Goal: Task Accomplishment & Management: Complete application form

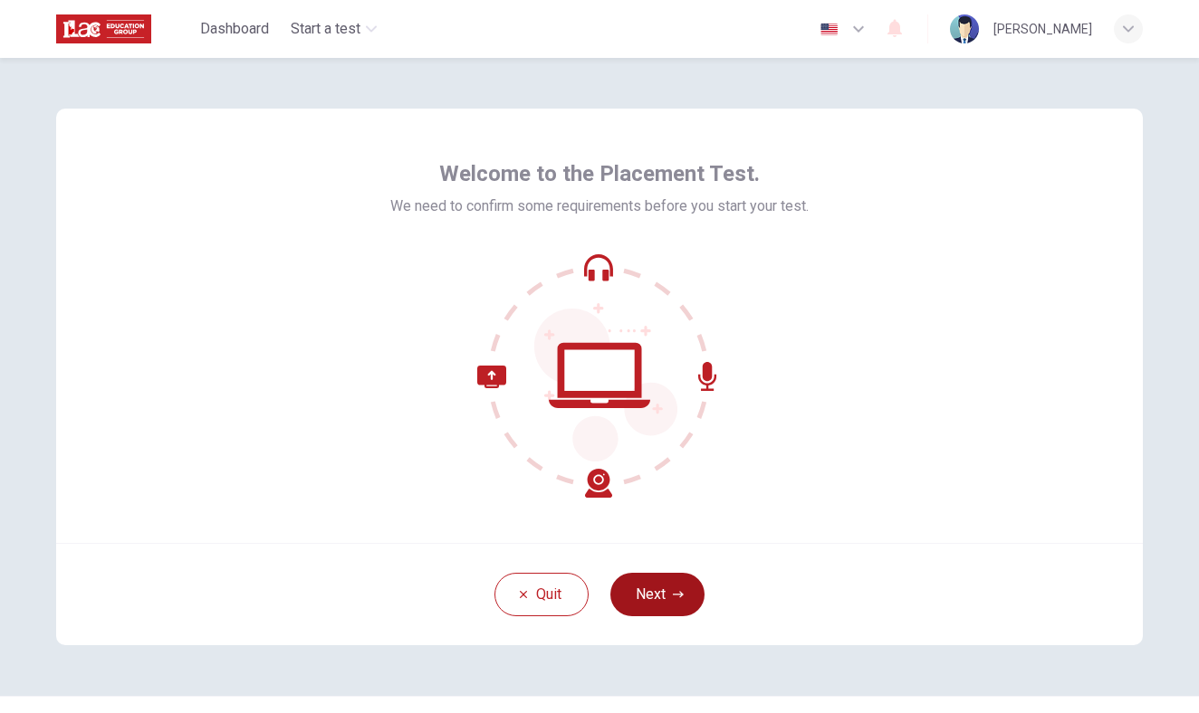
click at [689, 581] on button "Next" at bounding box center [657, 594] width 94 height 43
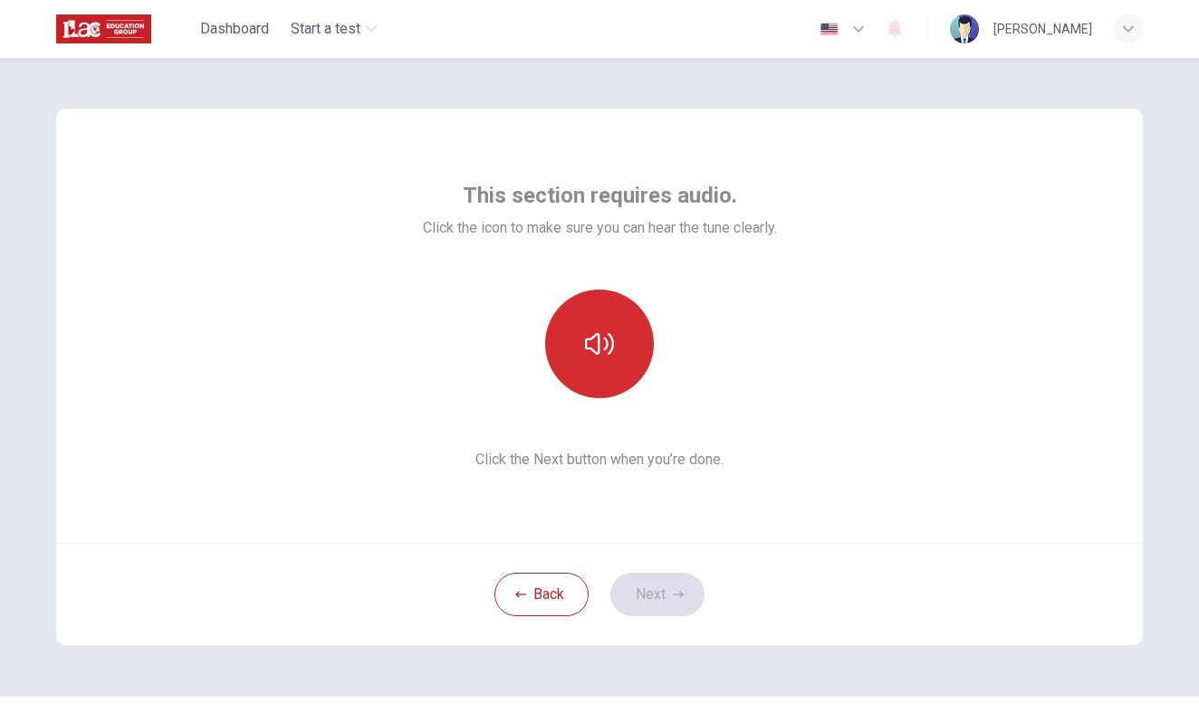
click at [610, 340] on icon "button" at bounding box center [599, 344] width 29 height 29
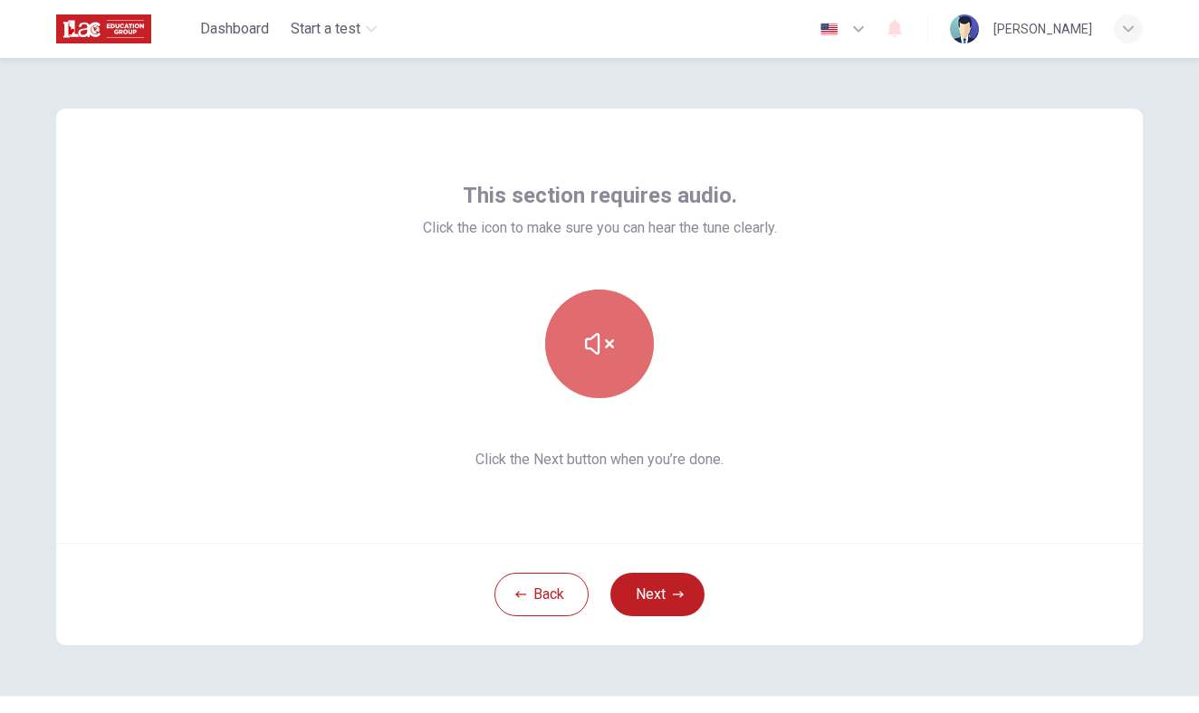
click at [614, 351] on button "button" at bounding box center [599, 344] width 109 height 109
click at [594, 339] on icon "button" at bounding box center [599, 344] width 29 height 29
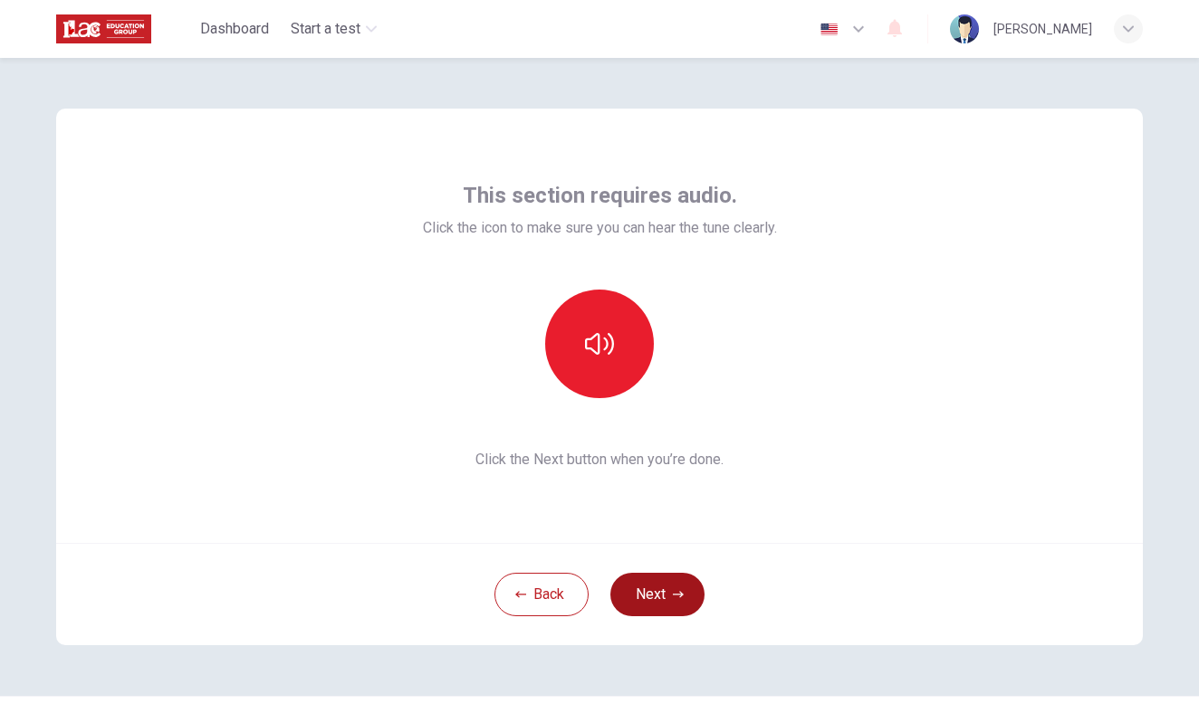
click at [654, 601] on button "Next" at bounding box center [657, 594] width 94 height 43
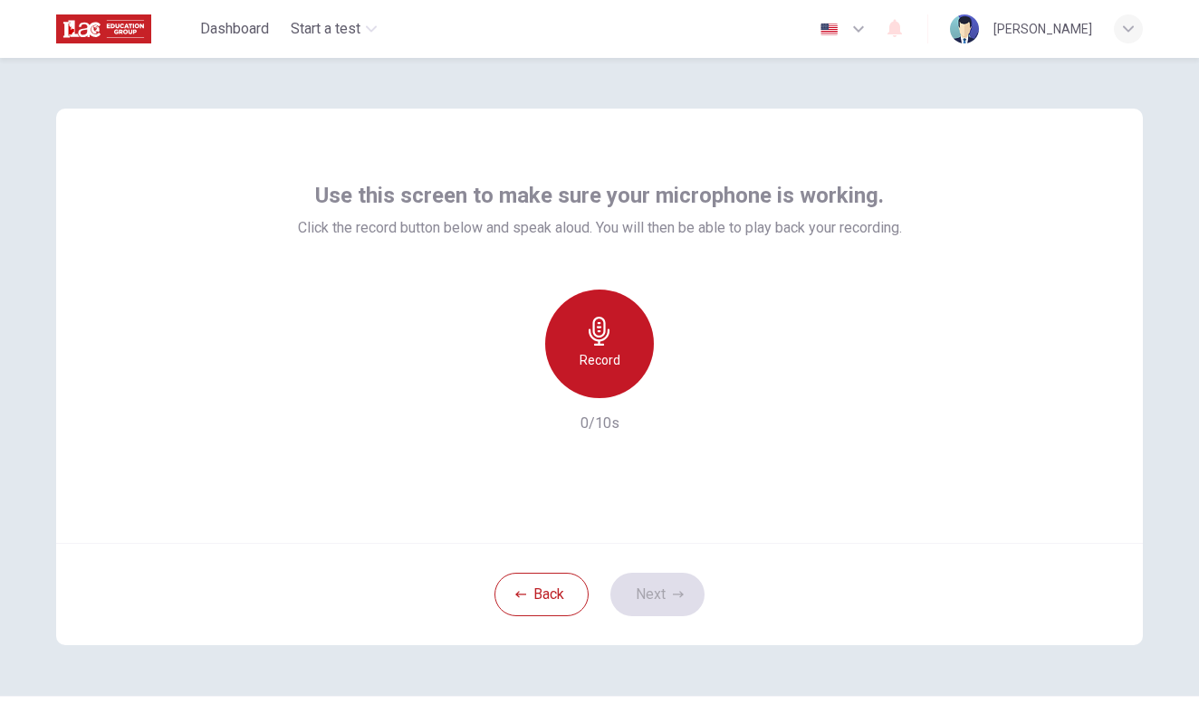
click at [583, 331] on div "Record" at bounding box center [599, 344] width 109 height 109
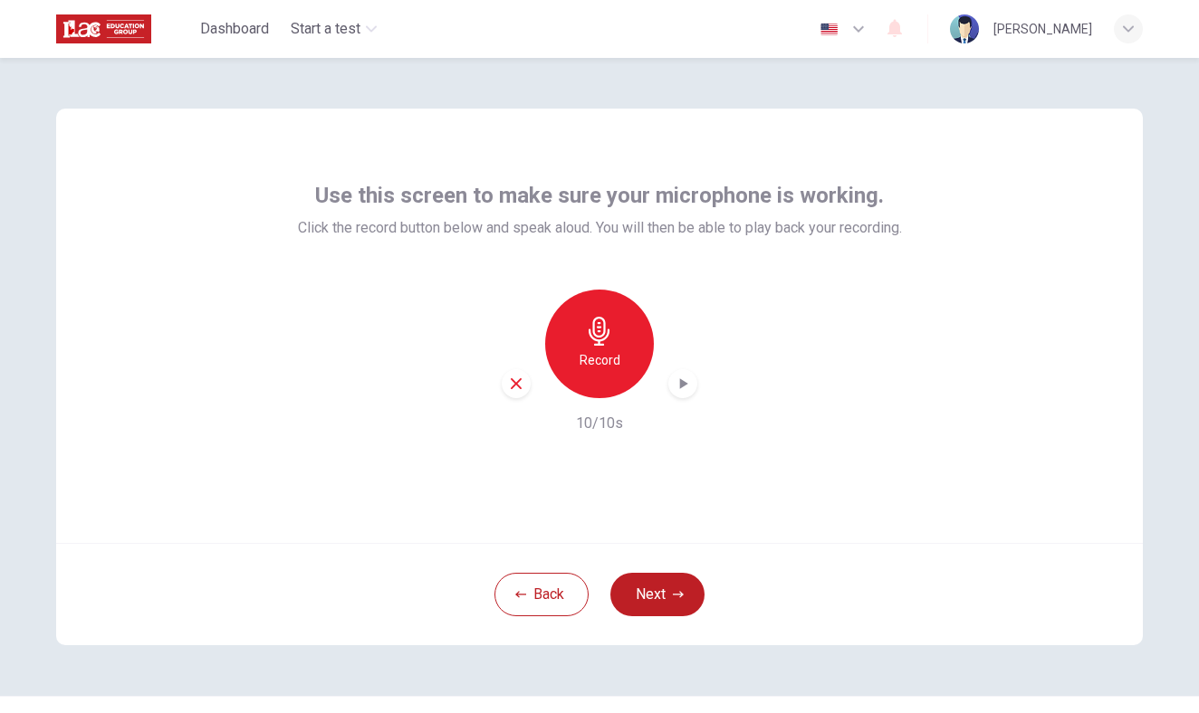
click at [605, 350] on h6 "Record" at bounding box center [599, 360] width 41 height 22
click at [605, 353] on h6 "Stop" at bounding box center [599, 360] width 27 height 22
click at [523, 381] on icon "button" at bounding box center [516, 384] width 16 height 16
click at [583, 362] on h6 "Record" at bounding box center [599, 360] width 41 height 22
click at [688, 387] on icon "button" at bounding box center [683, 384] width 18 height 18
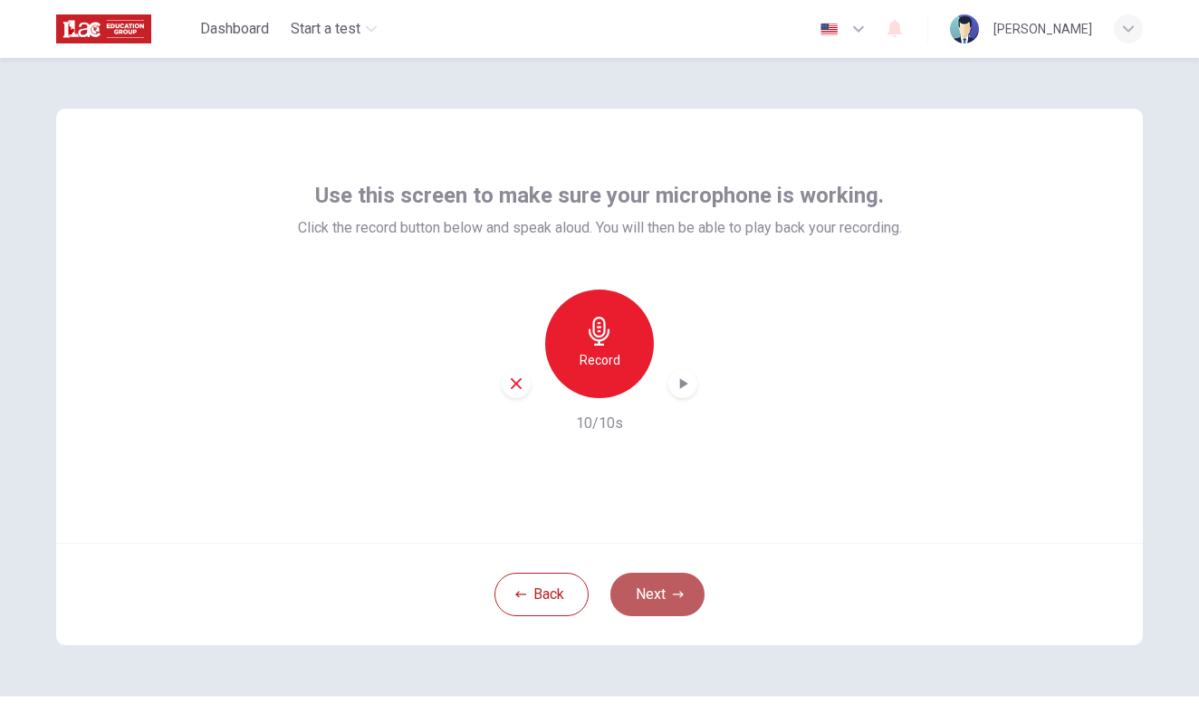
click at [670, 588] on button "Next" at bounding box center [657, 594] width 94 height 43
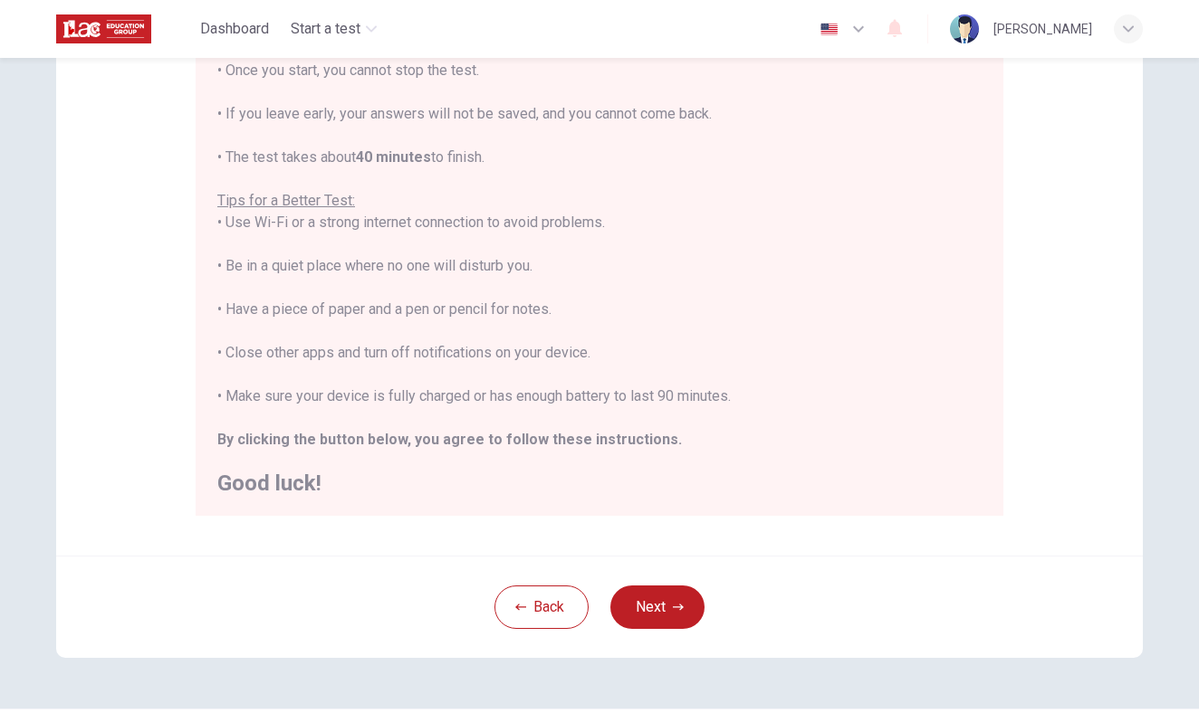
scroll to position [241, 0]
click at [624, 593] on button "Next" at bounding box center [657, 606] width 94 height 43
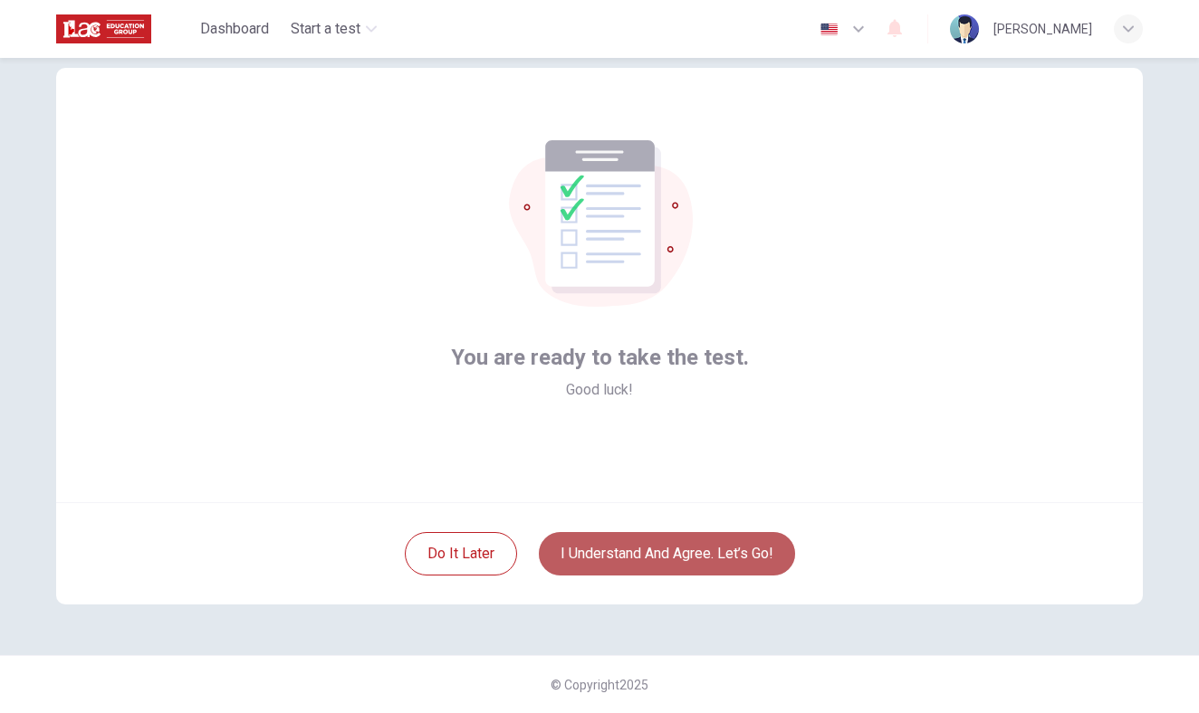
click at [624, 556] on button "I understand and agree. Let’s go!" at bounding box center [667, 553] width 256 height 43
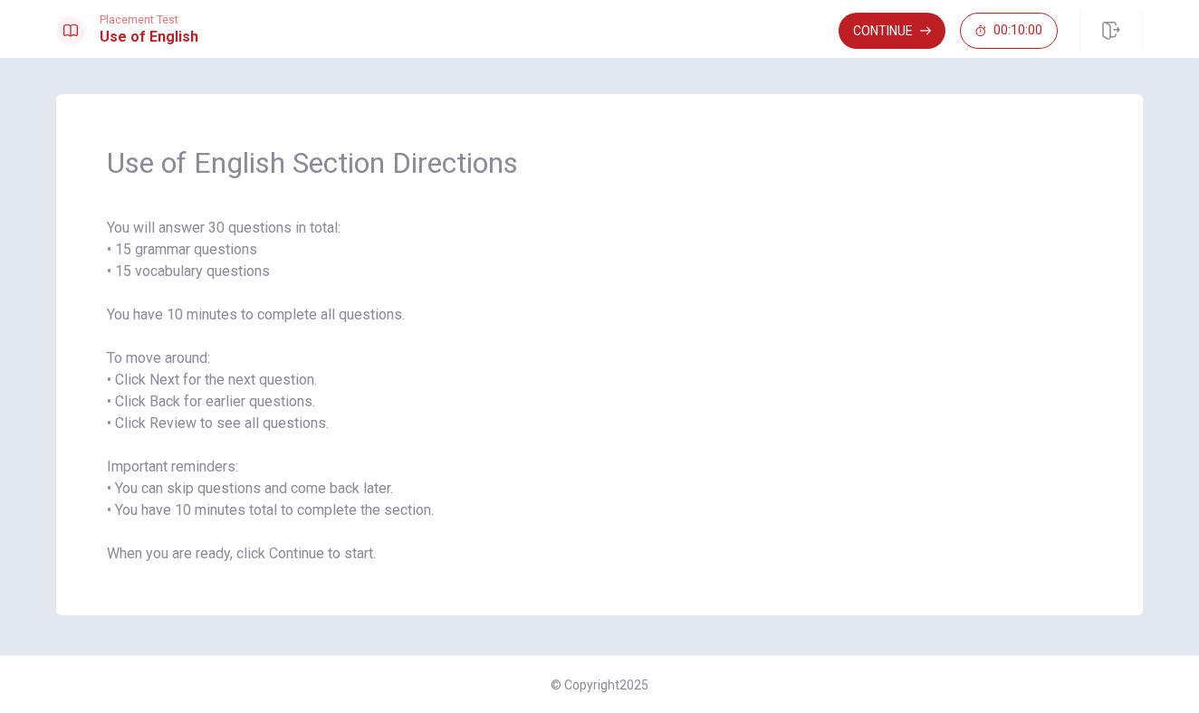
click at [469, 478] on span "You will answer 30 questions in total: • 15 grammar questions • 15 vocabulary q…" at bounding box center [599, 391] width 985 height 348
click at [878, 34] on button "Continue" at bounding box center [891, 31] width 107 height 36
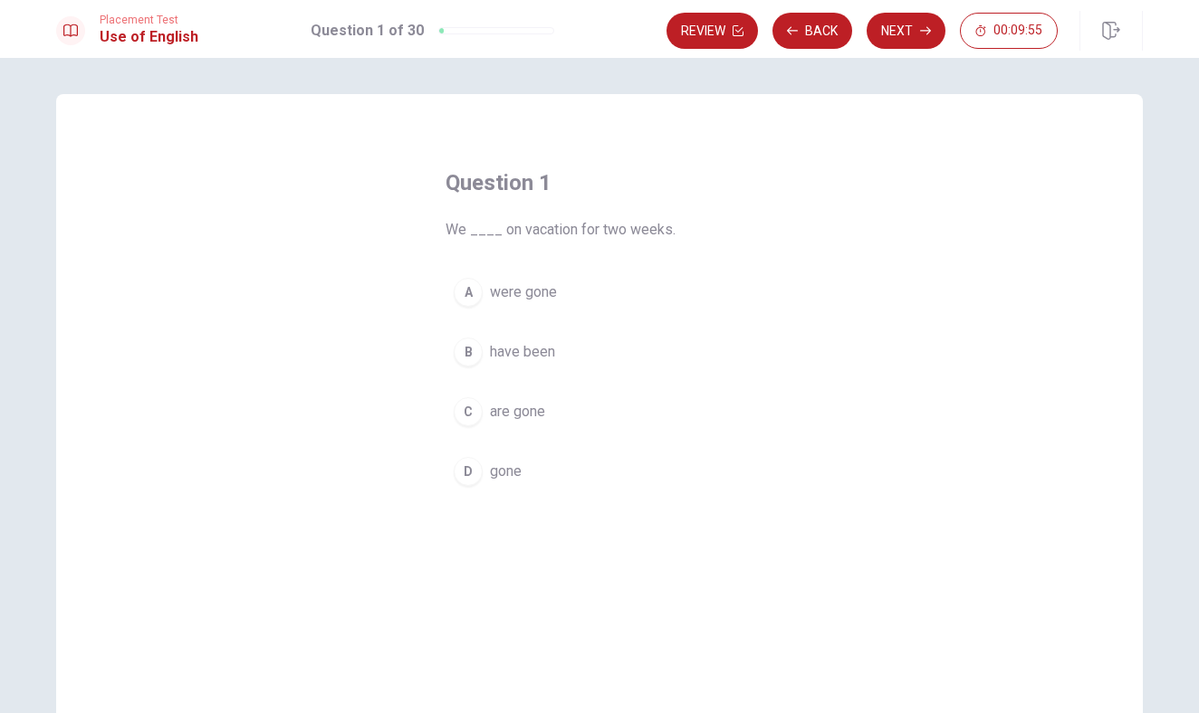
click at [492, 353] on span "have been" at bounding box center [522, 352] width 65 height 22
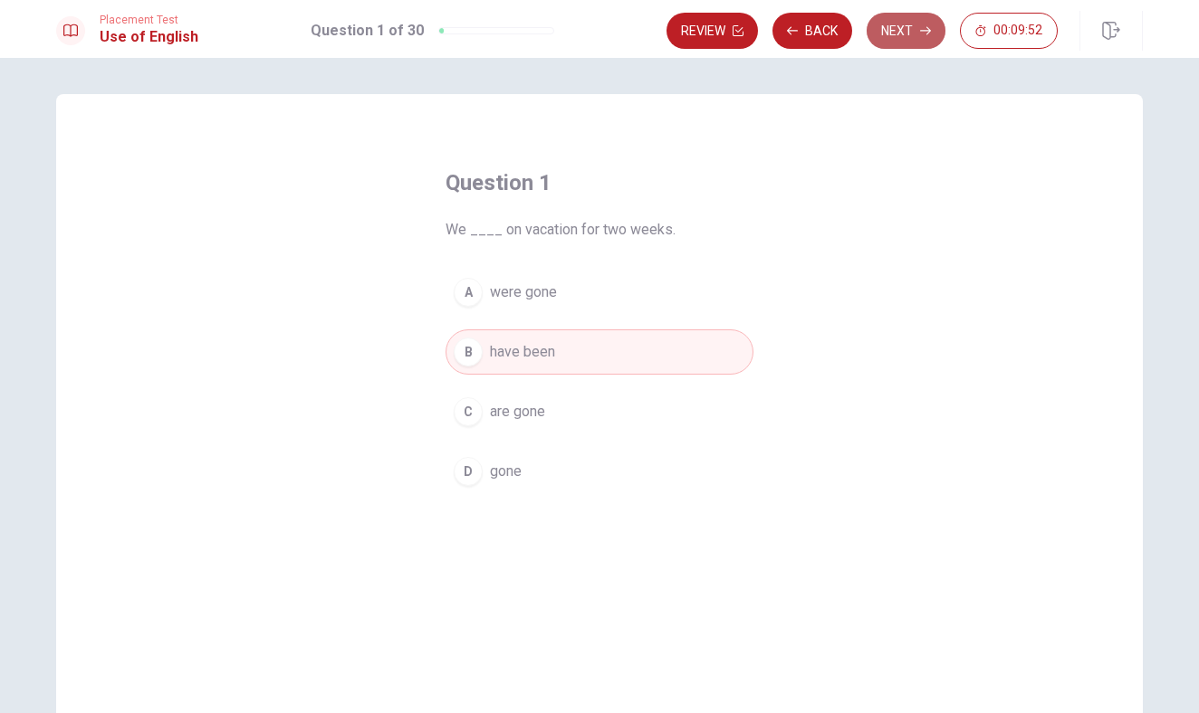
click at [907, 29] on button "Next" at bounding box center [905, 31] width 79 height 36
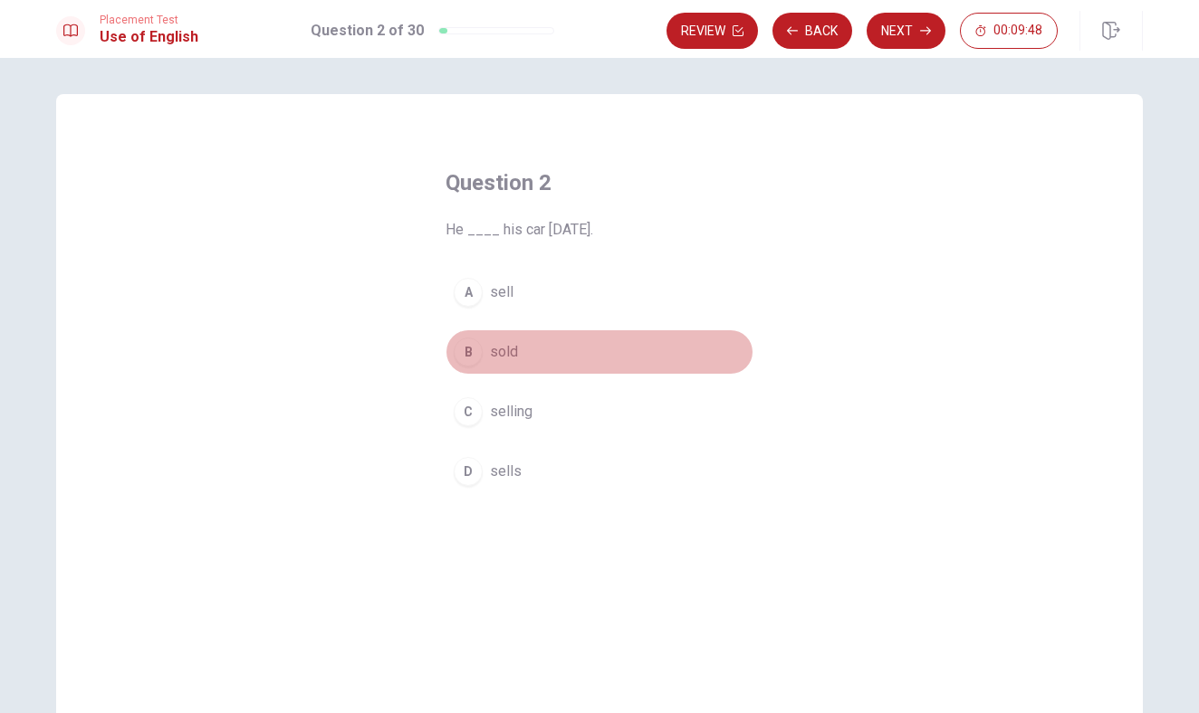
click at [512, 356] on span "sold" at bounding box center [504, 352] width 28 height 22
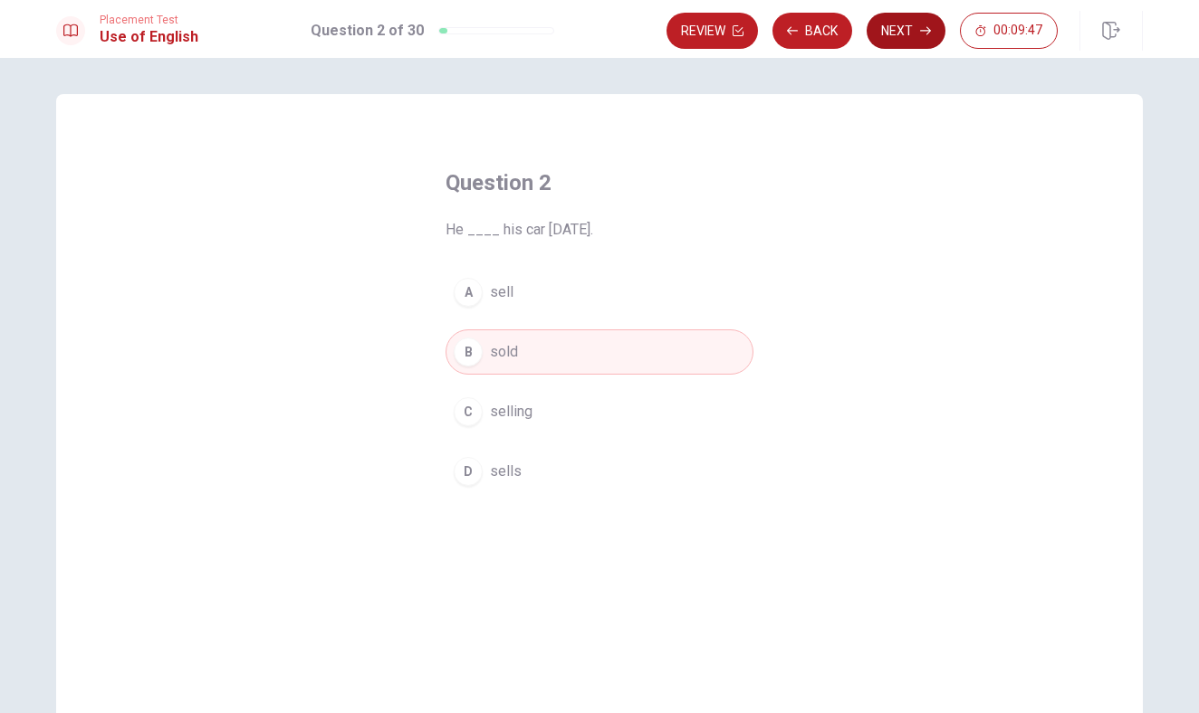
click at [898, 35] on button "Next" at bounding box center [905, 31] width 79 height 36
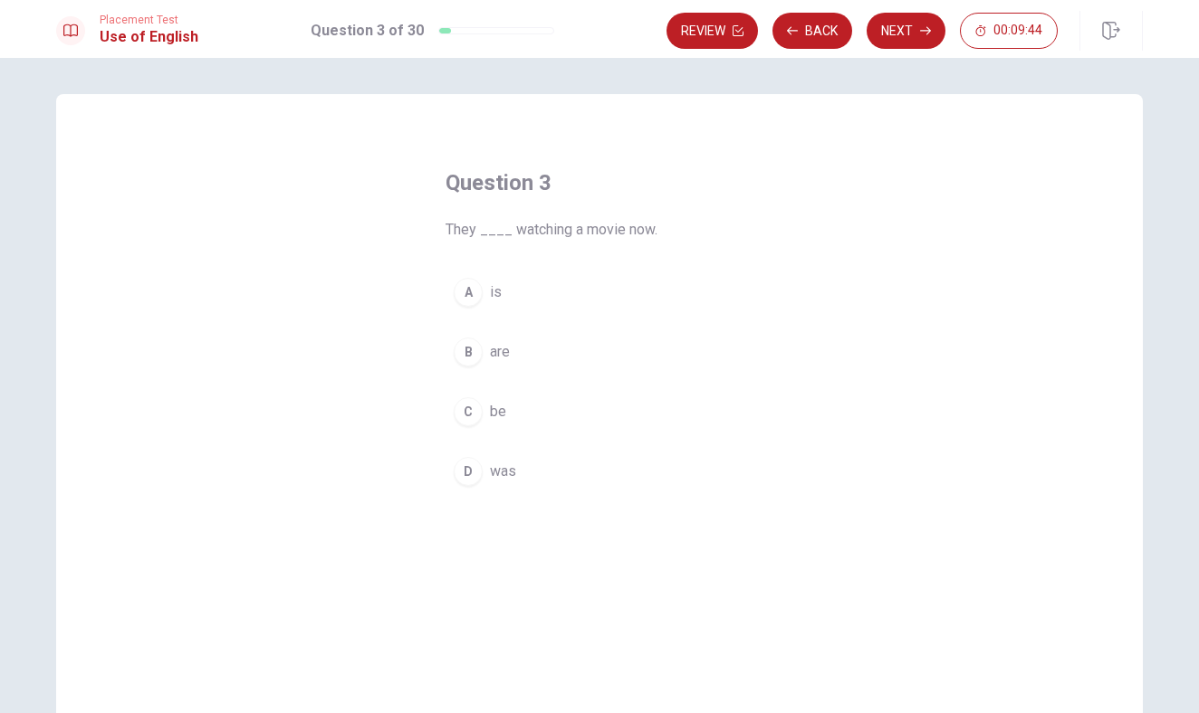
click at [494, 290] on span "is" at bounding box center [496, 293] width 12 height 22
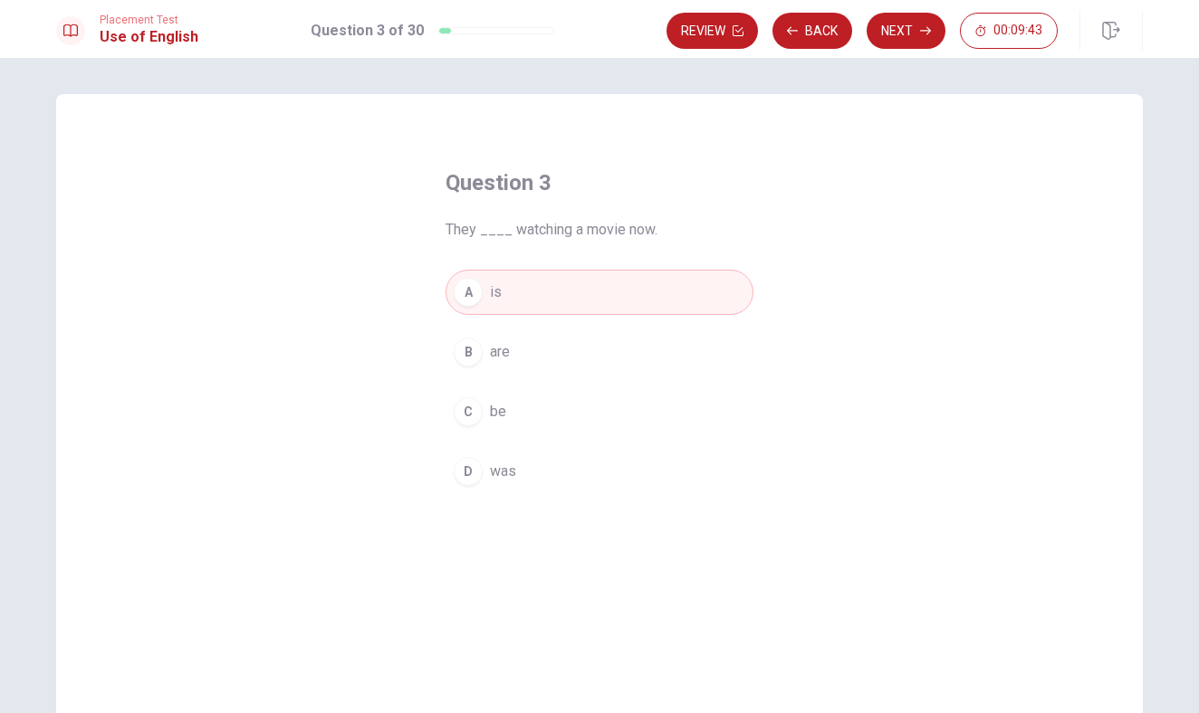
click at [506, 359] on span "are" at bounding box center [500, 352] width 20 height 22
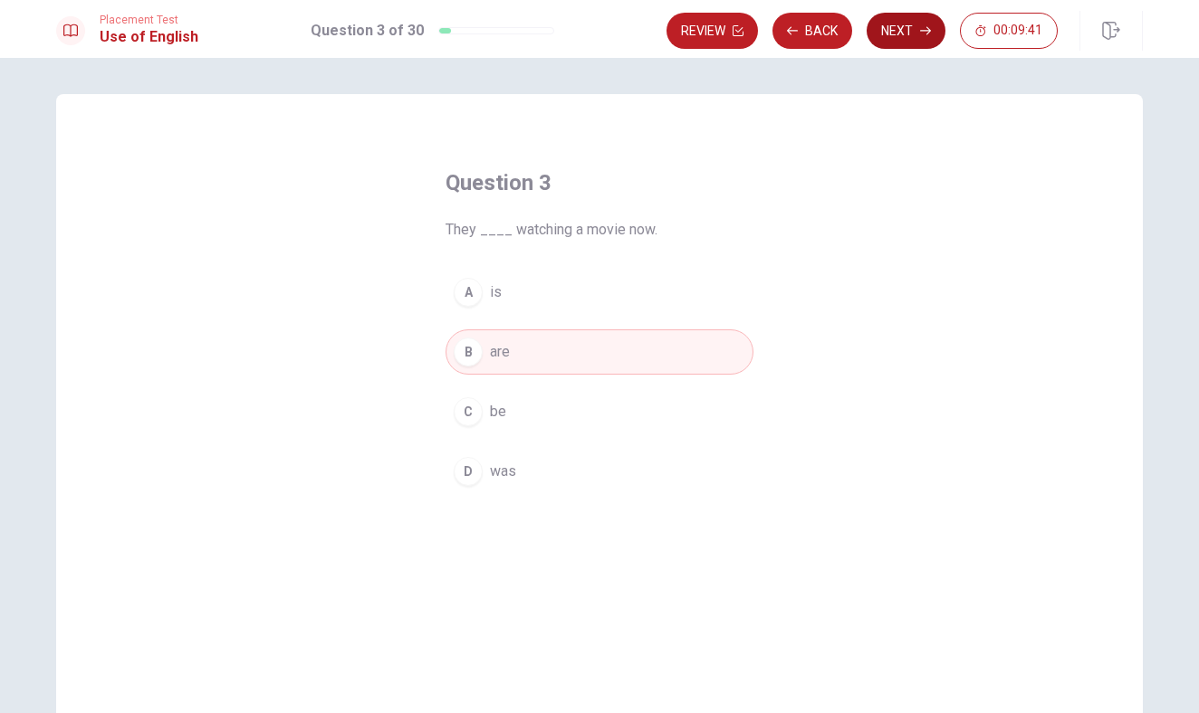
click at [911, 27] on button "Next" at bounding box center [905, 31] width 79 height 36
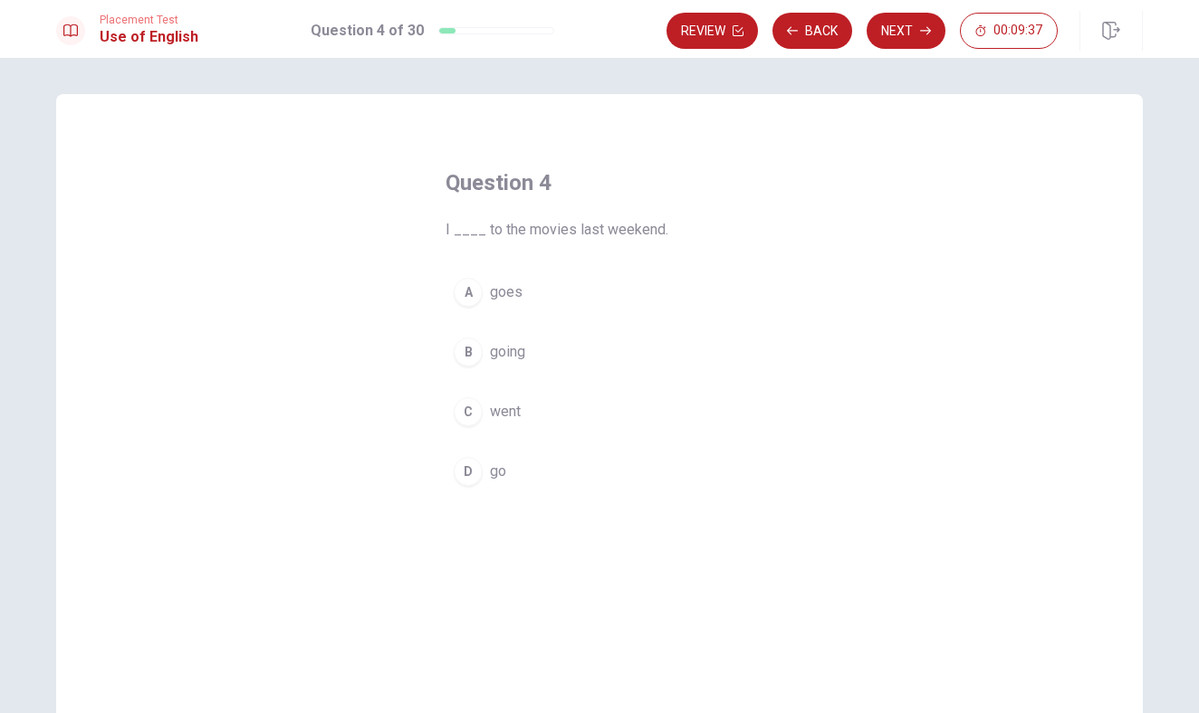
click at [522, 409] on button "C went" at bounding box center [599, 411] width 308 height 45
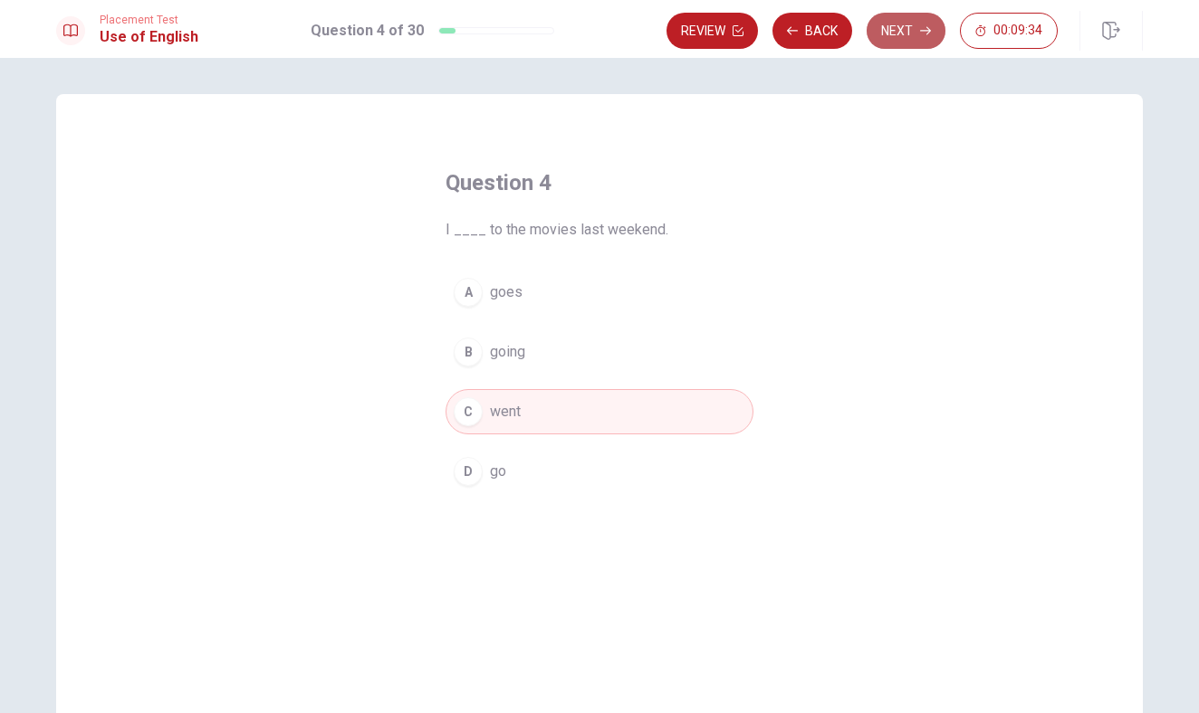
click at [904, 24] on button "Next" at bounding box center [905, 31] width 79 height 36
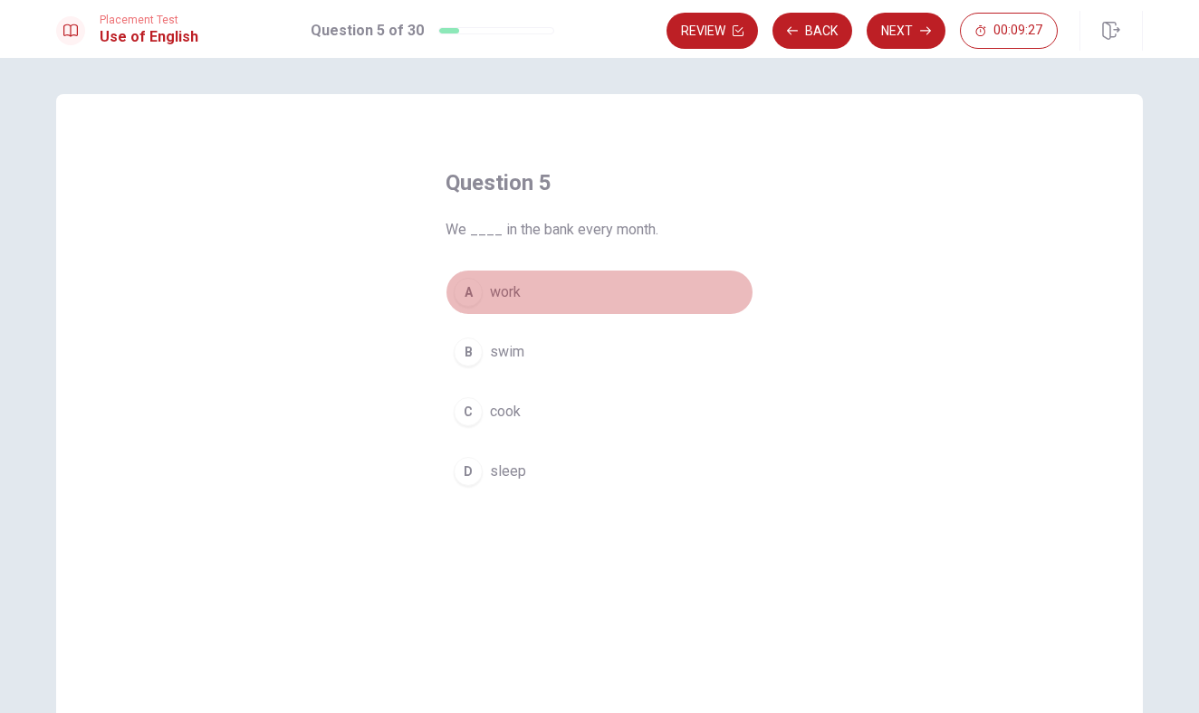
click at [513, 295] on span "work" at bounding box center [505, 293] width 31 height 22
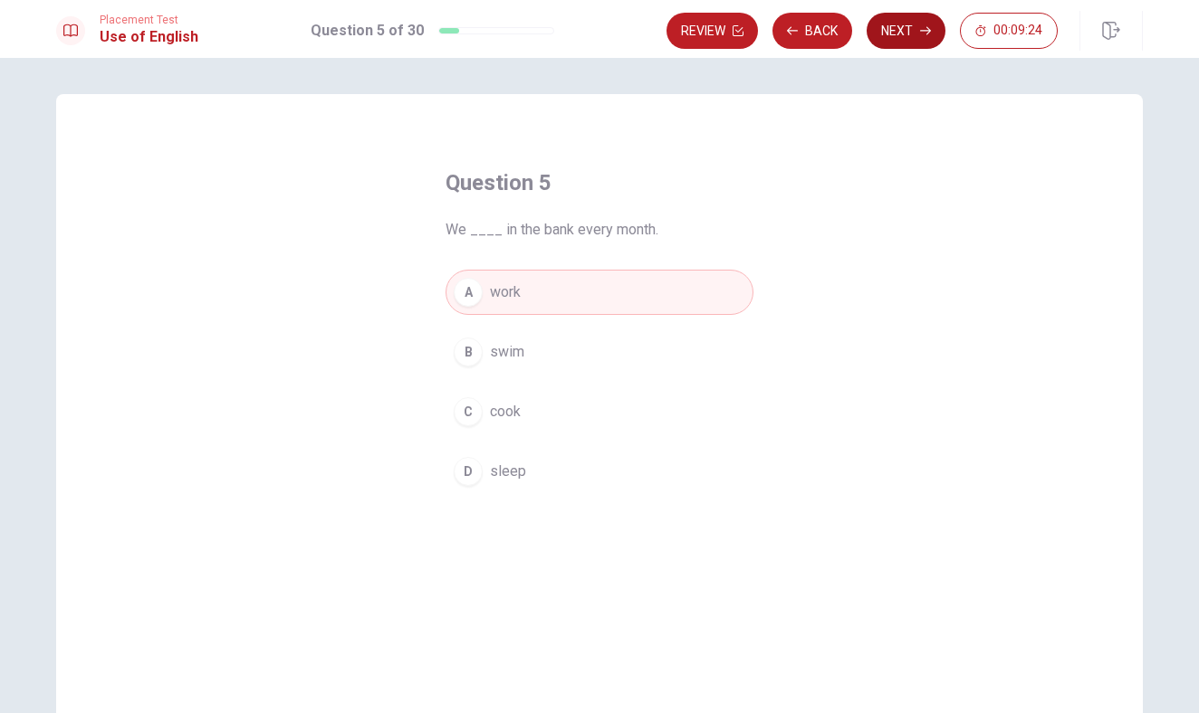
click at [894, 43] on button "Next" at bounding box center [905, 31] width 79 height 36
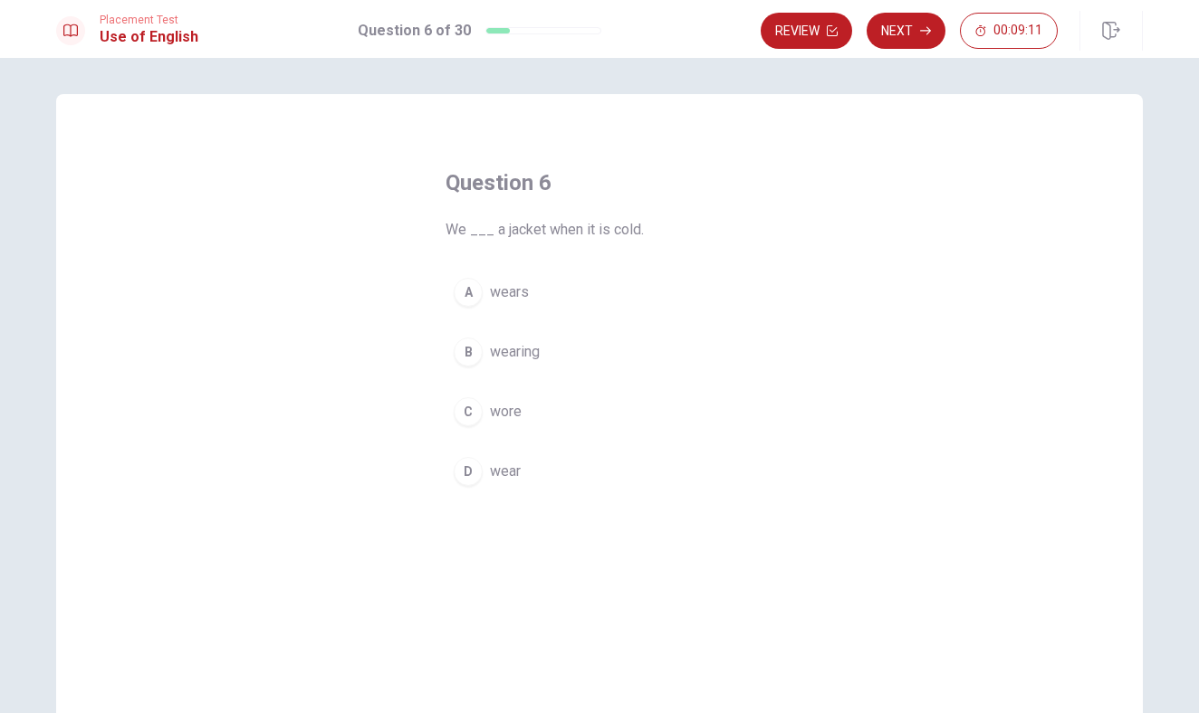
click at [519, 479] on span "wear" at bounding box center [505, 472] width 31 height 22
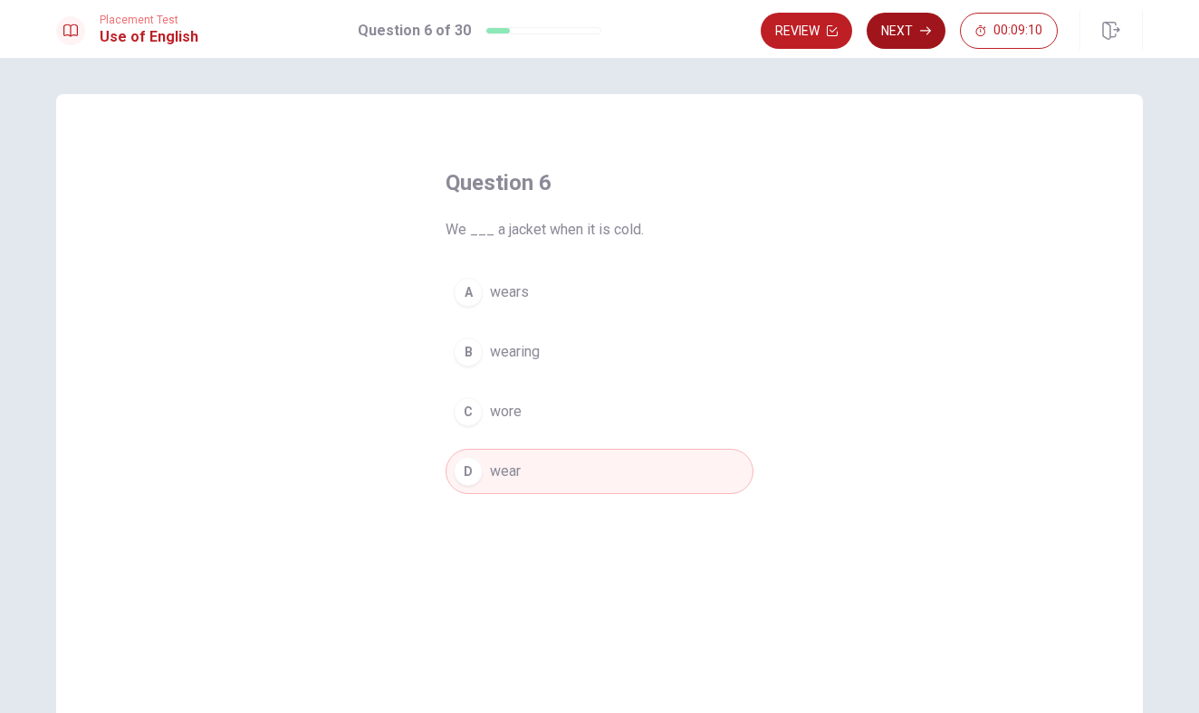
click at [923, 34] on icon "button" at bounding box center [925, 30] width 11 height 11
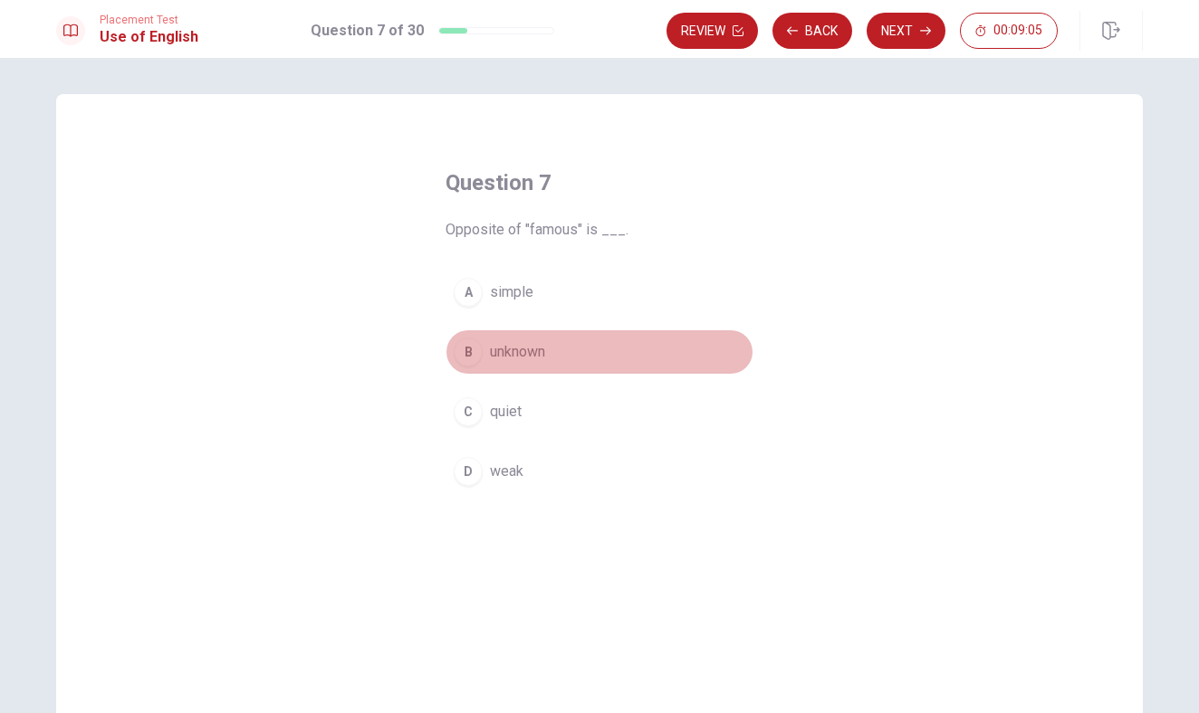
click at [533, 351] on span "unknown" at bounding box center [517, 352] width 55 height 22
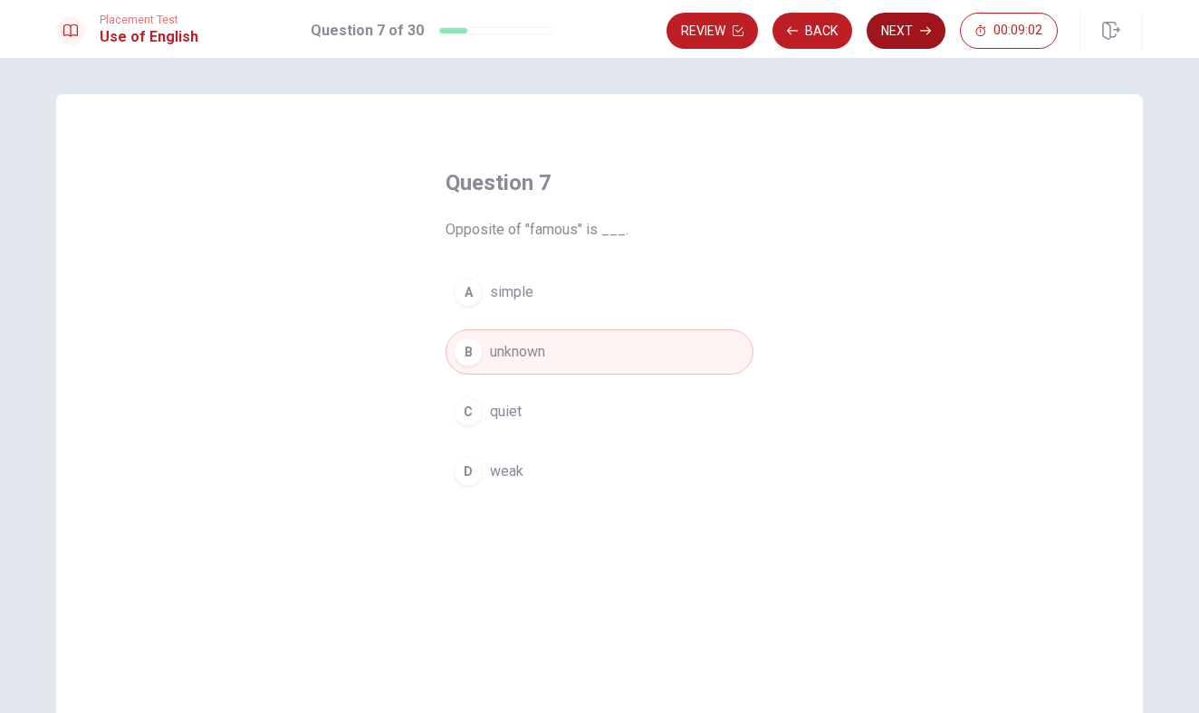
click at [906, 37] on button "Next" at bounding box center [905, 31] width 79 height 36
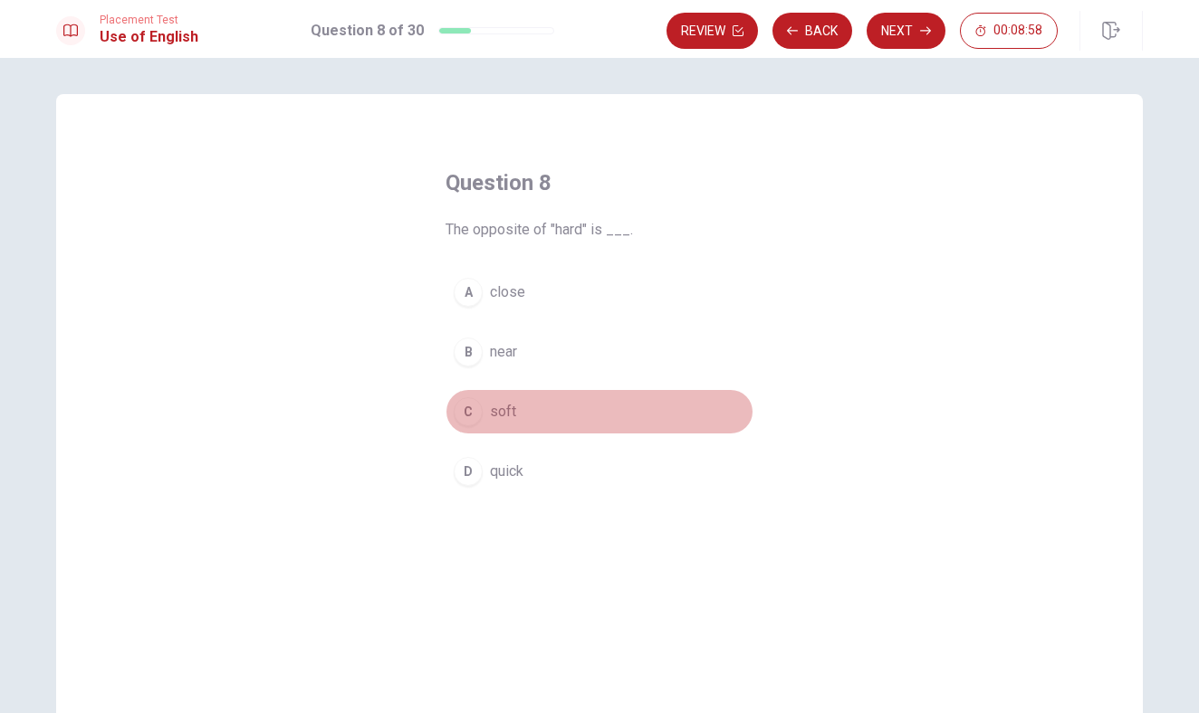
click at [519, 422] on button "C soft" at bounding box center [599, 411] width 308 height 45
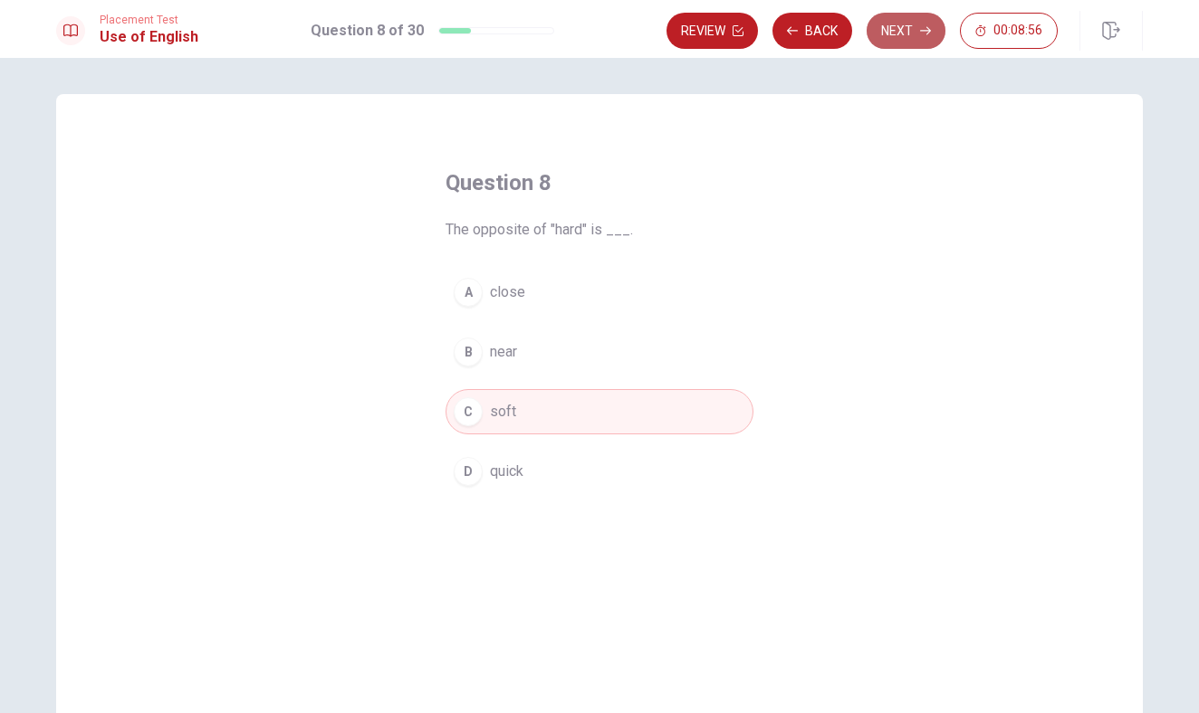
click at [897, 28] on button "Next" at bounding box center [905, 31] width 79 height 36
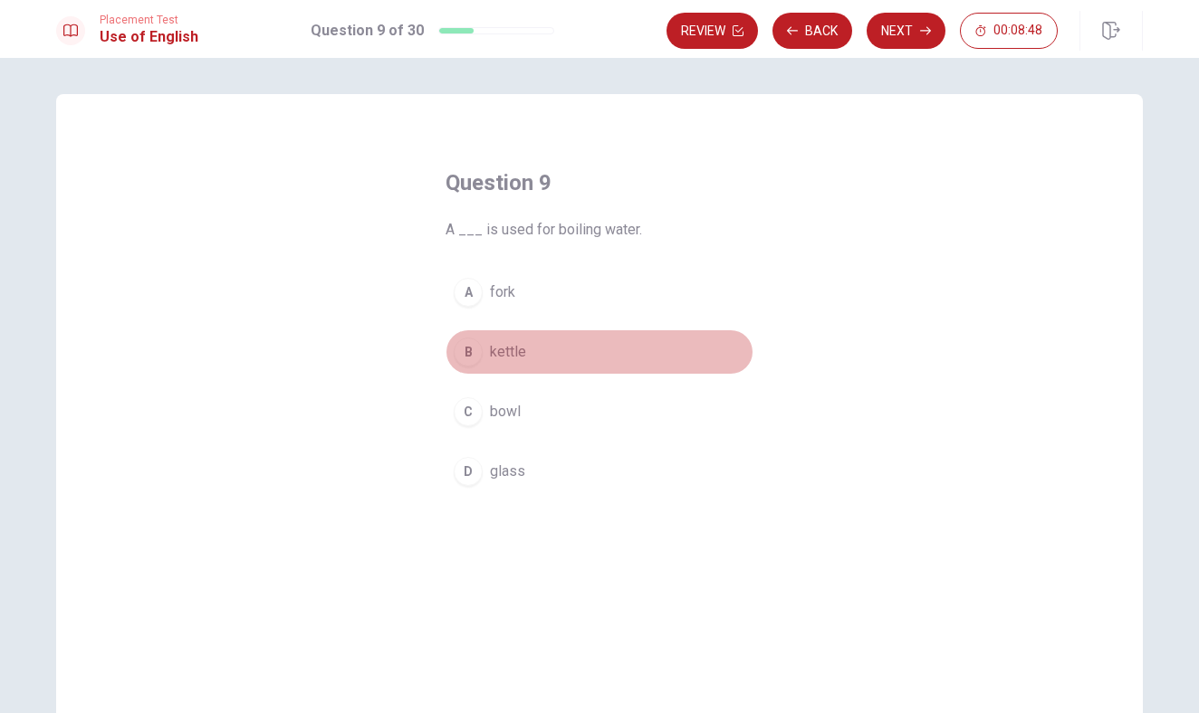
click at [548, 356] on button "B kettle" at bounding box center [599, 352] width 308 height 45
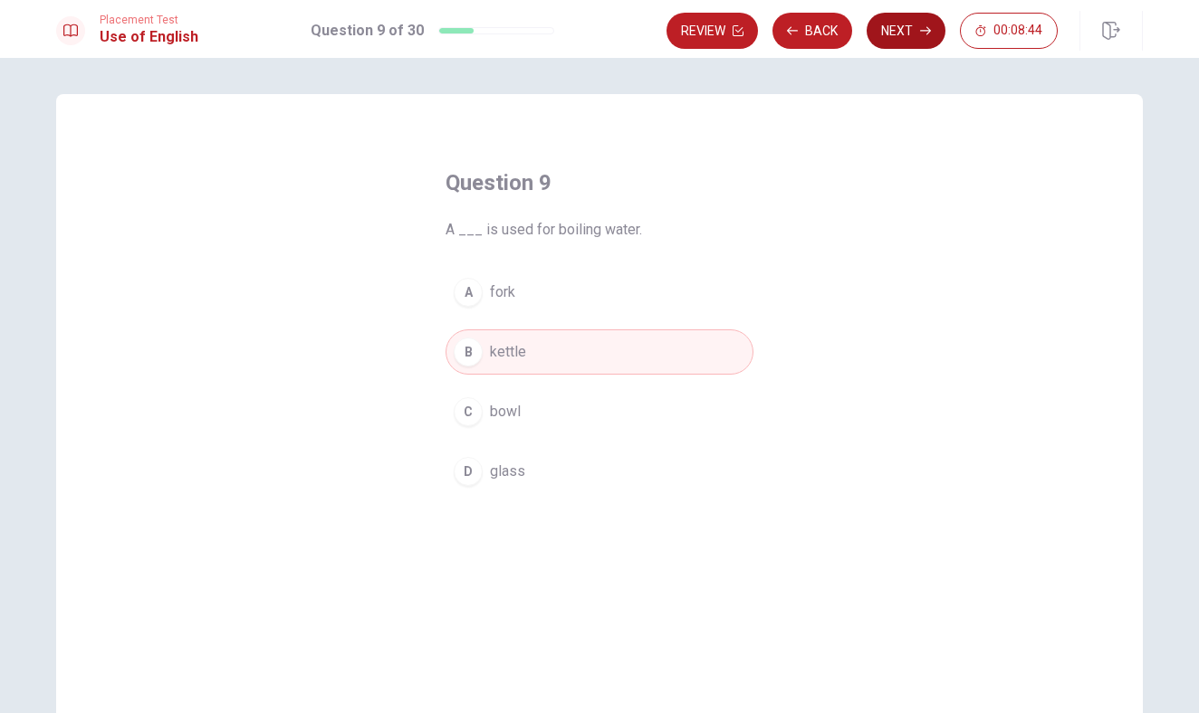
click at [922, 33] on icon "button" at bounding box center [925, 30] width 11 height 11
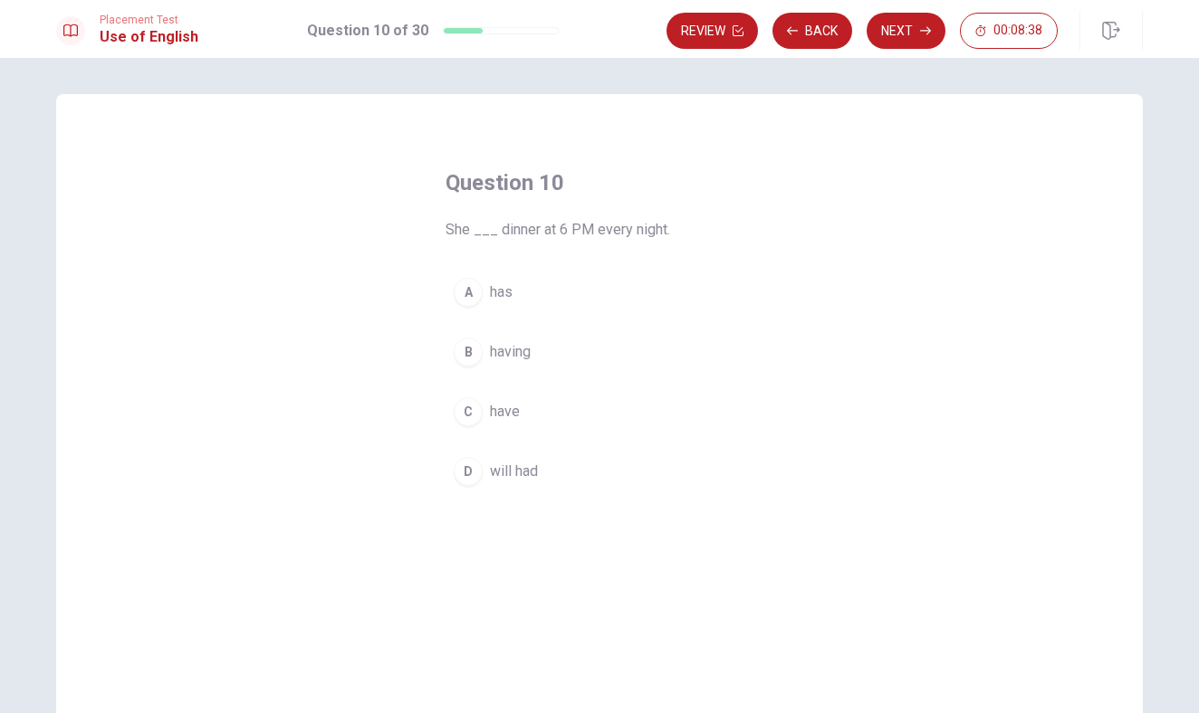
click at [530, 292] on button "A has" at bounding box center [599, 292] width 308 height 45
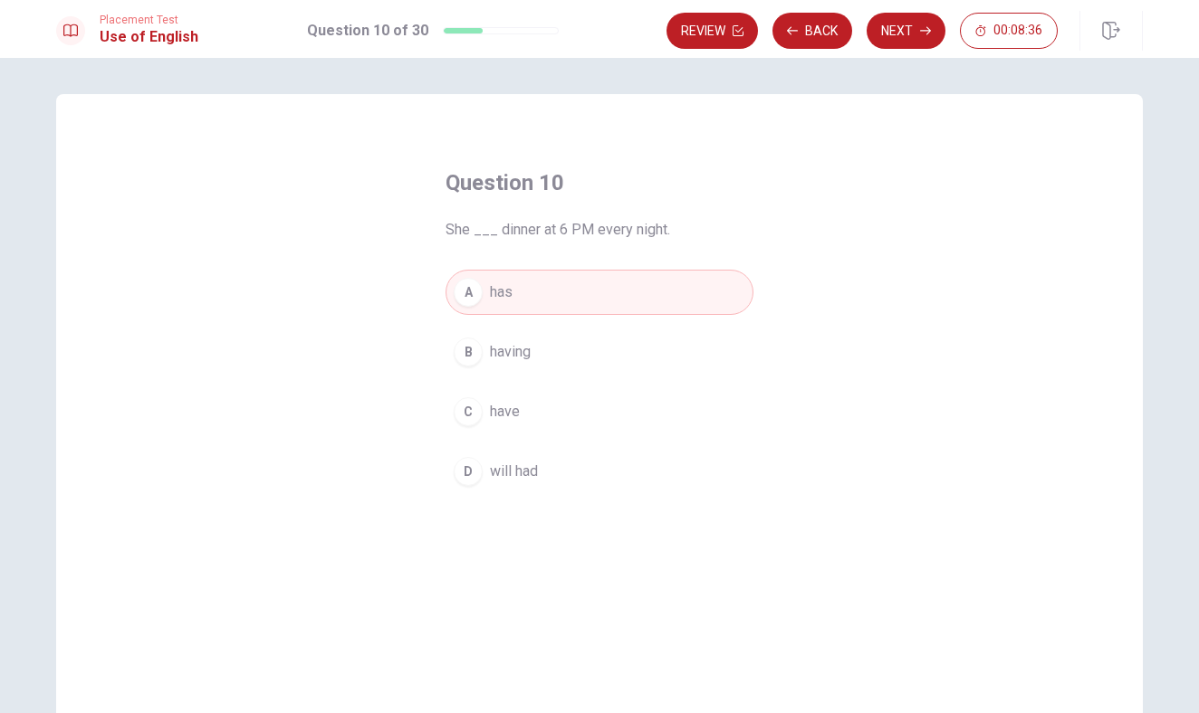
click at [612, 337] on button "B having" at bounding box center [599, 352] width 308 height 45
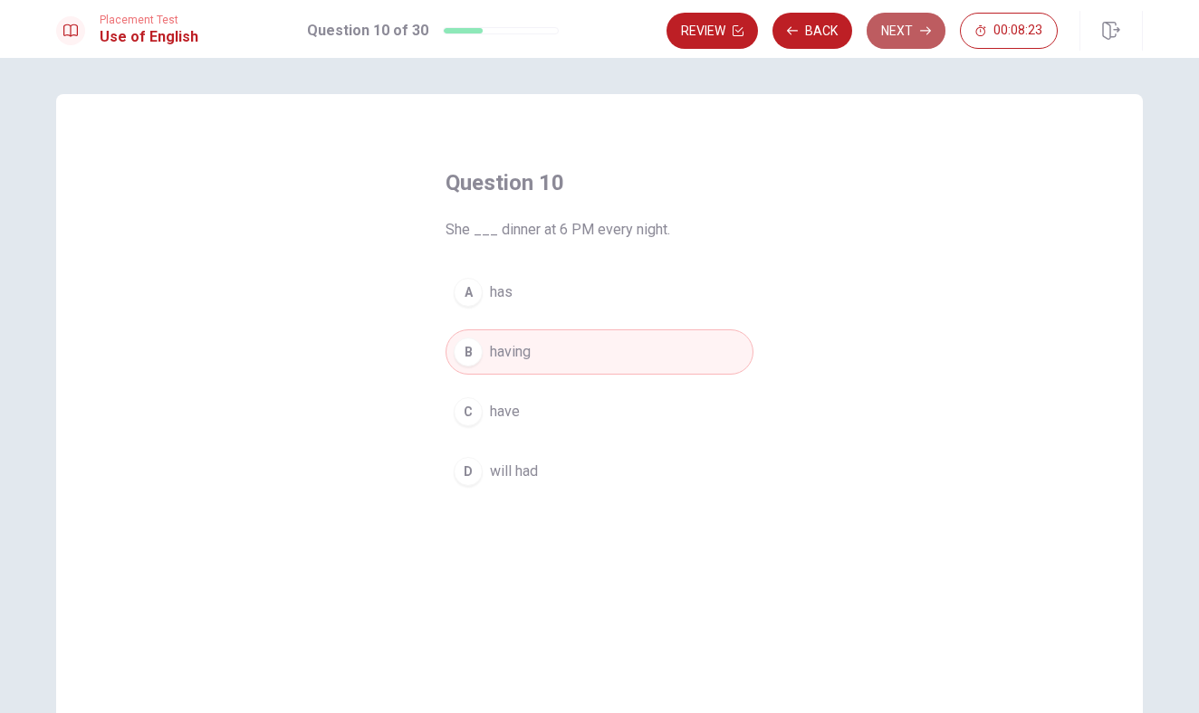
click at [885, 42] on button "Next" at bounding box center [905, 31] width 79 height 36
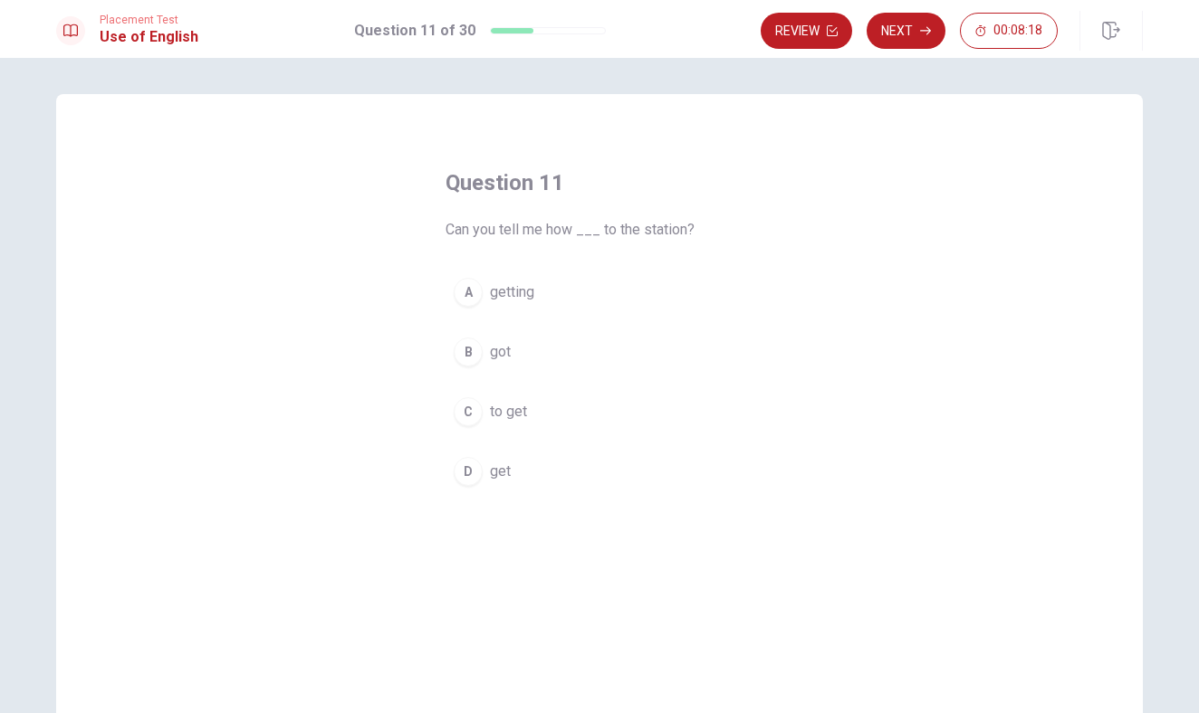
click at [529, 410] on button "C to get" at bounding box center [599, 411] width 308 height 45
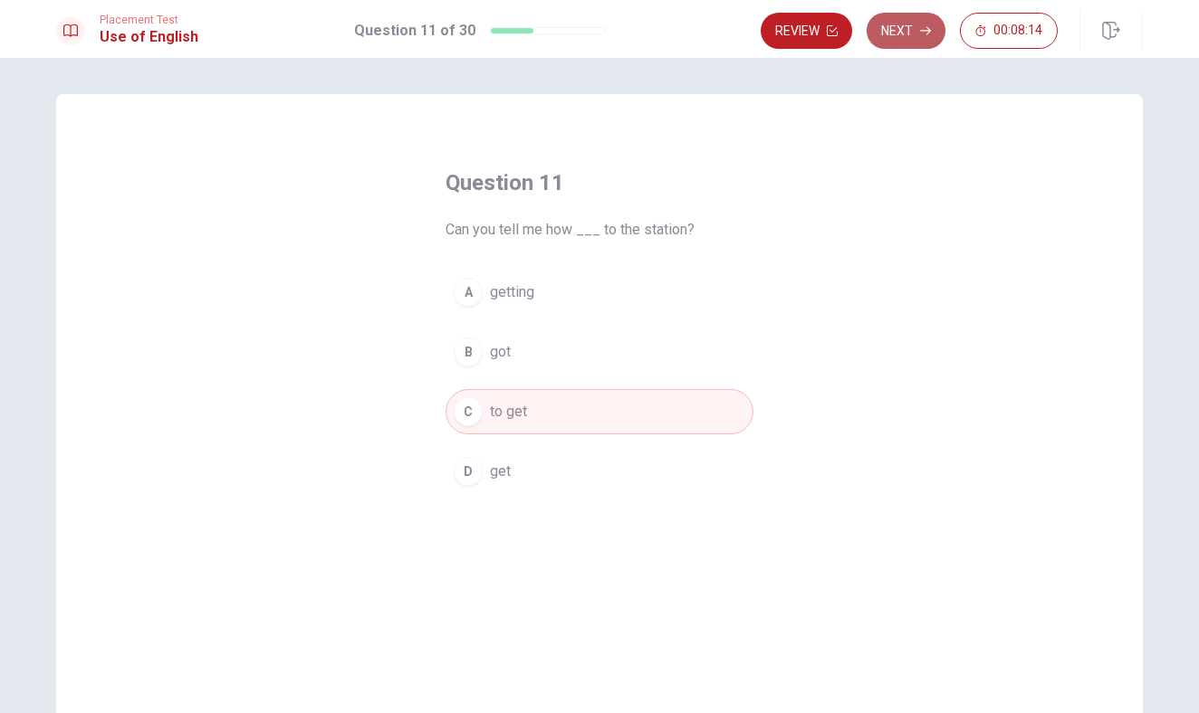
click at [932, 30] on button "Next" at bounding box center [905, 31] width 79 height 36
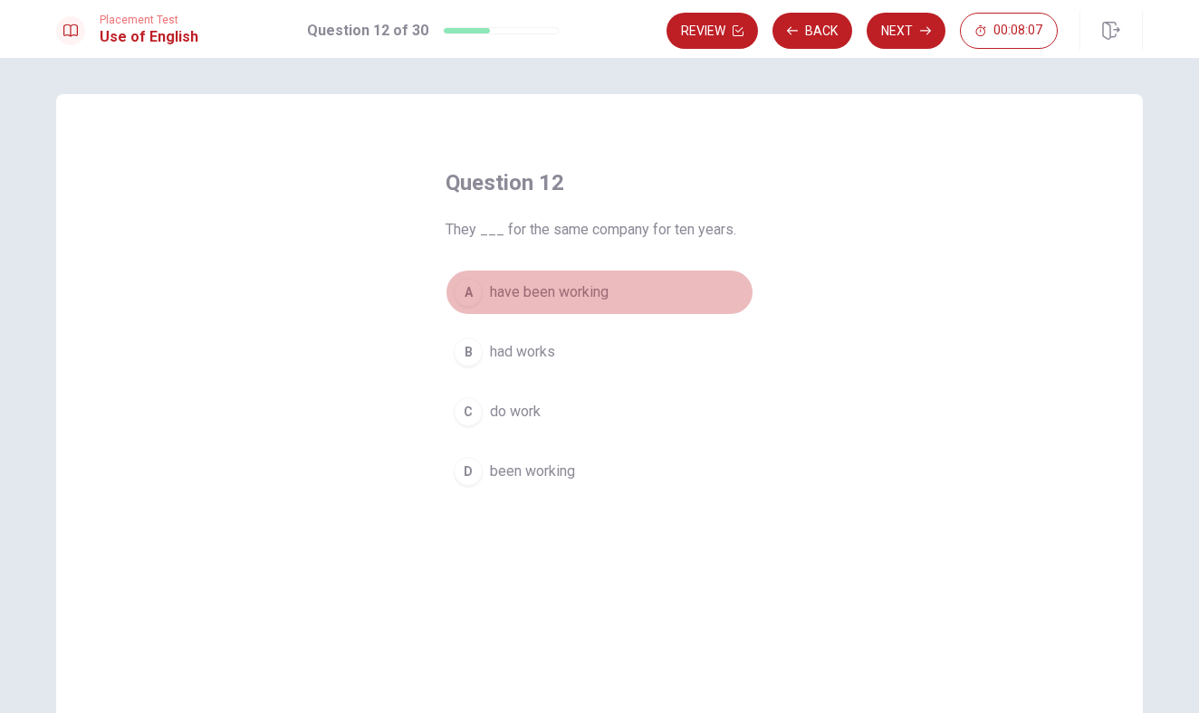
click at [575, 301] on span "have been working" at bounding box center [549, 293] width 119 height 22
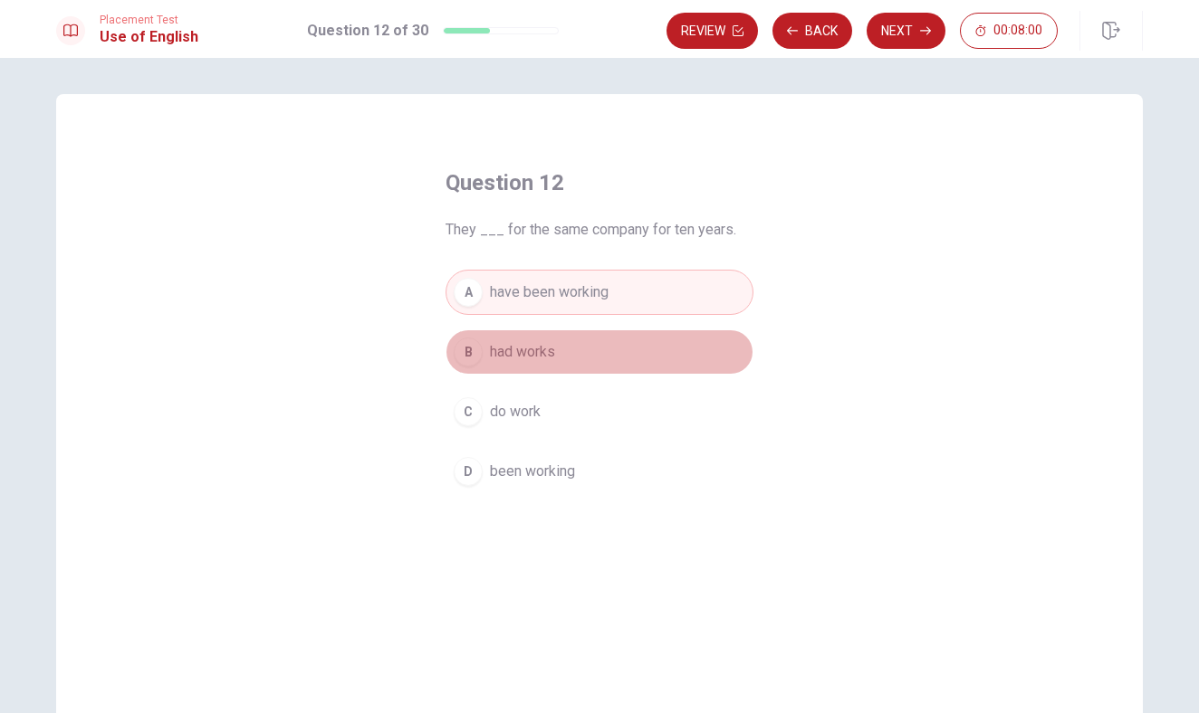
click at [570, 355] on button "B had works" at bounding box center [599, 352] width 308 height 45
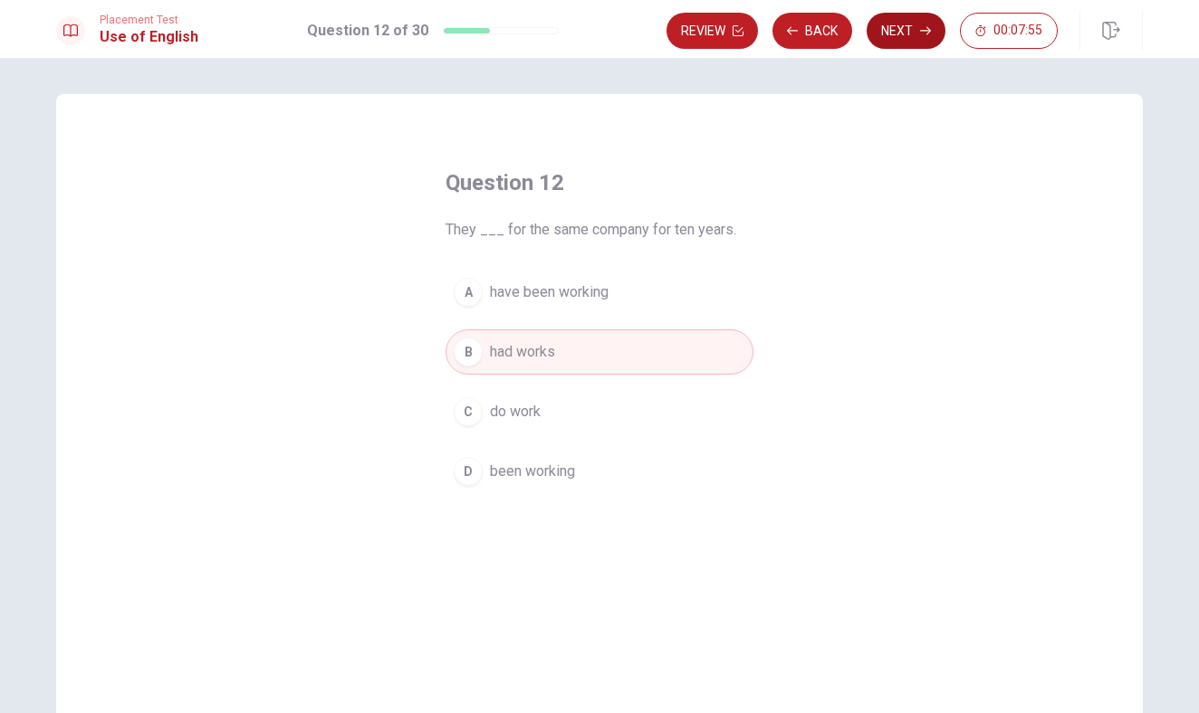
click at [920, 35] on icon "button" at bounding box center [925, 30] width 11 height 11
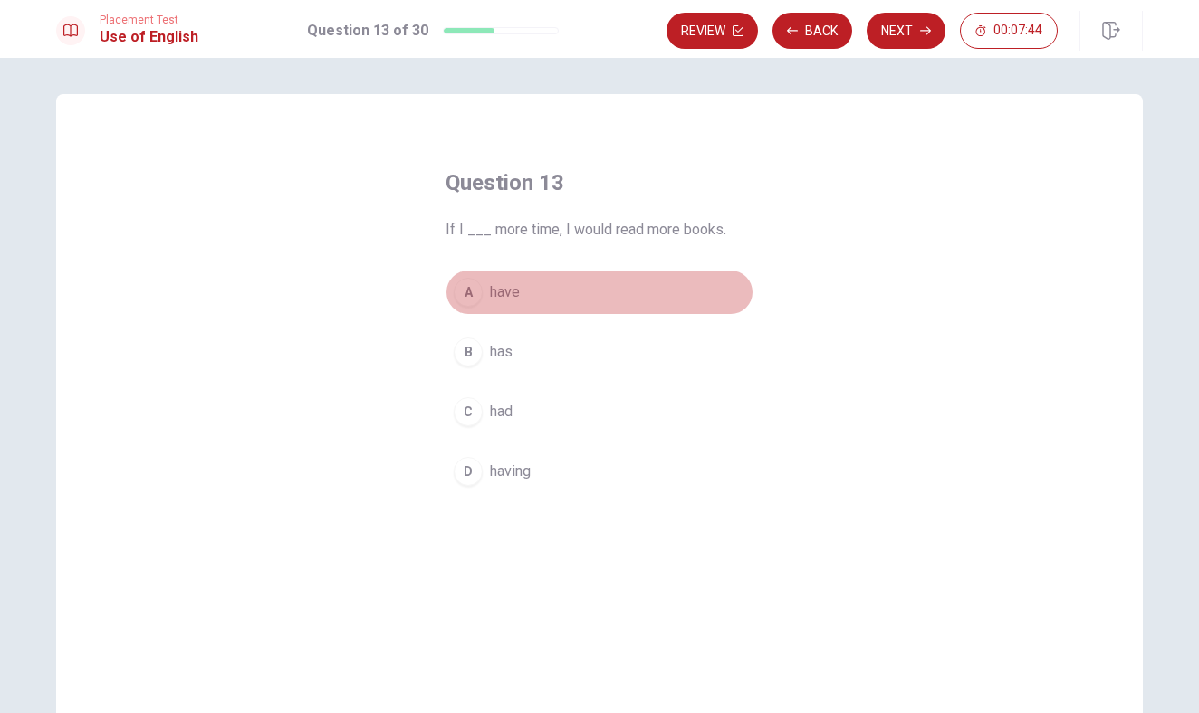
click at [533, 301] on button "A have" at bounding box center [599, 292] width 308 height 45
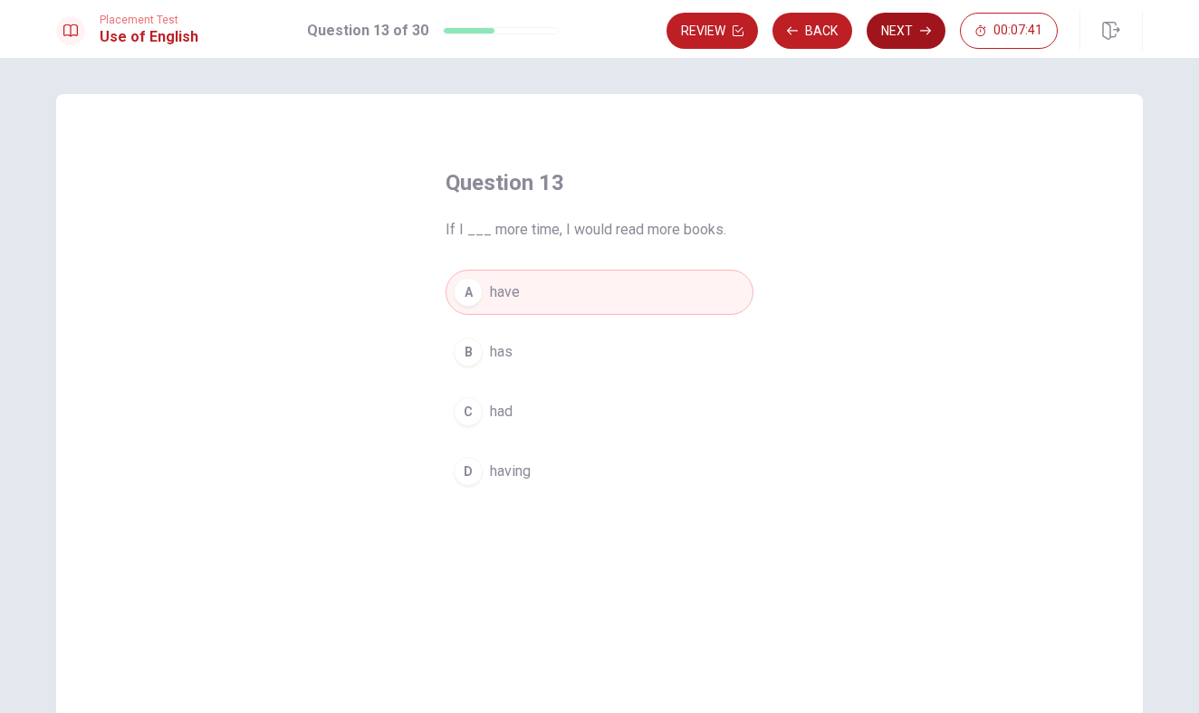
click at [896, 33] on button "Next" at bounding box center [905, 31] width 79 height 36
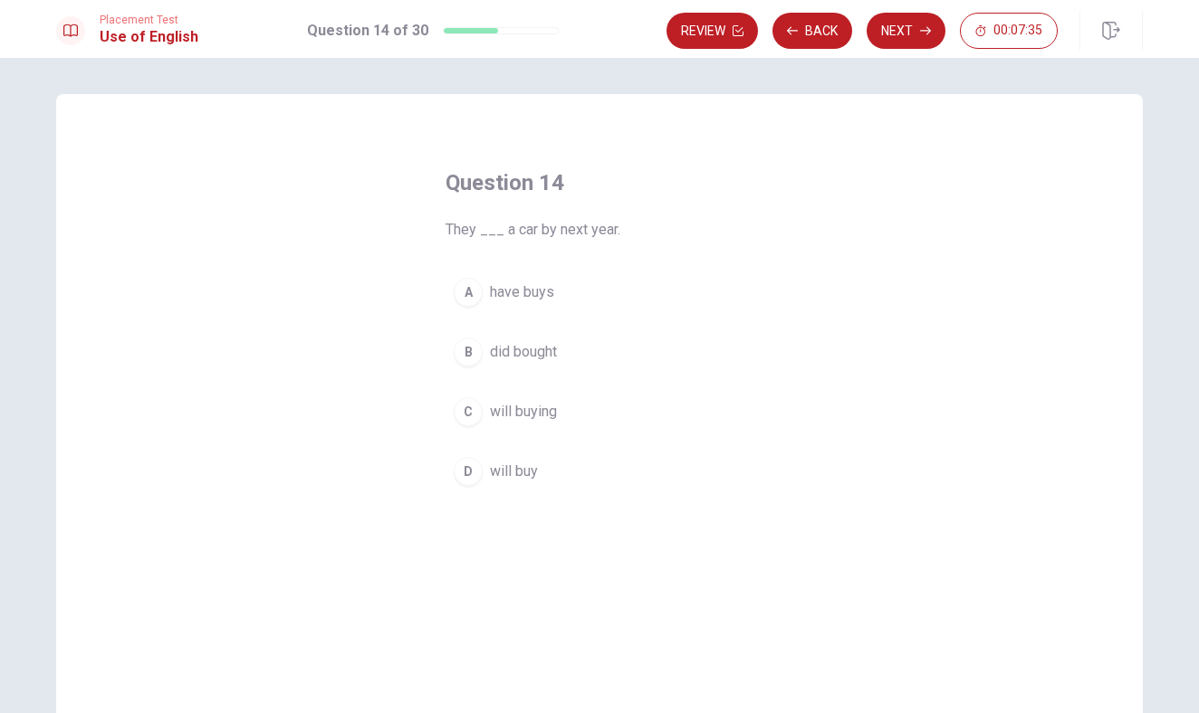
click at [574, 463] on button "D will buy" at bounding box center [599, 471] width 308 height 45
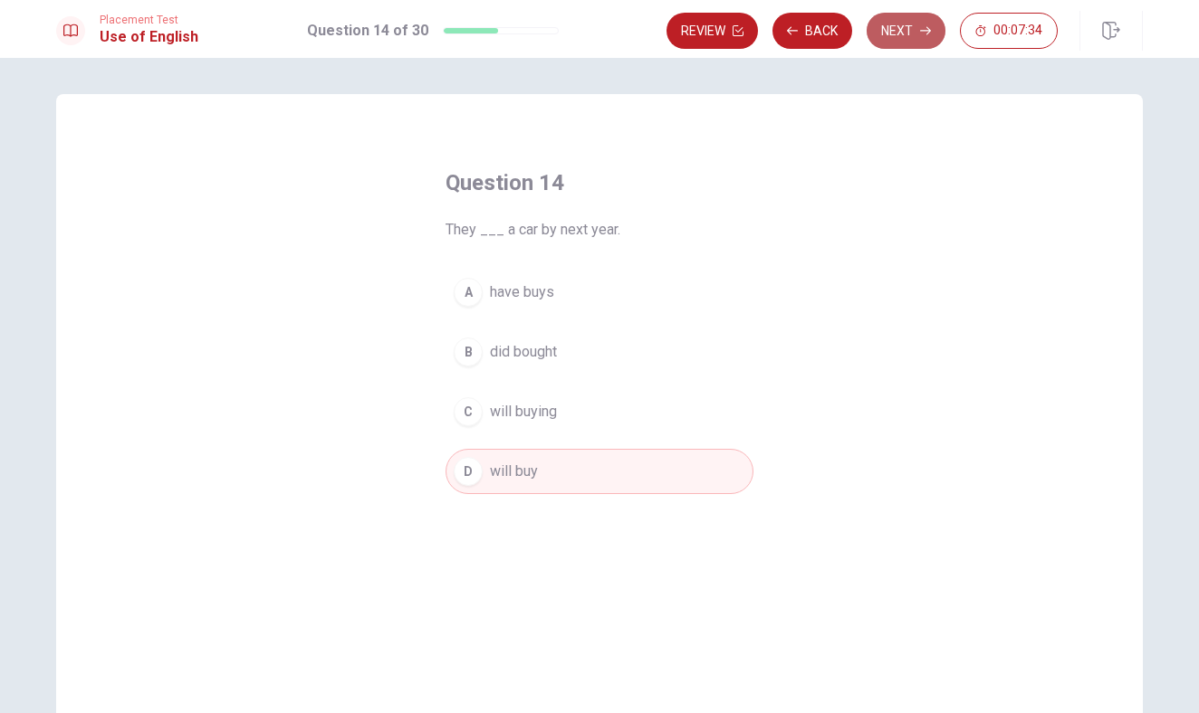
click at [892, 40] on button "Next" at bounding box center [905, 31] width 79 height 36
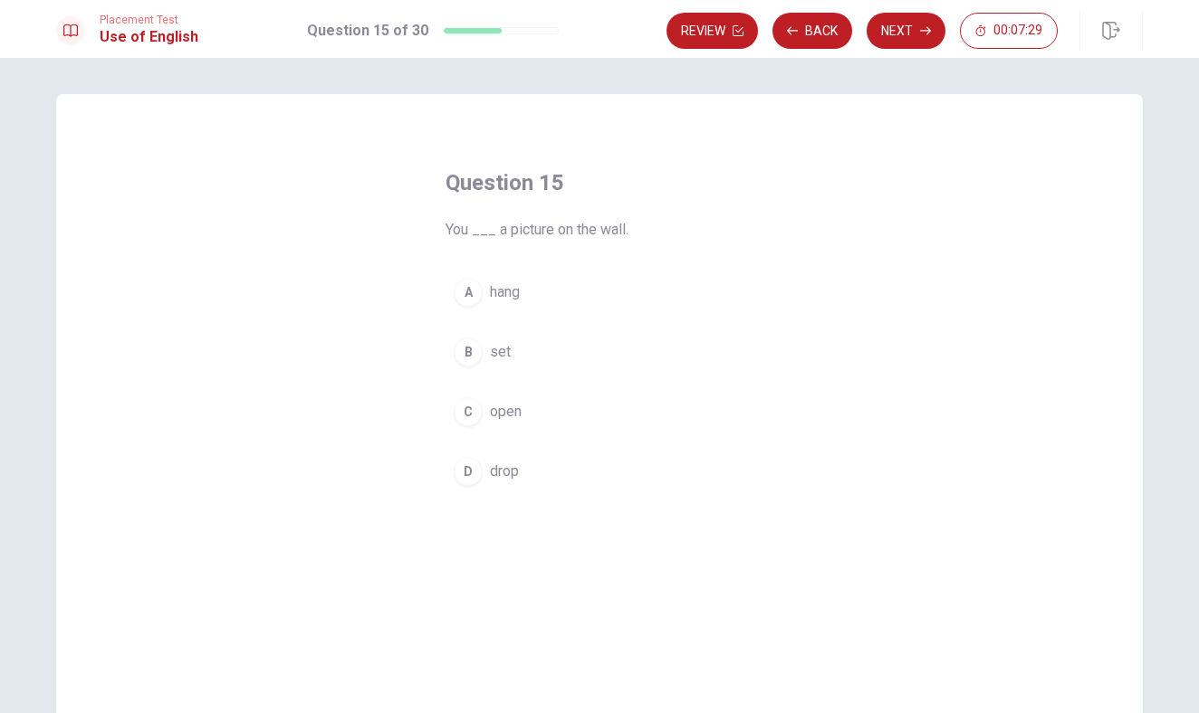
click at [520, 301] on span "hang" at bounding box center [505, 293] width 30 height 22
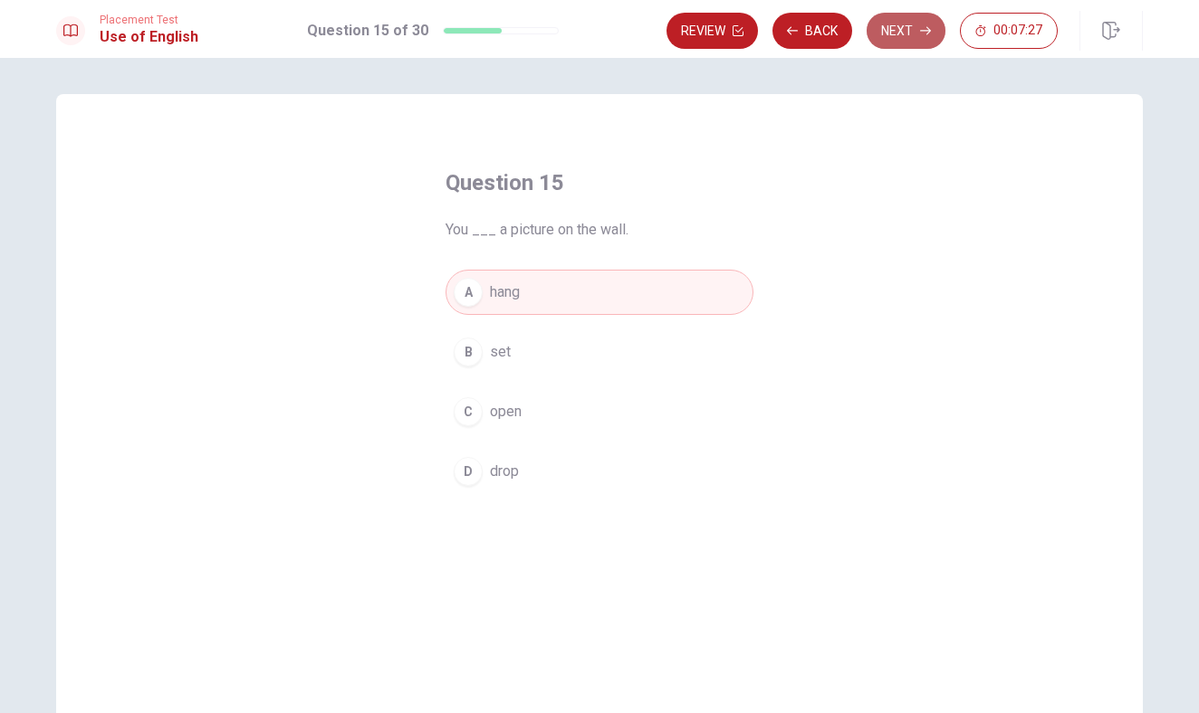
click at [885, 36] on button "Next" at bounding box center [905, 31] width 79 height 36
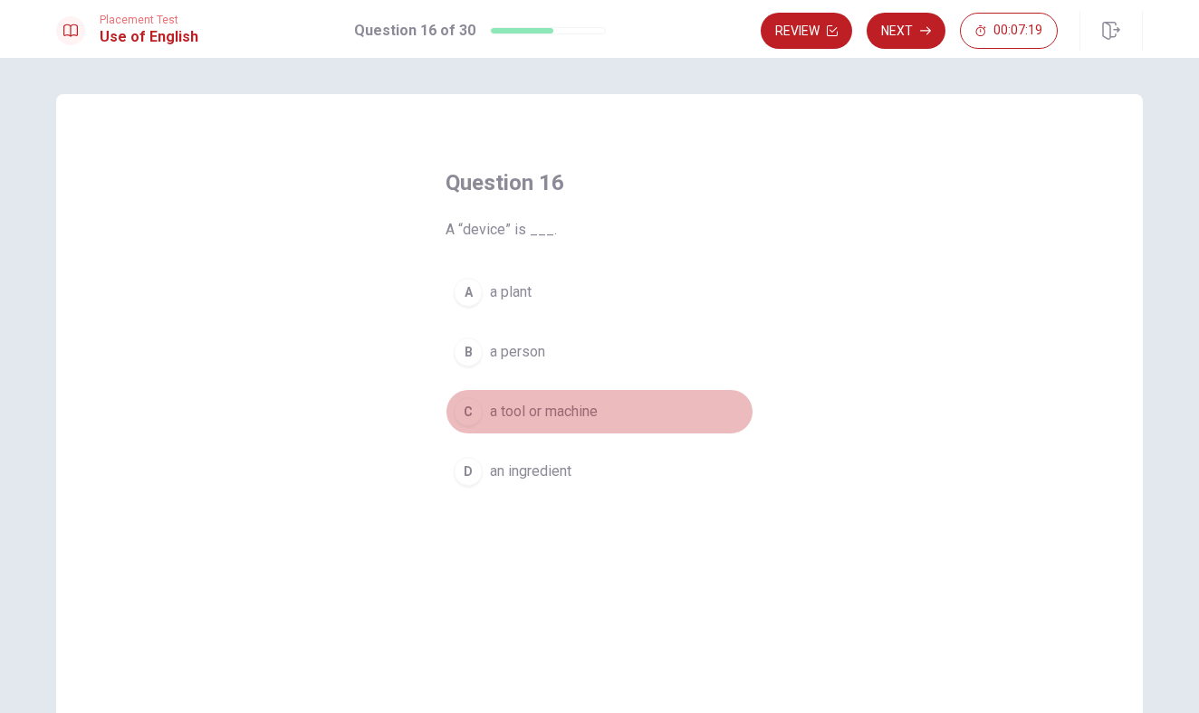
click at [554, 426] on button "C a tool or machine" at bounding box center [599, 411] width 308 height 45
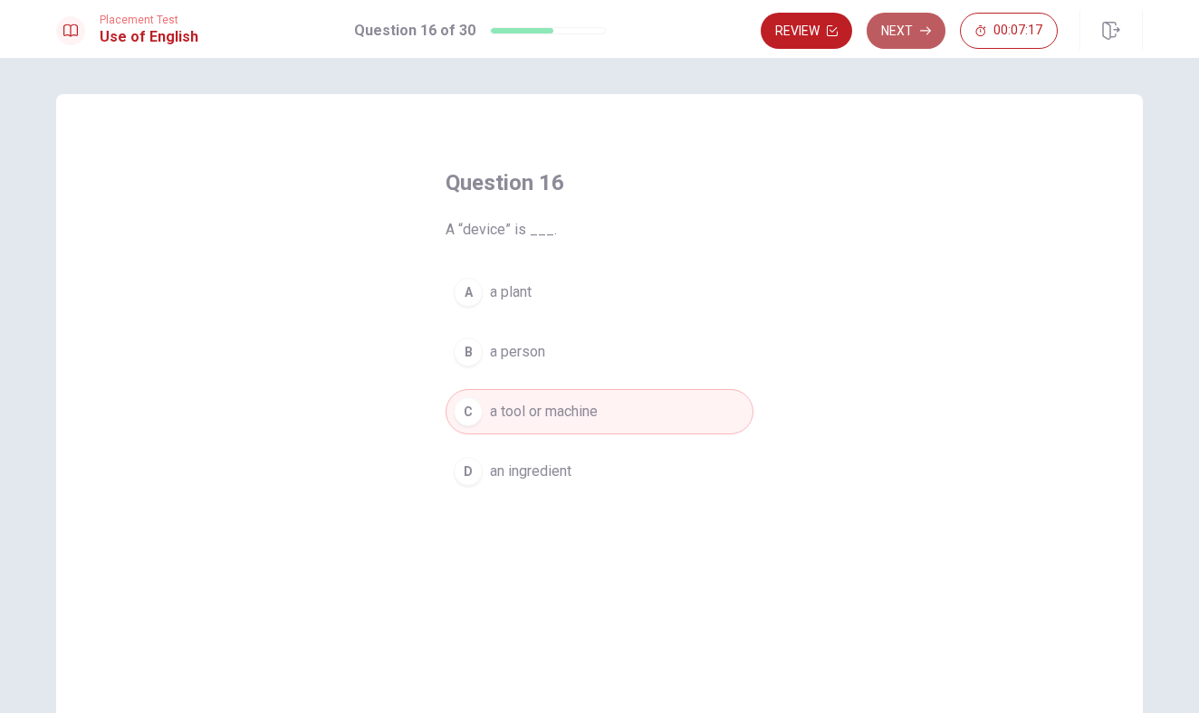
click at [896, 30] on button "Next" at bounding box center [905, 31] width 79 height 36
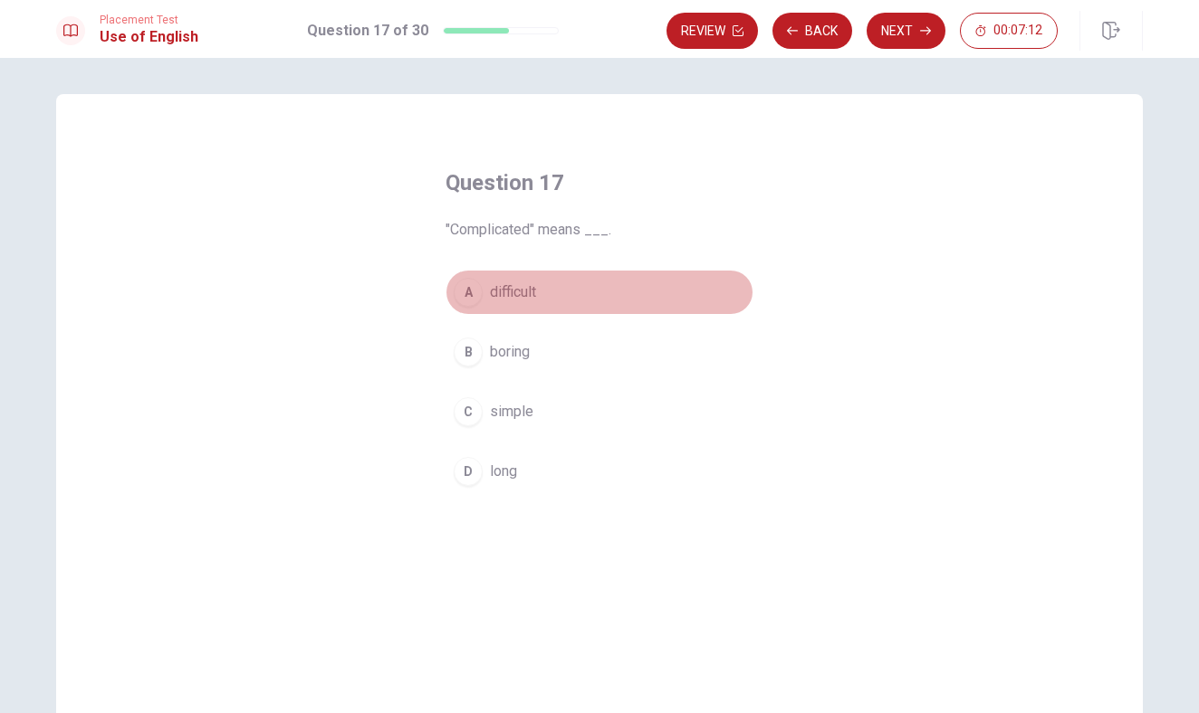
click at [538, 306] on button "A difficult" at bounding box center [599, 292] width 308 height 45
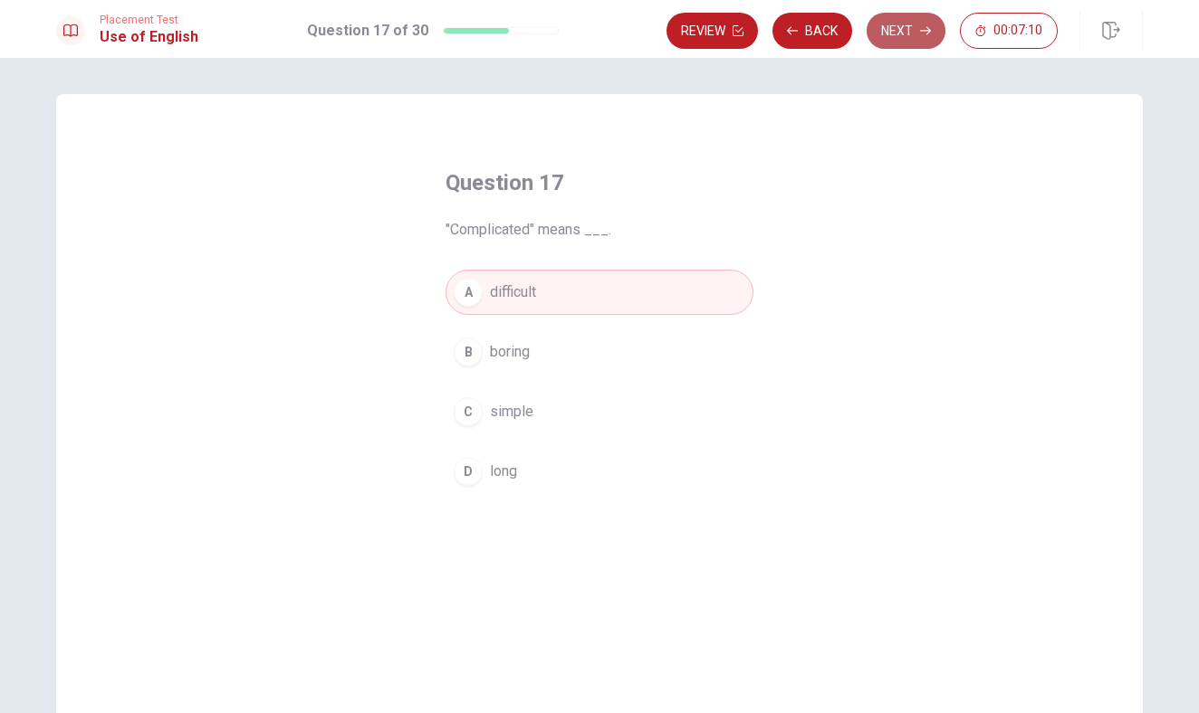
click at [933, 28] on button "Next" at bounding box center [905, 31] width 79 height 36
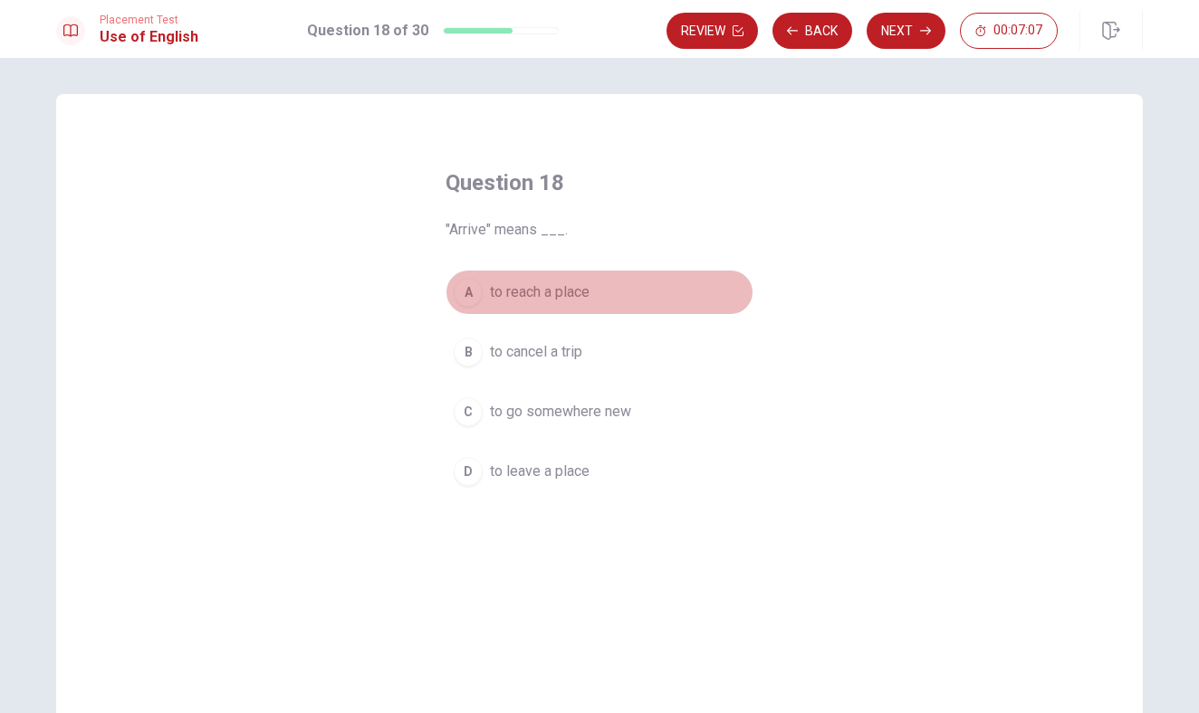
click at [589, 293] on span "to reach a place" at bounding box center [540, 293] width 100 height 22
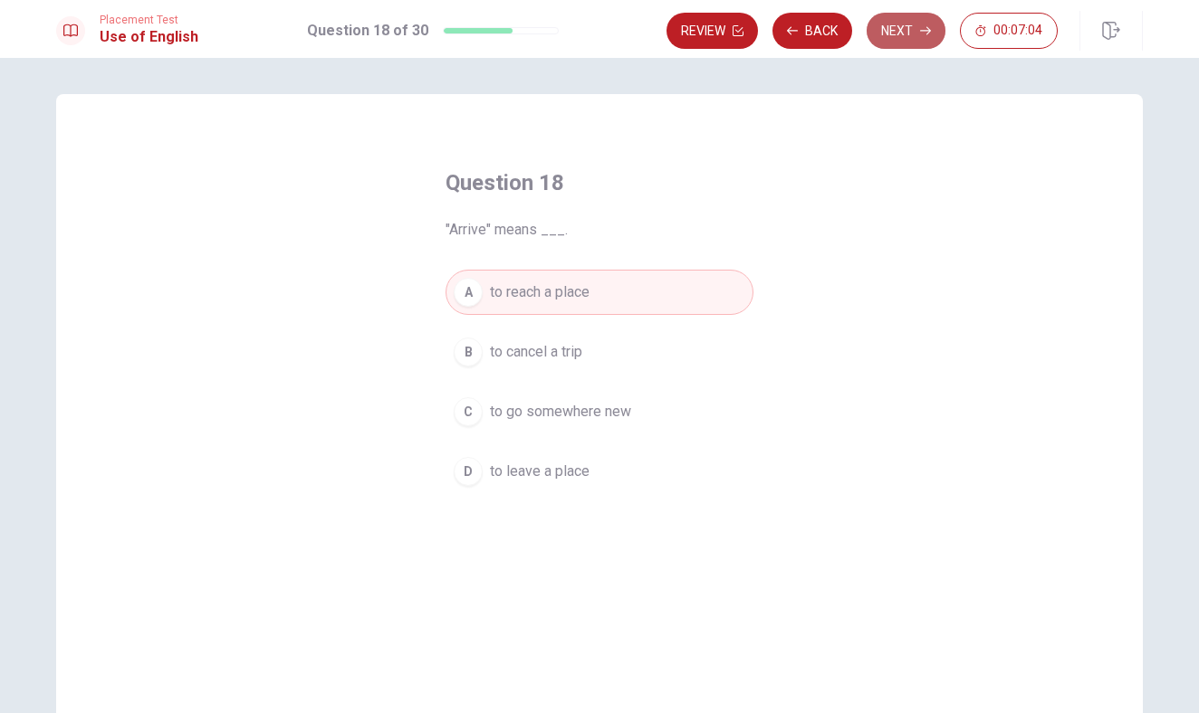
click at [900, 27] on button "Next" at bounding box center [905, 31] width 79 height 36
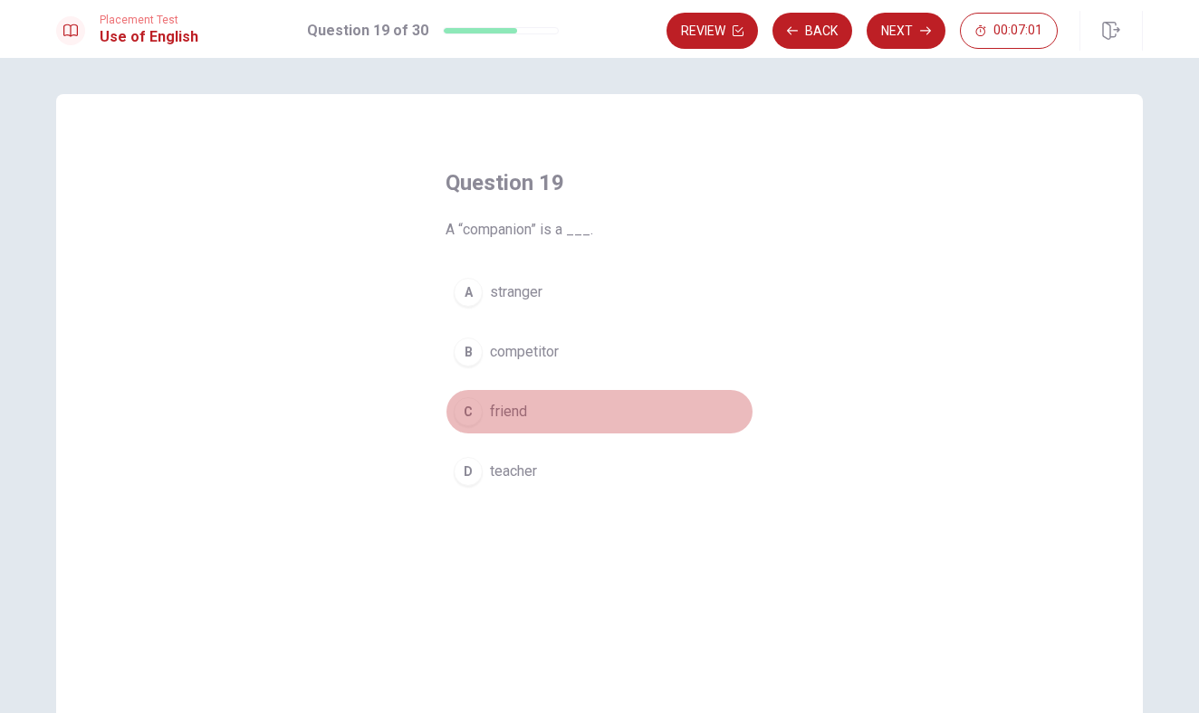
click at [534, 429] on button "C friend" at bounding box center [599, 411] width 308 height 45
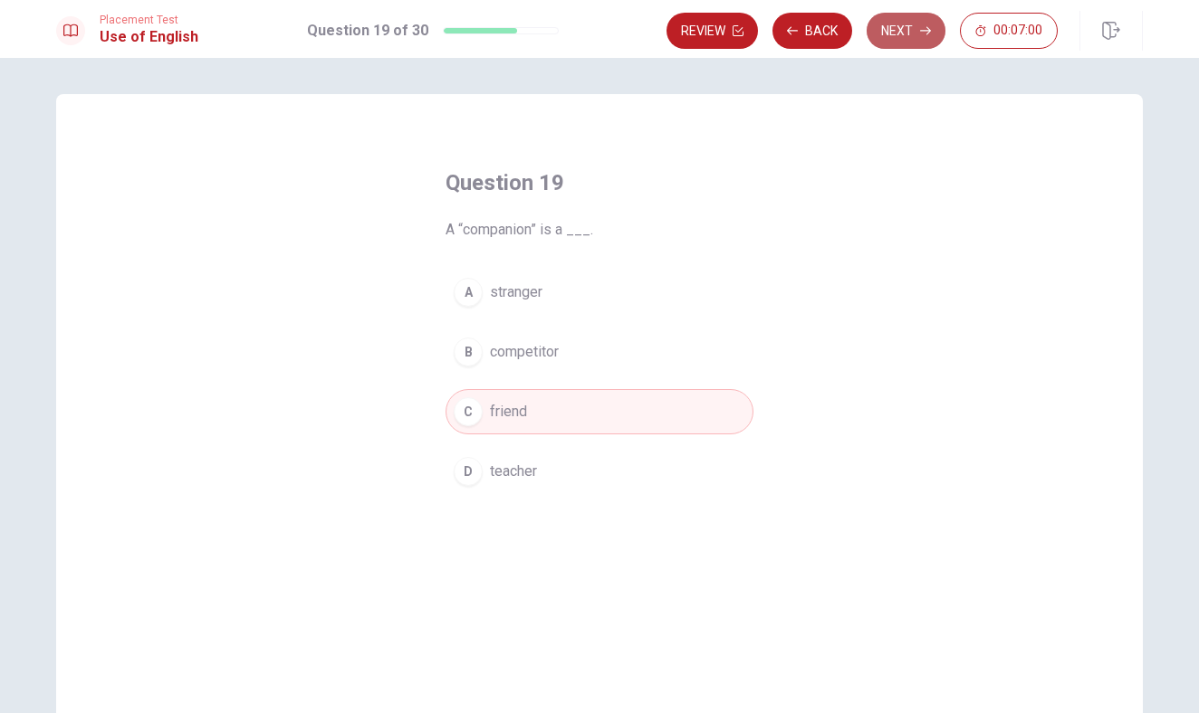
click at [874, 42] on button "Next" at bounding box center [905, 31] width 79 height 36
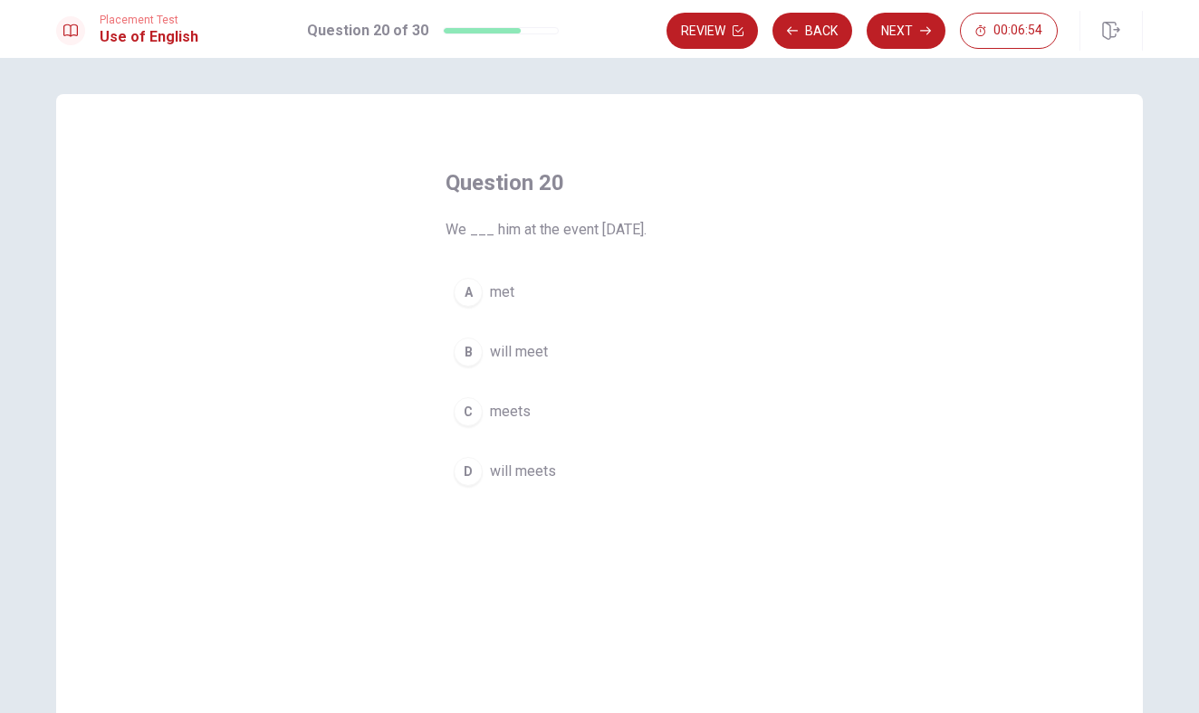
click at [552, 344] on button "B will meet" at bounding box center [599, 352] width 308 height 45
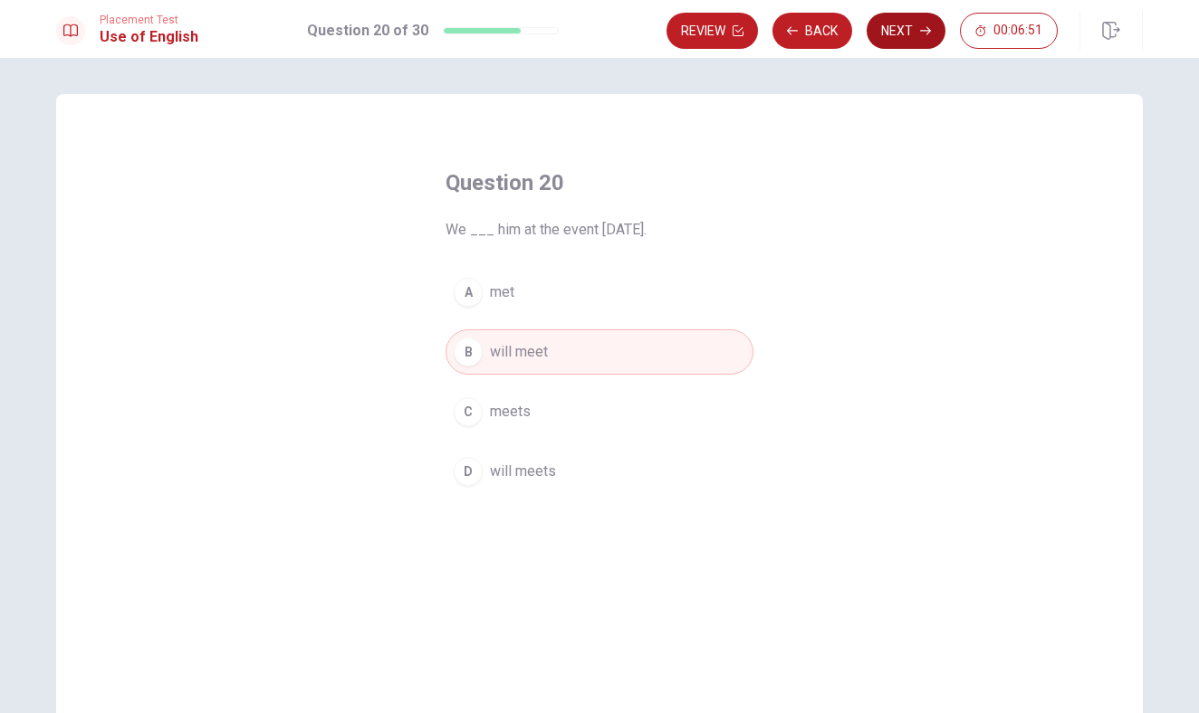
click at [883, 29] on button "Next" at bounding box center [905, 31] width 79 height 36
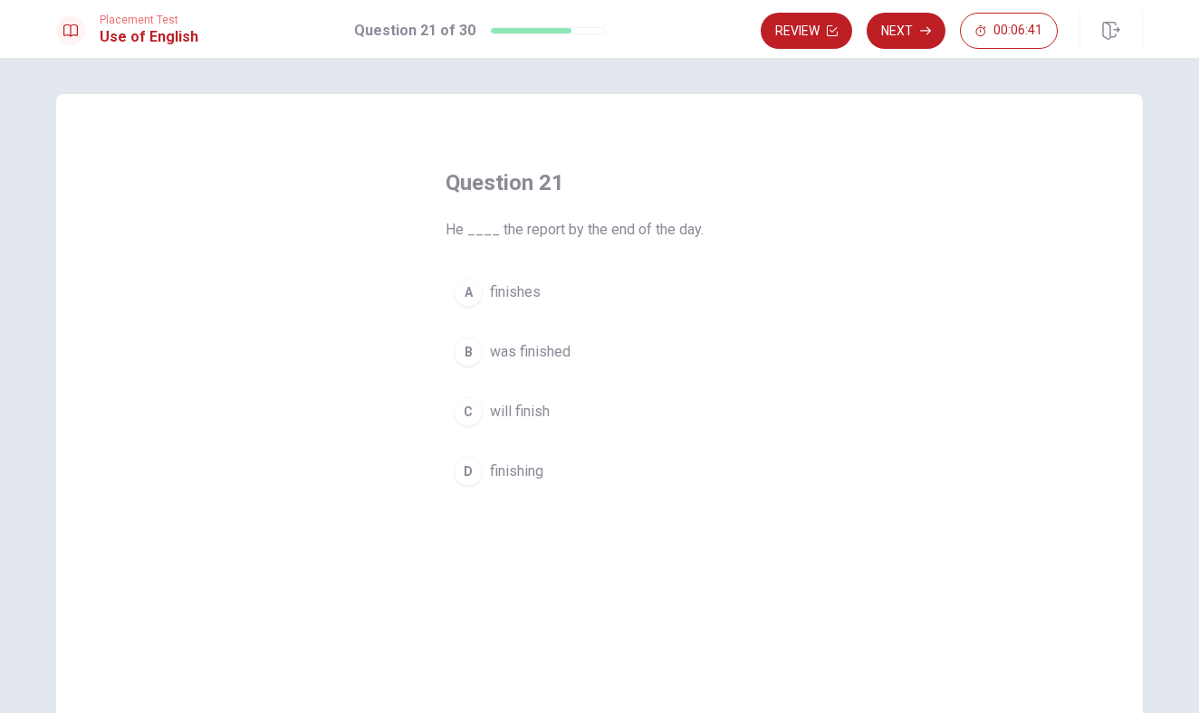
click at [550, 402] on button "C will finish" at bounding box center [599, 411] width 308 height 45
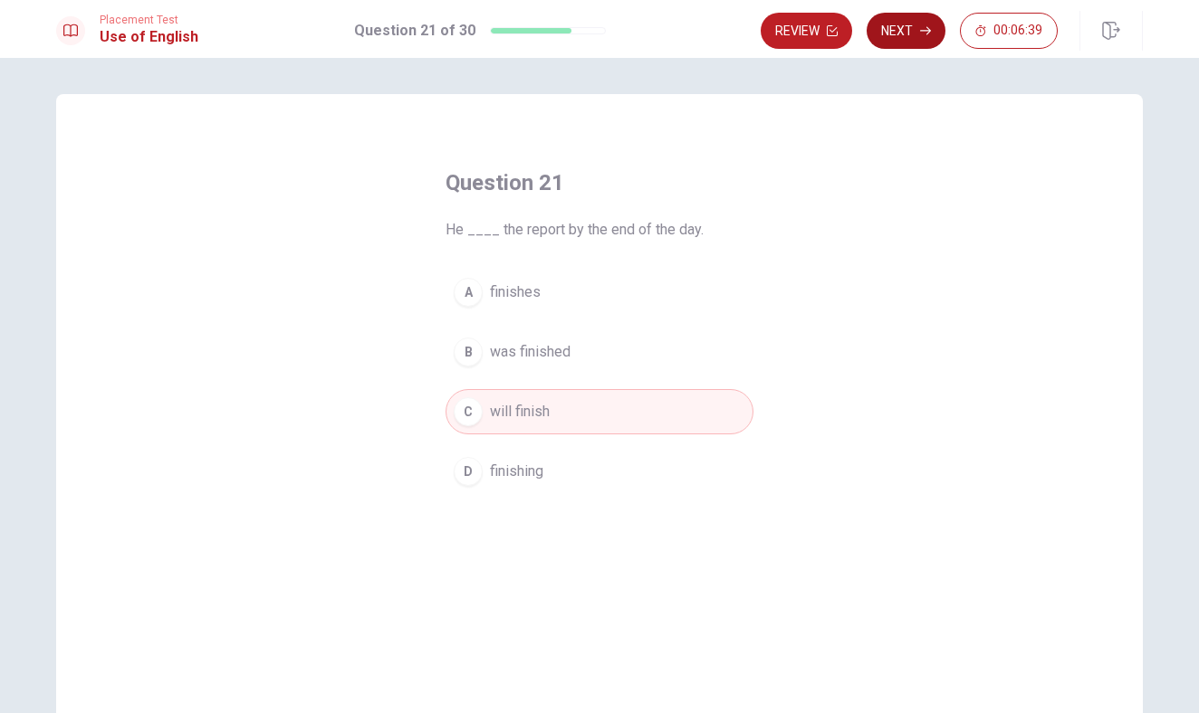
click at [885, 34] on button "Next" at bounding box center [905, 31] width 79 height 36
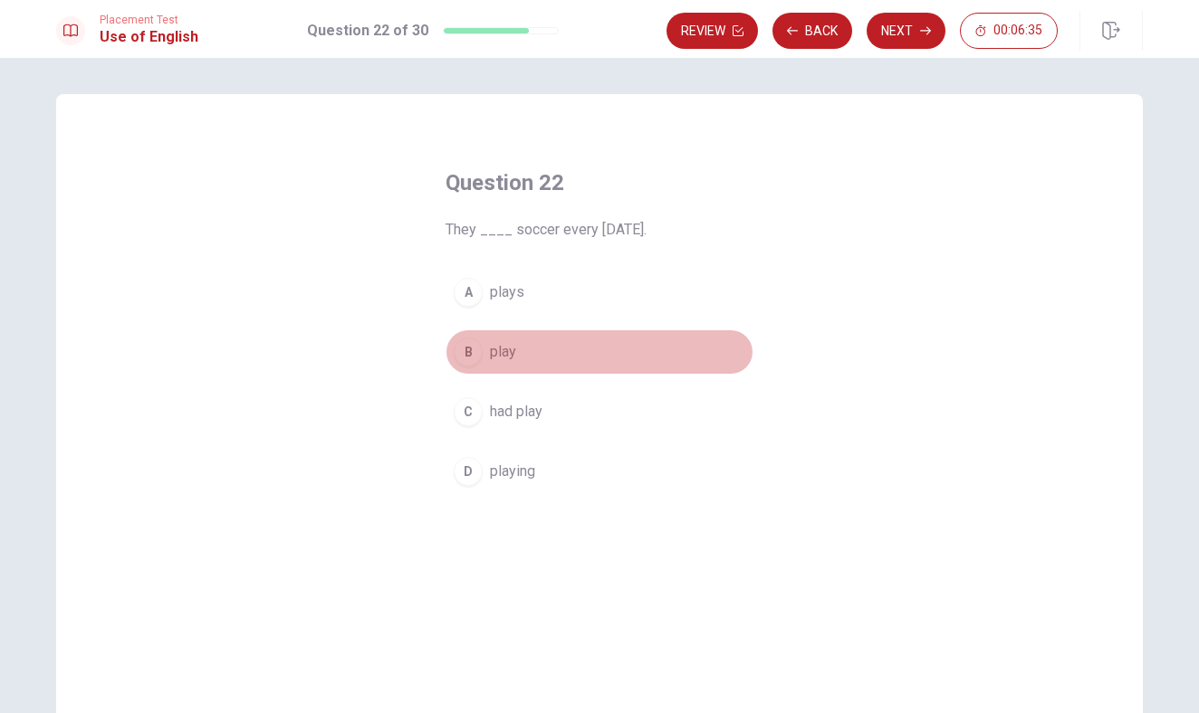
click at [523, 364] on button "B play" at bounding box center [599, 352] width 308 height 45
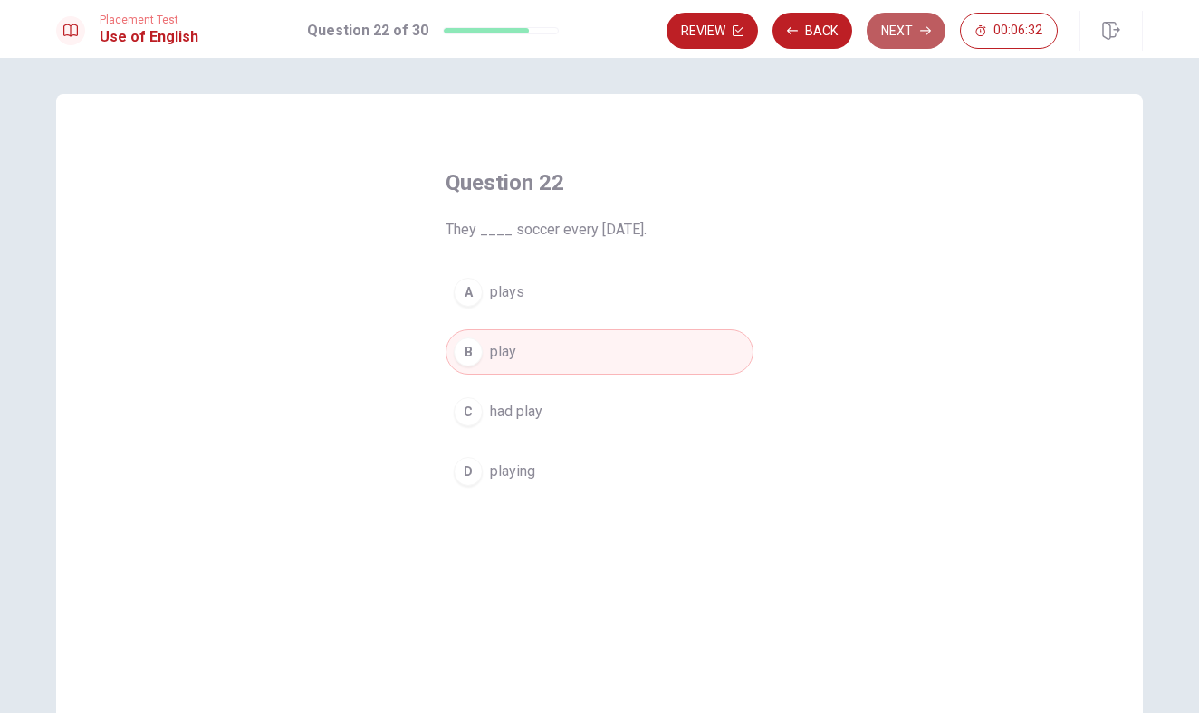
click at [915, 27] on button "Next" at bounding box center [905, 31] width 79 height 36
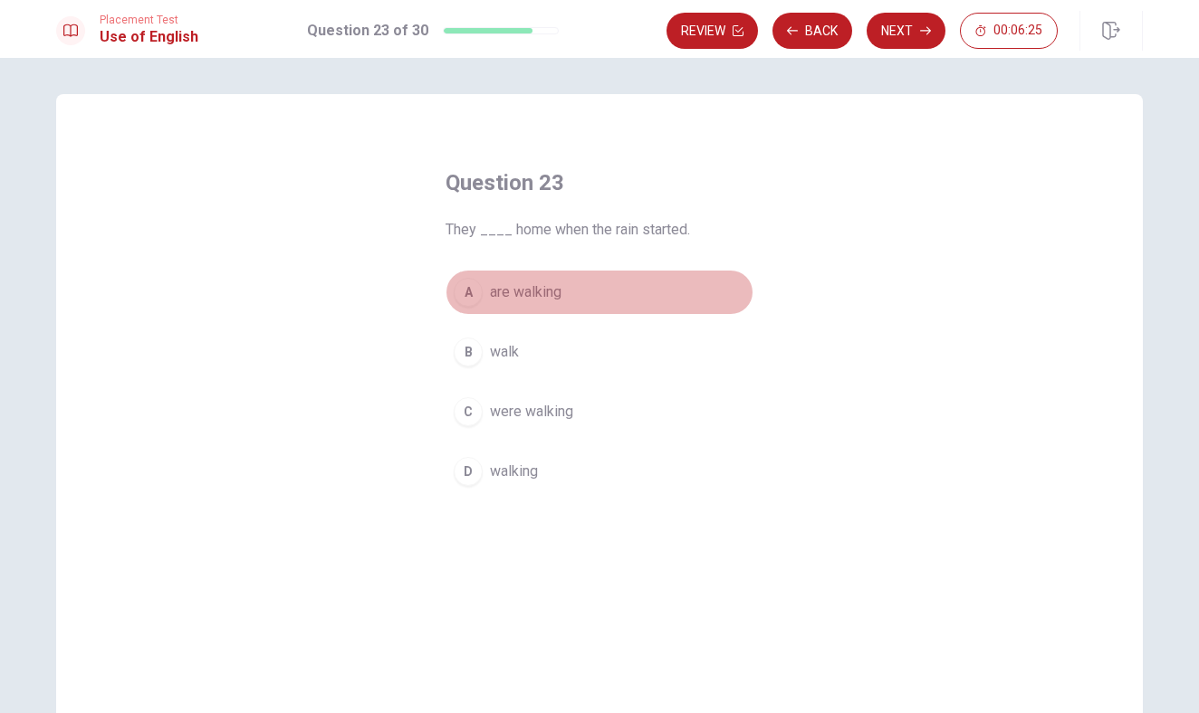
click at [557, 292] on span "are walking" at bounding box center [526, 293] width 72 height 22
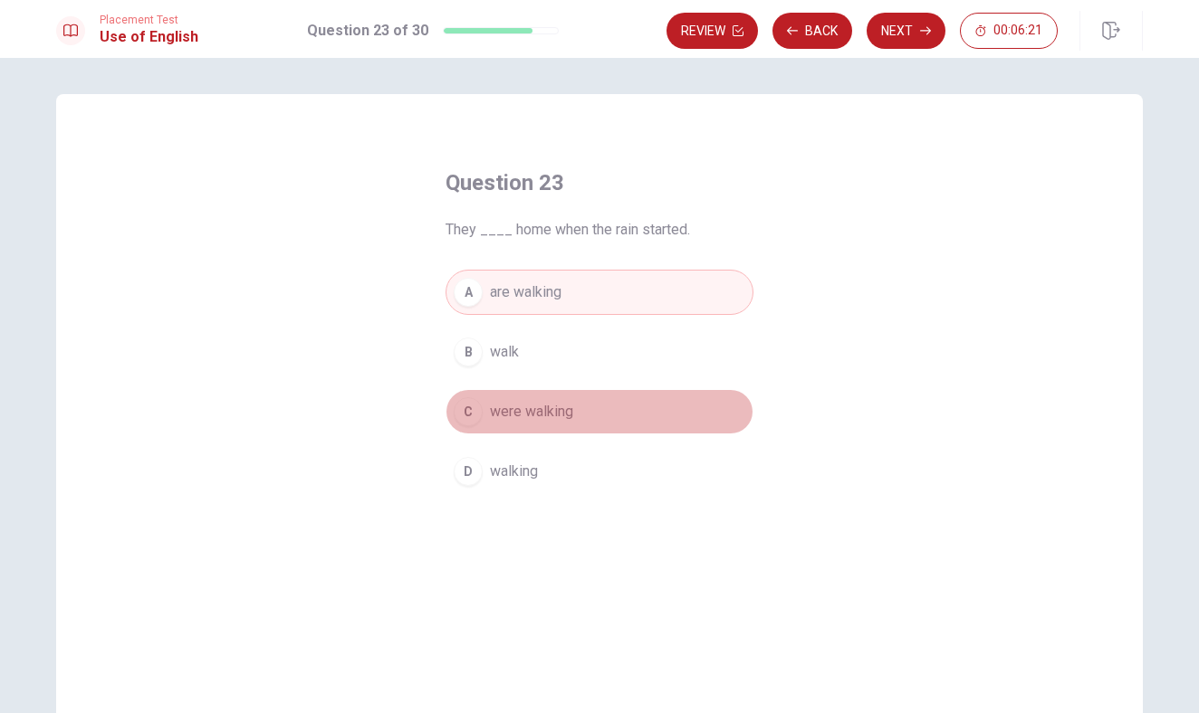
click at [548, 409] on span "were walking" at bounding box center [531, 412] width 83 height 22
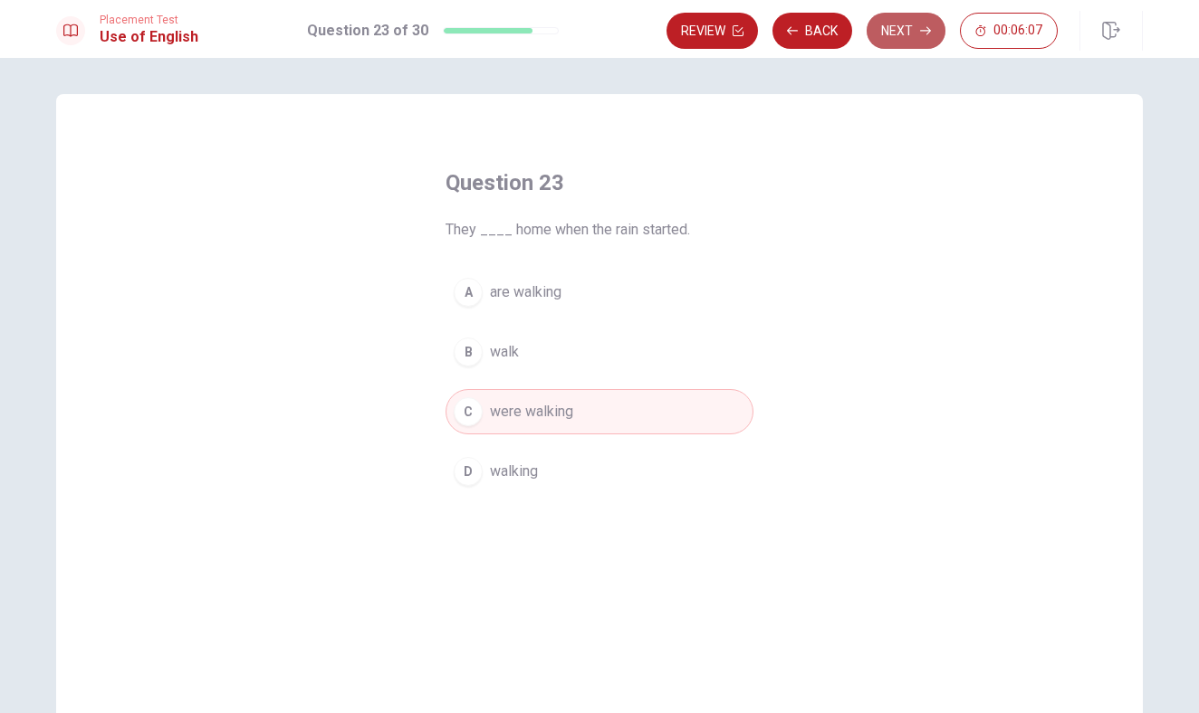
click at [907, 21] on button "Next" at bounding box center [905, 31] width 79 height 36
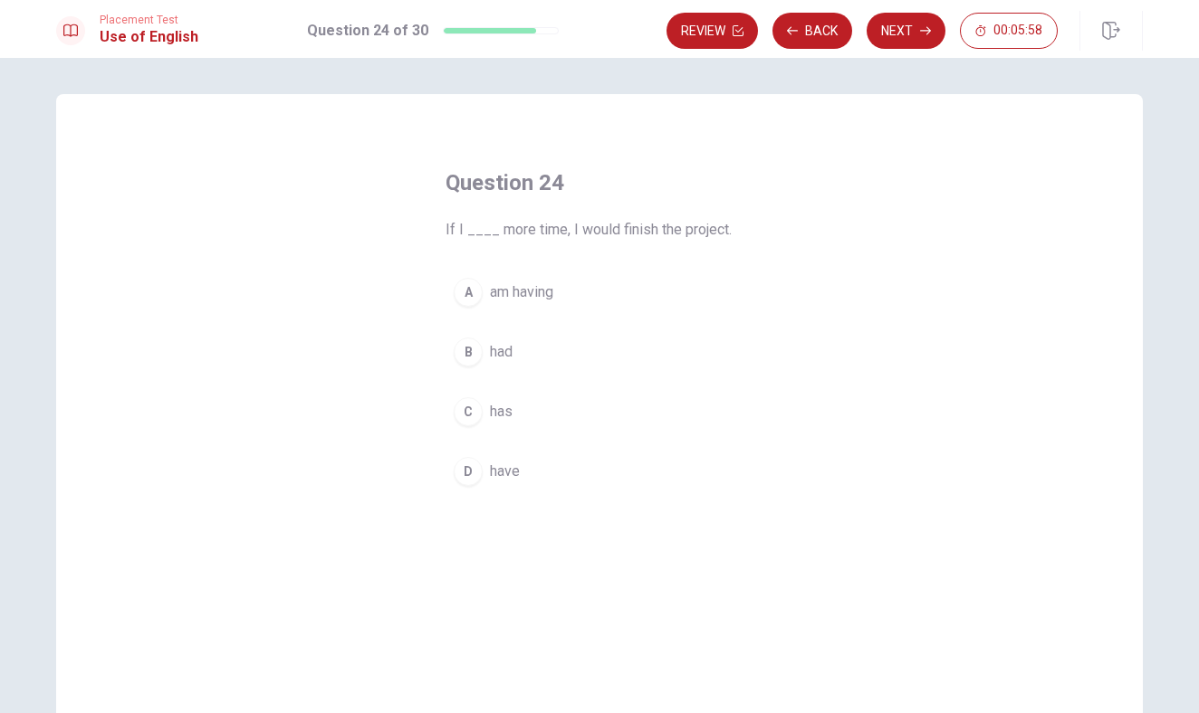
click at [542, 474] on button "D have" at bounding box center [599, 471] width 308 height 45
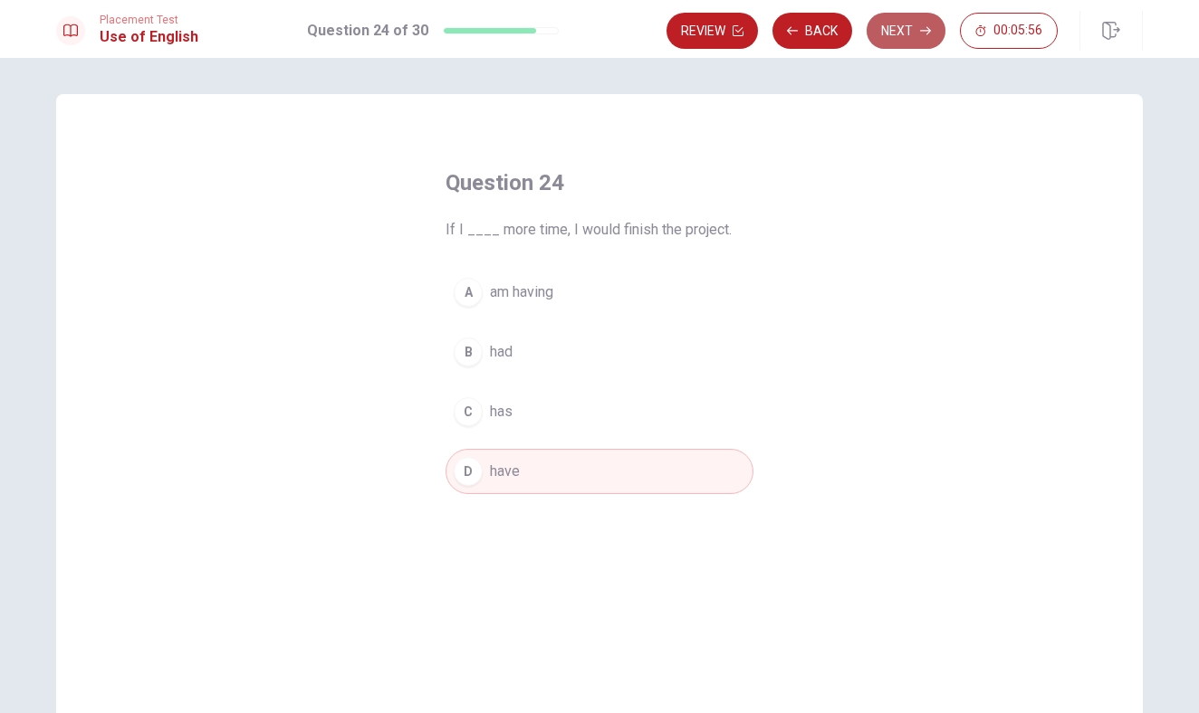
click at [894, 37] on button "Next" at bounding box center [905, 31] width 79 height 36
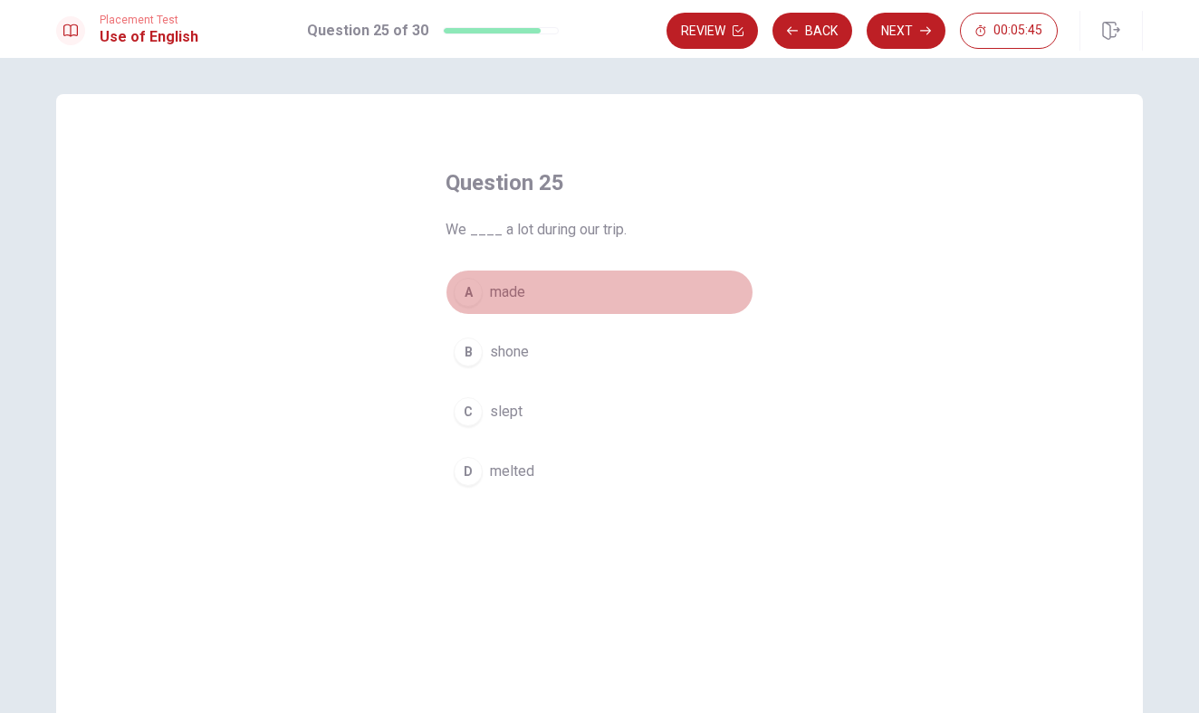
click at [578, 291] on button "A made" at bounding box center [599, 292] width 308 height 45
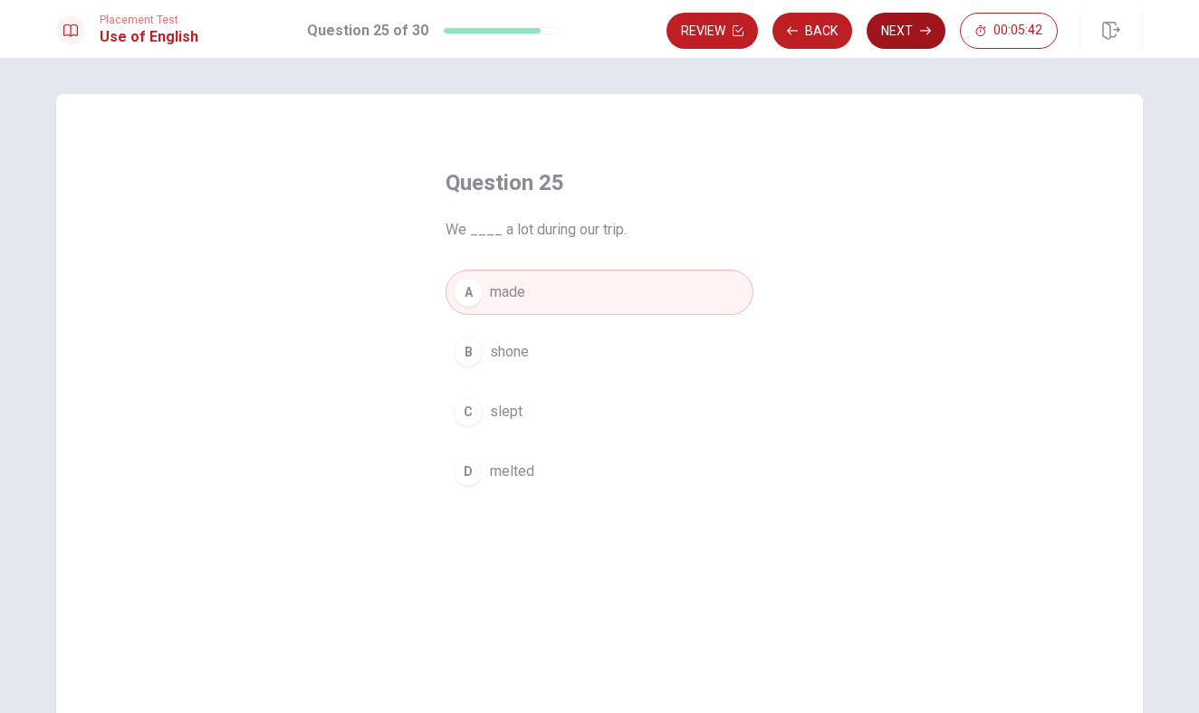
click at [891, 30] on button "Next" at bounding box center [905, 31] width 79 height 36
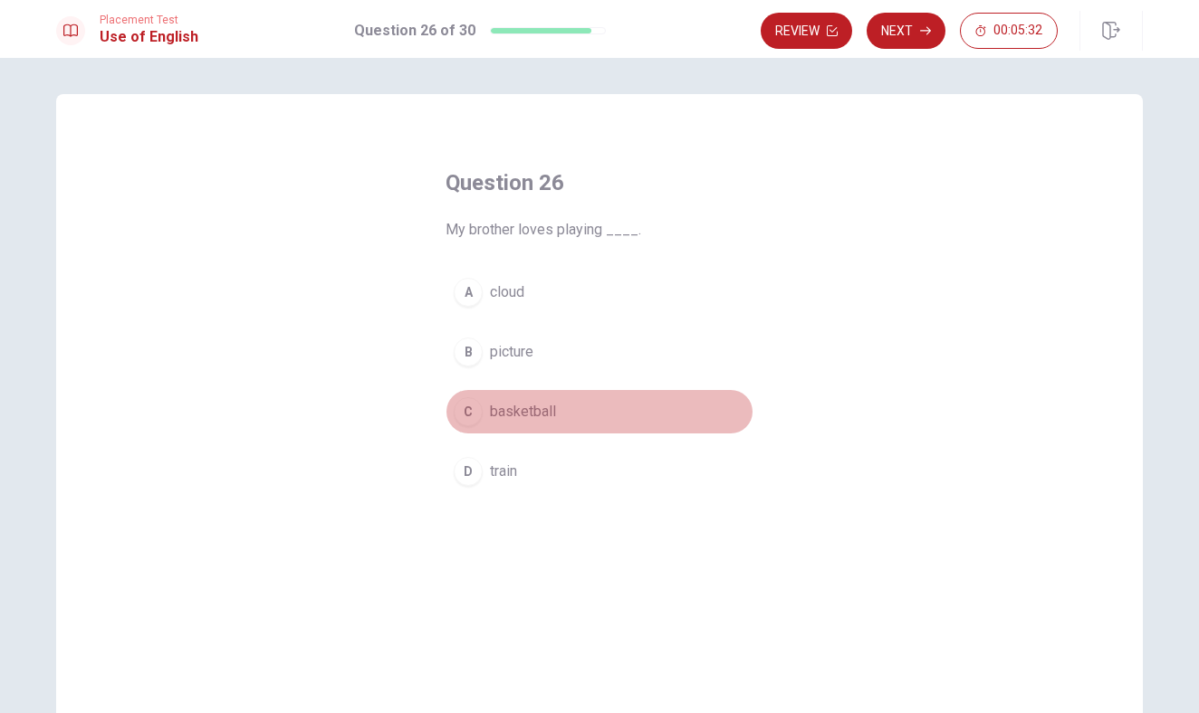
click at [565, 413] on button "C basketball" at bounding box center [599, 411] width 308 height 45
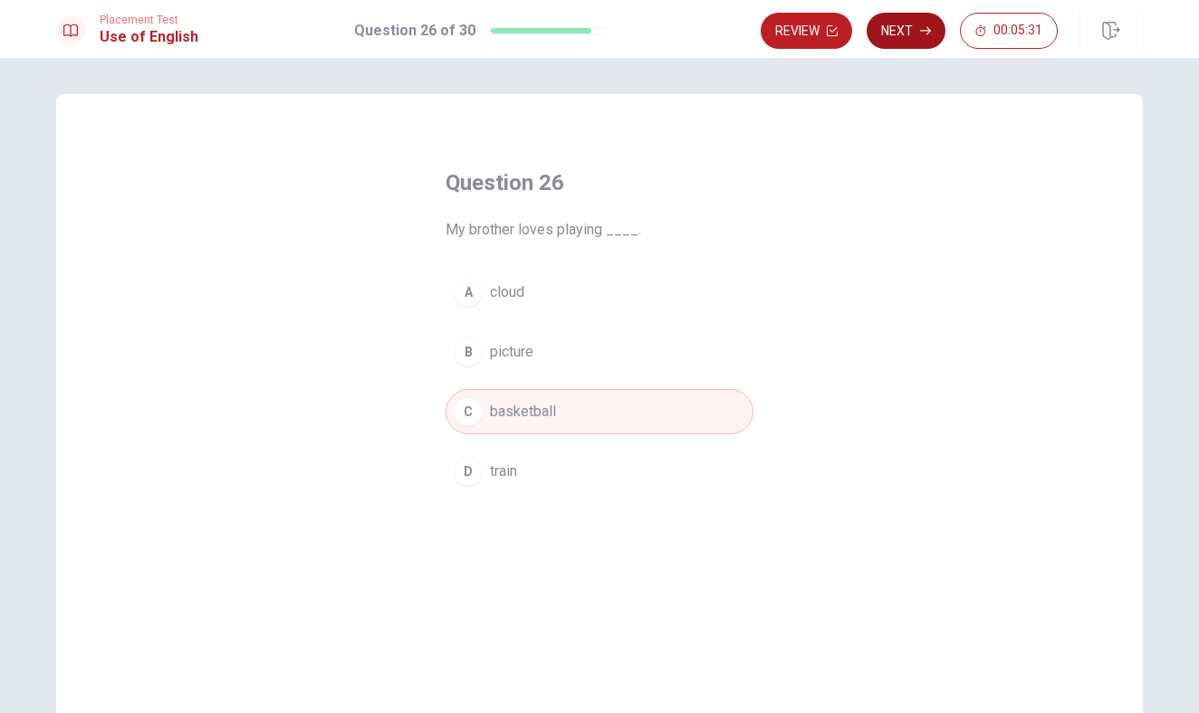
click at [896, 38] on button "Next" at bounding box center [905, 31] width 79 height 36
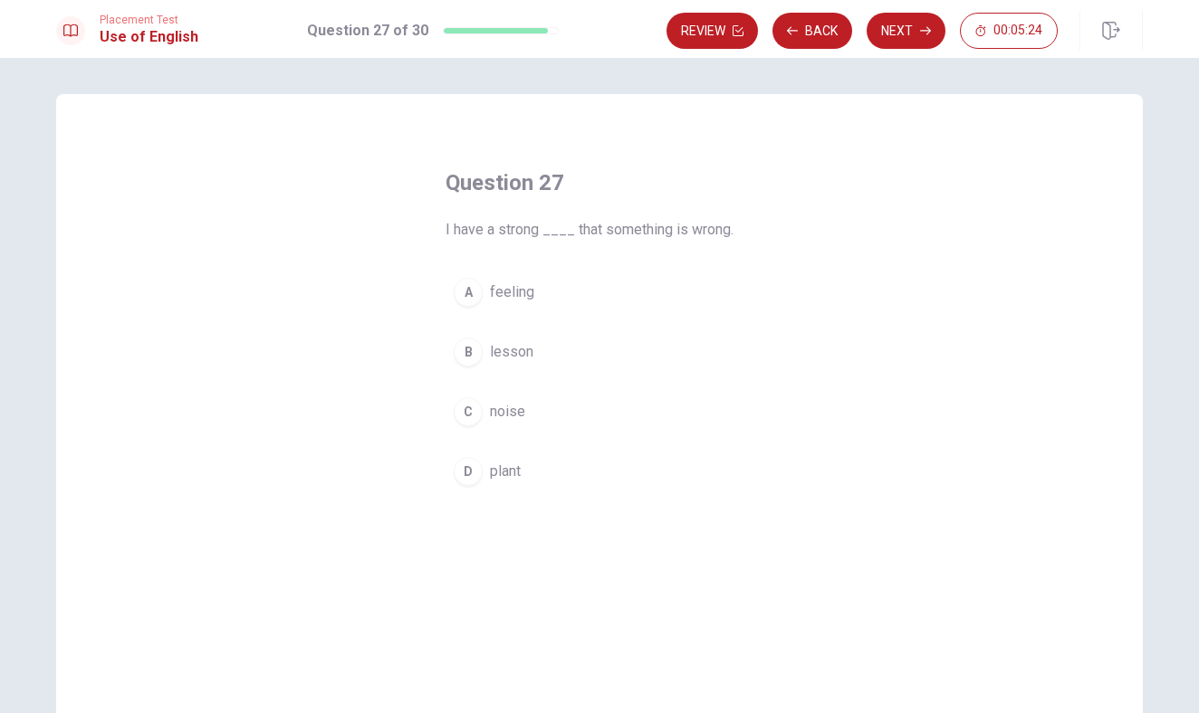
click at [577, 402] on button "C noise" at bounding box center [599, 411] width 308 height 45
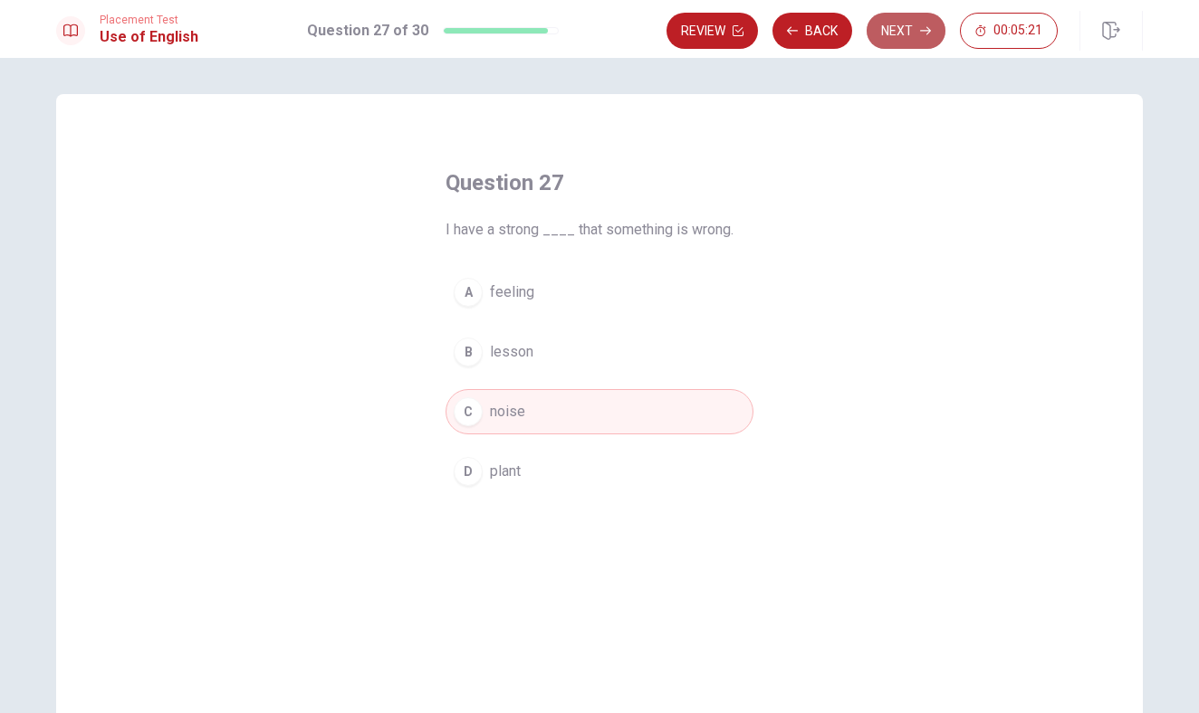
click at [901, 25] on button "Next" at bounding box center [905, 31] width 79 height 36
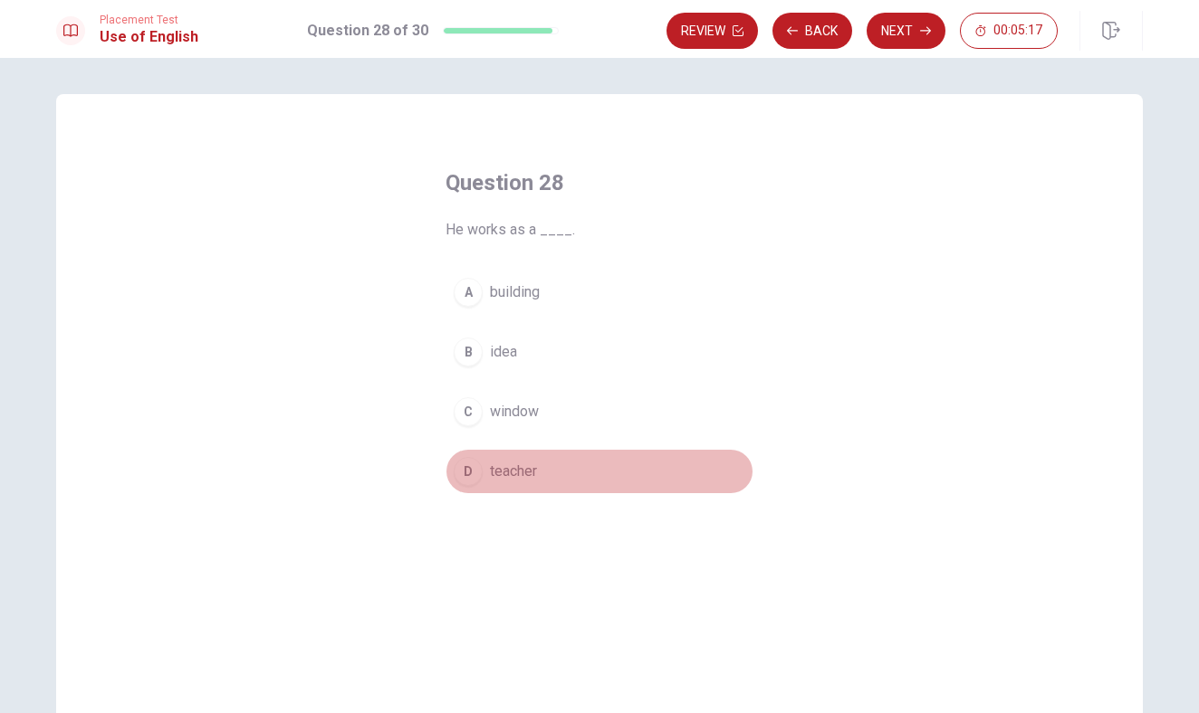
click at [557, 459] on button "D teacher" at bounding box center [599, 471] width 308 height 45
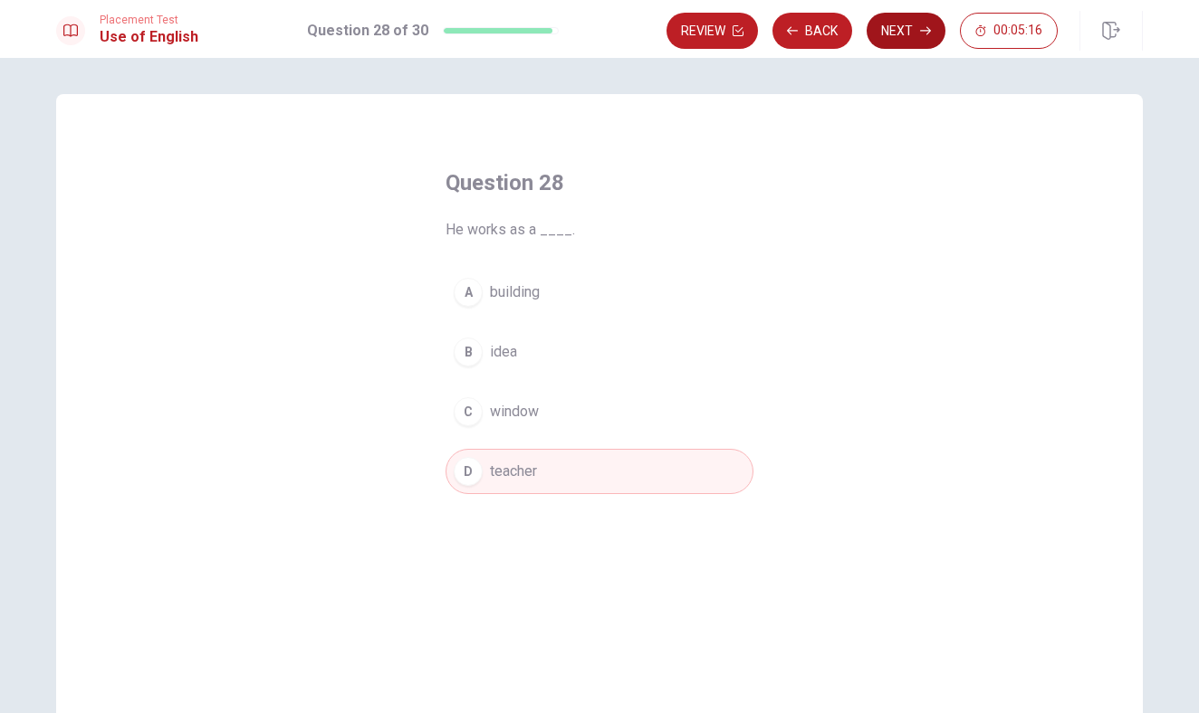
click at [899, 31] on button "Next" at bounding box center [905, 31] width 79 height 36
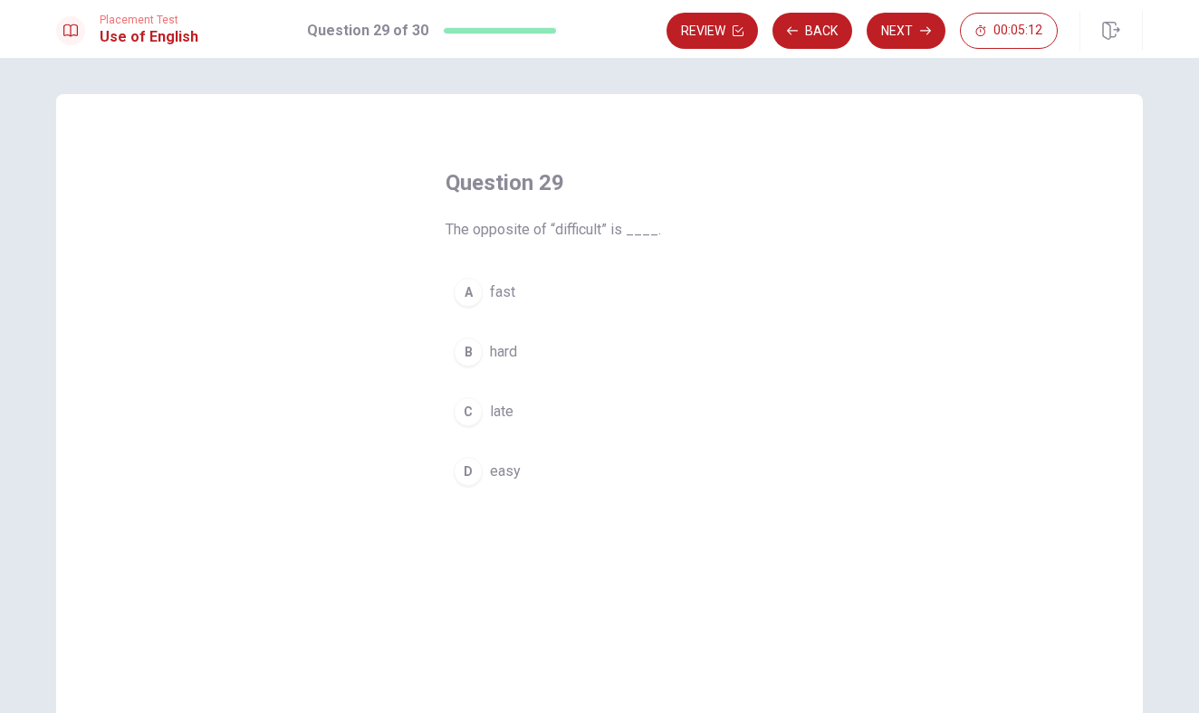
click at [533, 483] on button "D easy" at bounding box center [599, 471] width 308 height 45
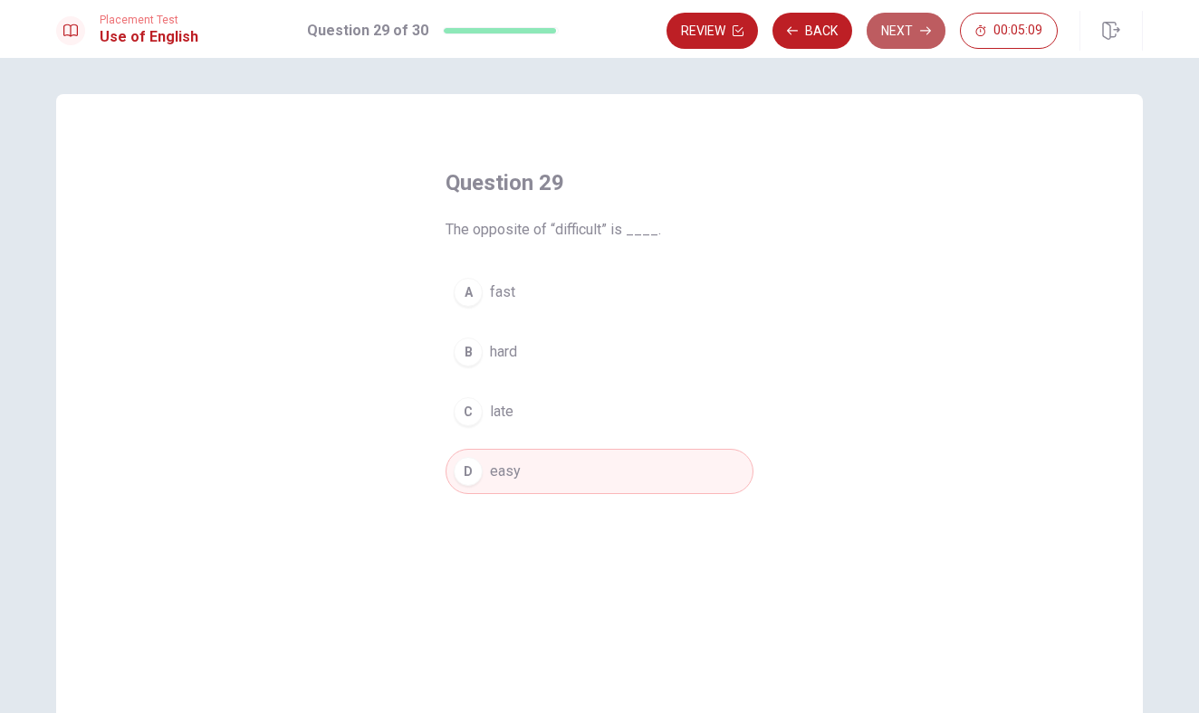
click at [897, 34] on button "Next" at bounding box center [905, 31] width 79 height 36
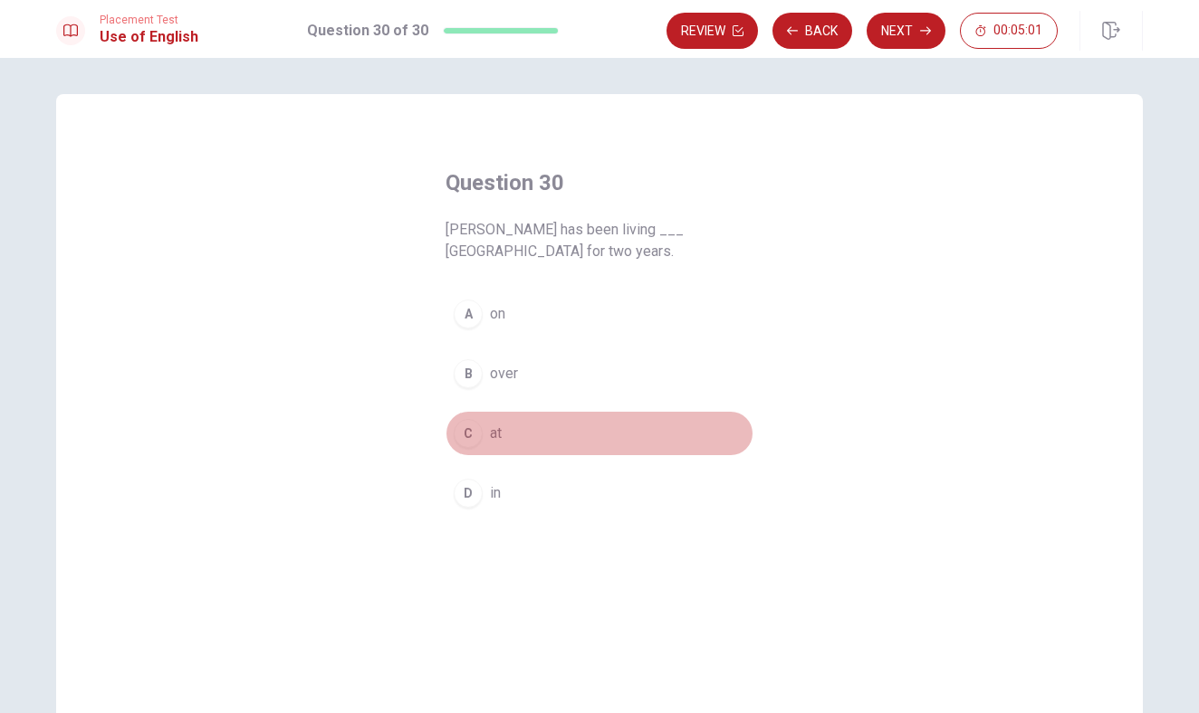
click at [553, 441] on button "C at" at bounding box center [599, 433] width 308 height 45
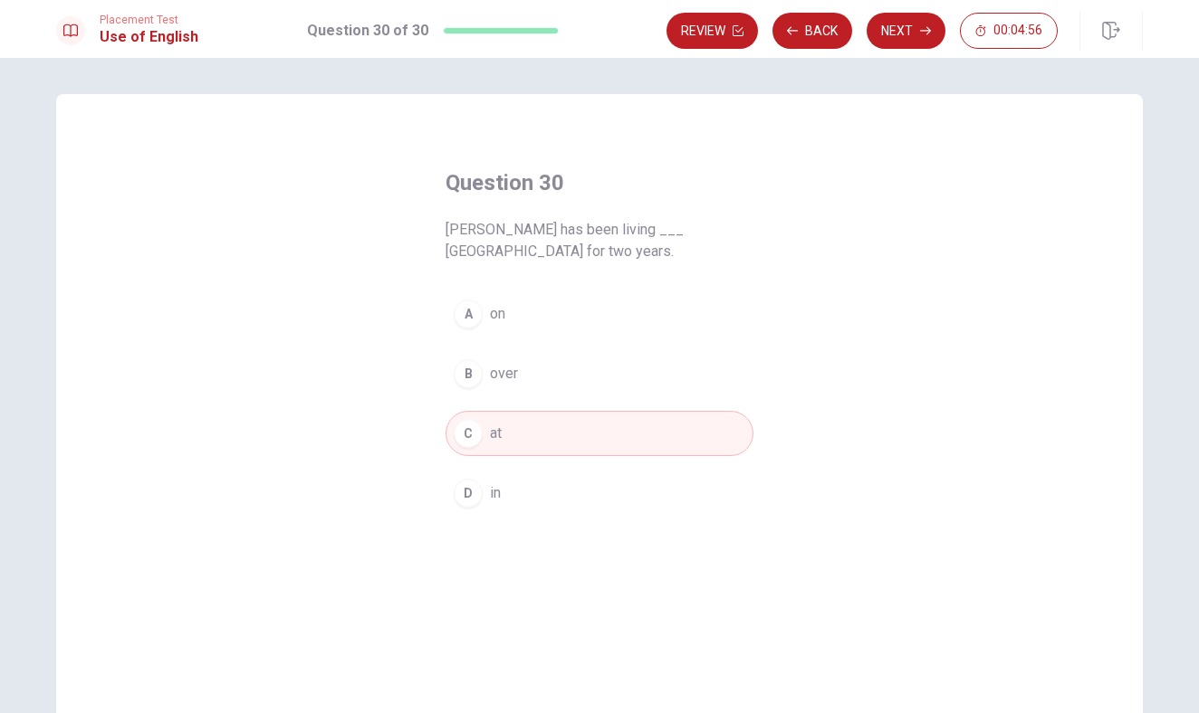
click at [550, 486] on button "D in" at bounding box center [599, 493] width 308 height 45
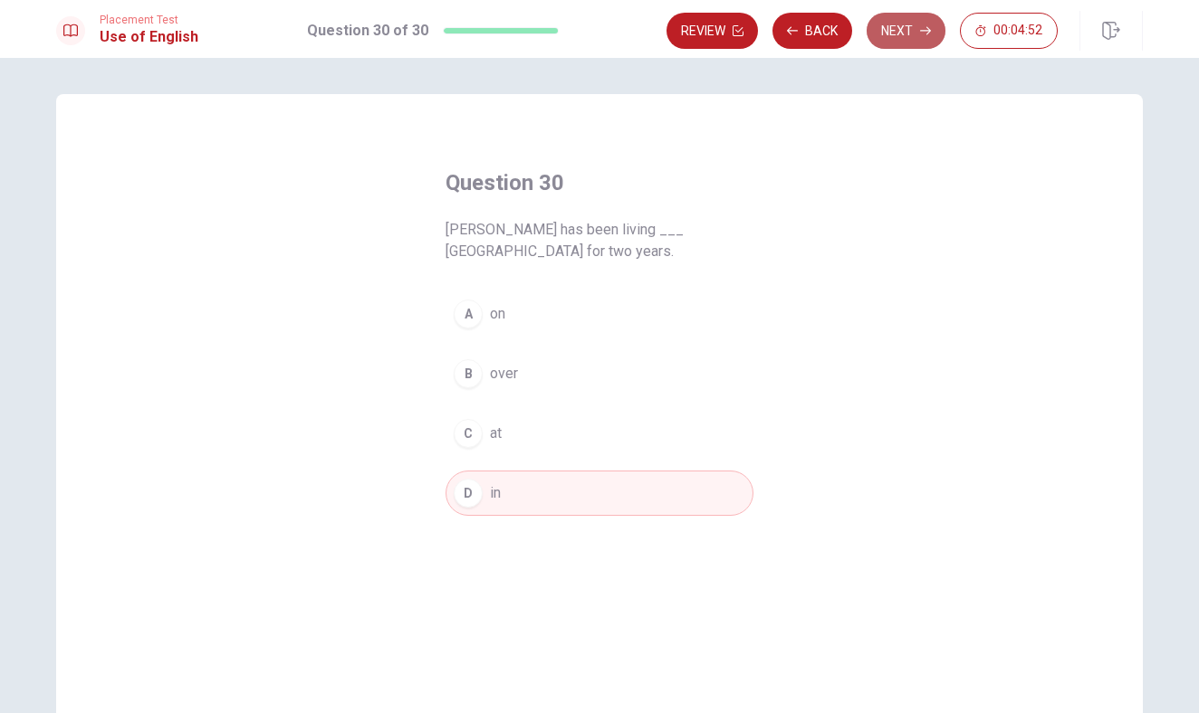
click at [899, 25] on button "Next" at bounding box center [905, 31] width 79 height 36
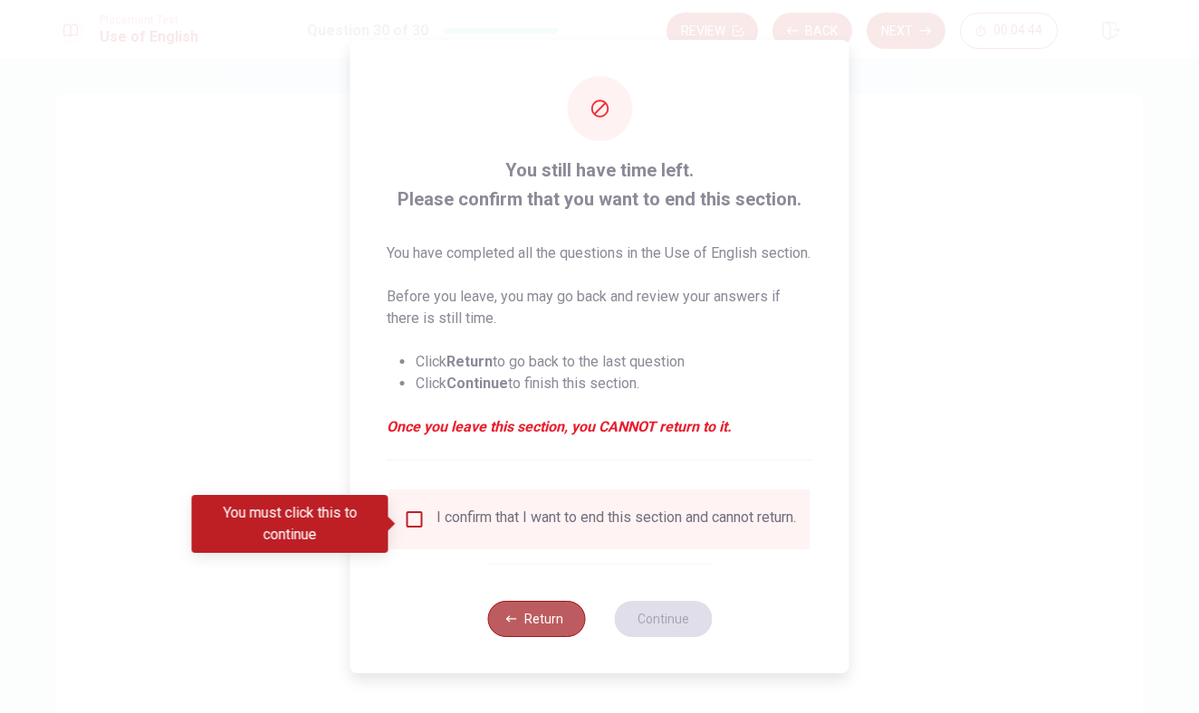
click at [550, 636] on button "Return" at bounding box center [536, 619] width 98 height 36
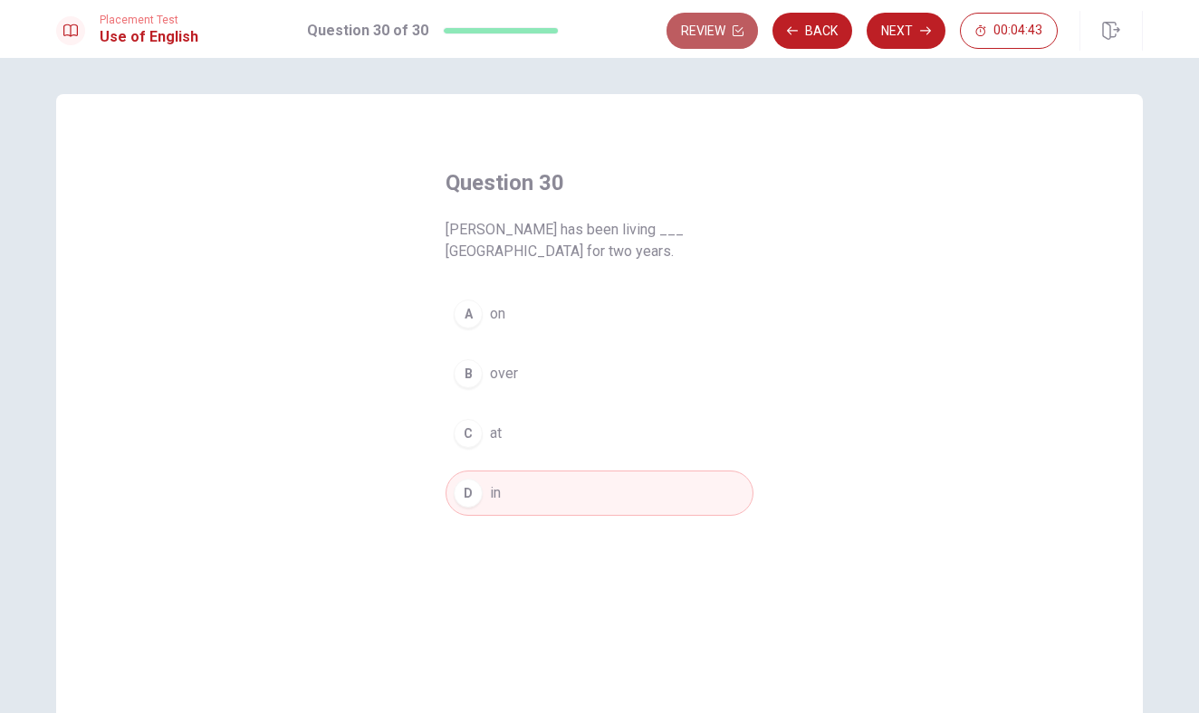
click at [715, 32] on button "Review" at bounding box center [711, 31] width 91 height 36
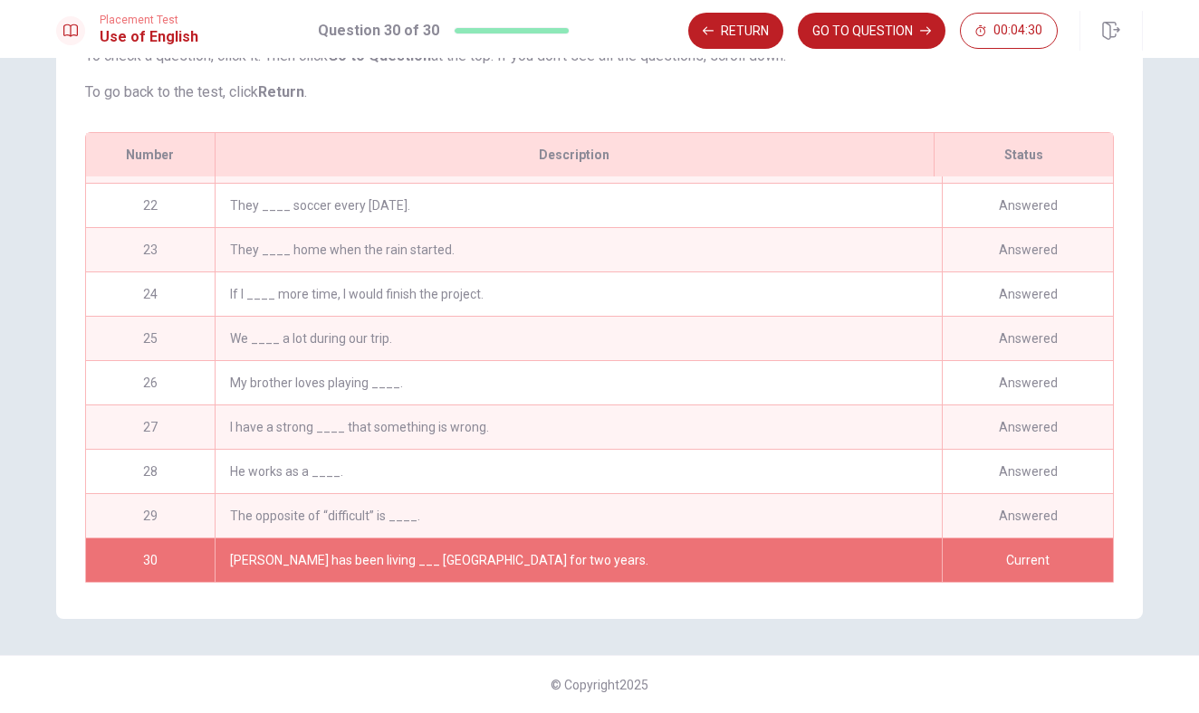
scroll to position [924, 0]
click at [543, 501] on div "The opposite of “difficult” is ____." at bounding box center [578, 515] width 727 height 43
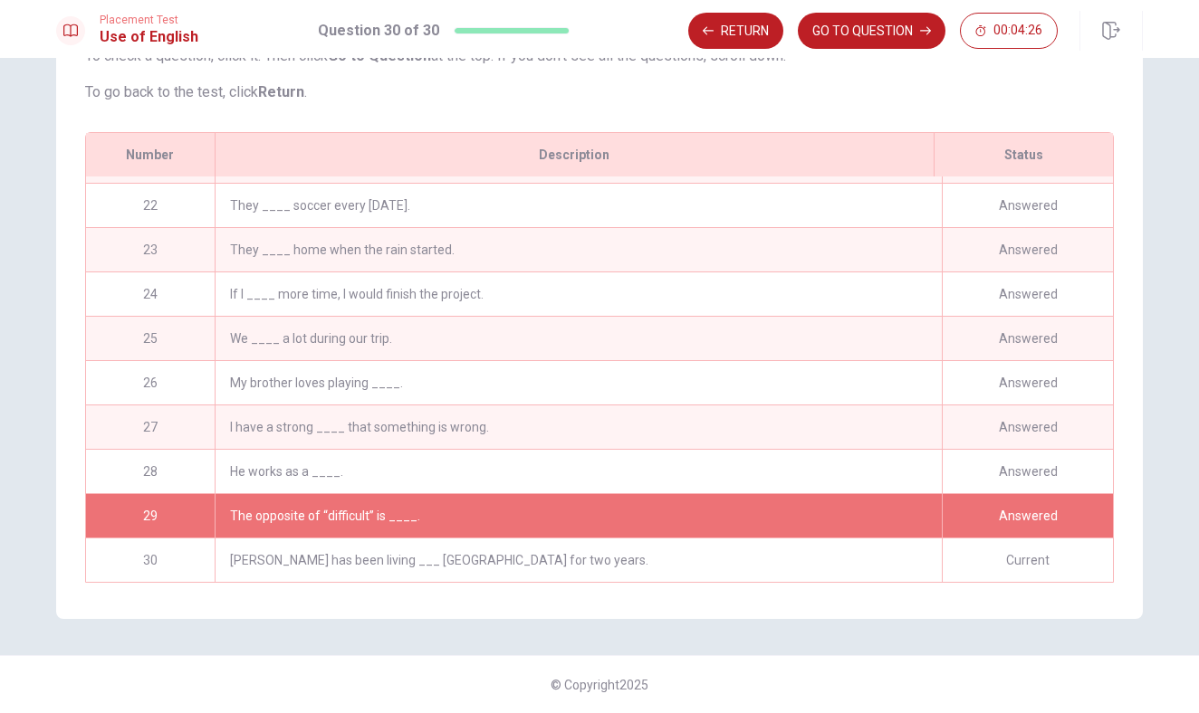
click at [561, 489] on div "He works as a ____." at bounding box center [578, 471] width 727 height 43
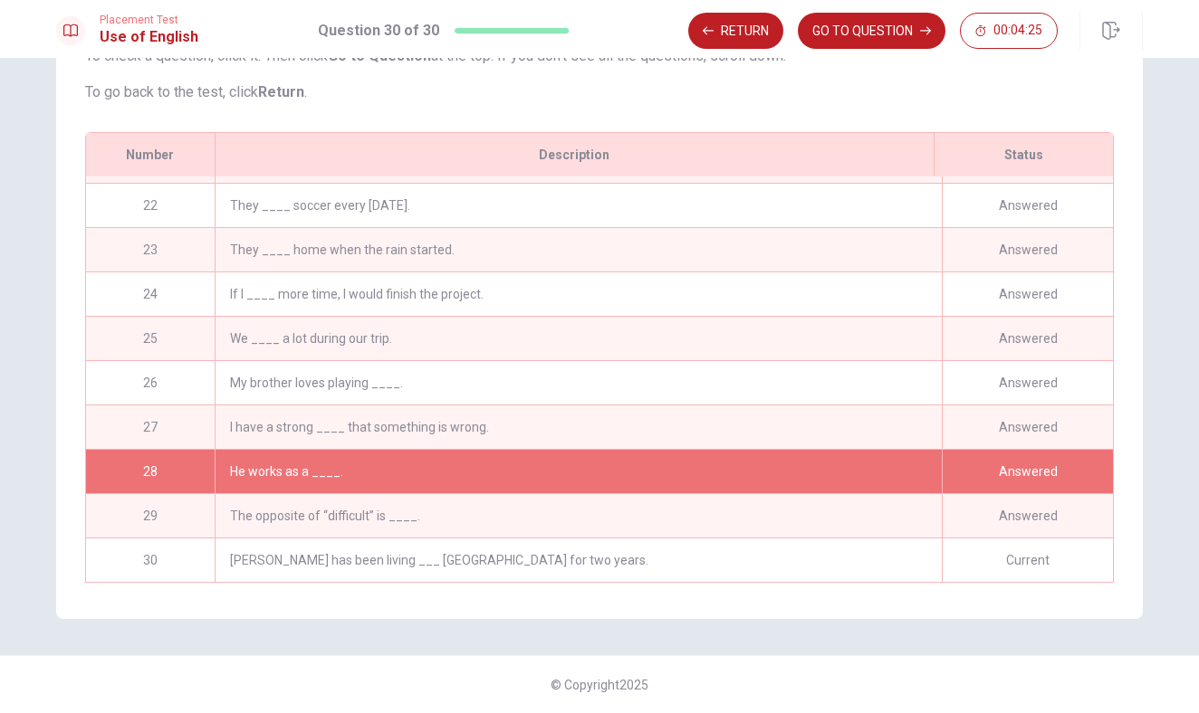
click at [561, 487] on div "He works as a ____." at bounding box center [578, 471] width 727 height 43
click at [562, 508] on div "The opposite of “difficult” is ____." at bounding box center [578, 515] width 727 height 43
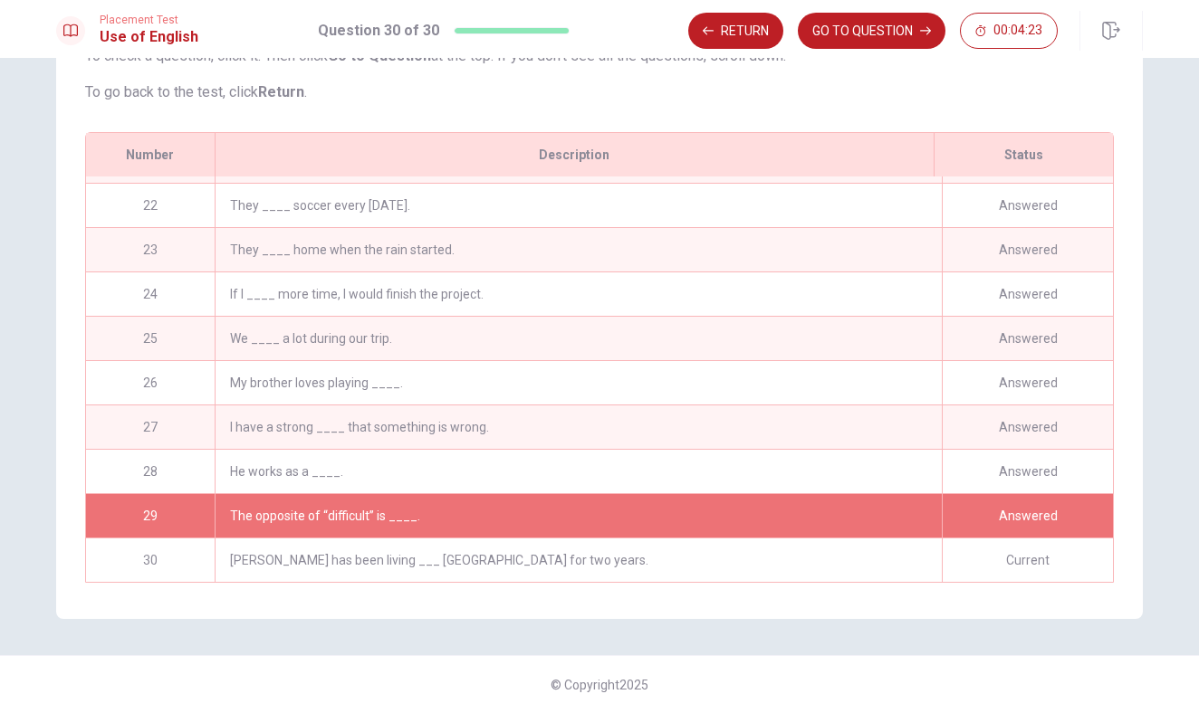
click at [561, 429] on div "I have a strong ____ that something is wrong." at bounding box center [578, 427] width 727 height 43
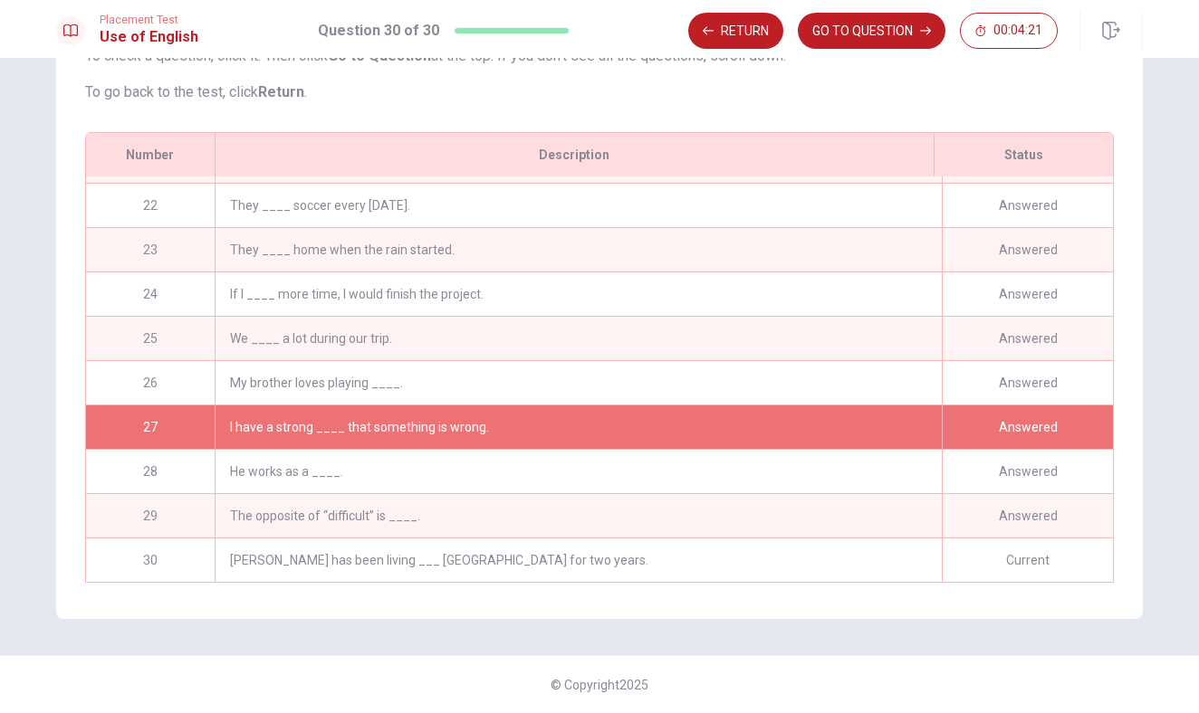
click at [559, 554] on div "[PERSON_NAME] has been living ___ [GEOGRAPHIC_DATA] for two years." at bounding box center [578, 560] width 727 height 43
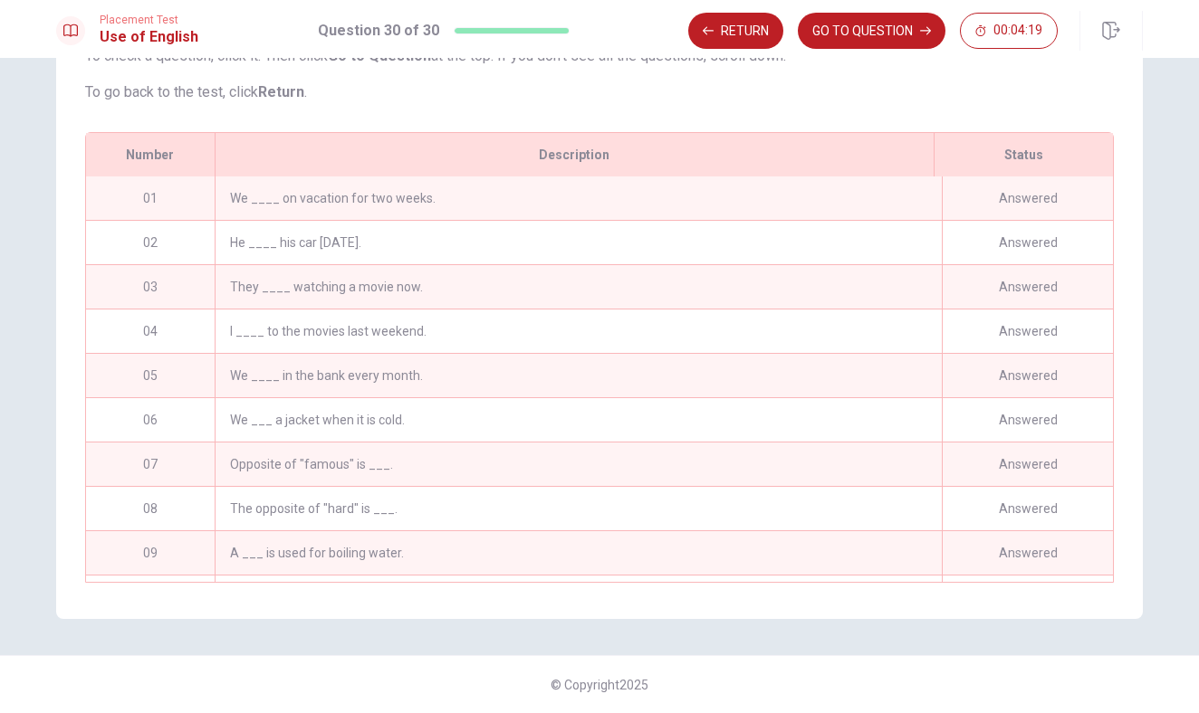
scroll to position [0, 0]
click at [510, 210] on div "We ____ on vacation for two weeks." at bounding box center [578, 198] width 727 height 43
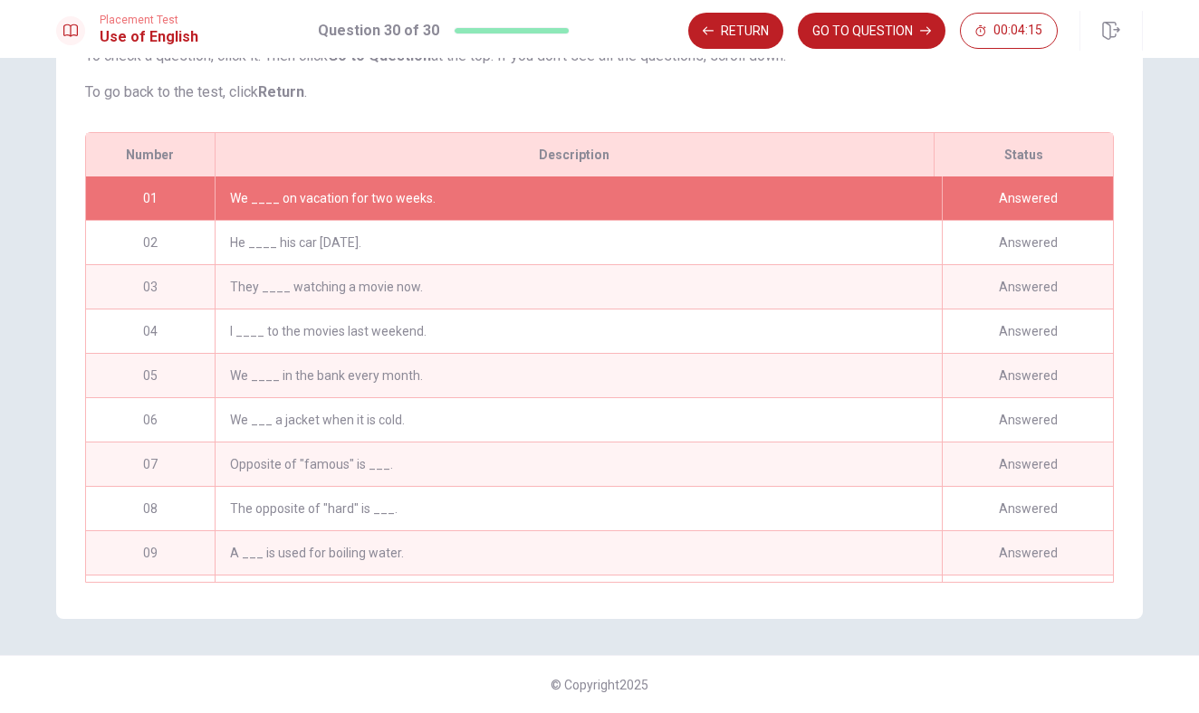
click at [142, 198] on div "01" at bounding box center [150, 198] width 129 height 43
click at [732, 26] on button "Return" at bounding box center [735, 31] width 95 height 36
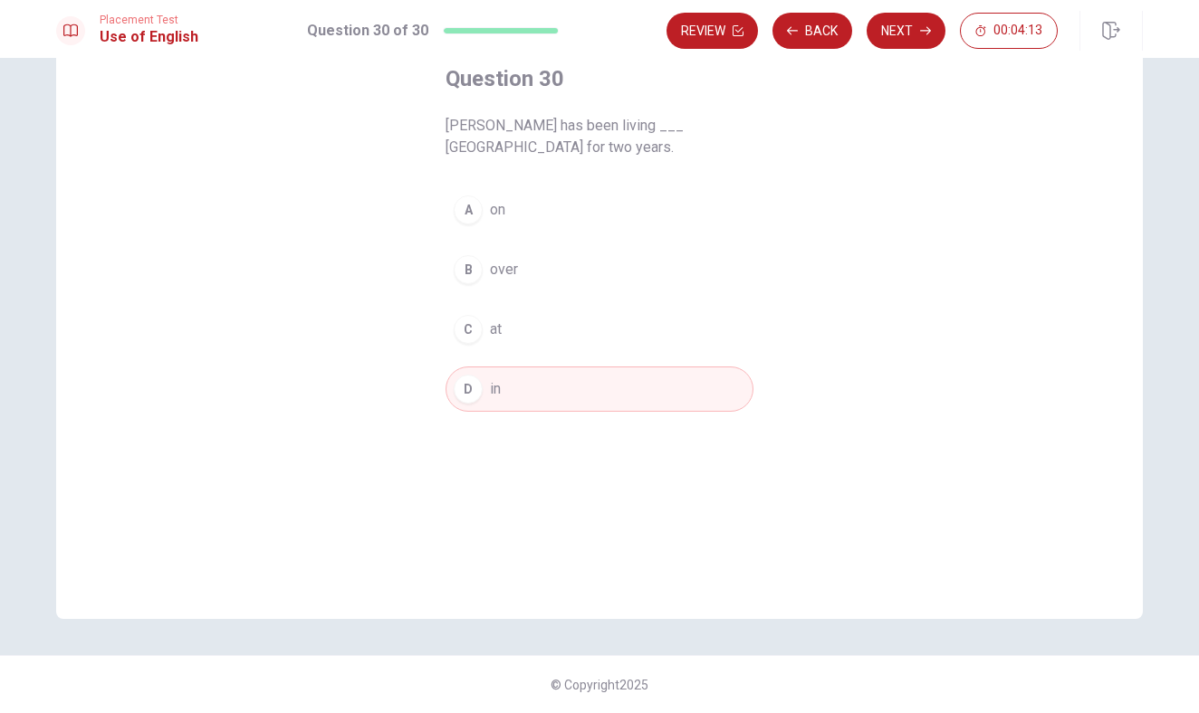
scroll to position [104, 0]
click at [811, 38] on button "Back" at bounding box center [812, 31] width 80 height 36
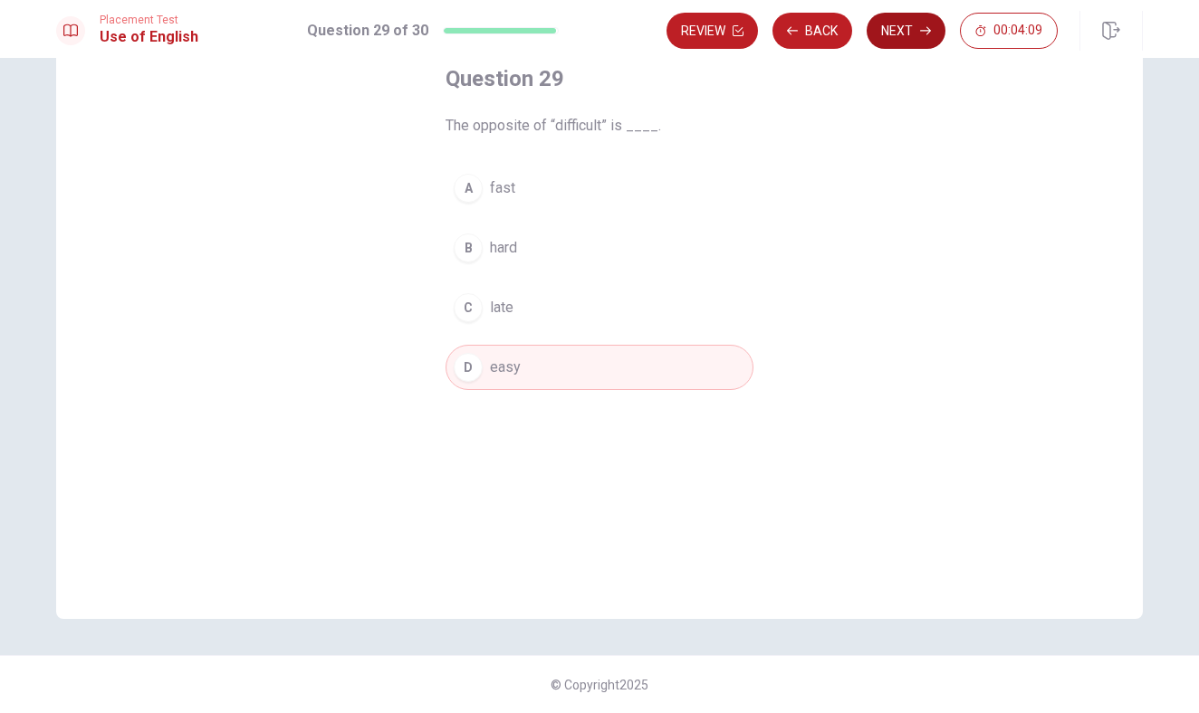
click at [893, 34] on button "Next" at bounding box center [905, 31] width 79 height 36
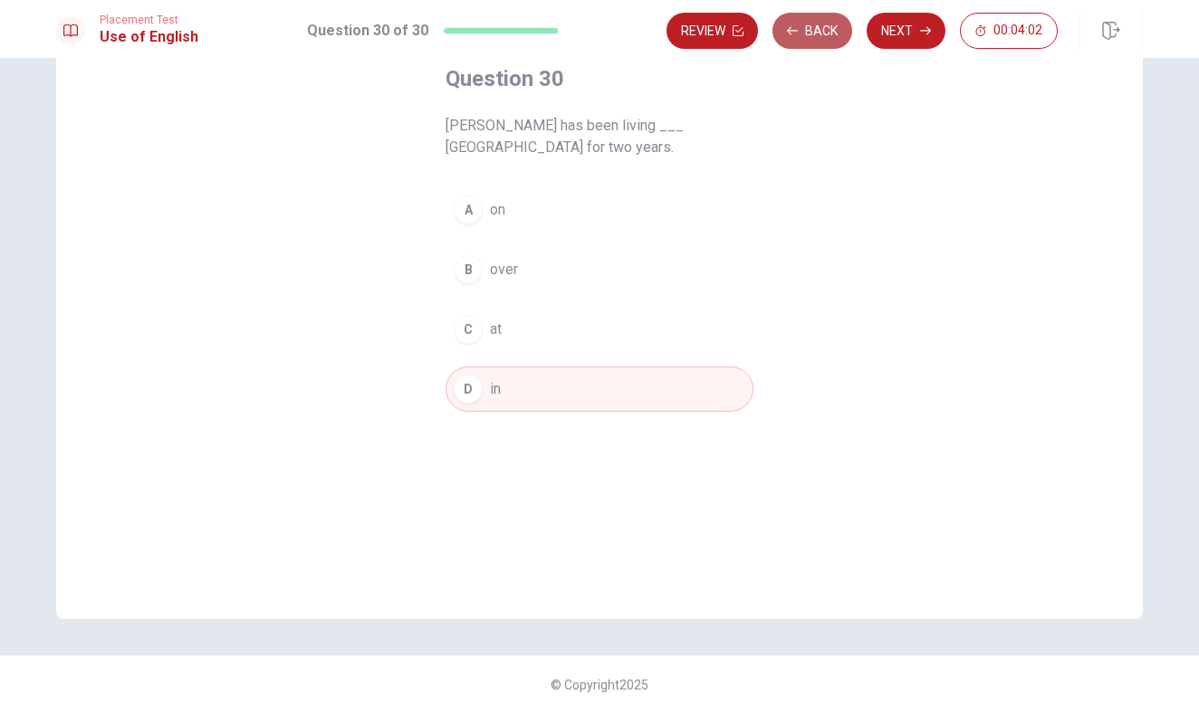
click at [823, 45] on button "Back" at bounding box center [812, 31] width 80 height 36
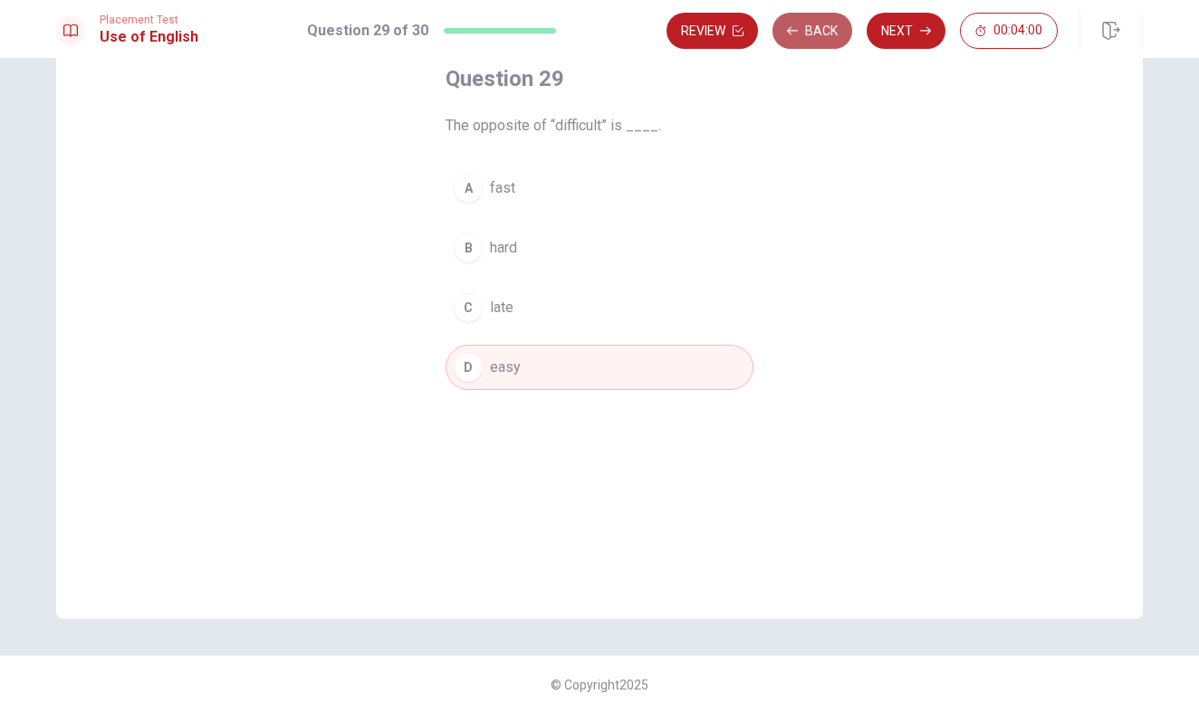
click at [815, 36] on button "Back" at bounding box center [812, 31] width 80 height 36
click at [818, 33] on button "Back" at bounding box center [812, 31] width 80 height 36
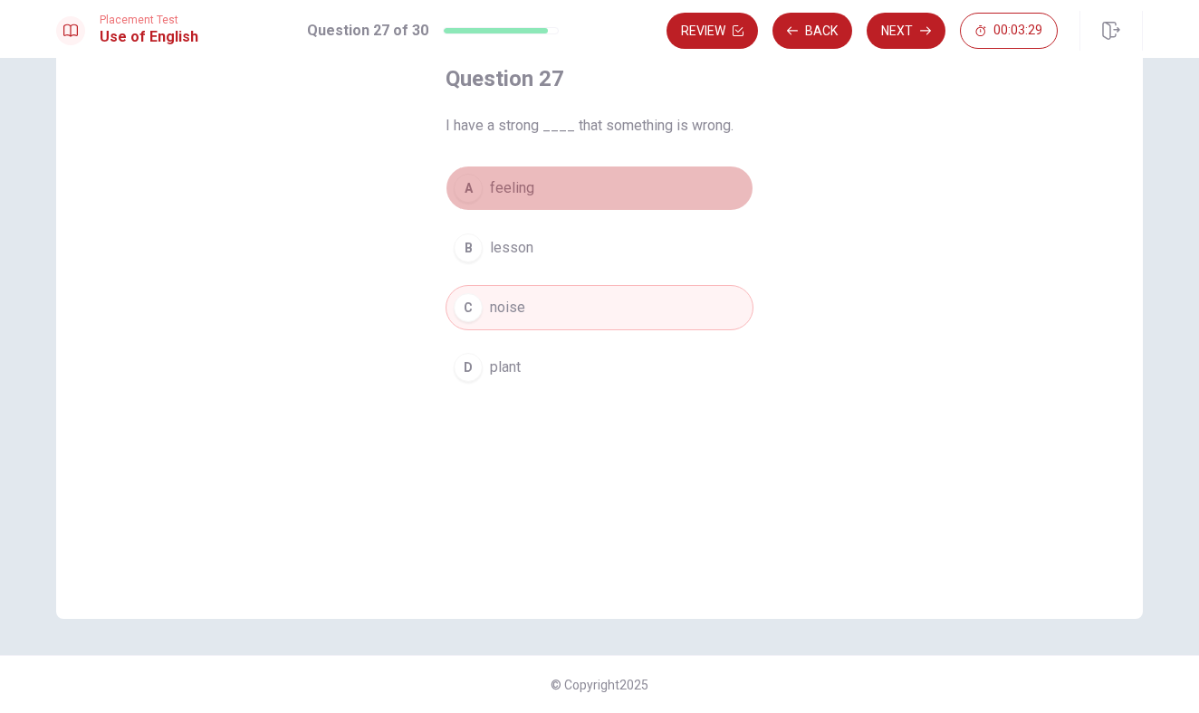
click at [704, 167] on button "A feeling" at bounding box center [599, 188] width 308 height 45
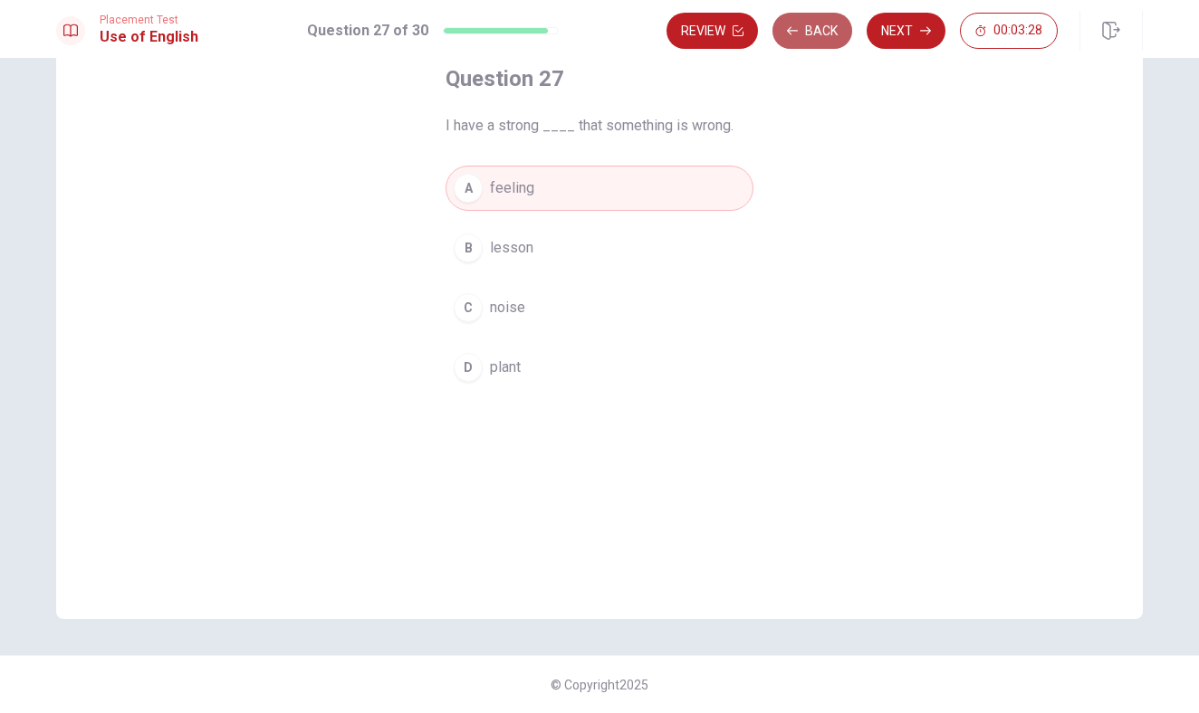
click at [801, 39] on button "Back" at bounding box center [812, 31] width 80 height 36
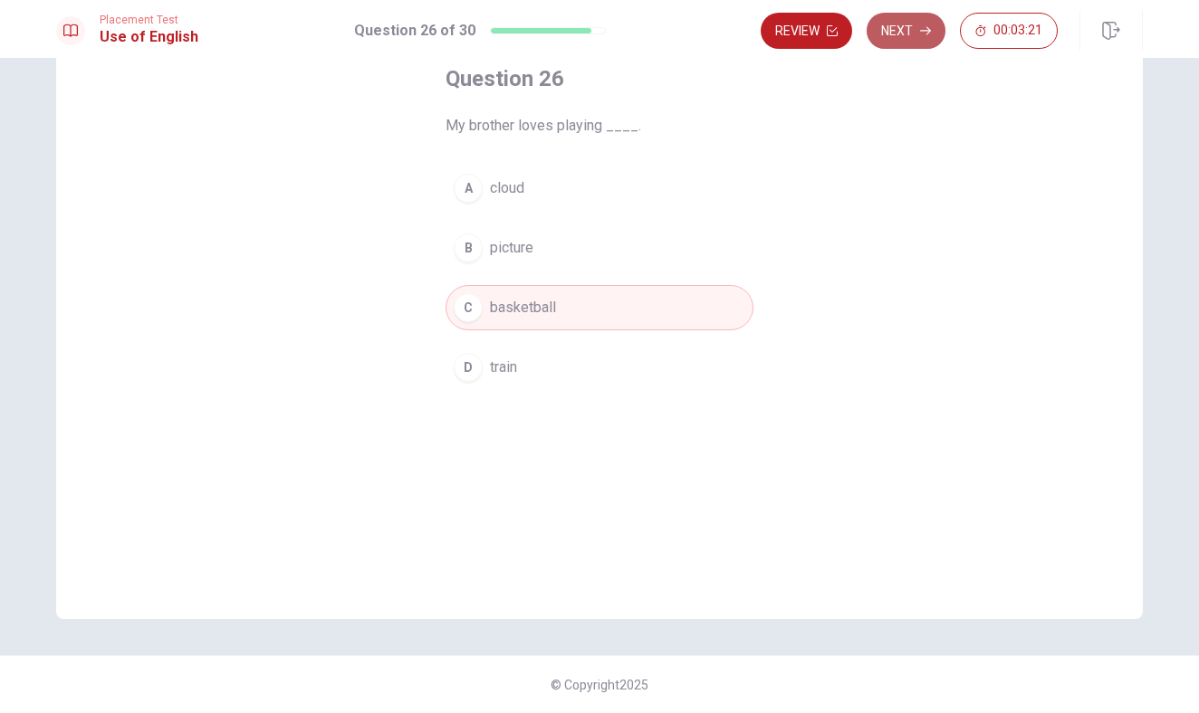
click at [899, 32] on button "Next" at bounding box center [905, 31] width 79 height 36
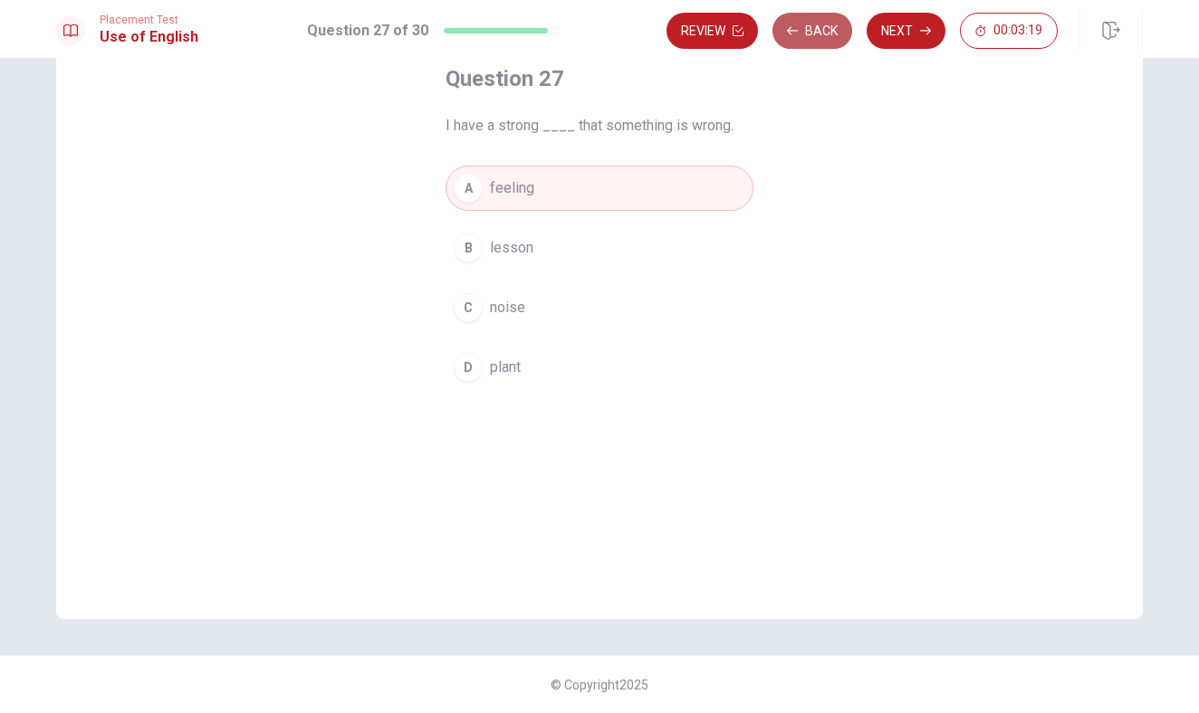
click at [823, 44] on button "Back" at bounding box center [812, 31] width 80 height 36
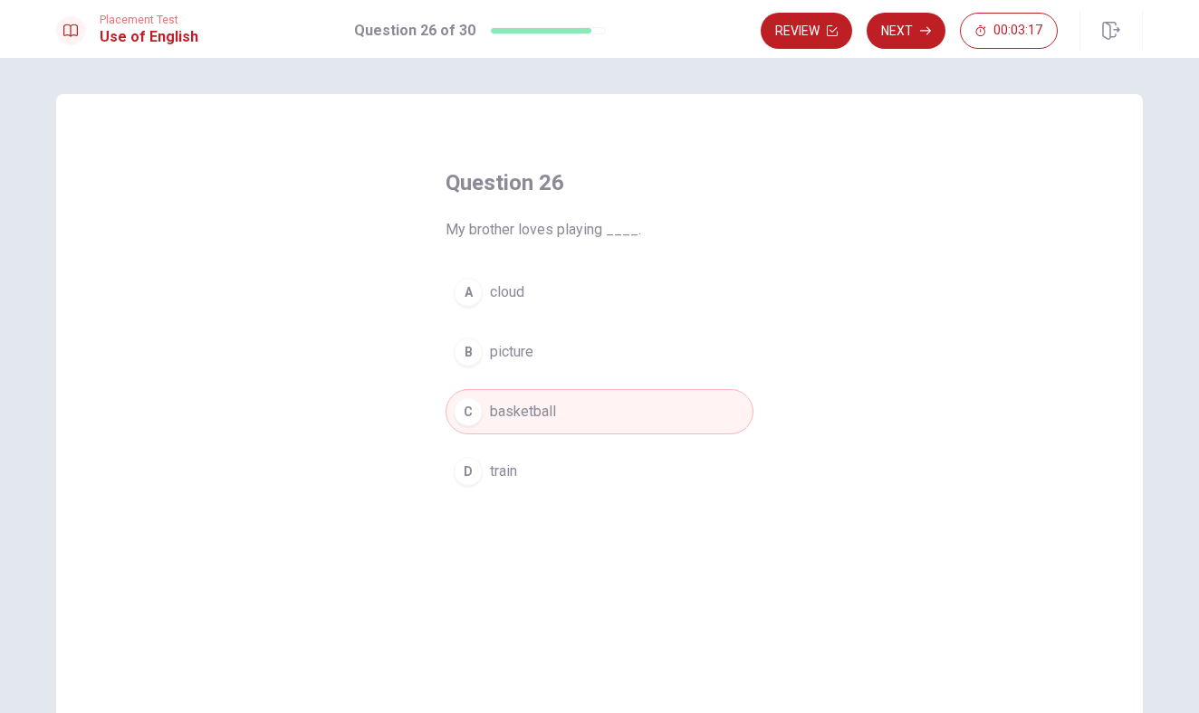
scroll to position [0, 0]
click at [818, 36] on button "Review" at bounding box center [805, 31] width 91 height 36
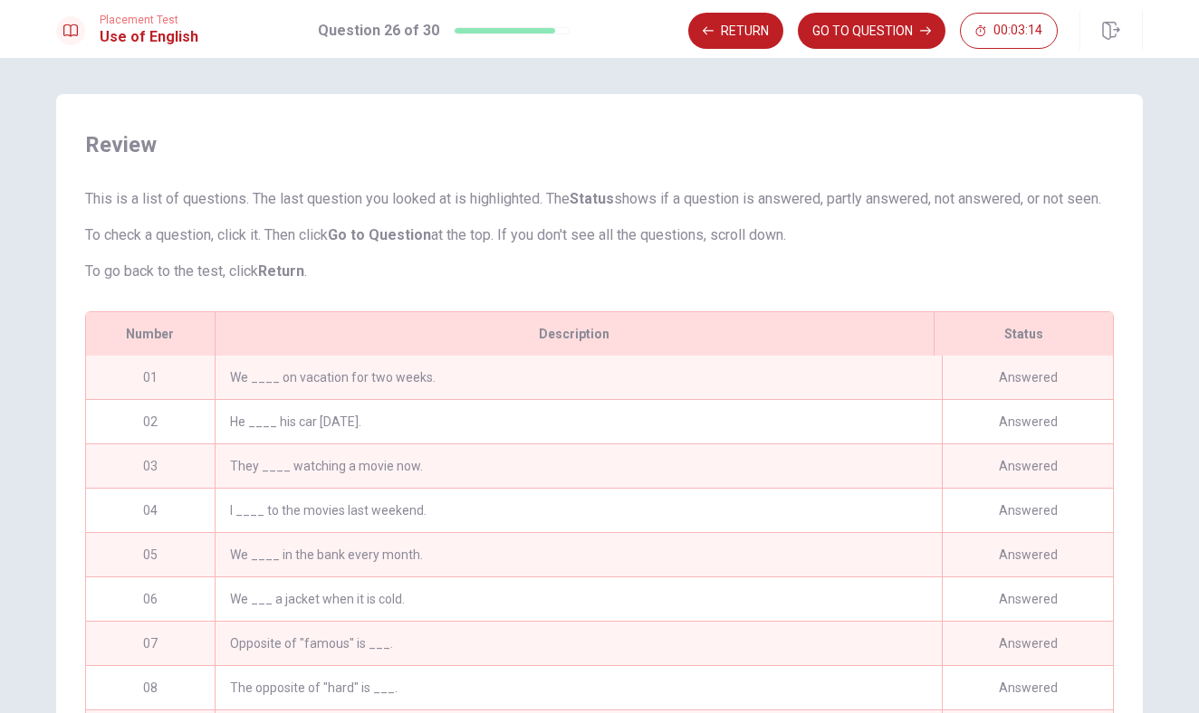
scroll to position [201, 0]
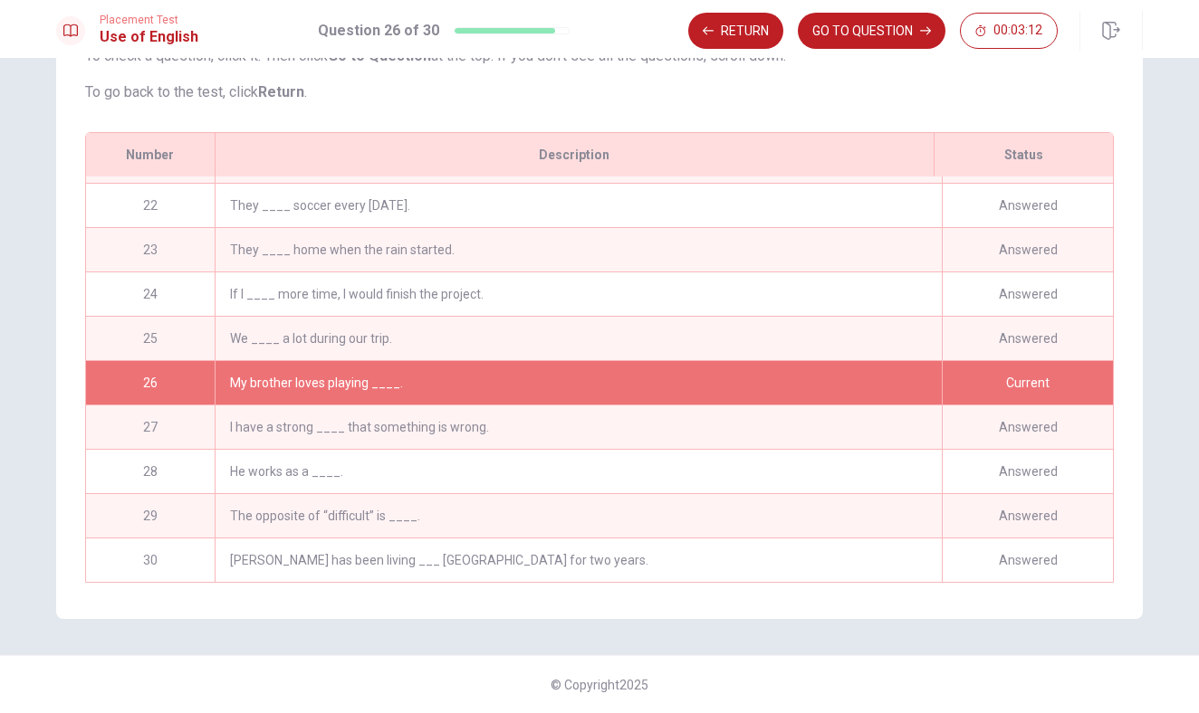
click at [726, 335] on div "We ____ a lot during our trip." at bounding box center [578, 338] width 727 height 43
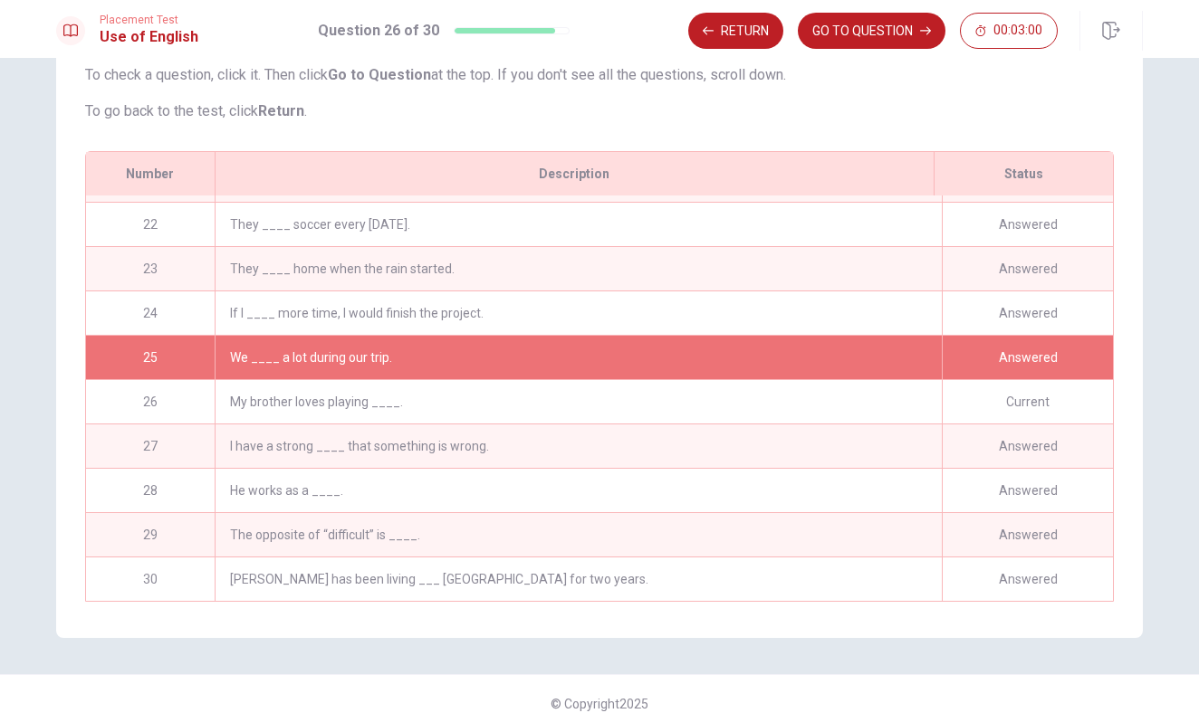
scroll to position [924, 0]
click at [761, 38] on button "Return" at bounding box center [735, 31] width 95 height 36
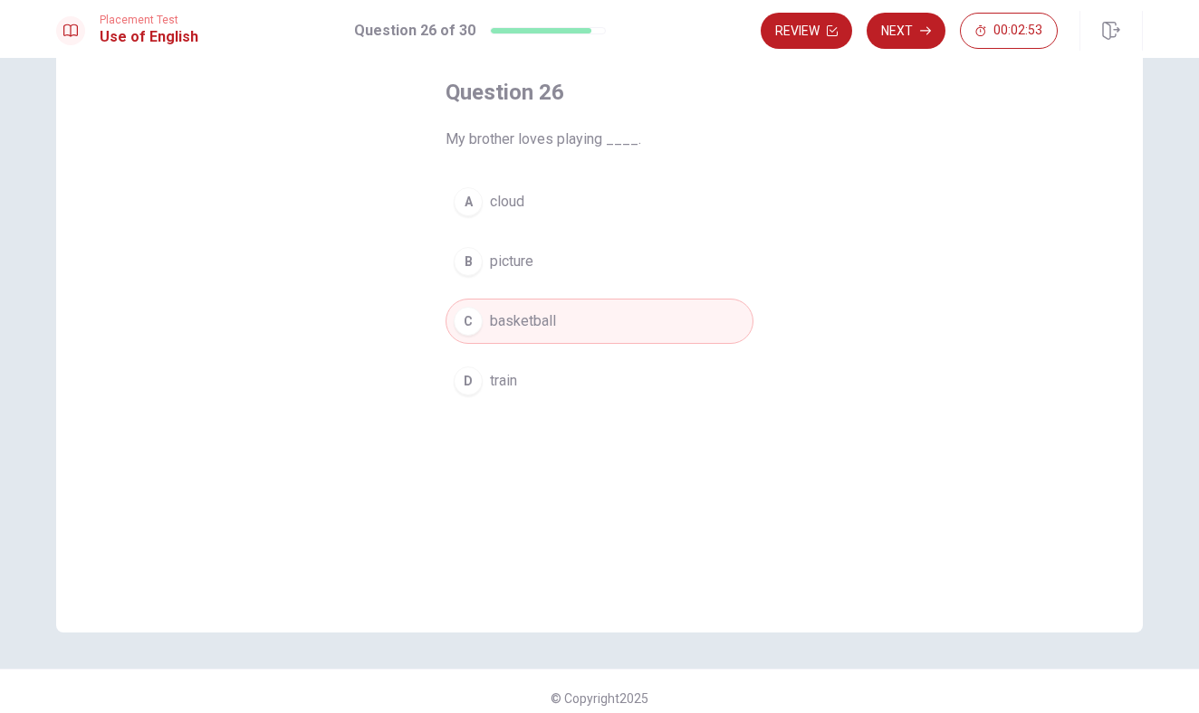
scroll to position [92, 0]
click at [807, 37] on button "Review" at bounding box center [805, 31] width 91 height 36
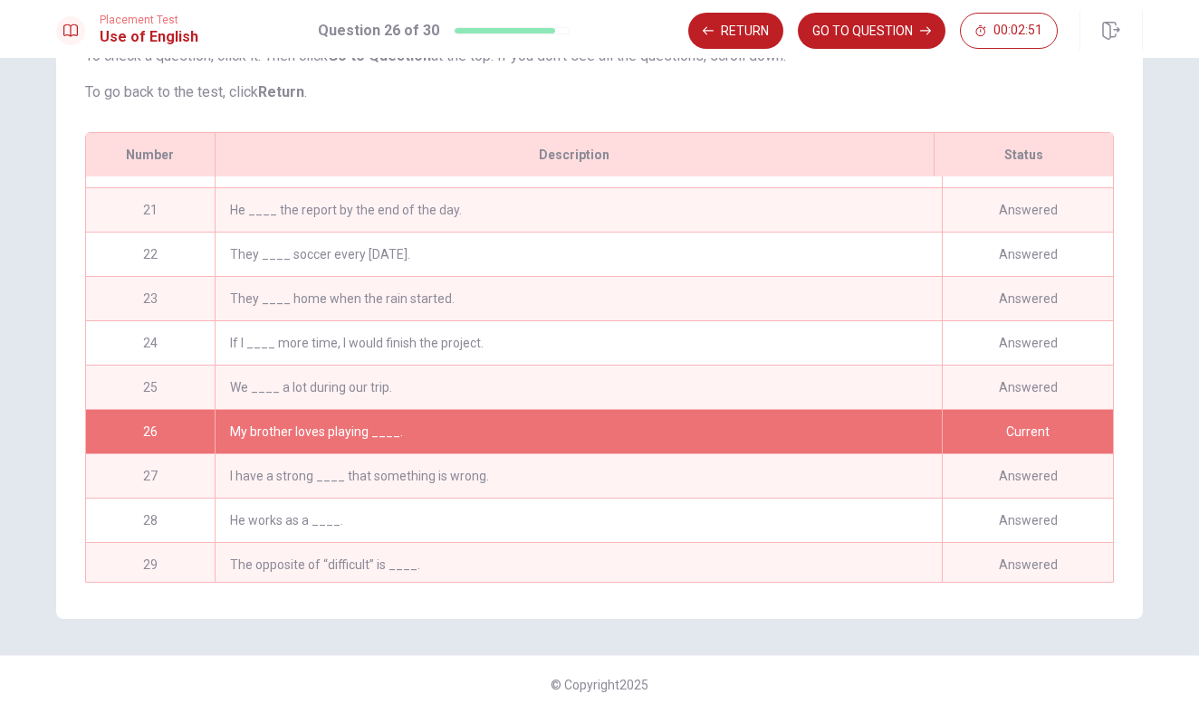
scroll to position [924, 0]
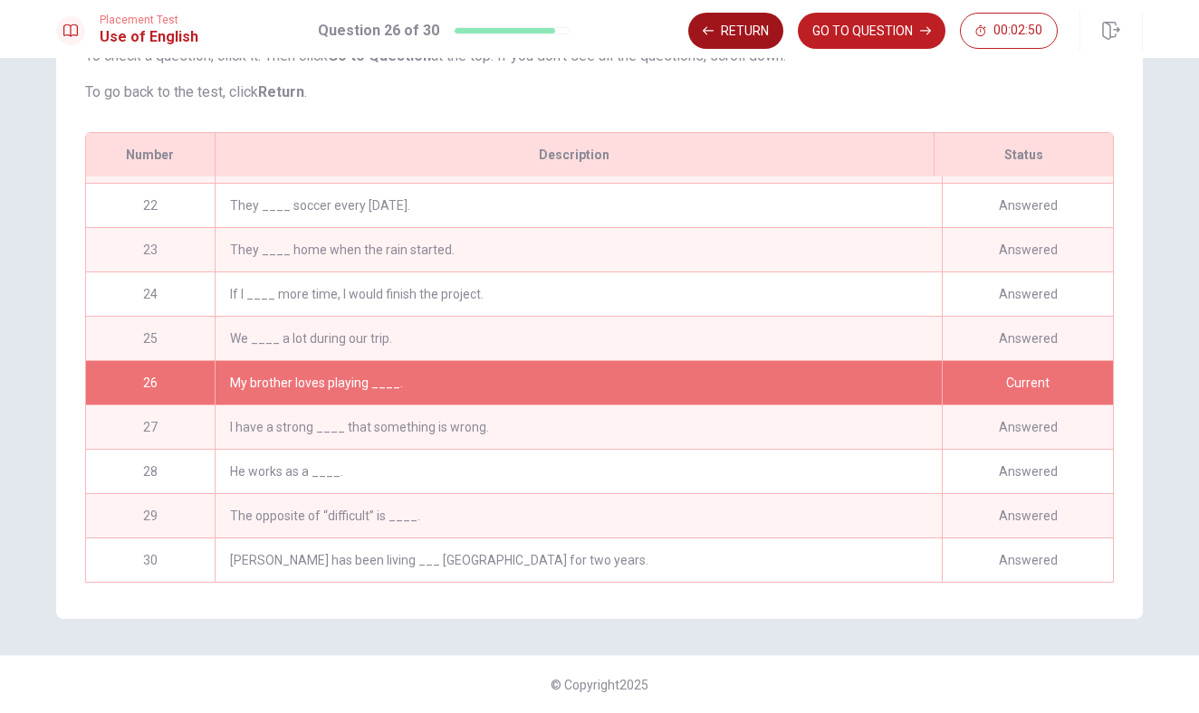
click at [753, 42] on button "Return" at bounding box center [735, 31] width 95 height 36
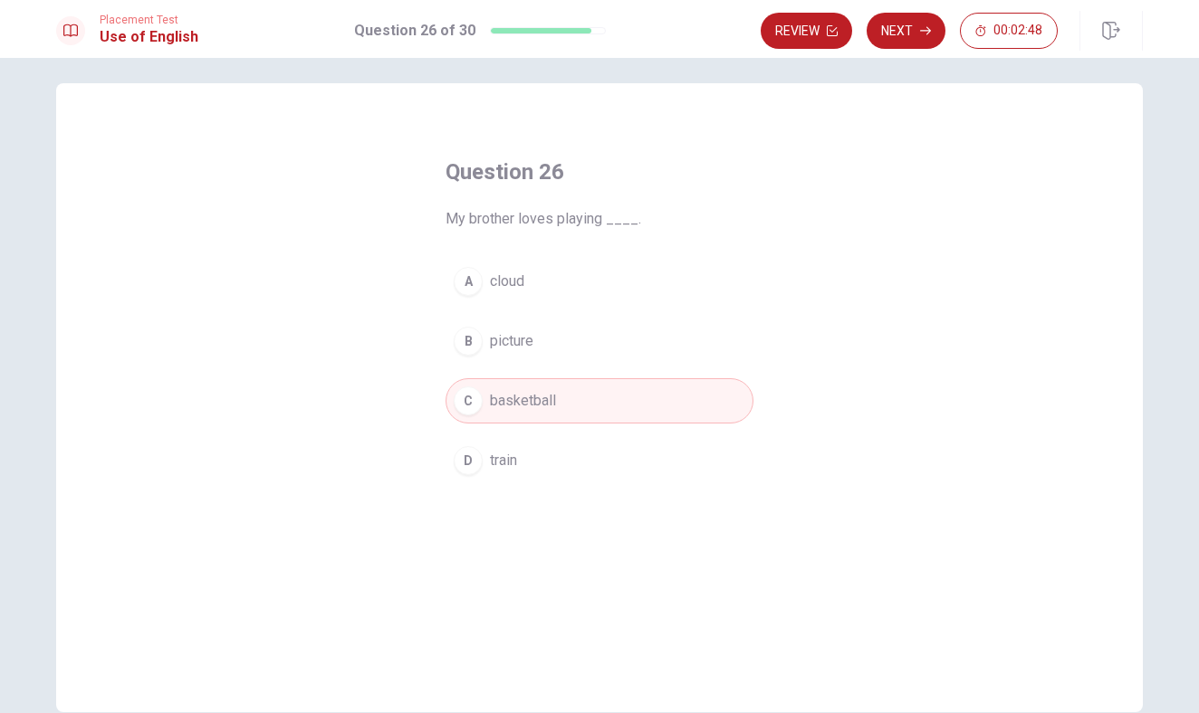
scroll to position [13, 0]
click at [903, 32] on button "Next" at bounding box center [905, 31] width 79 height 36
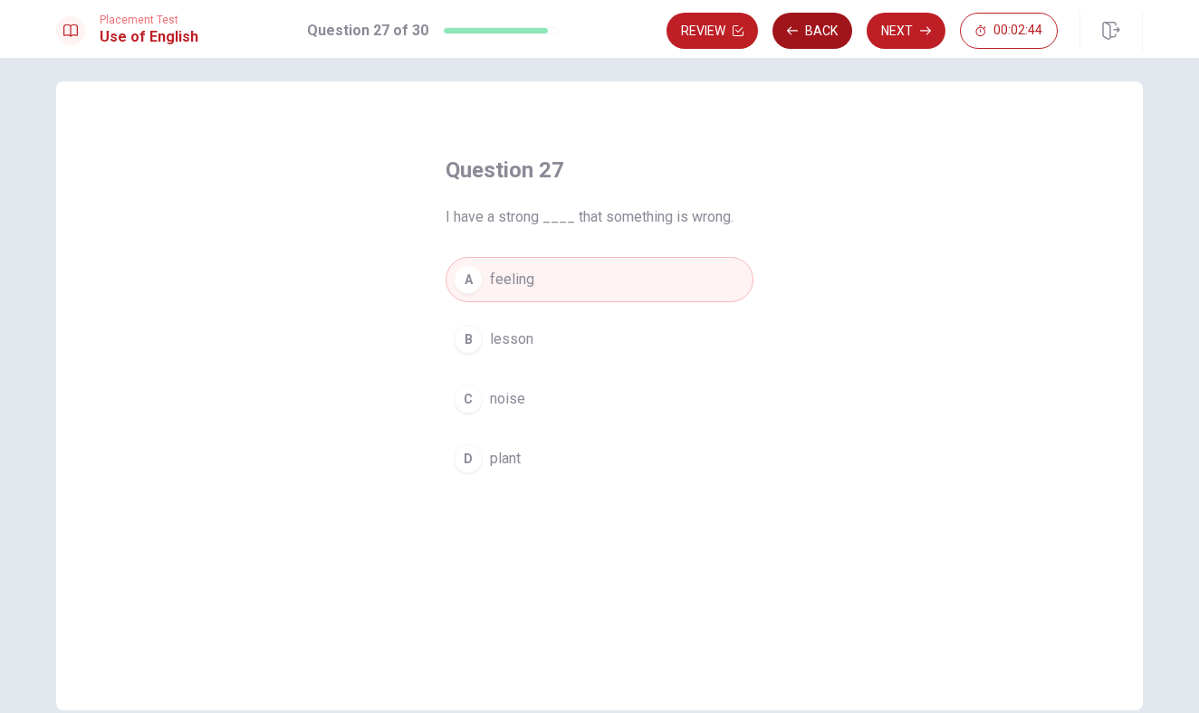
click at [798, 27] on icon "button" at bounding box center [792, 30] width 11 height 11
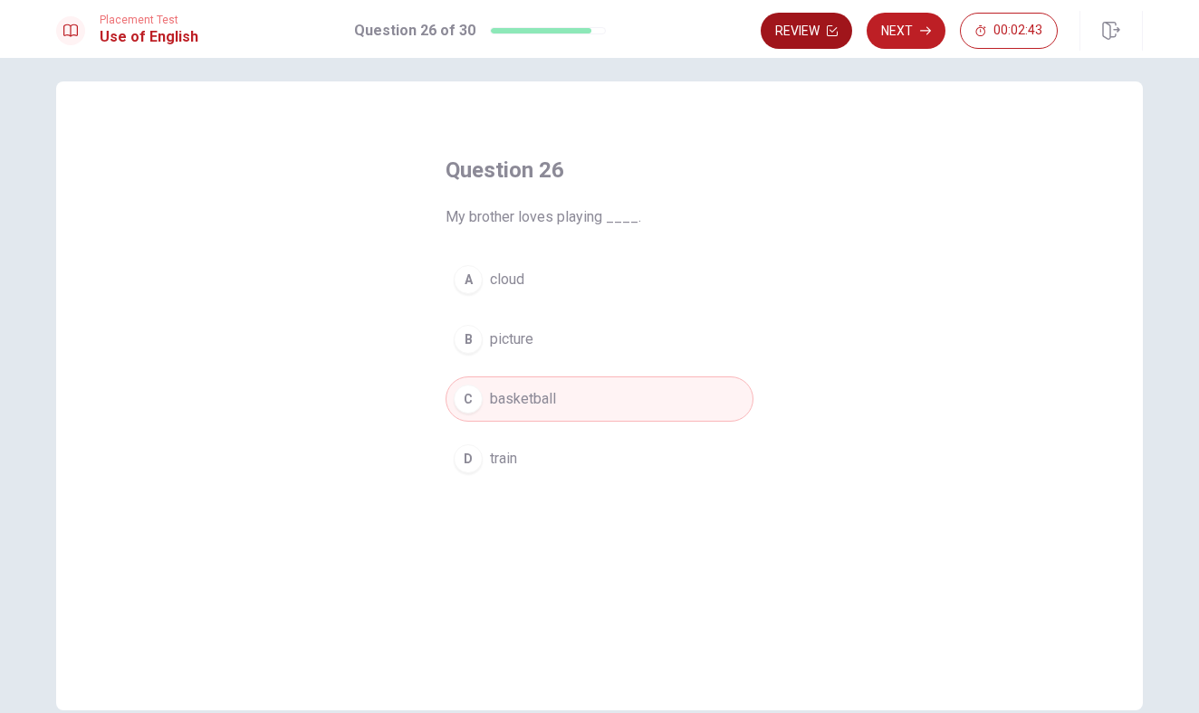
click at [797, 37] on button "Review" at bounding box center [805, 31] width 91 height 36
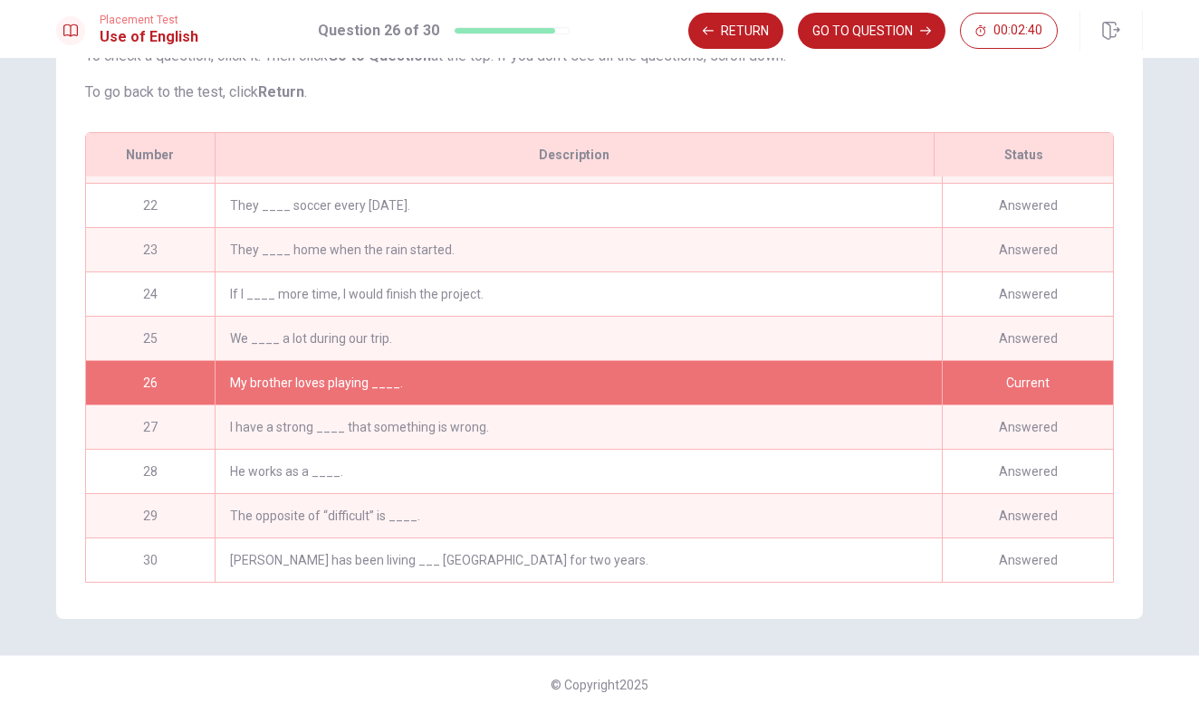
scroll to position [924, 0]
click at [734, 288] on div "If I ____ more time, I would finish the project." at bounding box center [578, 294] width 727 height 43
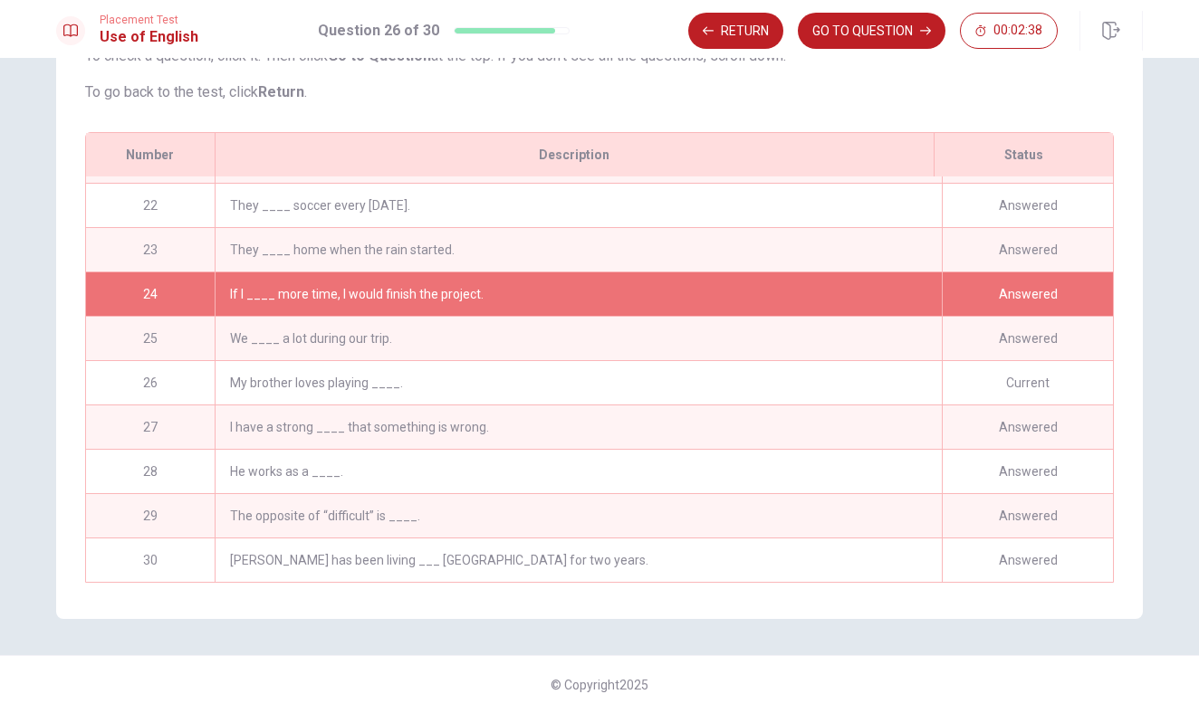
click at [734, 288] on div "If I ____ more time, I would finish the project." at bounding box center [578, 294] width 727 height 43
click at [737, 37] on button "Return" at bounding box center [735, 31] width 95 height 36
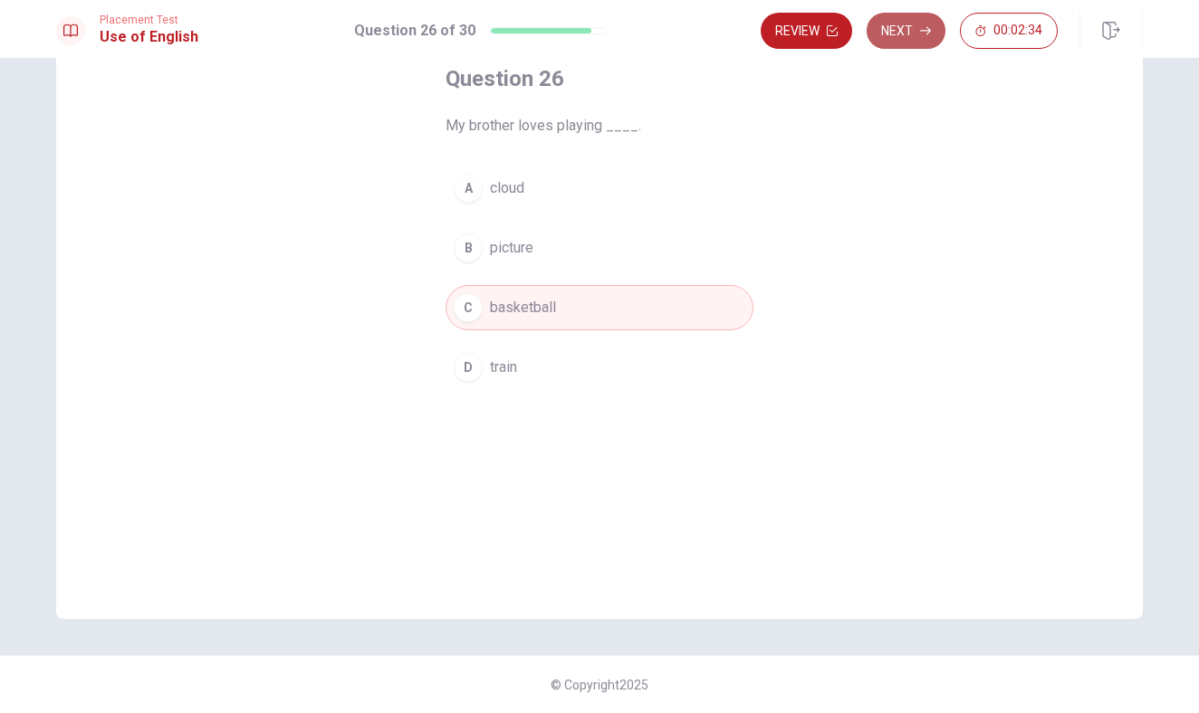
click at [895, 33] on button "Next" at bounding box center [905, 31] width 79 height 36
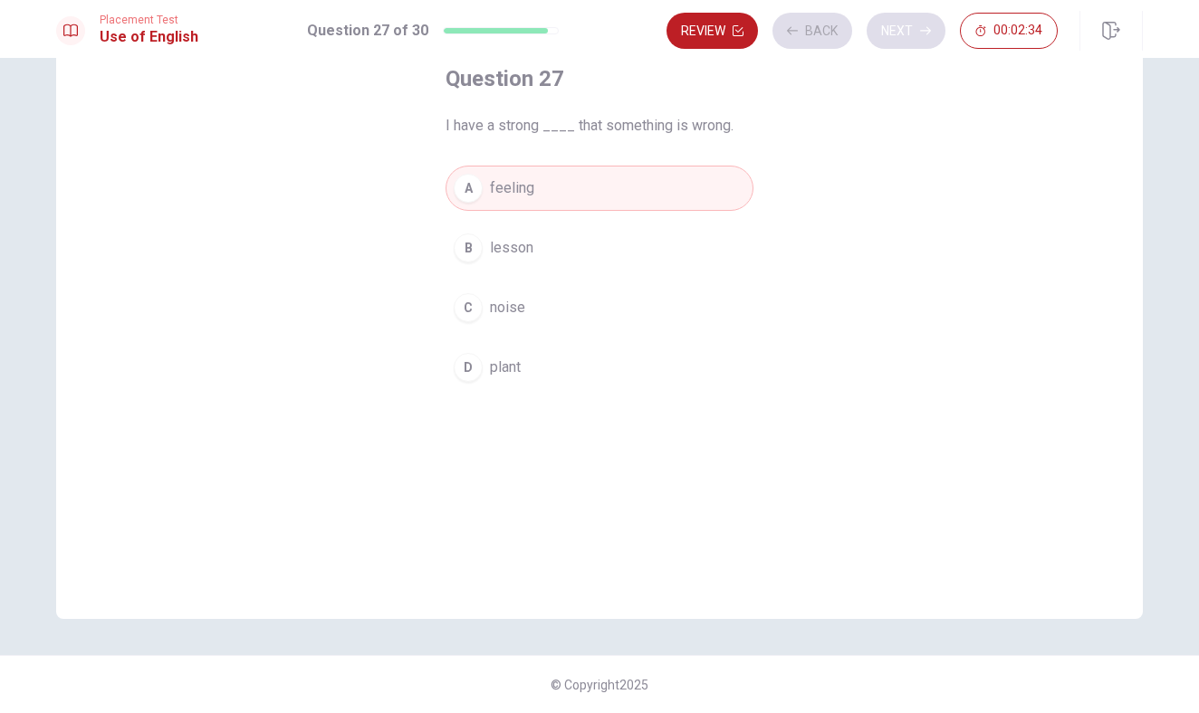
click at [895, 33] on div "Review Back Next 00:02:34" at bounding box center [861, 31] width 391 height 36
click at [902, 43] on button "Next" at bounding box center [905, 31] width 79 height 36
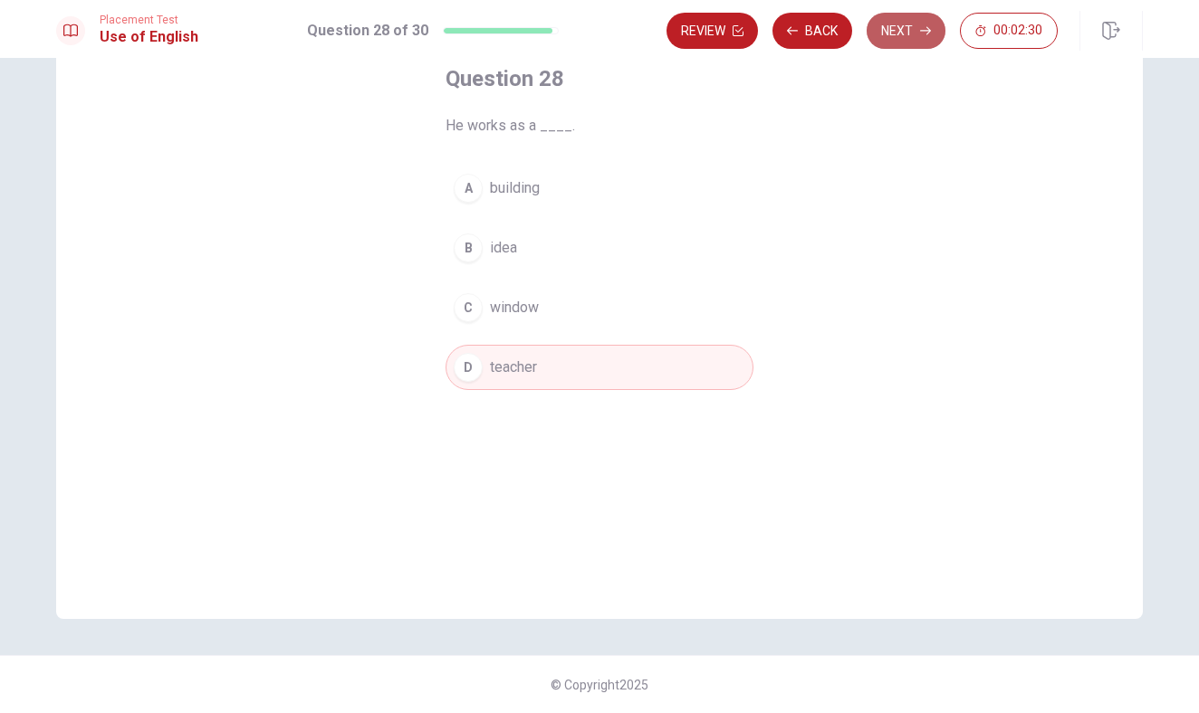
click at [905, 41] on button "Next" at bounding box center [905, 31] width 79 height 36
click at [904, 37] on button "Next" at bounding box center [905, 31] width 79 height 36
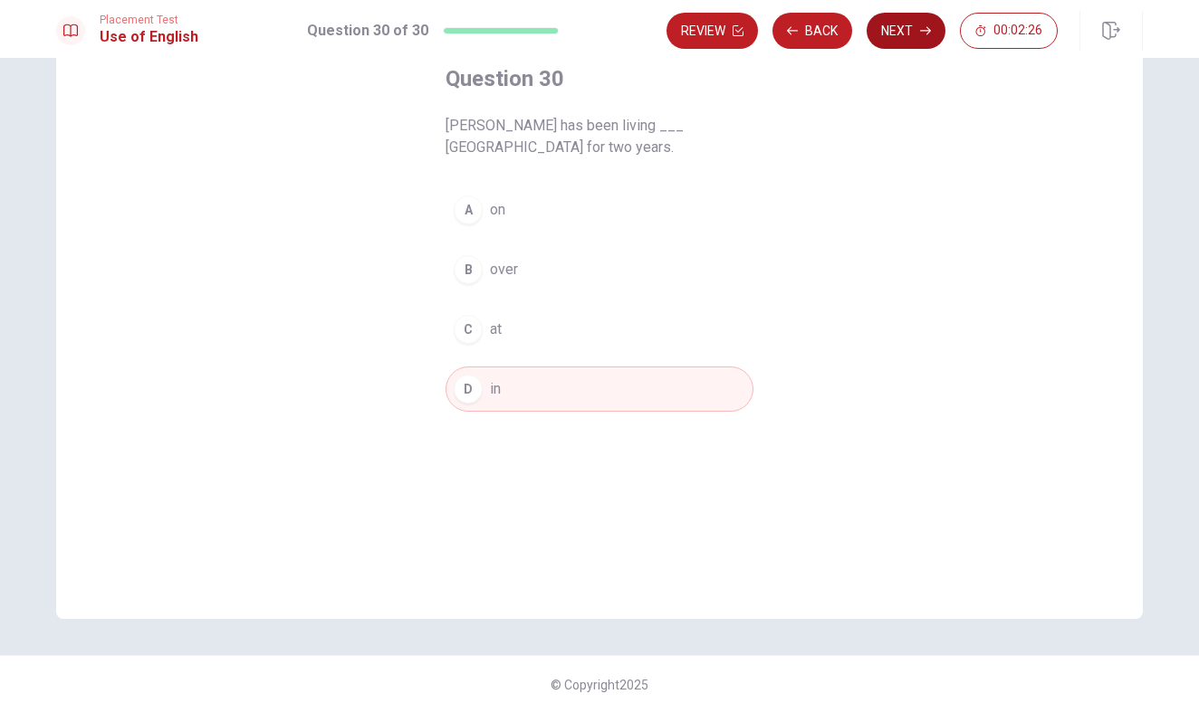
click at [901, 36] on button "Next" at bounding box center [905, 31] width 79 height 36
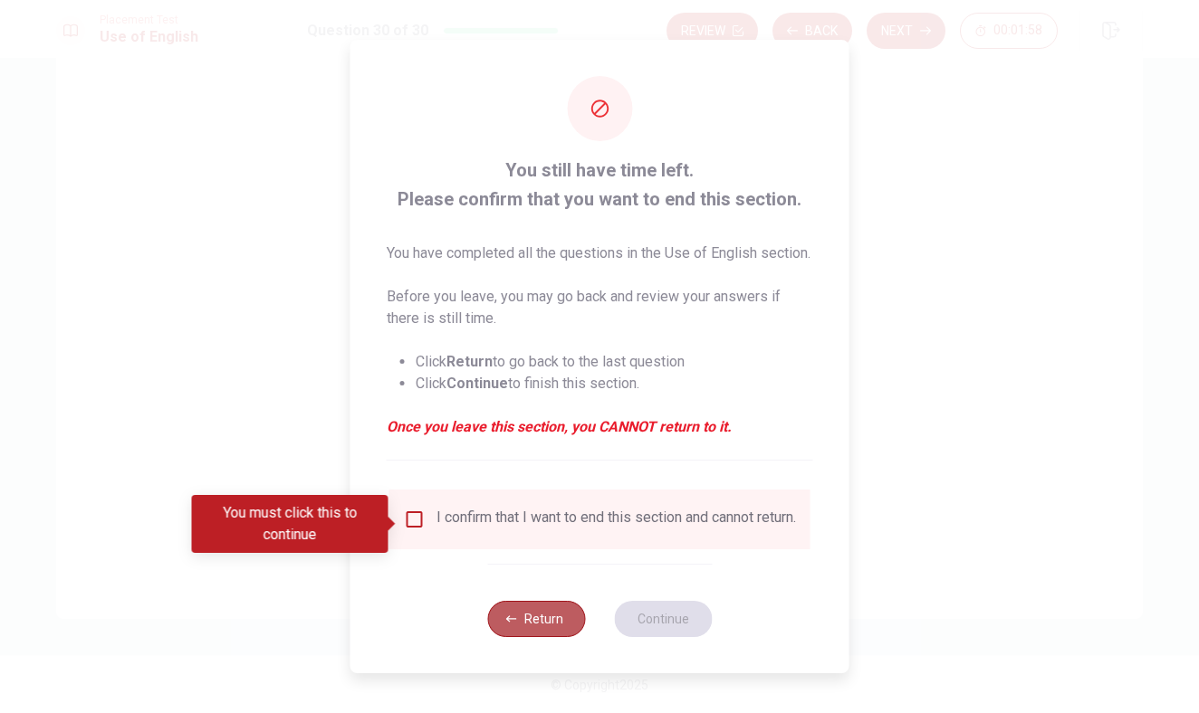
click at [538, 637] on button "Return" at bounding box center [536, 619] width 98 height 36
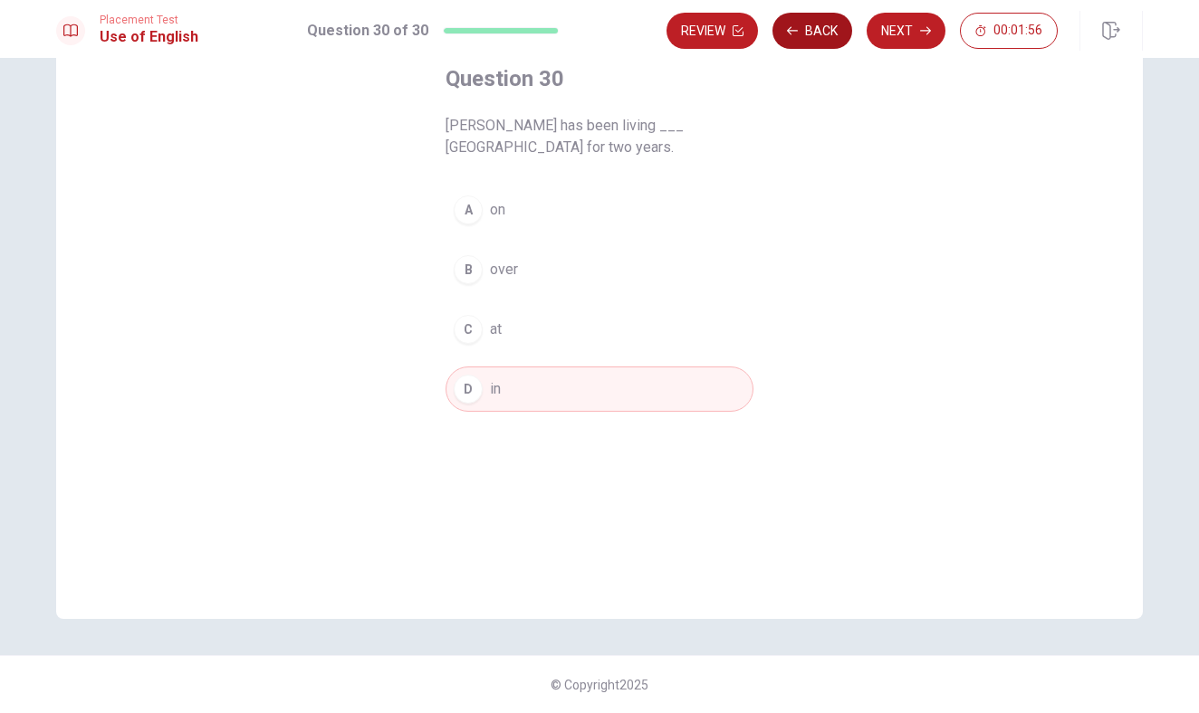
click at [803, 33] on button "Back" at bounding box center [812, 31] width 80 height 36
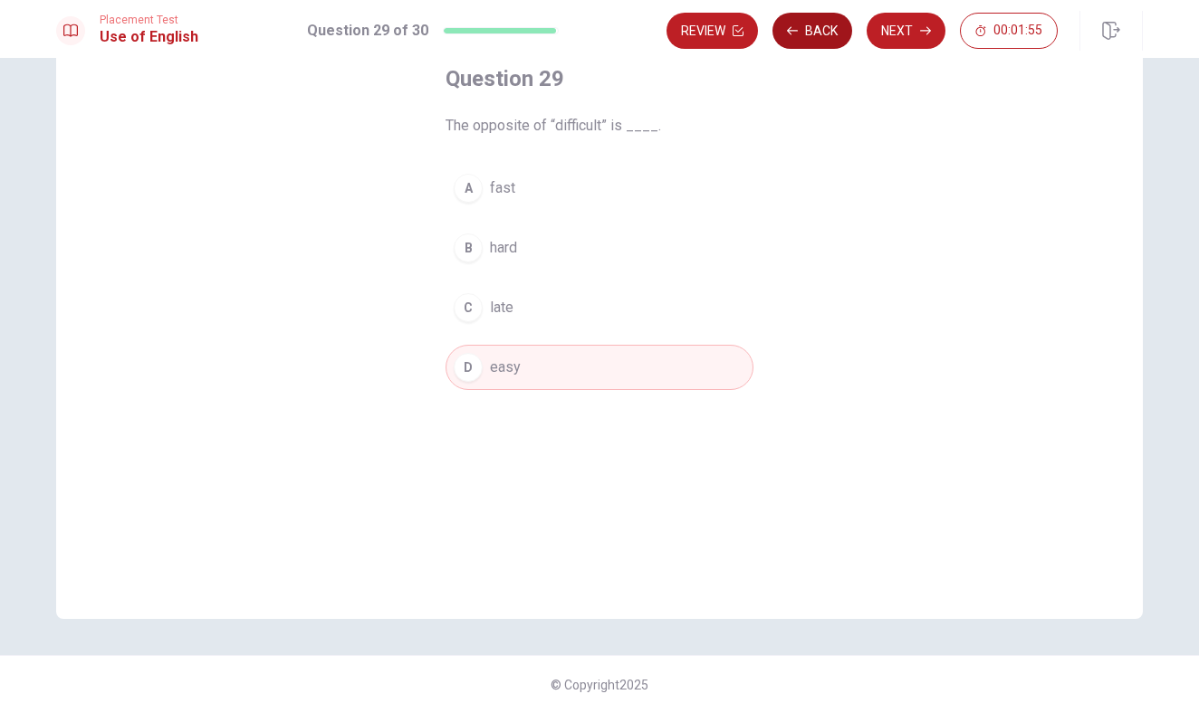
click at [803, 33] on button "Back" at bounding box center [812, 31] width 80 height 36
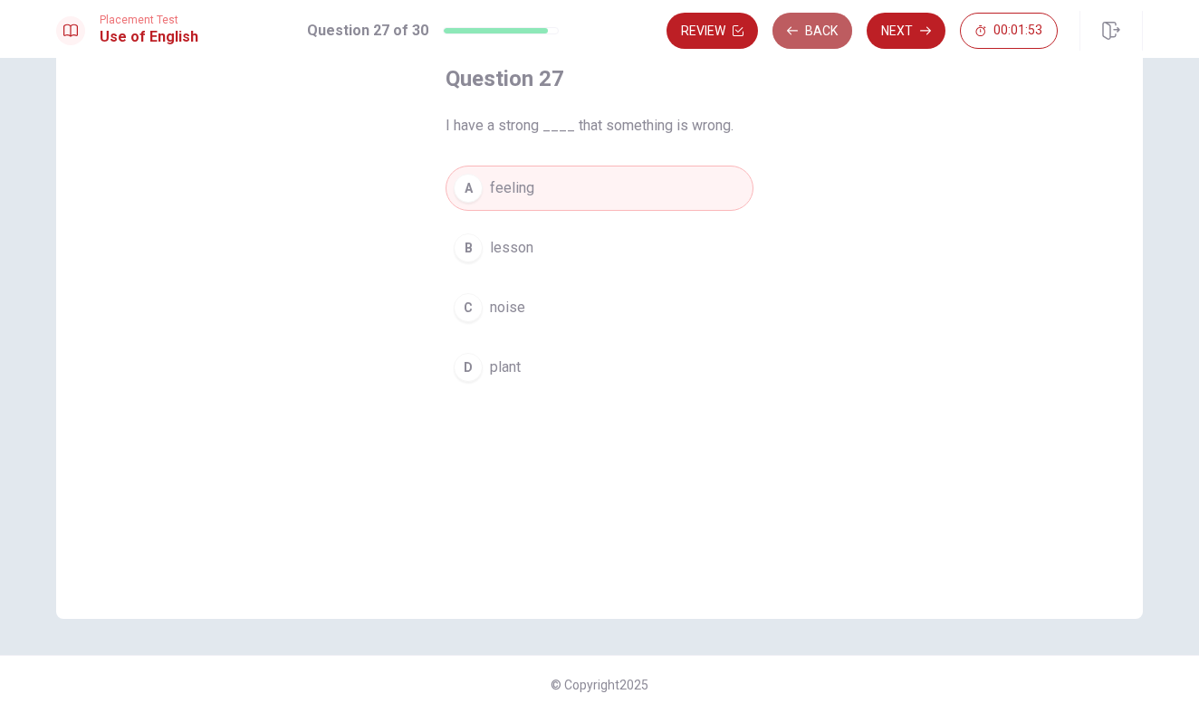
click at [803, 33] on button "Back" at bounding box center [812, 31] width 80 height 36
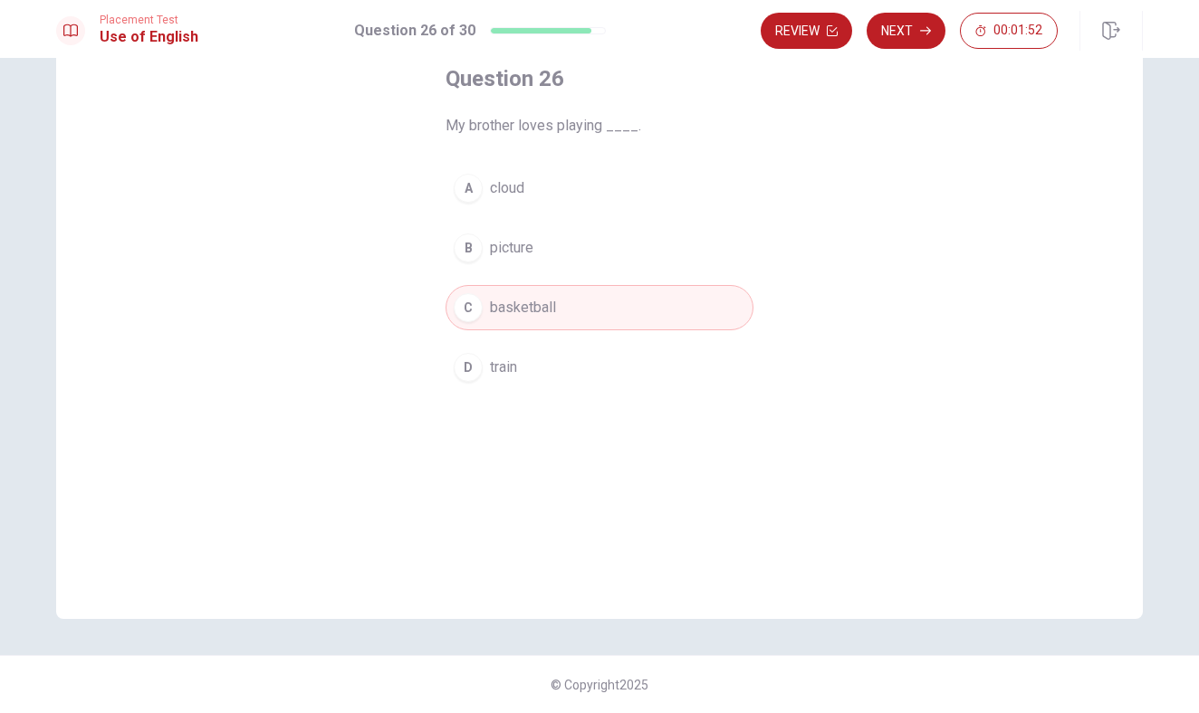
click at [577, 30] on div at bounding box center [541, 30] width 100 height 5
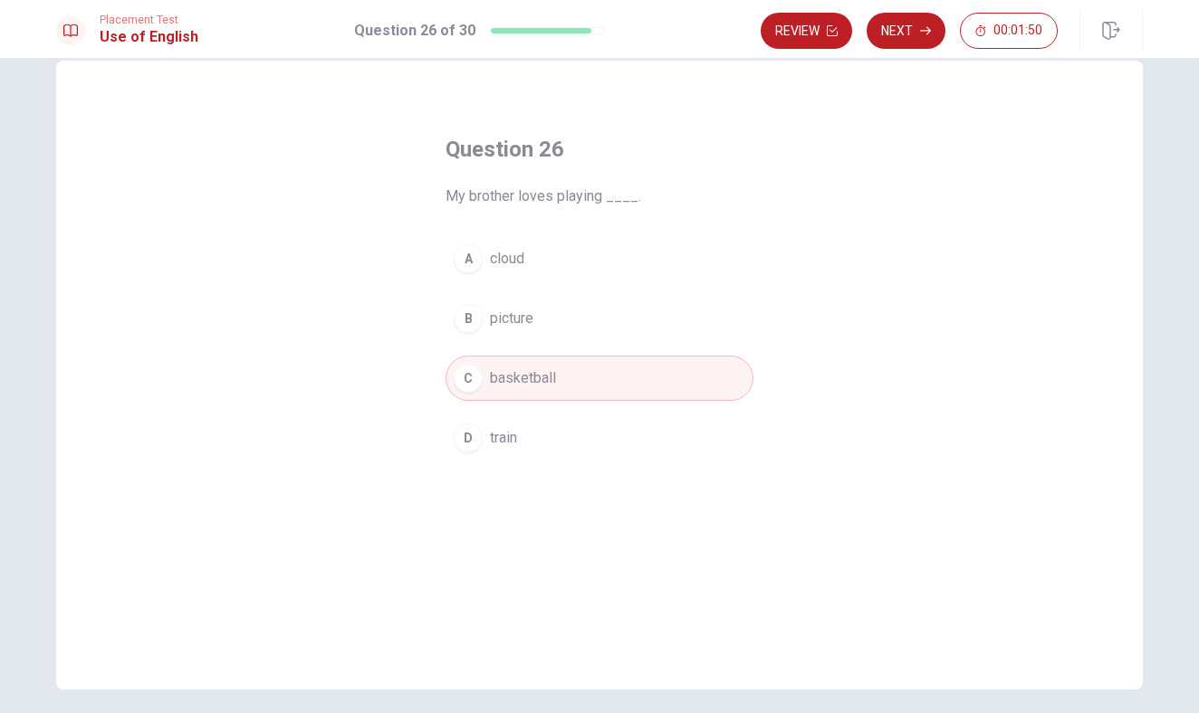
scroll to position [37, 0]
click at [833, 30] on icon "button" at bounding box center [832, 30] width 11 height 11
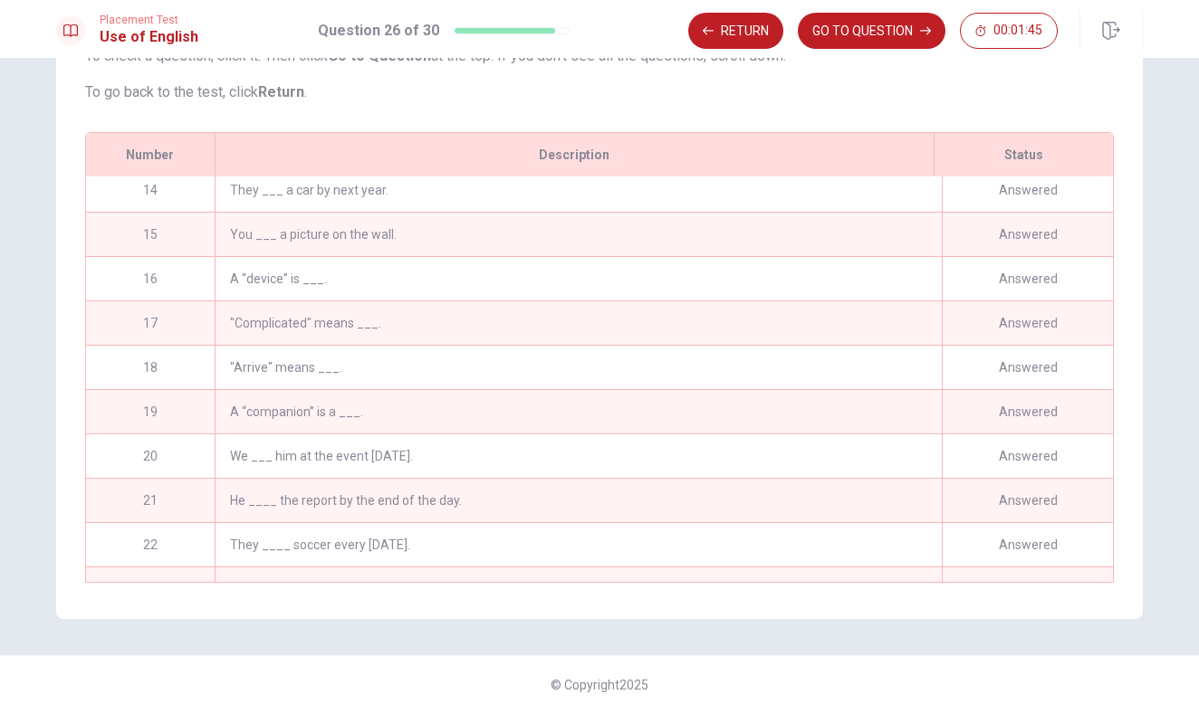
scroll to position [833, 0]
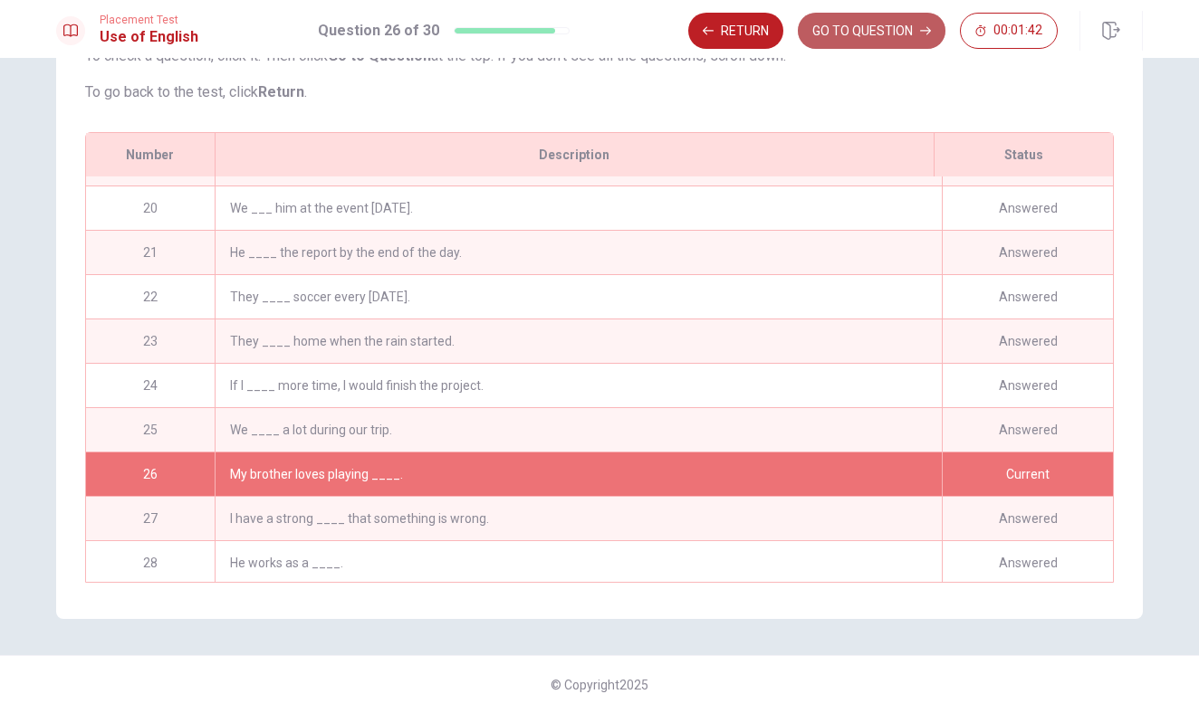
click at [854, 38] on button "GO TO QUESTION" at bounding box center [872, 31] width 148 height 36
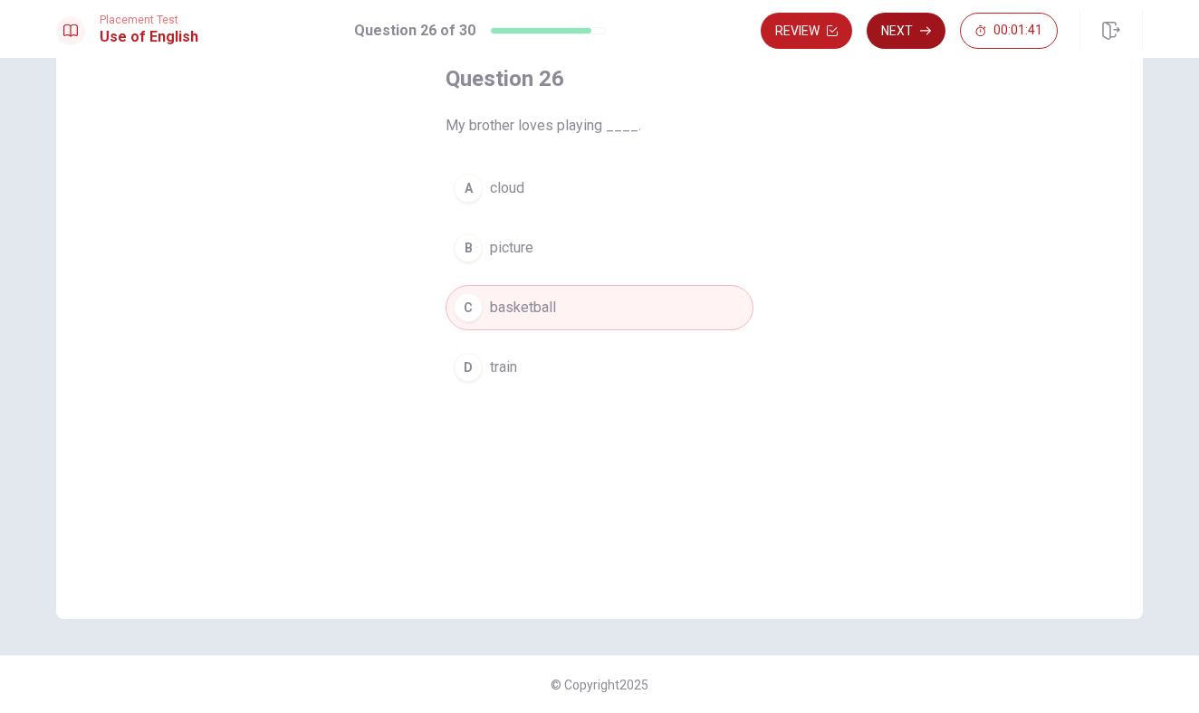
click at [914, 36] on button "Next" at bounding box center [905, 31] width 79 height 36
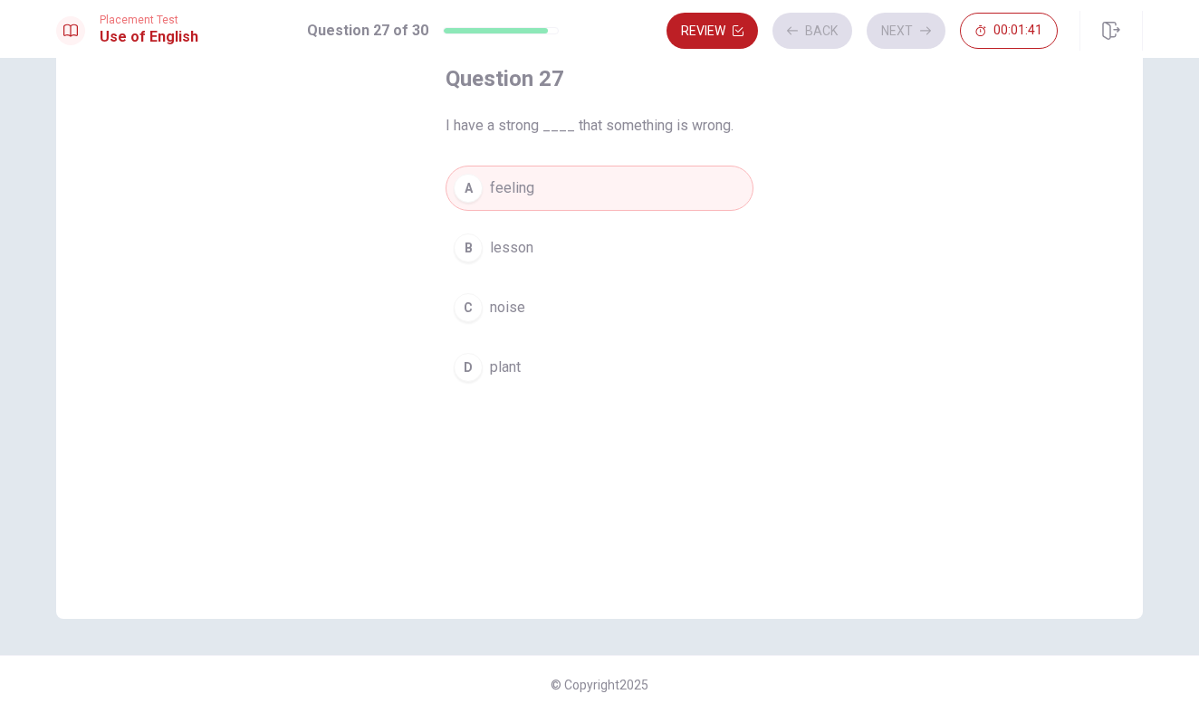
click at [914, 37] on div "Review Back Next 00:01:41" at bounding box center [861, 31] width 391 height 36
click at [913, 38] on button "Next" at bounding box center [905, 31] width 79 height 36
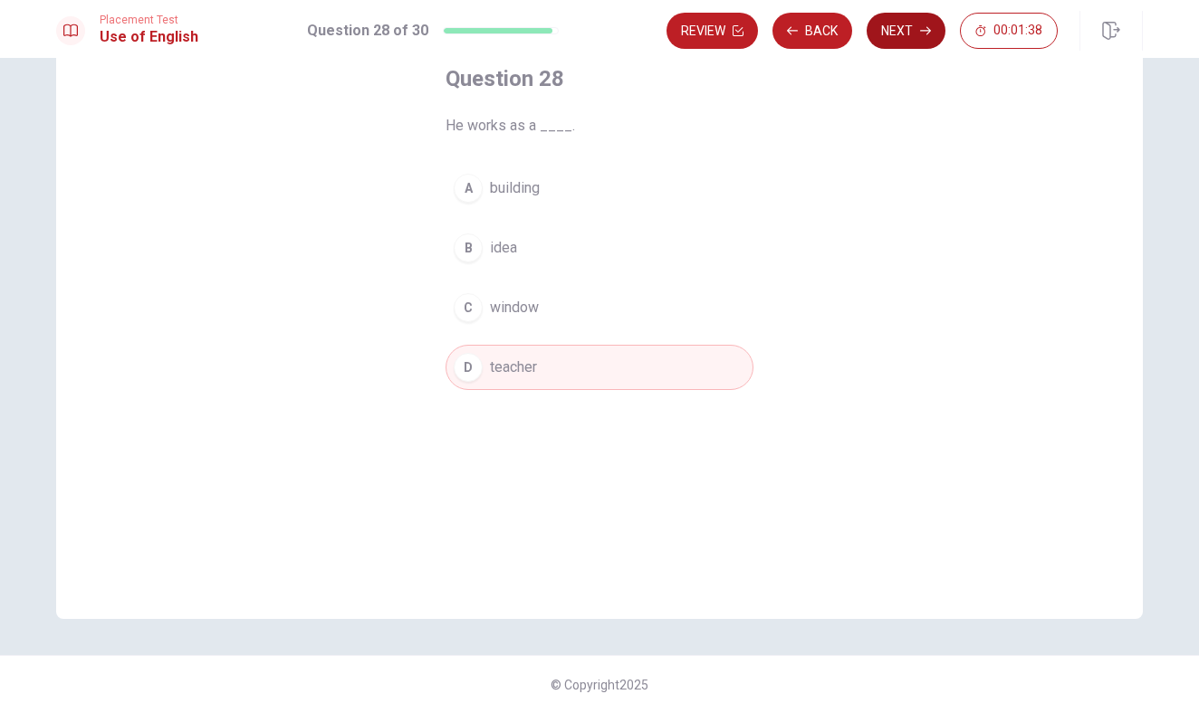
click at [913, 38] on button "Next" at bounding box center [905, 31] width 79 height 36
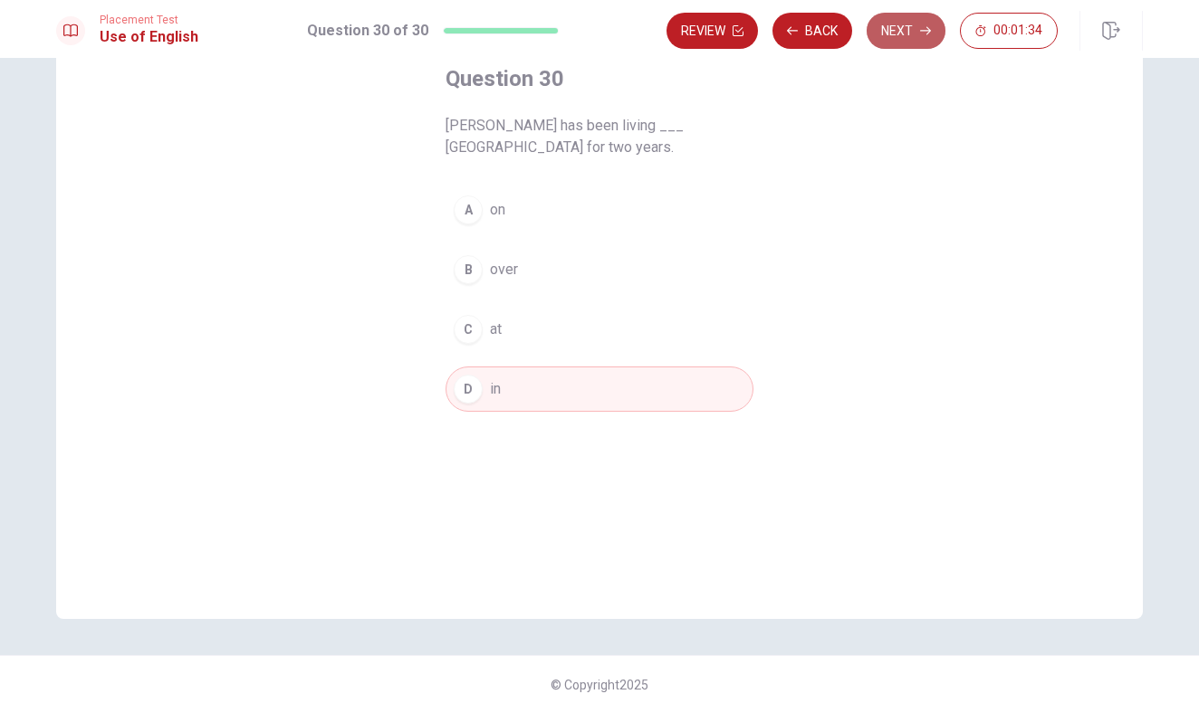
click at [913, 38] on button "Next" at bounding box center [905, 31] width 79 height 36
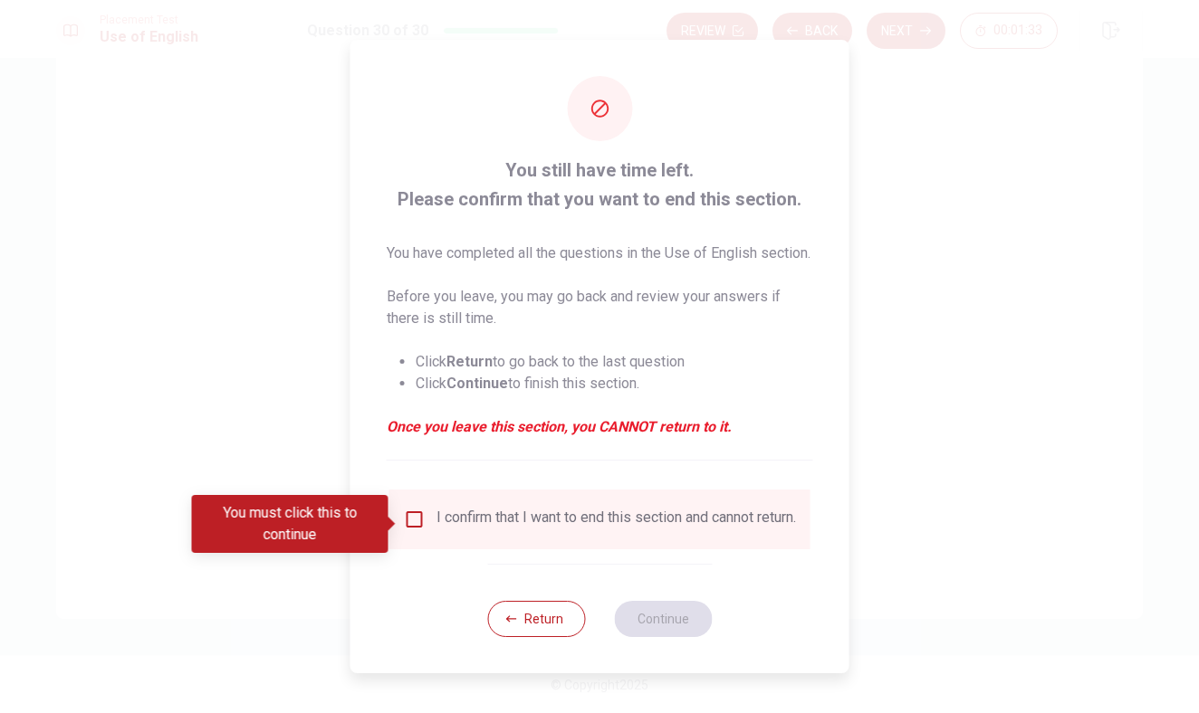
click at [418, 531] on input "You must click this to continue" at bounding box center [415, 520] width 22 height 22
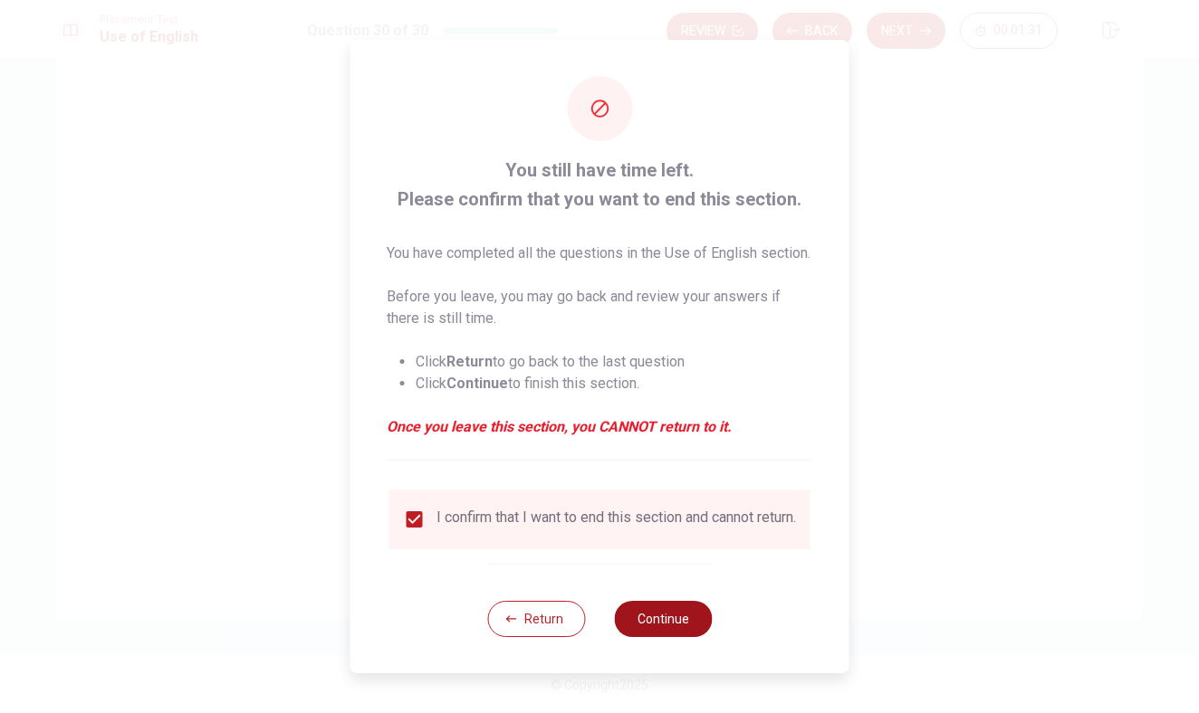
click at [670, 637] on button "Continue" at bounding box center [663, 619] width 98 height 36
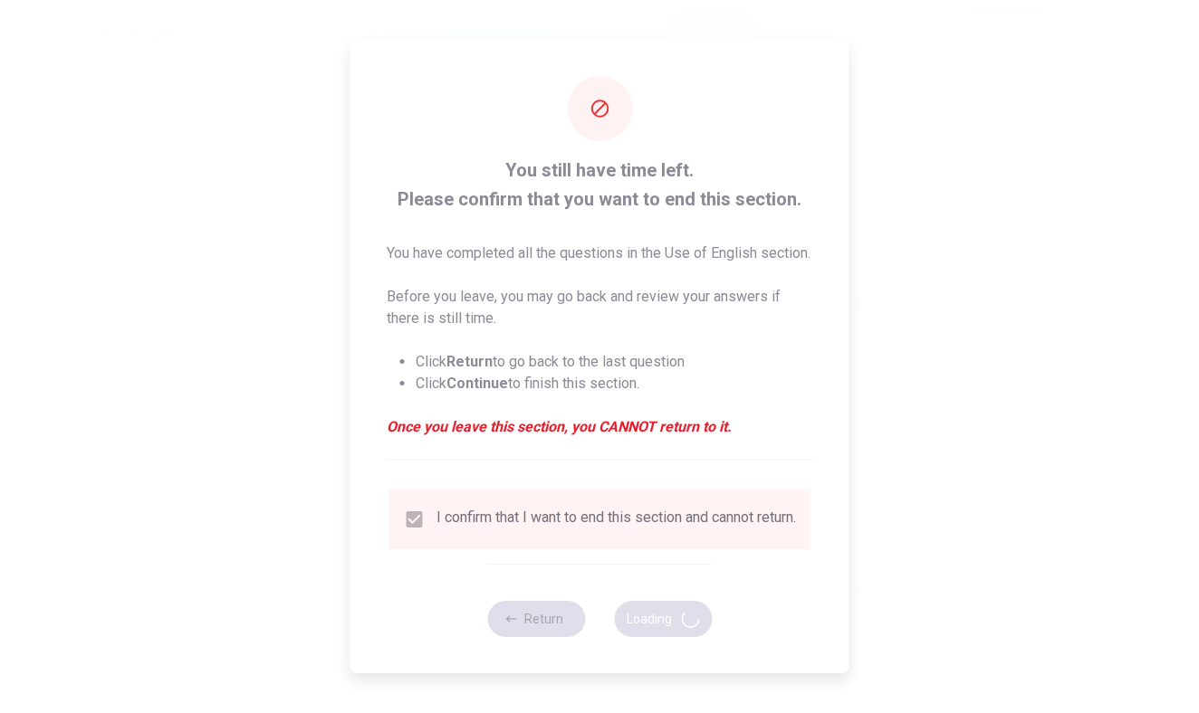
scroll to position [0, 0]
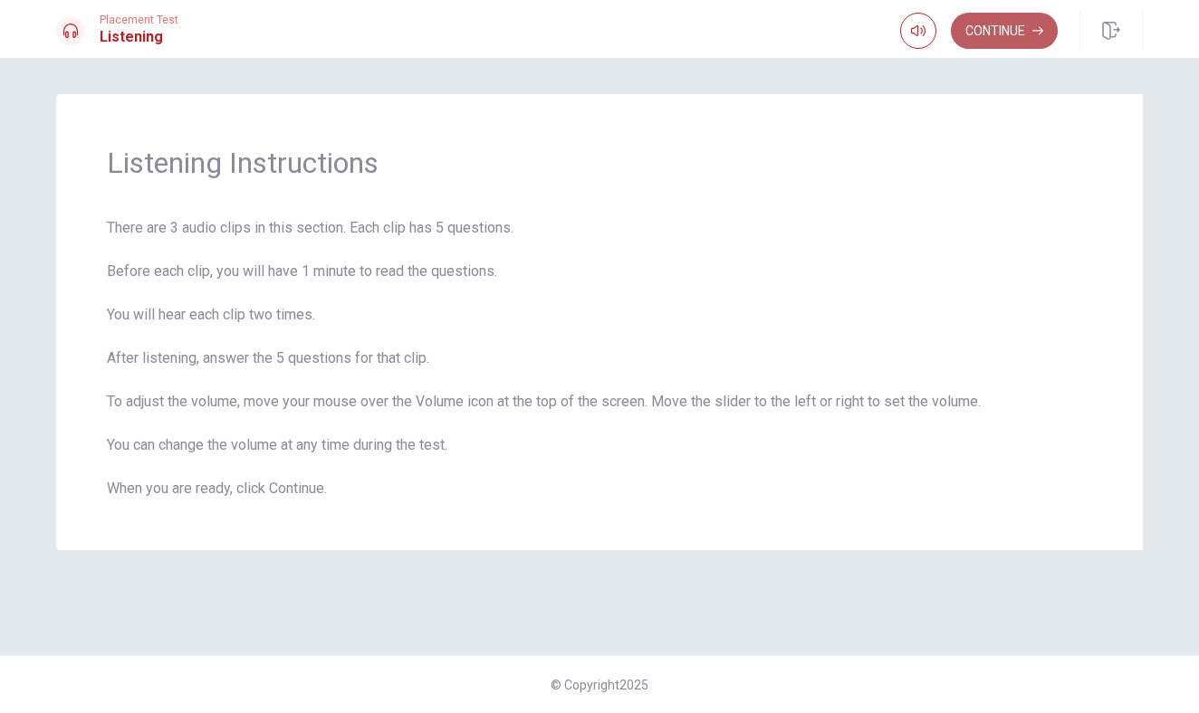
click at [977, 43] on button "Continue" at bounding box center [1004, 31] width 107 height 36
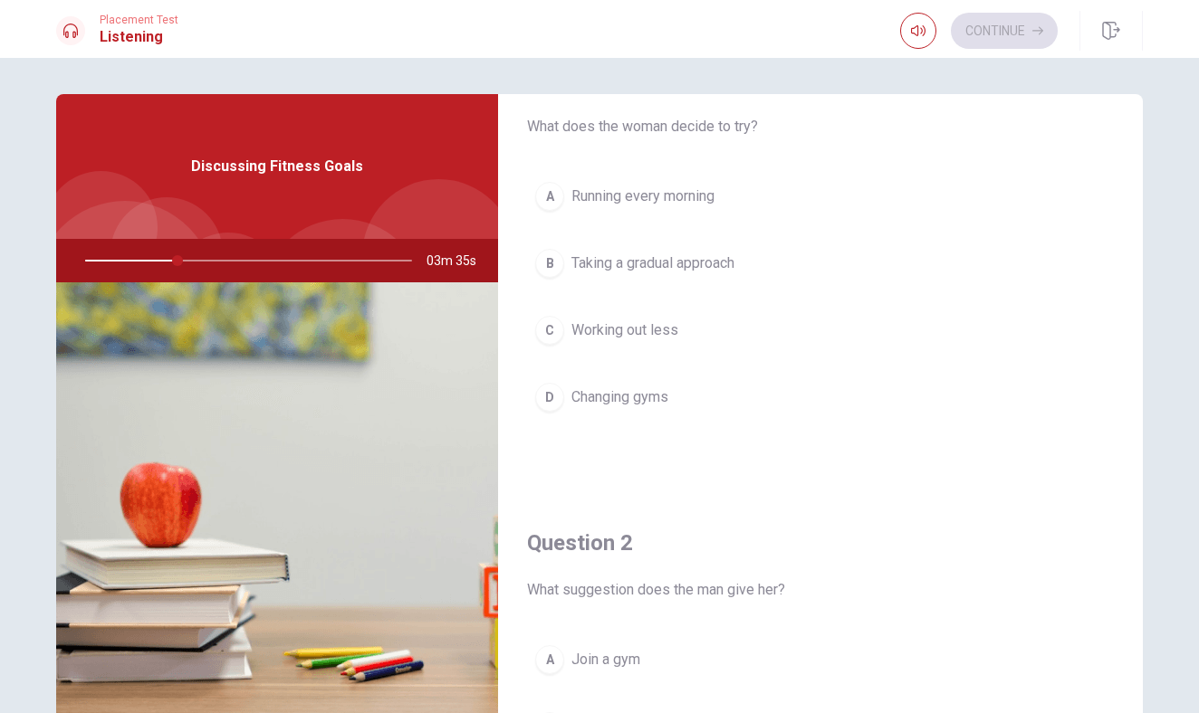
scroll to position [67, 0]
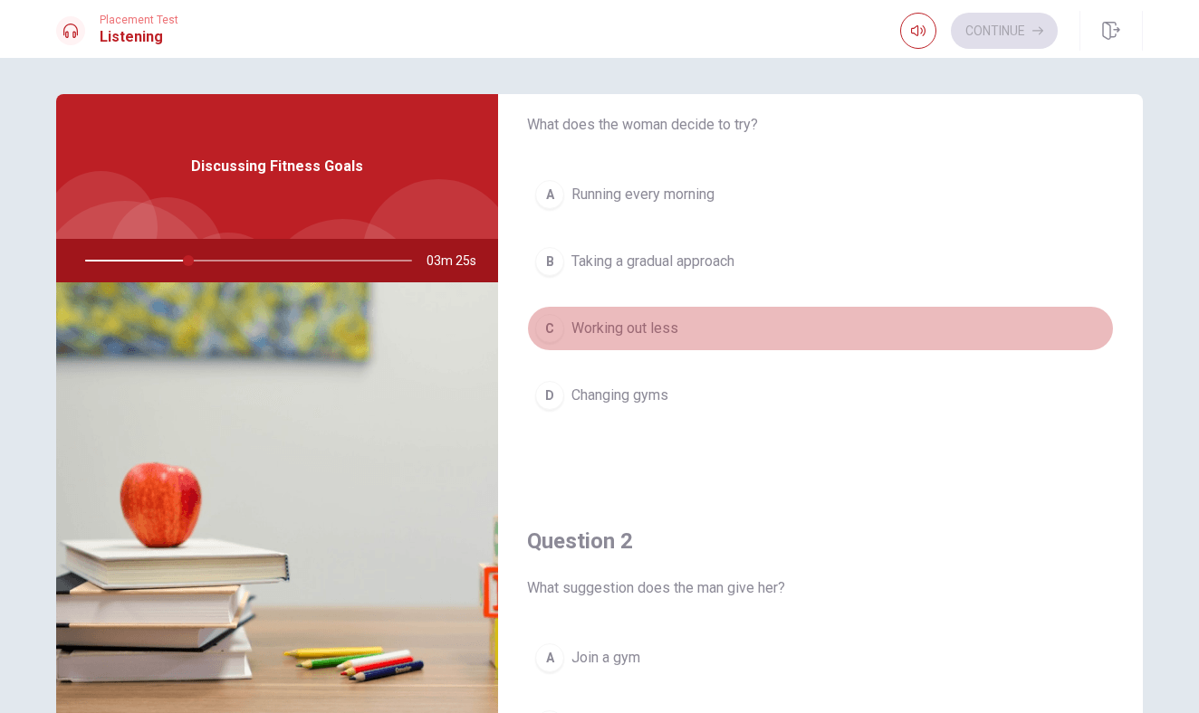
click at [640, 334] on span "Working out less" at bounding box center [624, 329] width 107 height 22
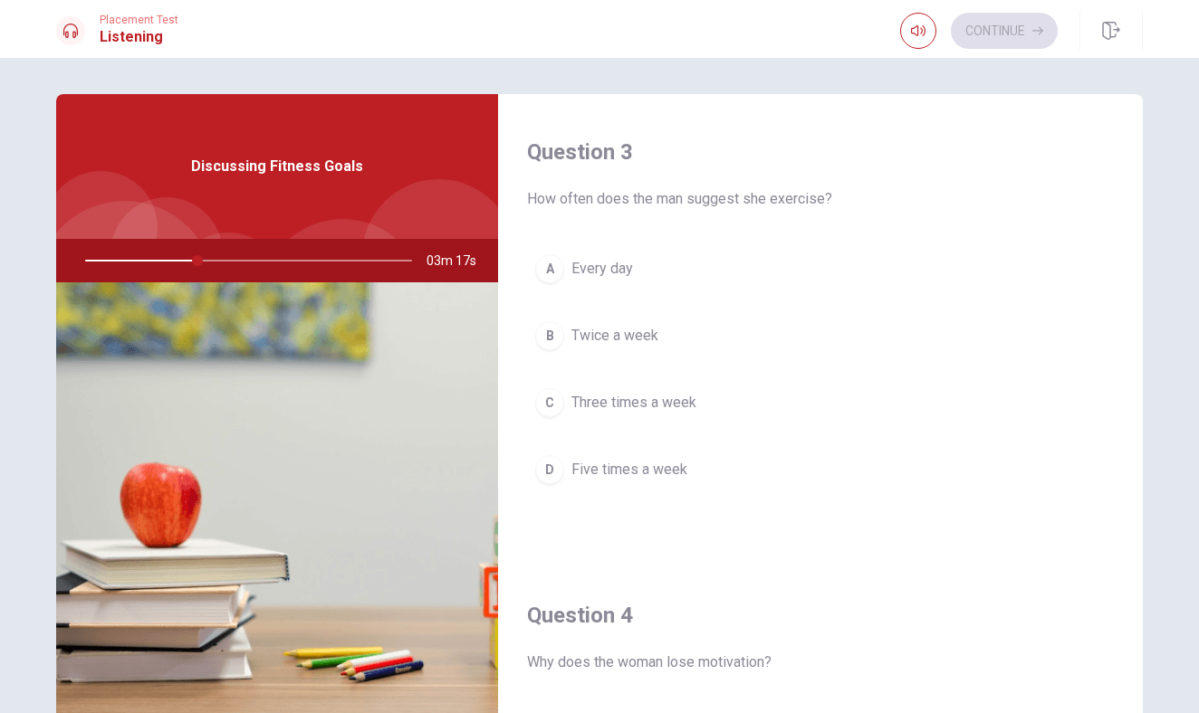
scroll to position [923, 0]
click at [629, 325] on span "Twice a week" at bounding box center [614, 332] width 87 height 22
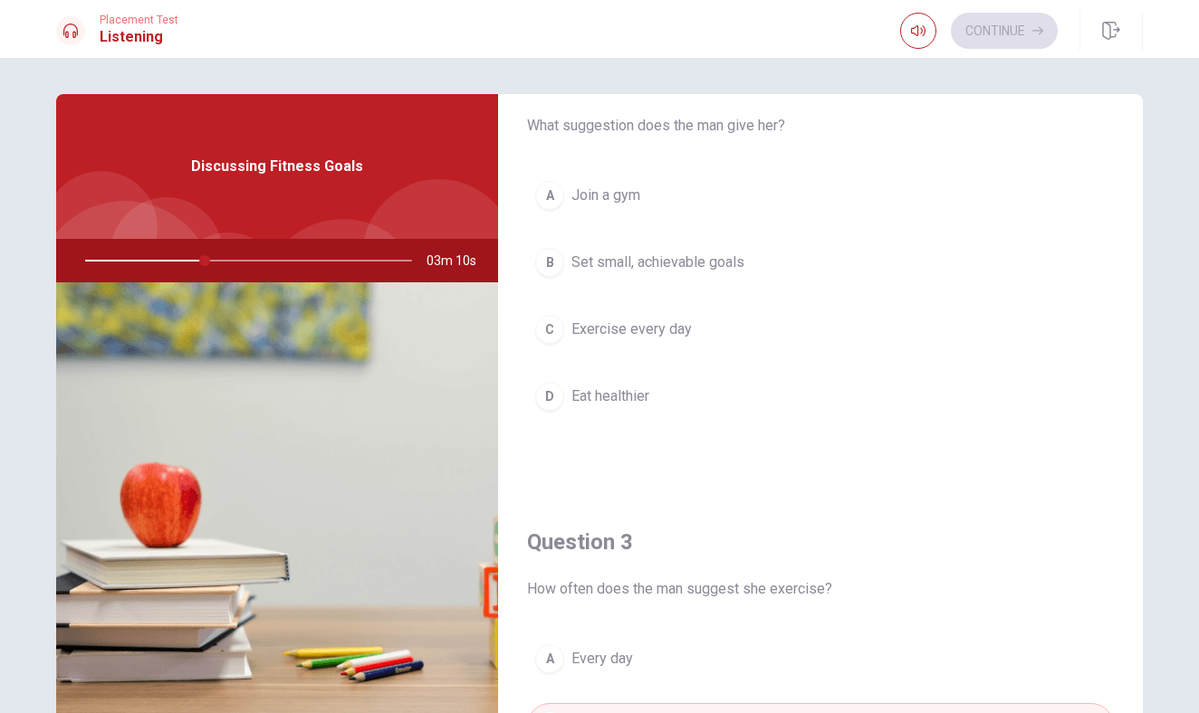
scroll to position [530, 0]
click at [636, 203] on span "Join a gym" at bounding box center [605, 196] width 69 height 22
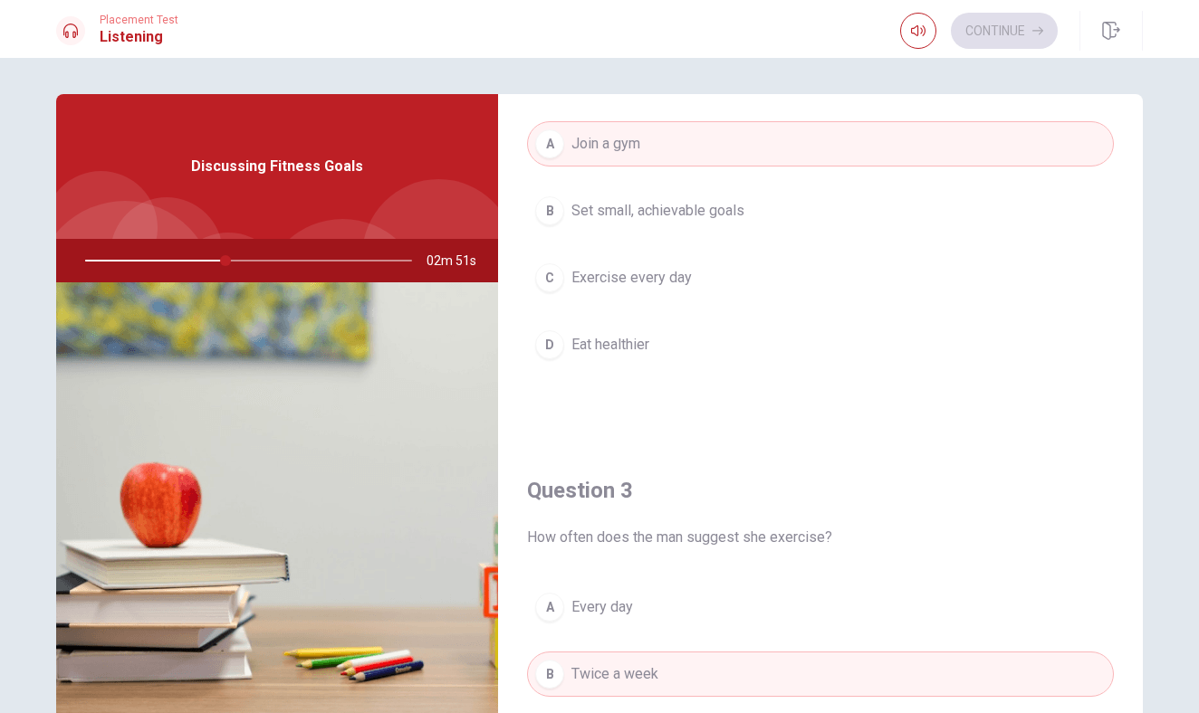
scroll to position [581, 0]
click at [667, 216] on span "Set small, achievable goals" at bounding box center [657, 211] width 173 height 22
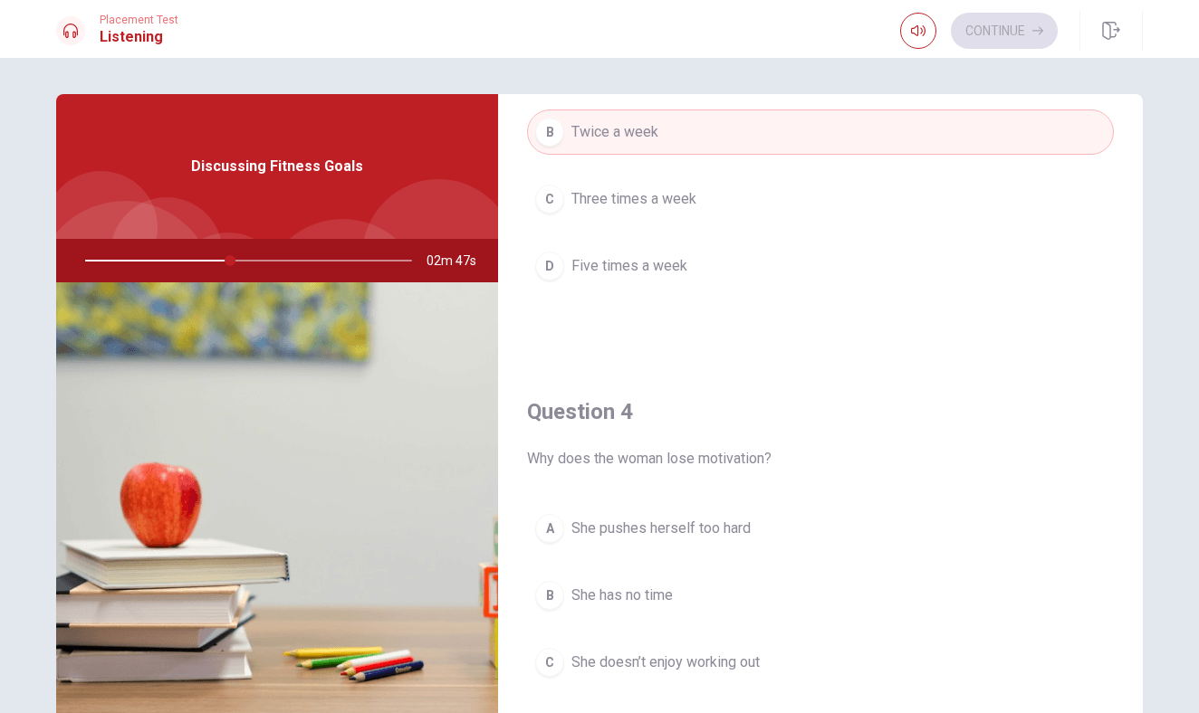
scroll to position [1126, 0]
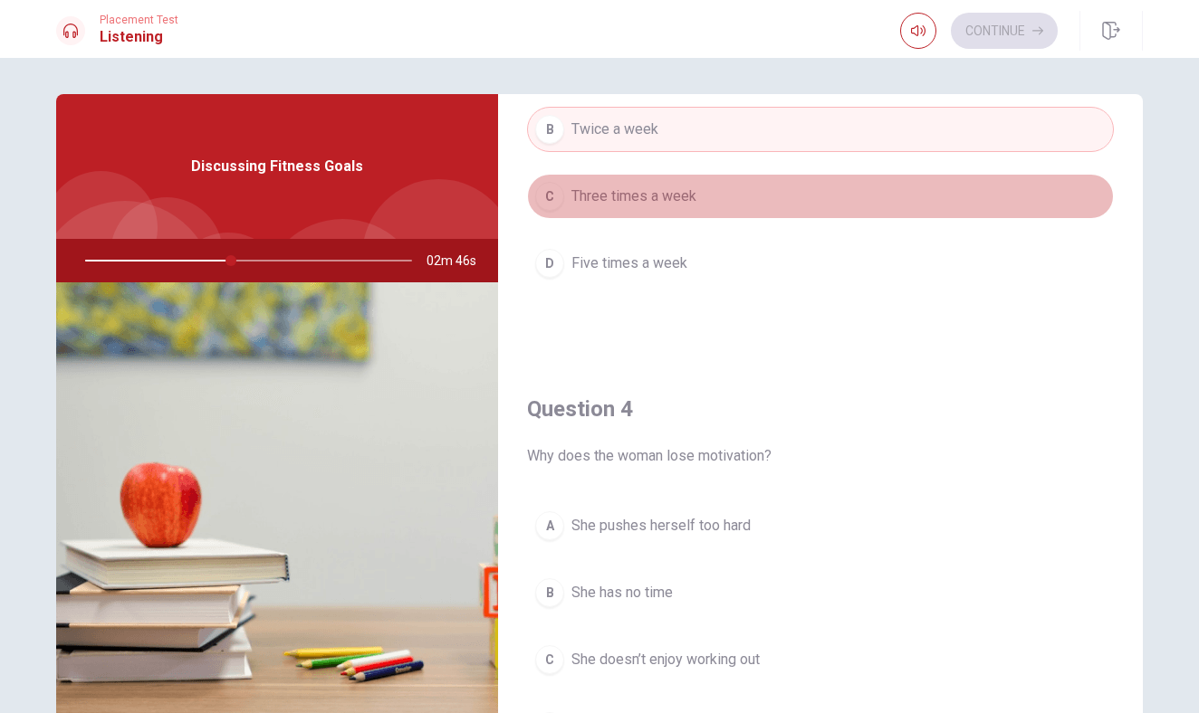
click at [681, 197] on span "Three times a week" at bounding box center [633, 197] width 125 height 22
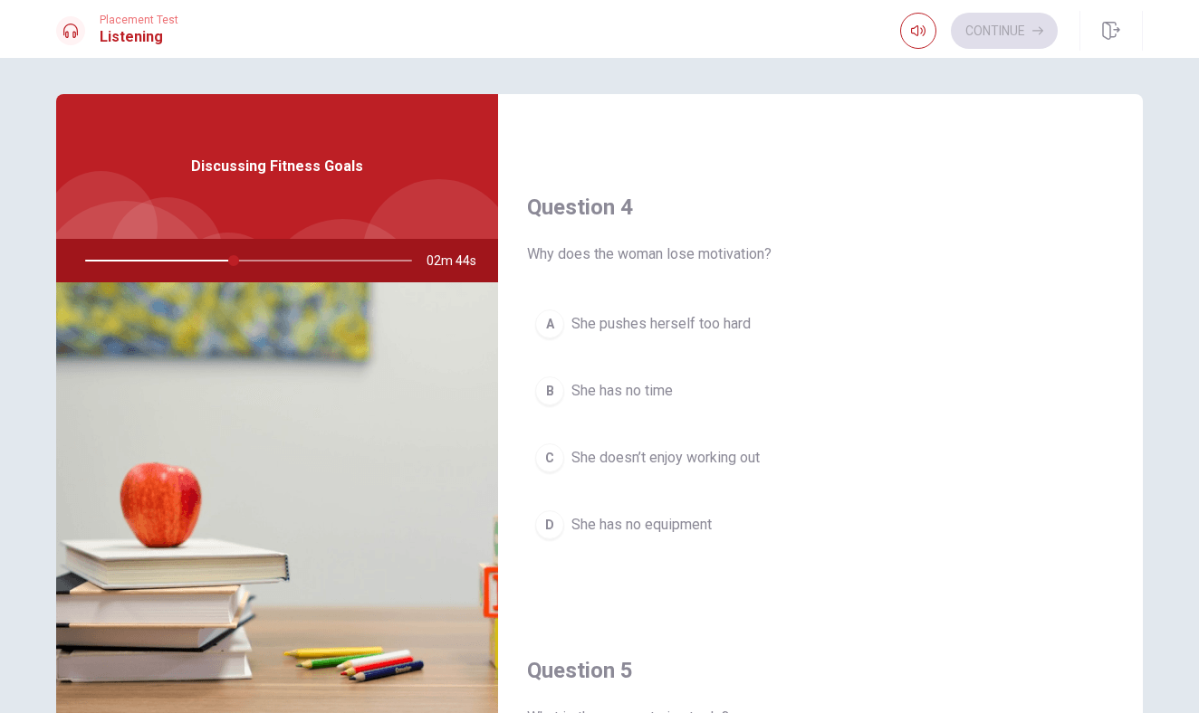
scroll to position [1328, 0]
click at [688, 328] on span "She pushes herself too hard" at bounding box center [660, 324] width 179 height 22
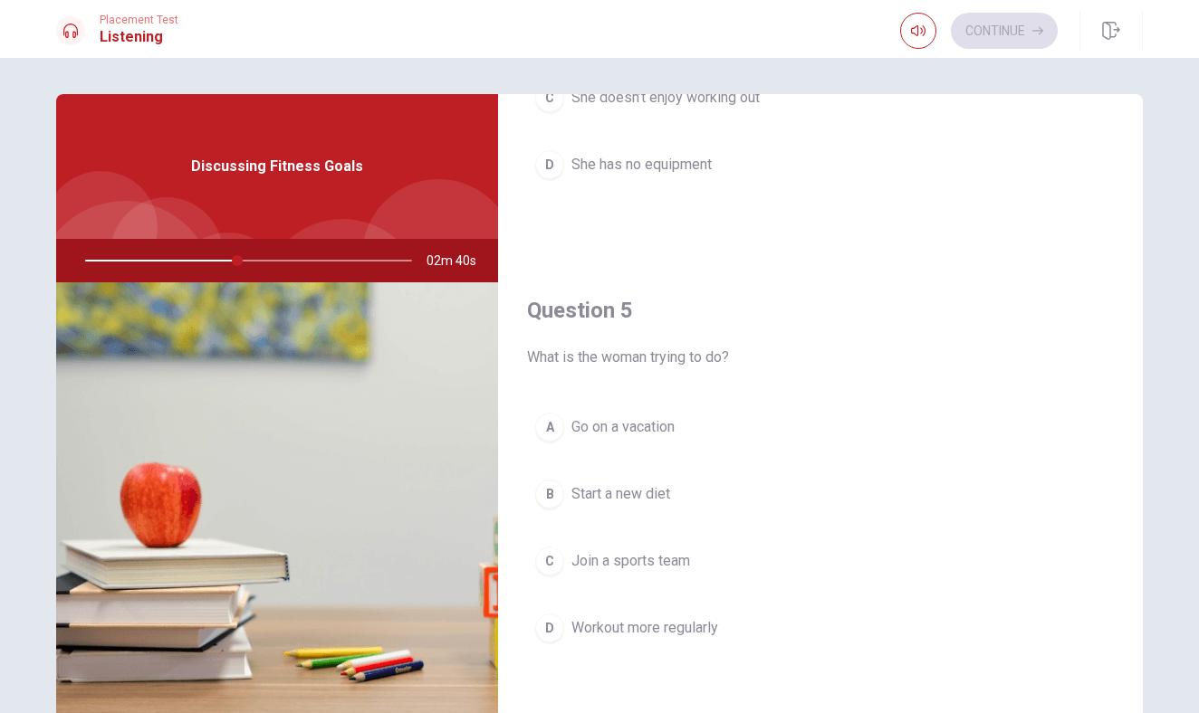
scroll to position [1688, 0]
click at [683, 625] on span "Workout more regularly" at bounding box center [644, 628] width 147 height 22
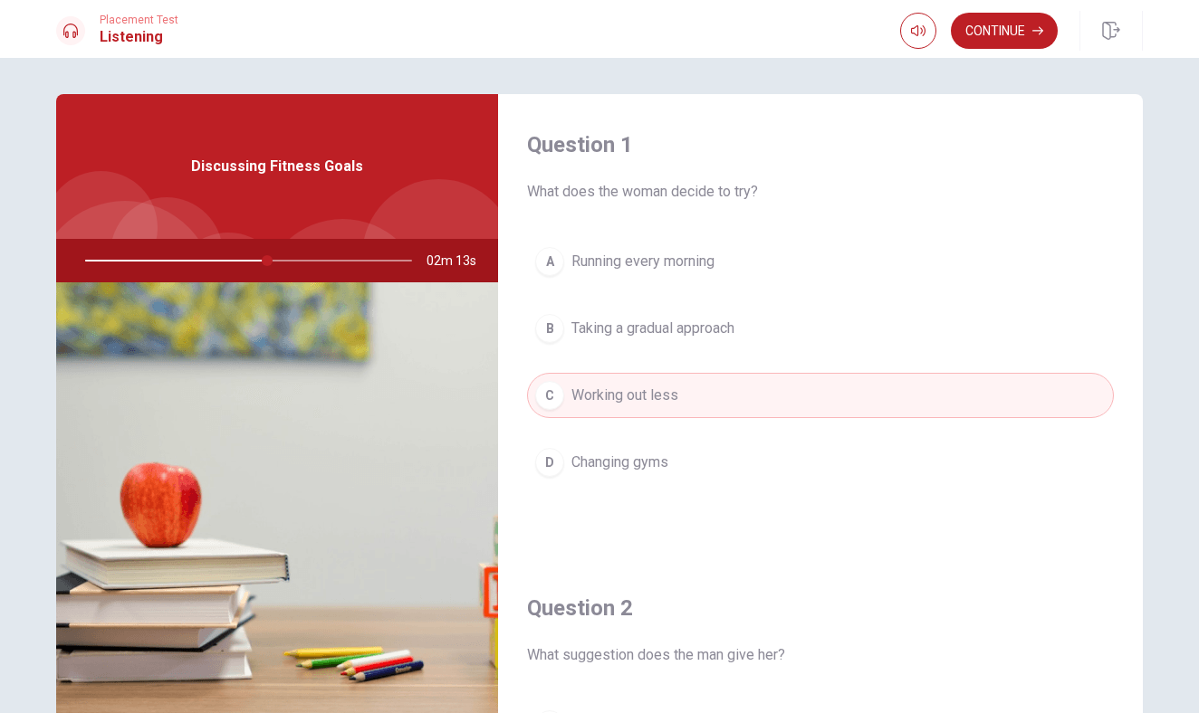
scroll to position [0, 0]
click at [962, 39] on button "Continue" at bounding box center [1004, 31] width 107 height 36
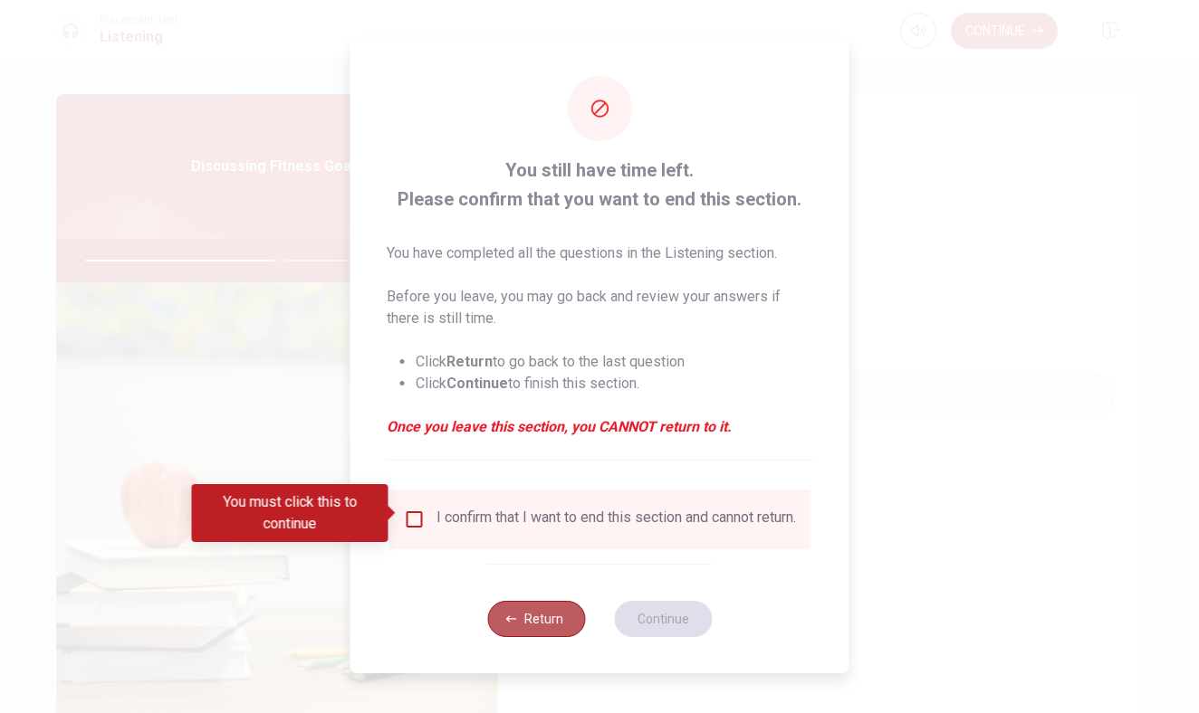
click at [535, 635] on button "Return" at bounding box center [536, 619] width 98 height 36
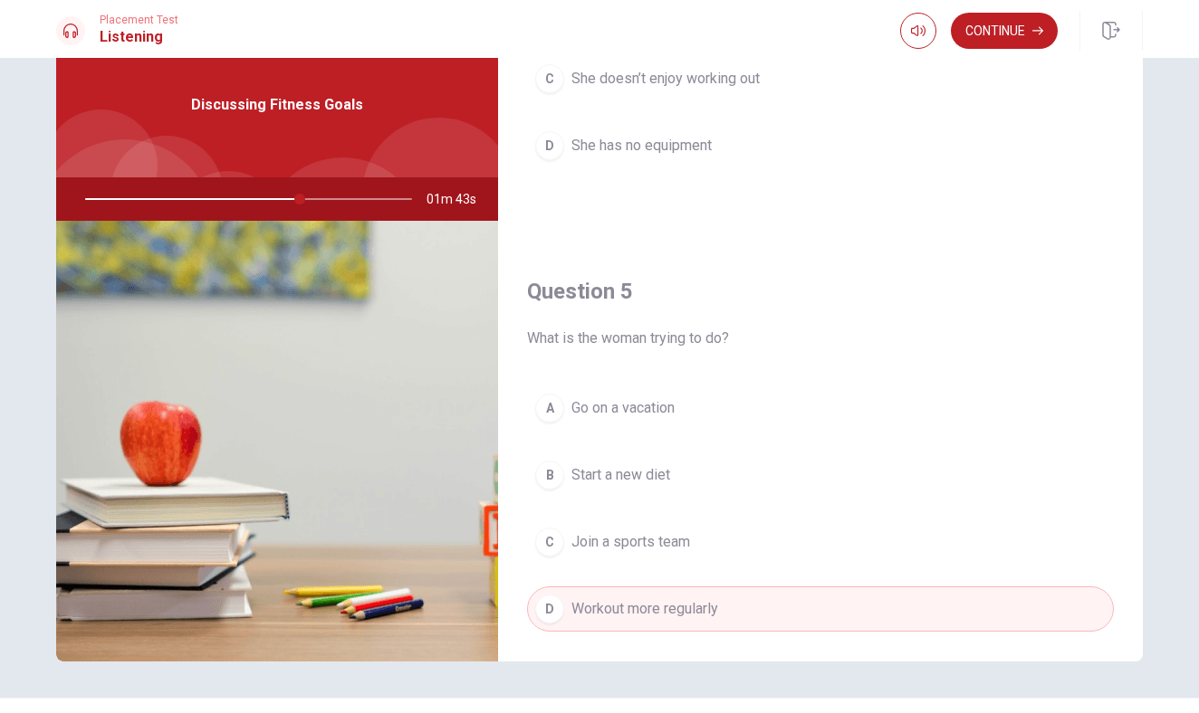
scroll to position [1646, 0]
click at [961, 25] on button "Continue" at bounding box center [1004, 31] width 107 height 36
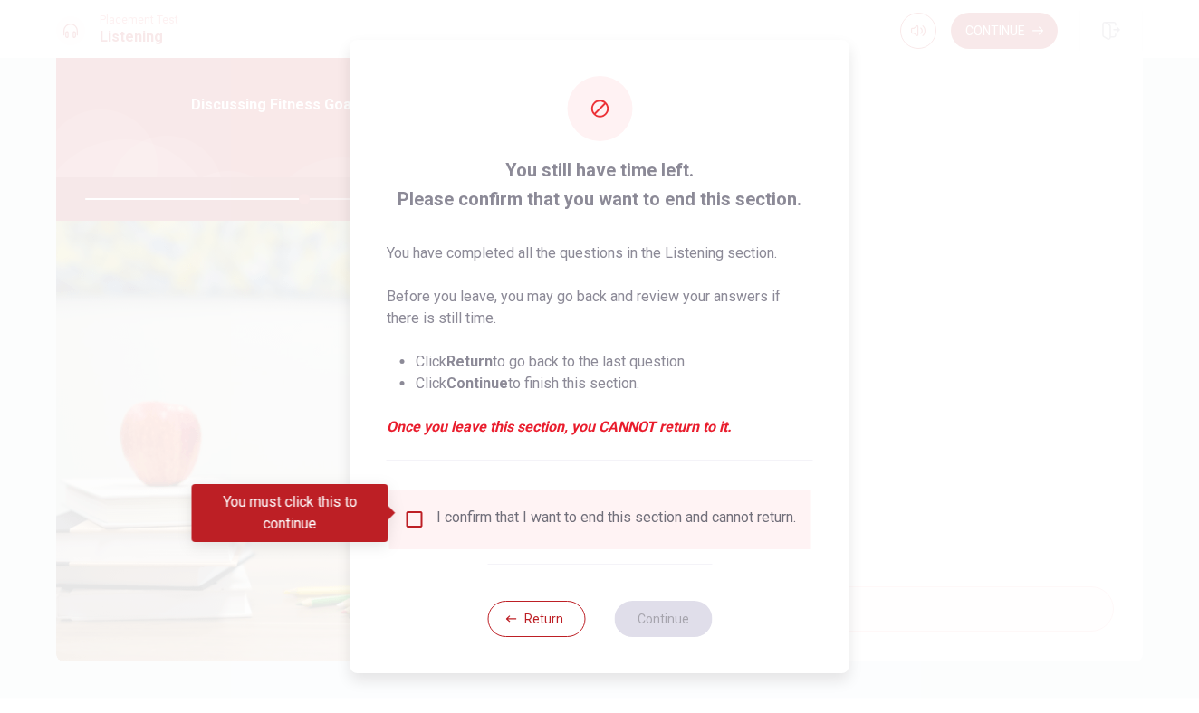
click at [453, 514] on div "I confirm that I want to end this section and cannot return." at bounding box center [615, 520] width 359 height 22
click at [417, 515] on input "You must click this to continue" at bounding box center [415, 520] width 22 height 22
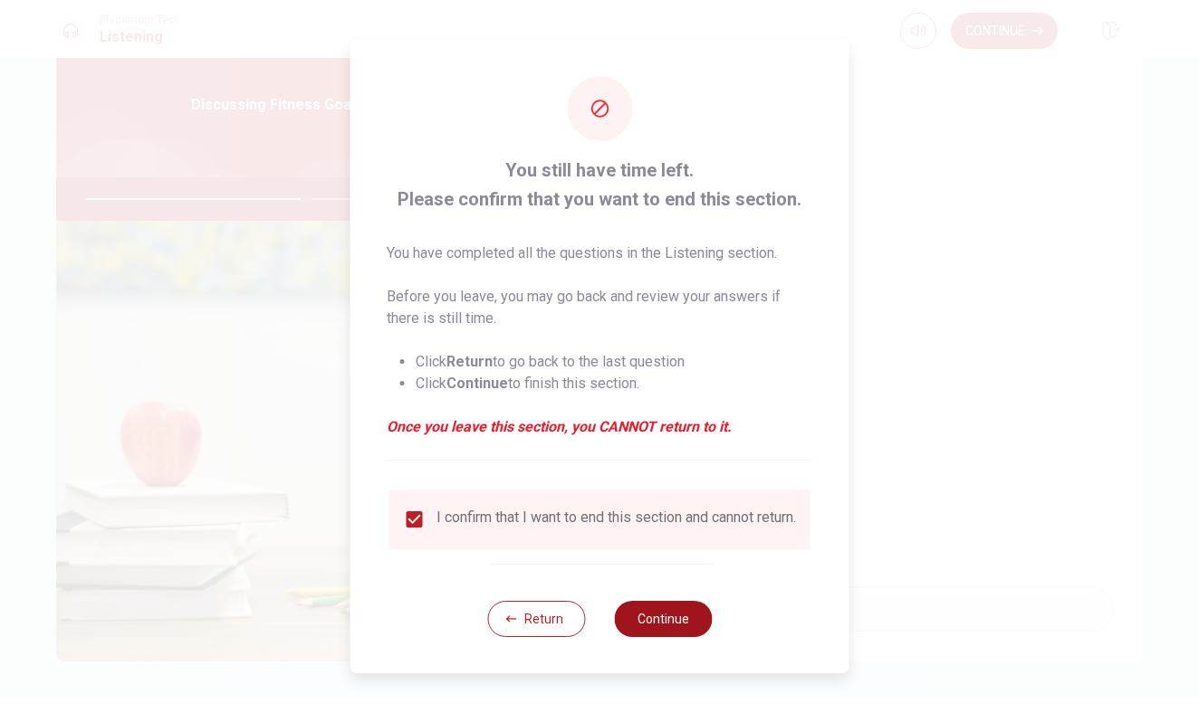
click at [681, 615] on button "Continue" at bounding box center [663, 619] width 98 height 36
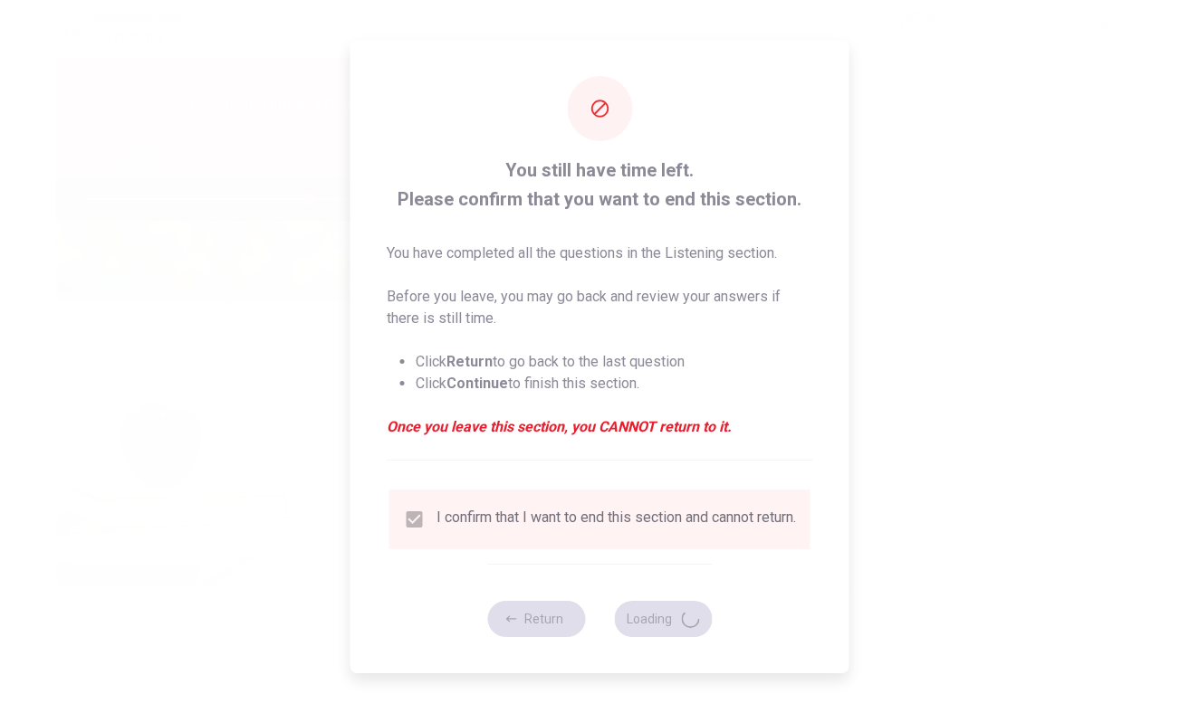
type input "69"
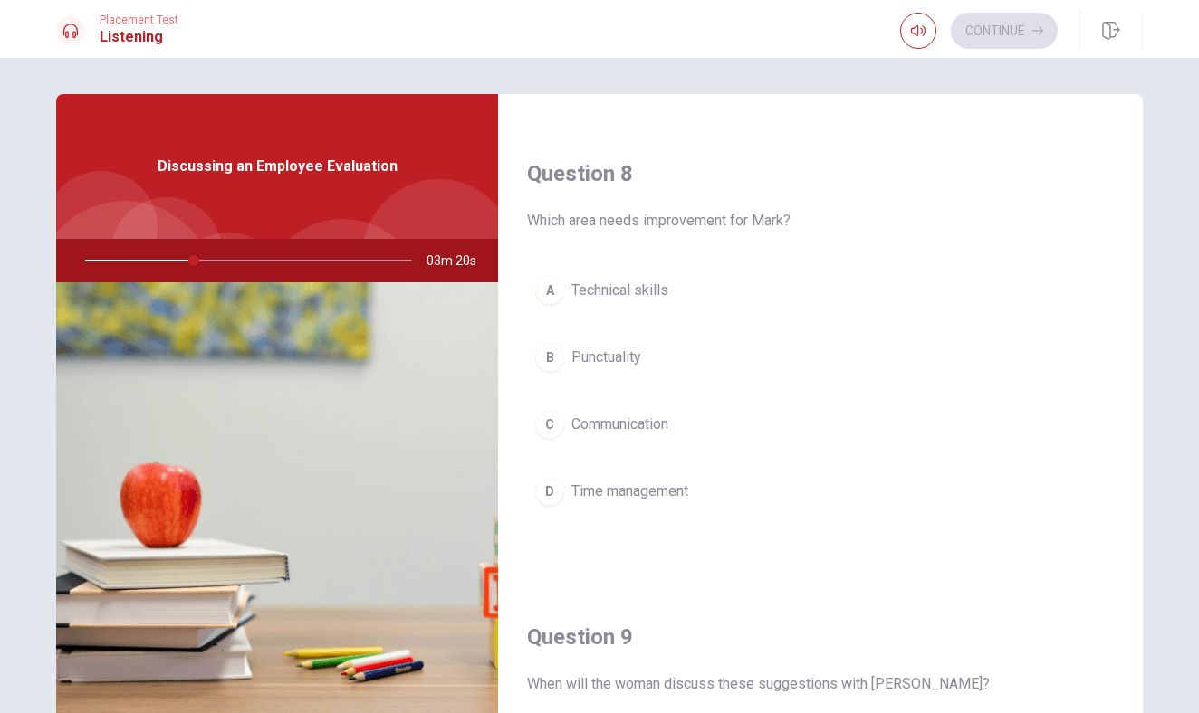
scroll to position [899, 0]
click at [679, 502] on button "D Time management" at bounding box center [820, 490] width 587 height 45
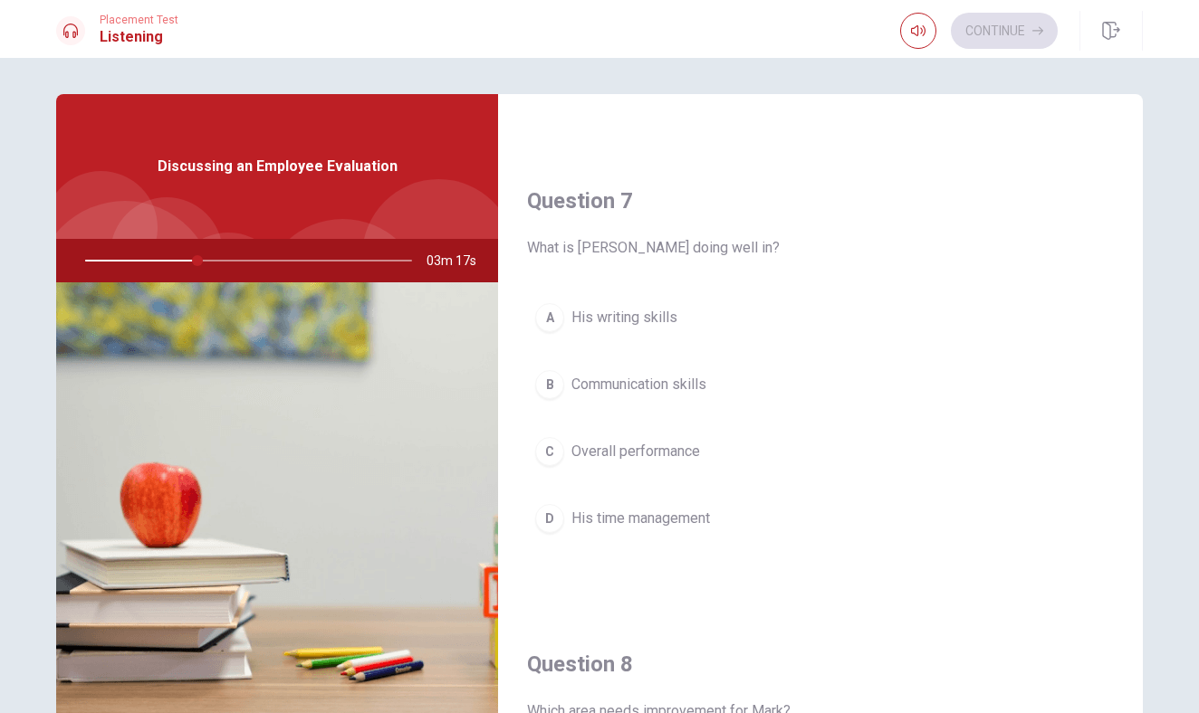
scroll to position [407, 0]
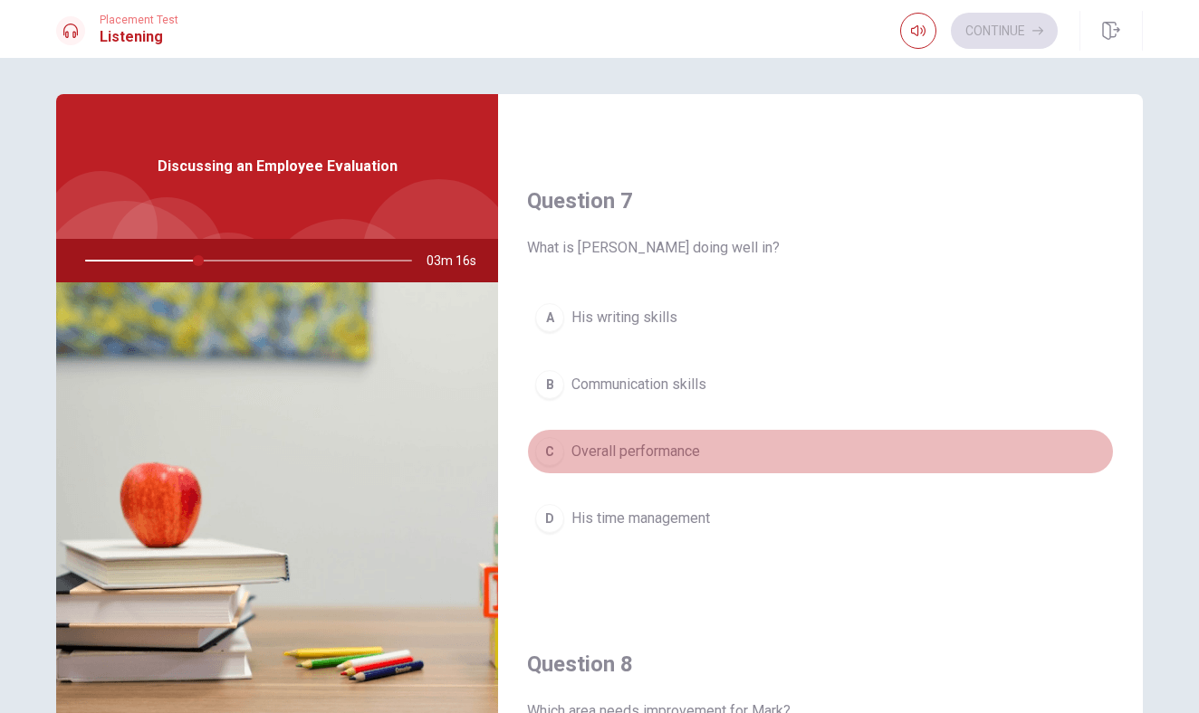
click at [678, 449] on span "Overall performance" at bounding box center [635, 452] width 129 height 22
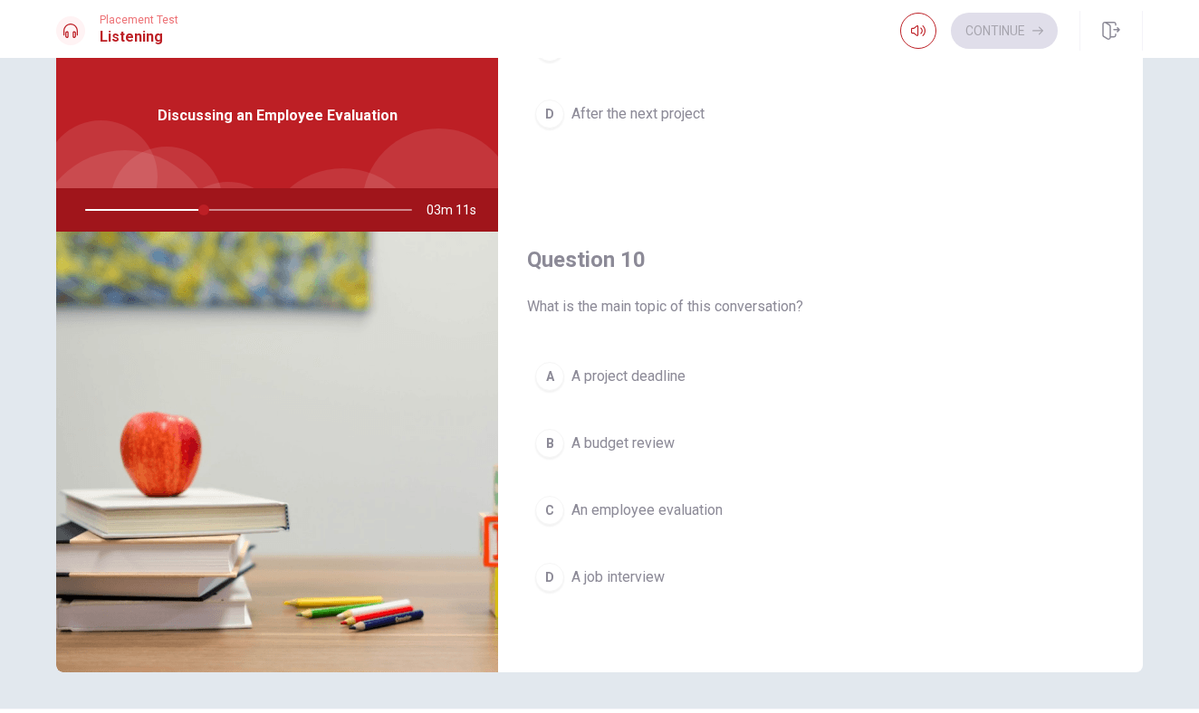
scroll to position [51, 0]
click at [678, 381] on span "A project deadline" at bounding box center [628, 377] width 114 height 22
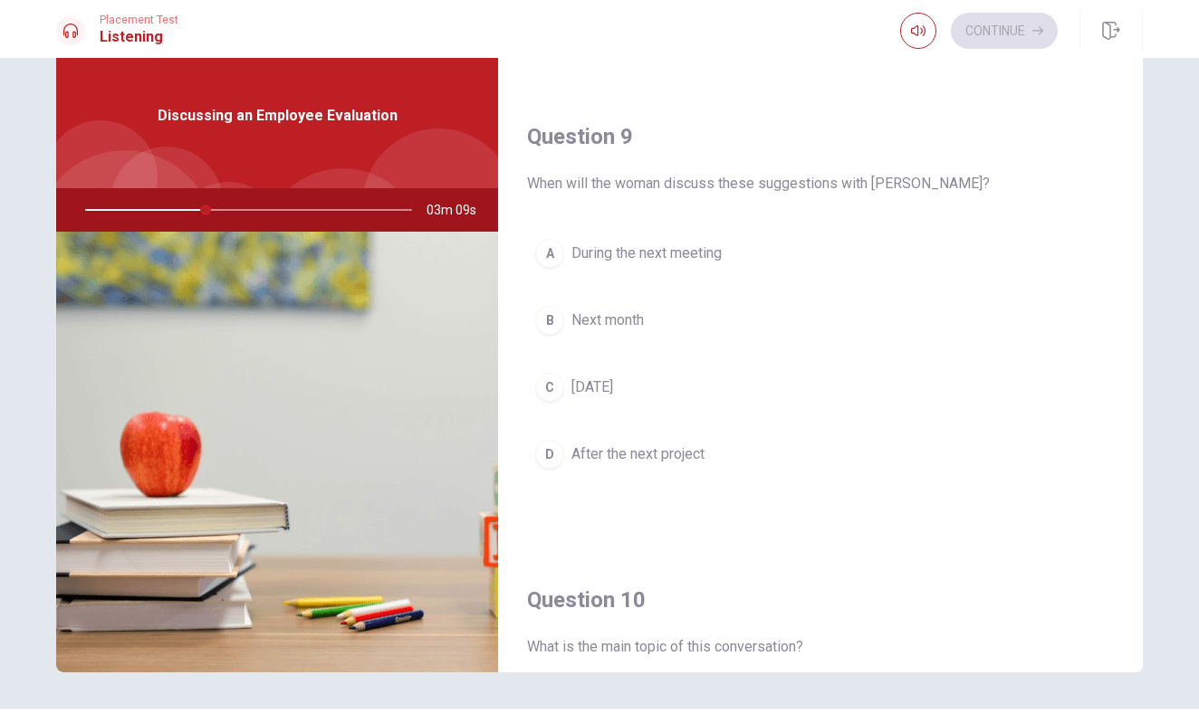
scroll to position [1345, 0]
click at [644, 320] on span "Next month" at bounding box center [607, 323] width 72 height 22
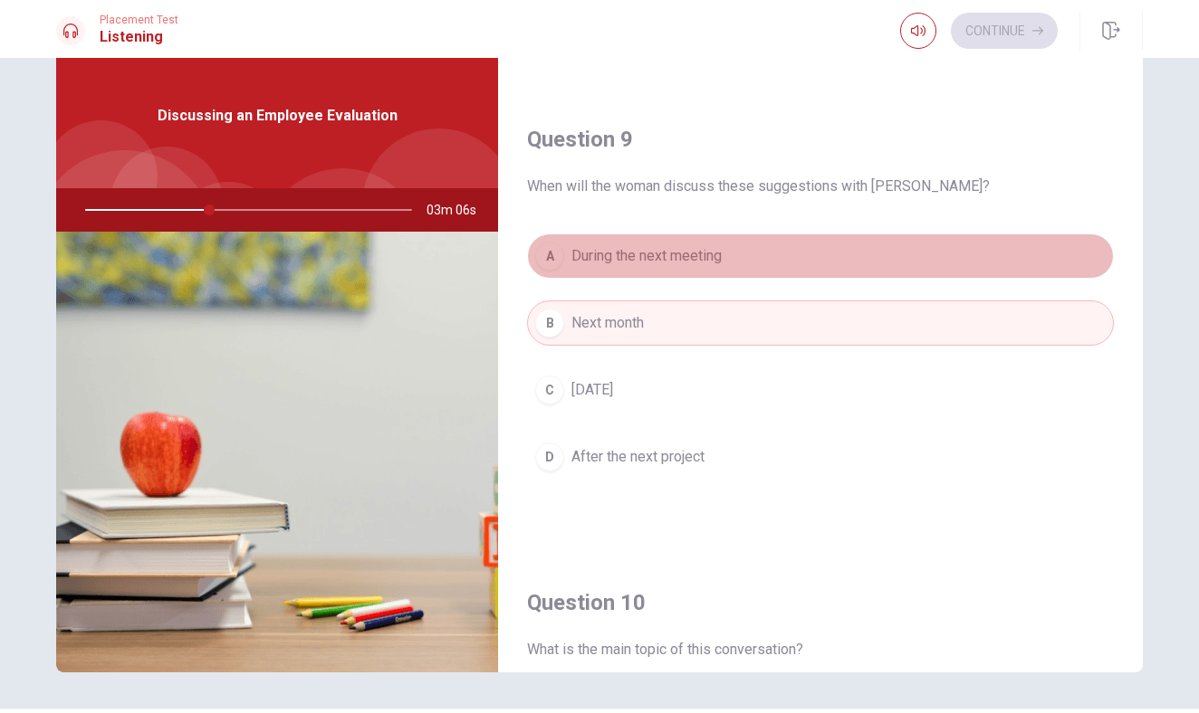
click at [701, 264] on span "During the next meeting" at bounding box center [646, 256] width 150 height 22
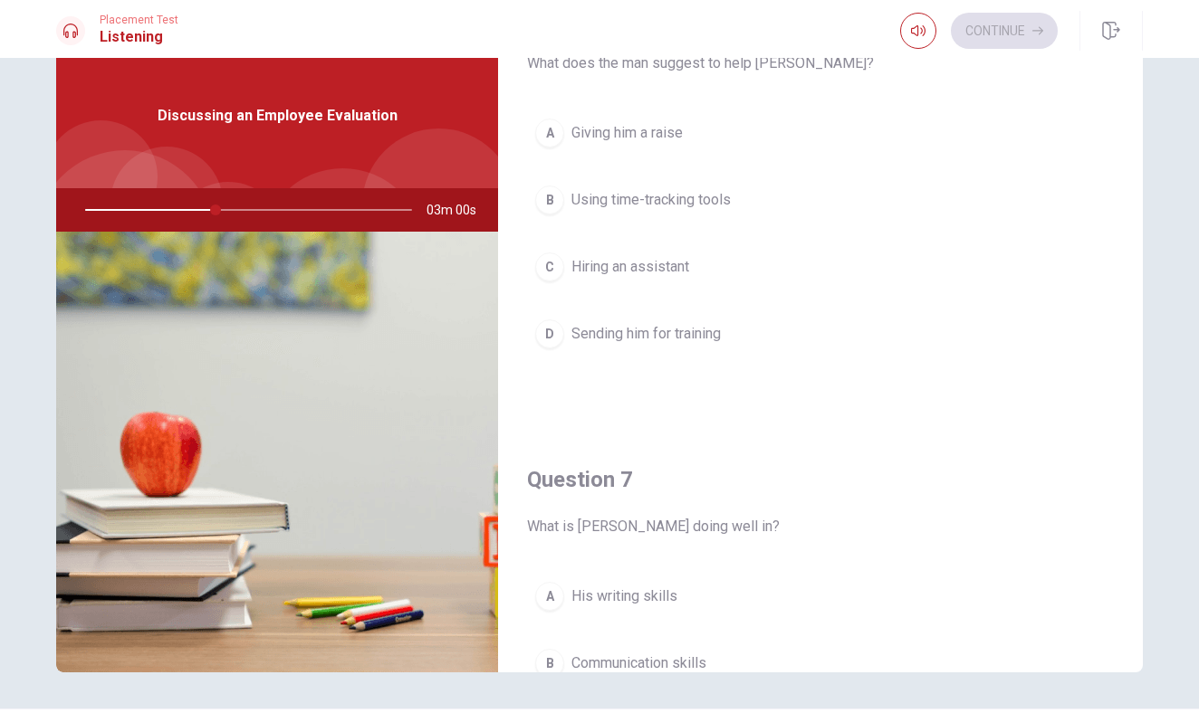
scroll to position [82, 0]
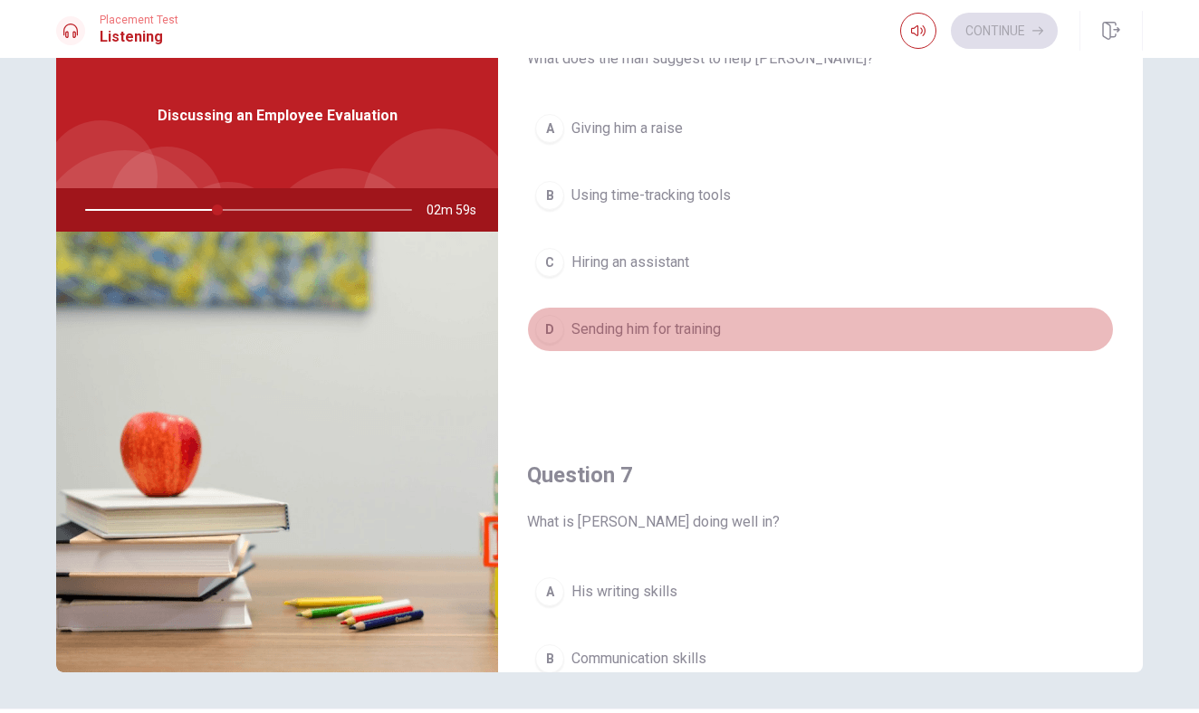
click at [710, 334] on span "Sending him for training" at bounding box center [645, 330] width 149 height 22
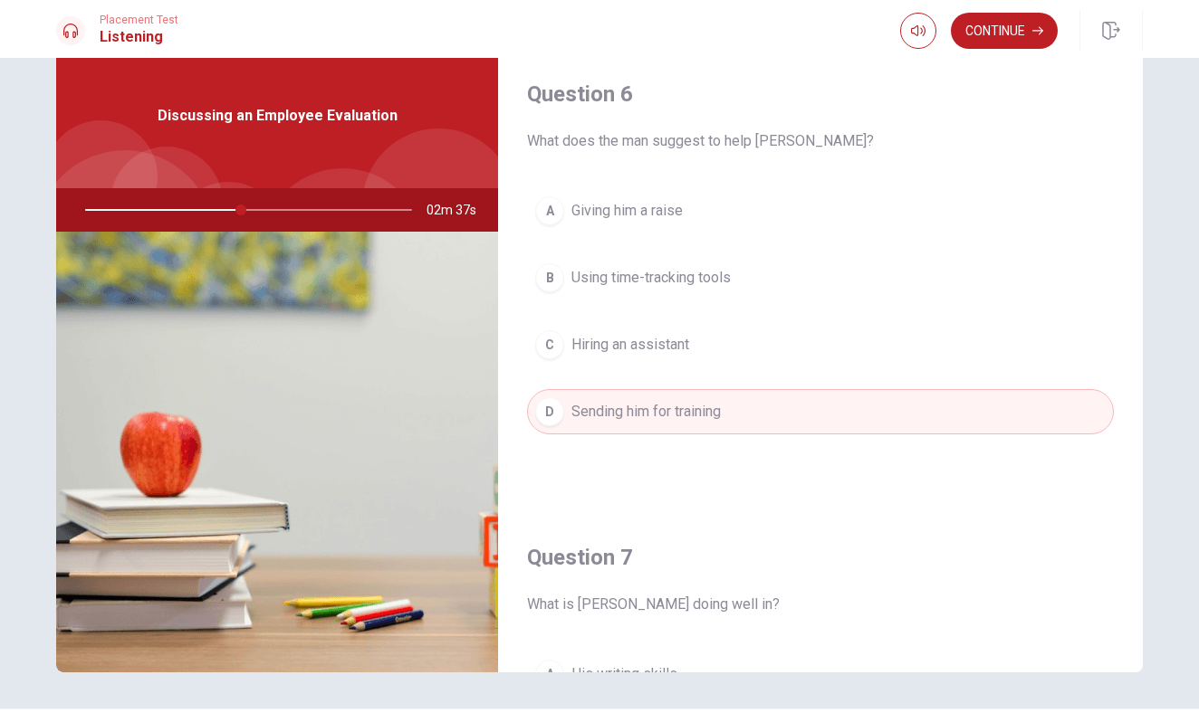
scroll to position [0, 0]
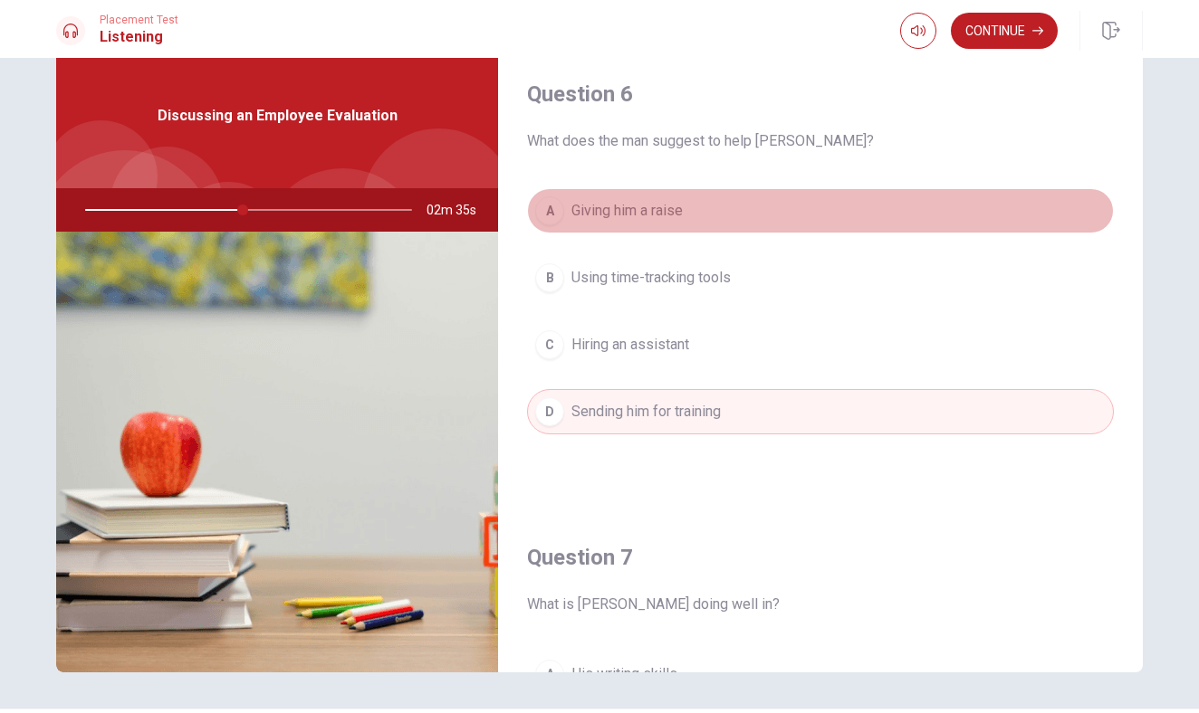
click at [691, 206] on button "A Giving him a raise" at bounding box center [820, 210] width 587 height 45
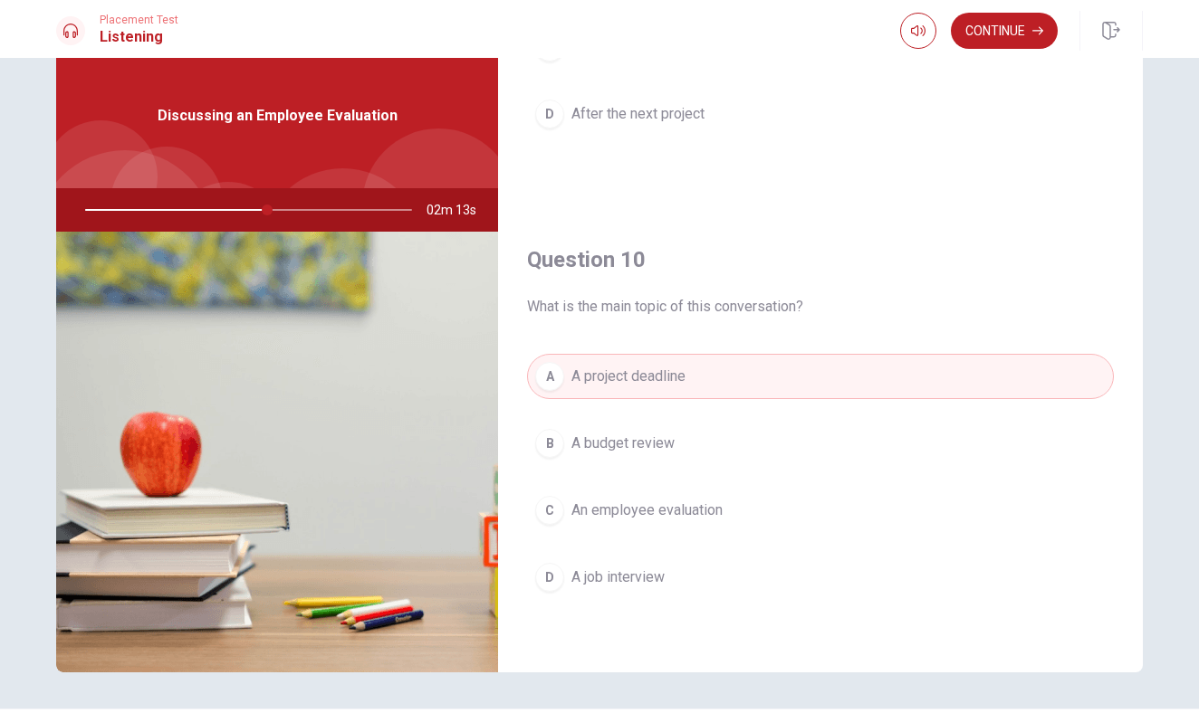
scroll to position [1688, 0]
click at [972, 27] on button "Continue" at bounding box center [1004, 31] width 107 height 36
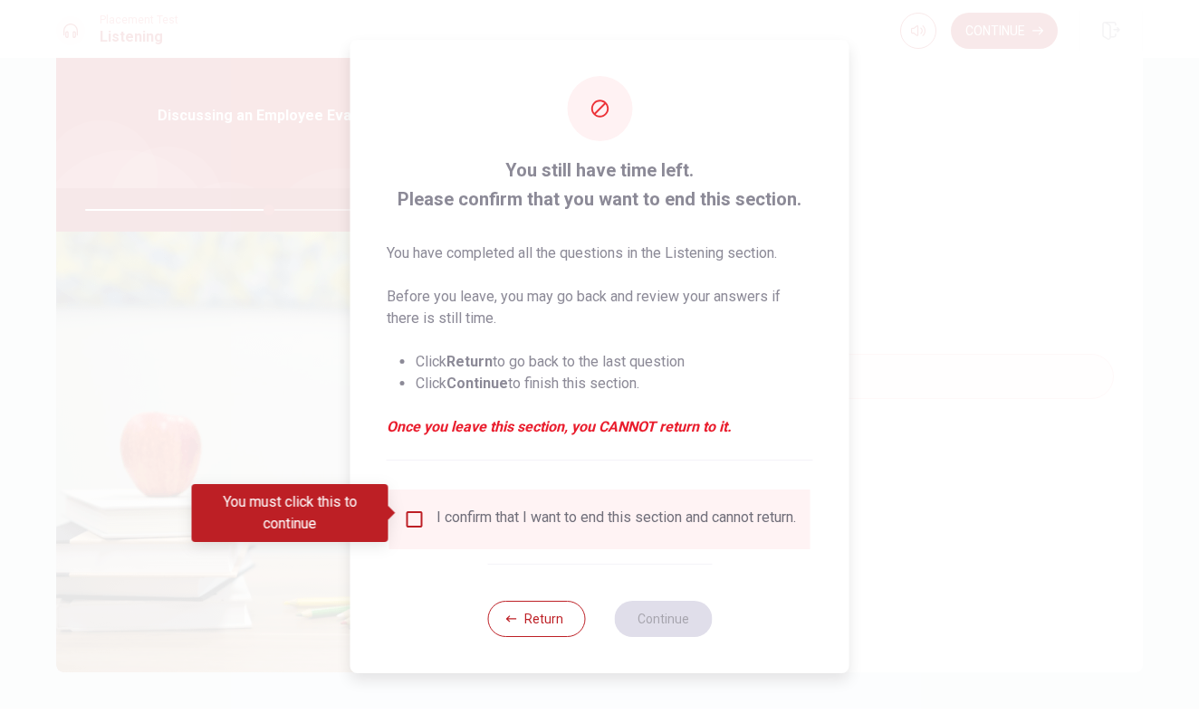
click at [409, 516] on input "You must click this to continue" at bounding box center [415, 520] width 22 height 22
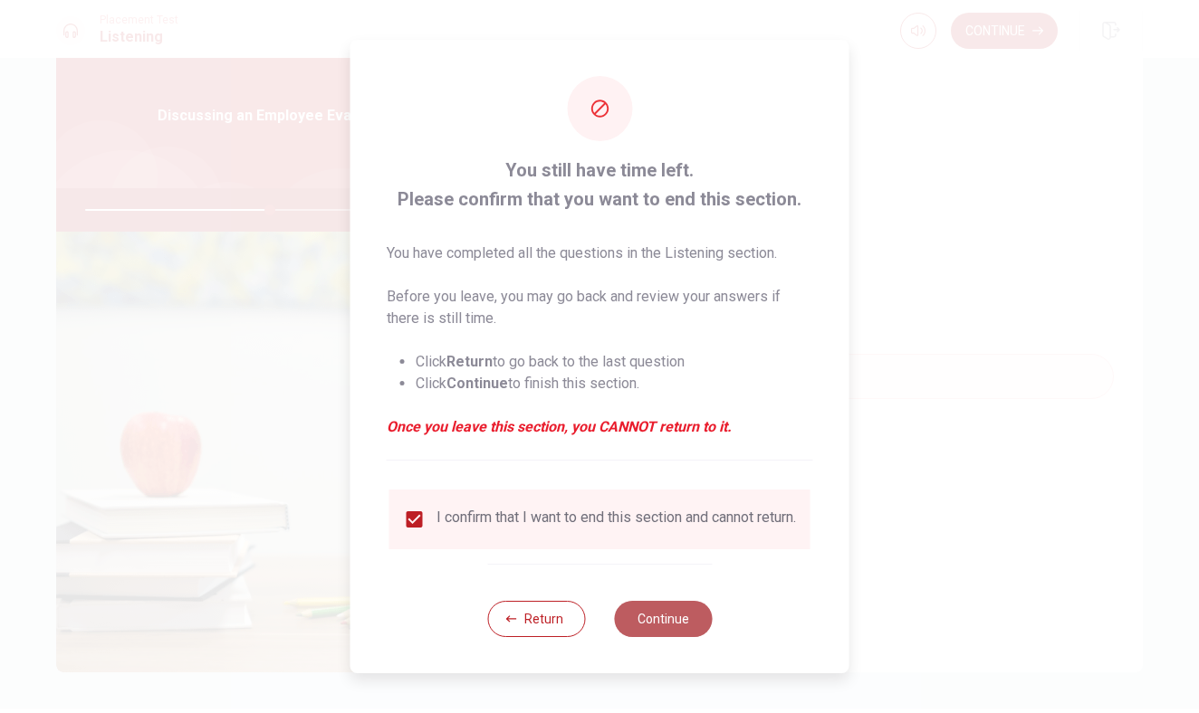
click at [645, 617] on button "Continue" at bounding box center [663, 619] width 98 height 36
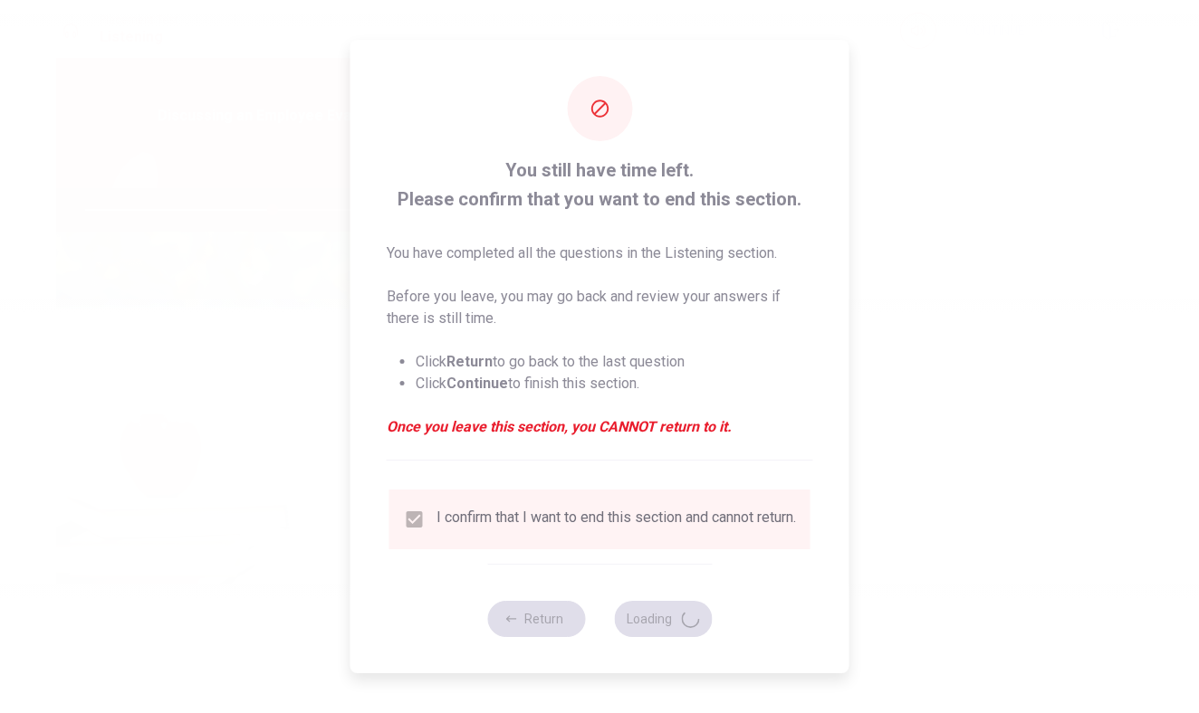
type input "58"
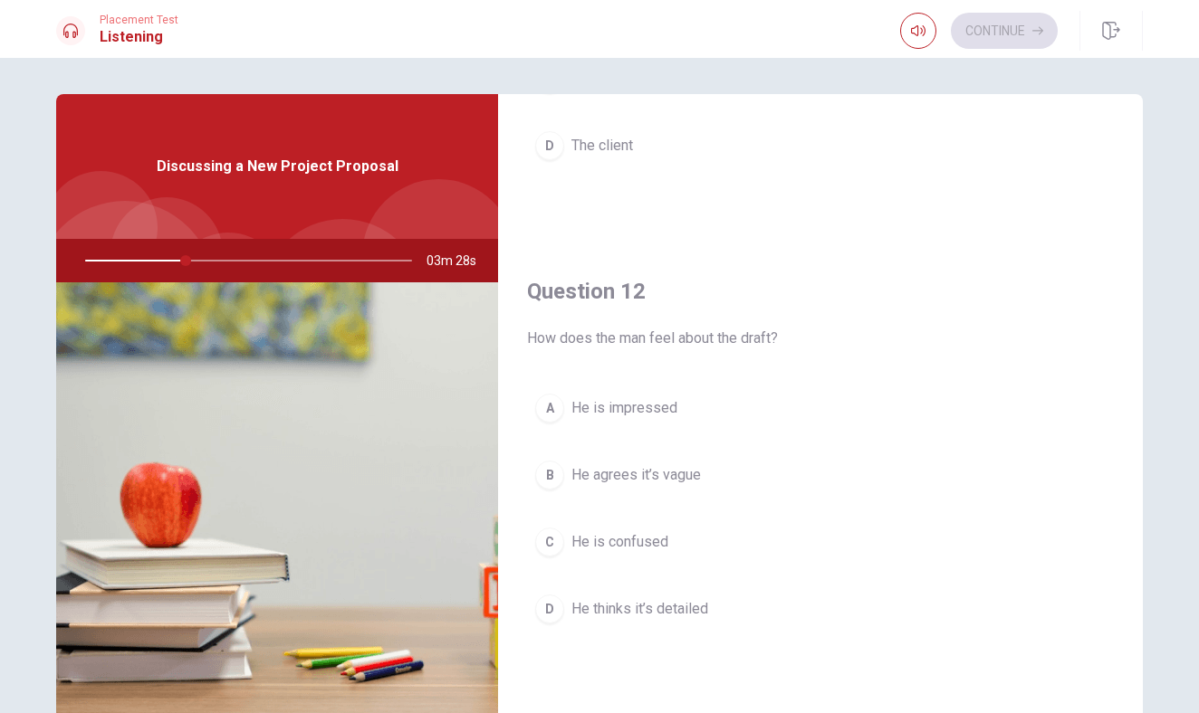
scroll to position [430, 0]
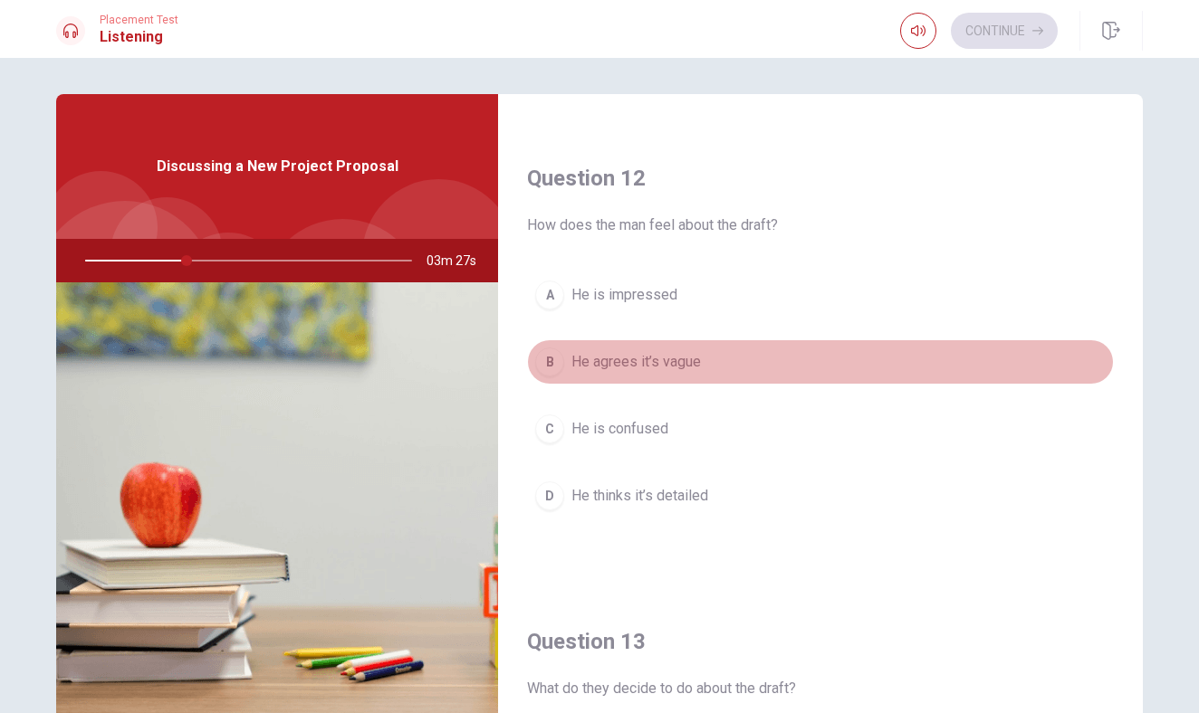
click at [674, 373] on button "B He agrees it’s vague" at bounding box center [820, 362] width 587 height 45
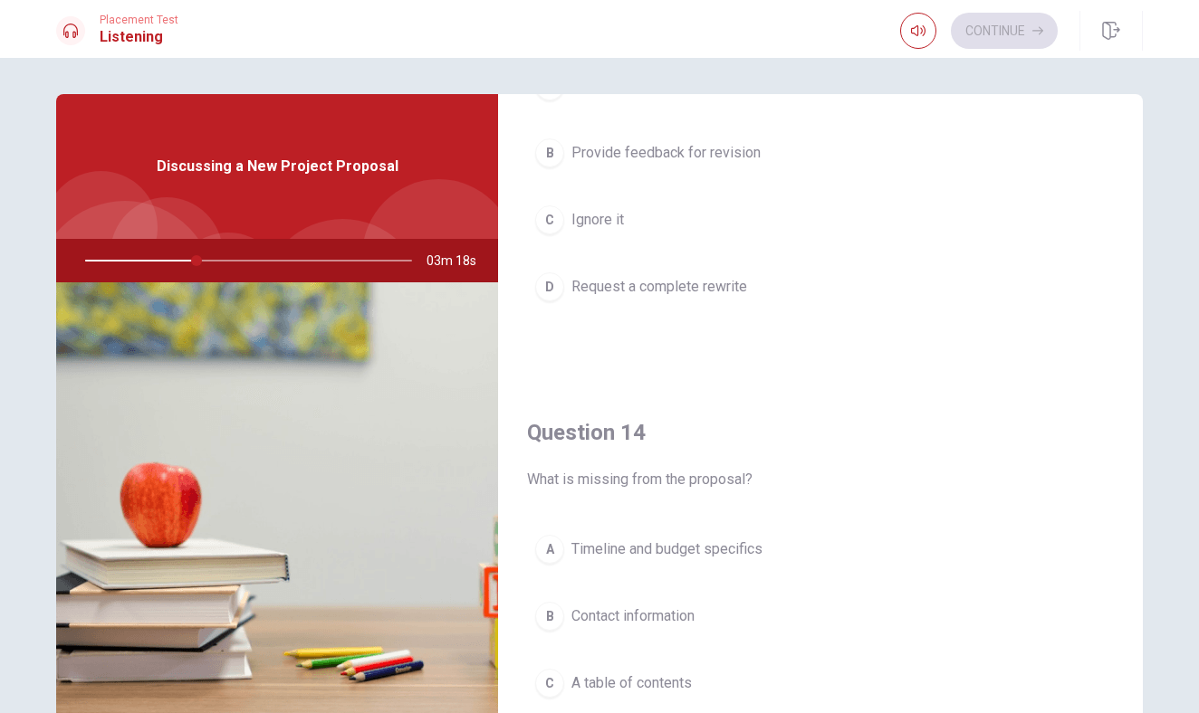
scroll to position [1108, 0]
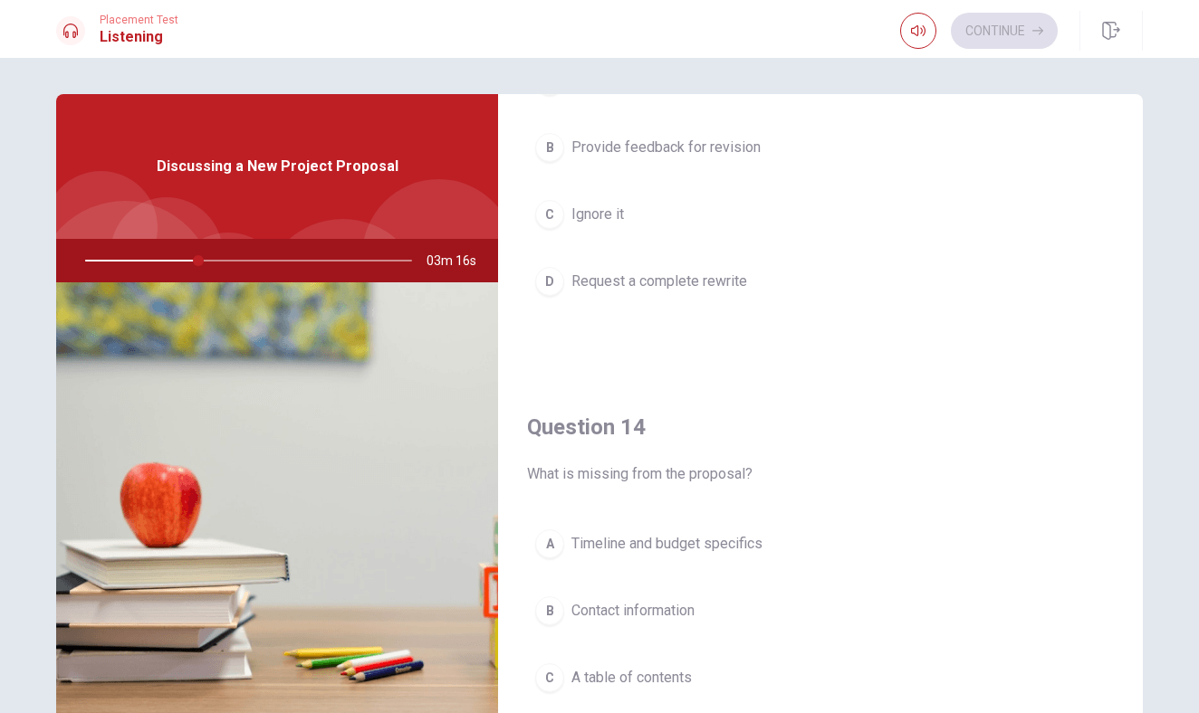
click at [668, 156] on span "Provide feedback for revision" at bounding box center [665, 148] width 189 height 22
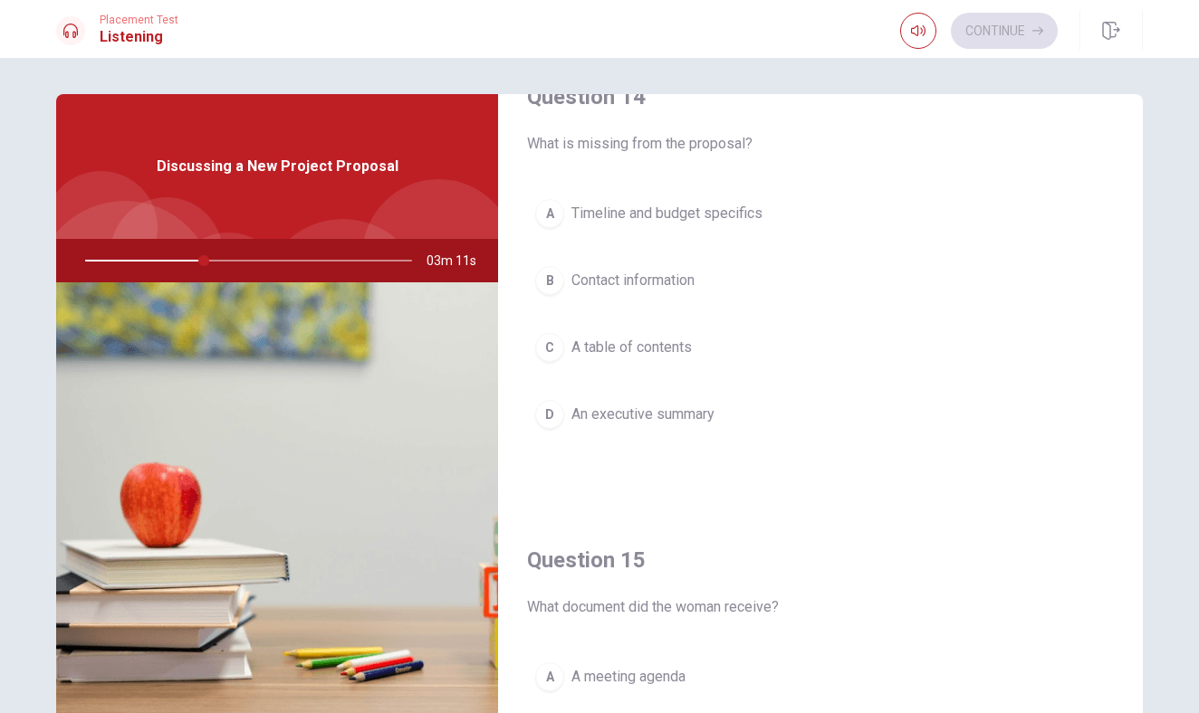
scroll to position [1481, 0]
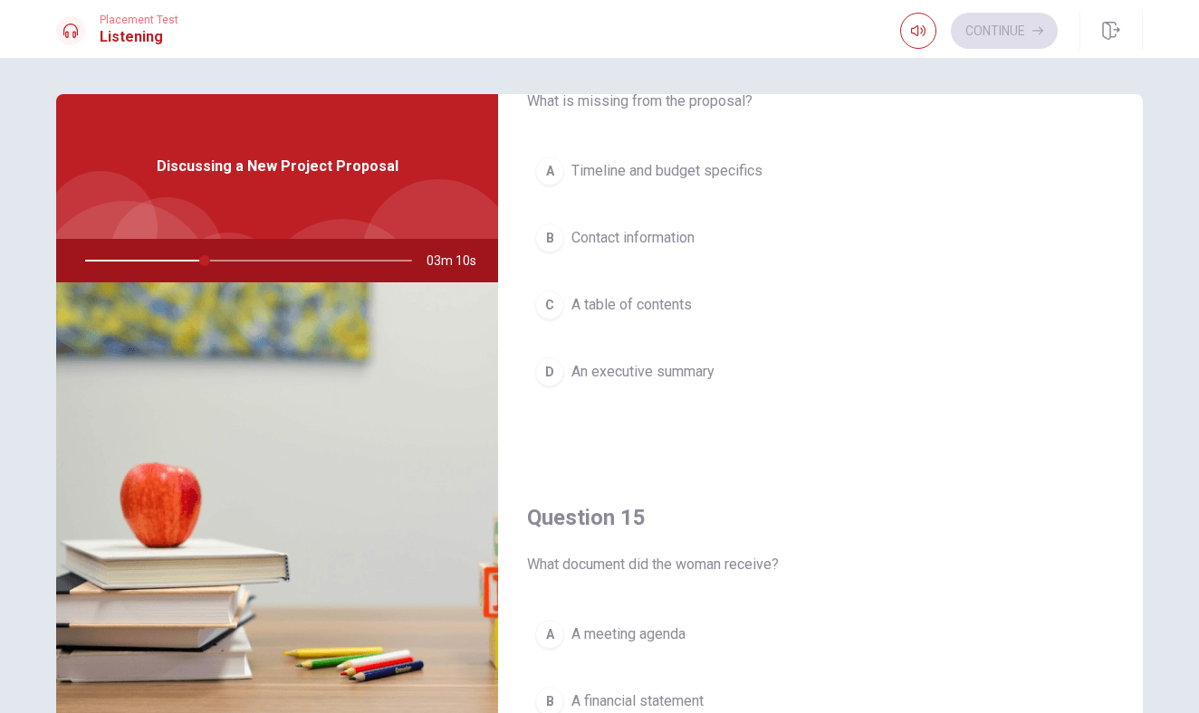
click at [706, 162] on span "Timeline and budget specifics" at bounding box center [666, 171] width 191 height 22
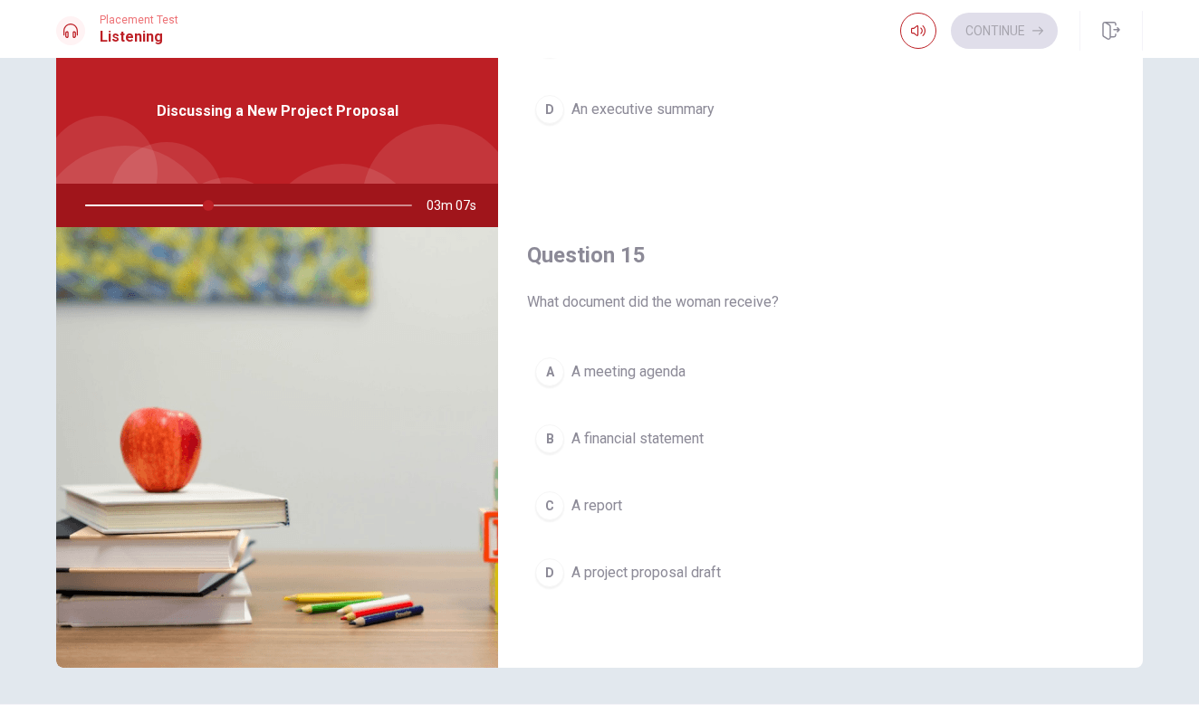
scroll to position [66, 0]
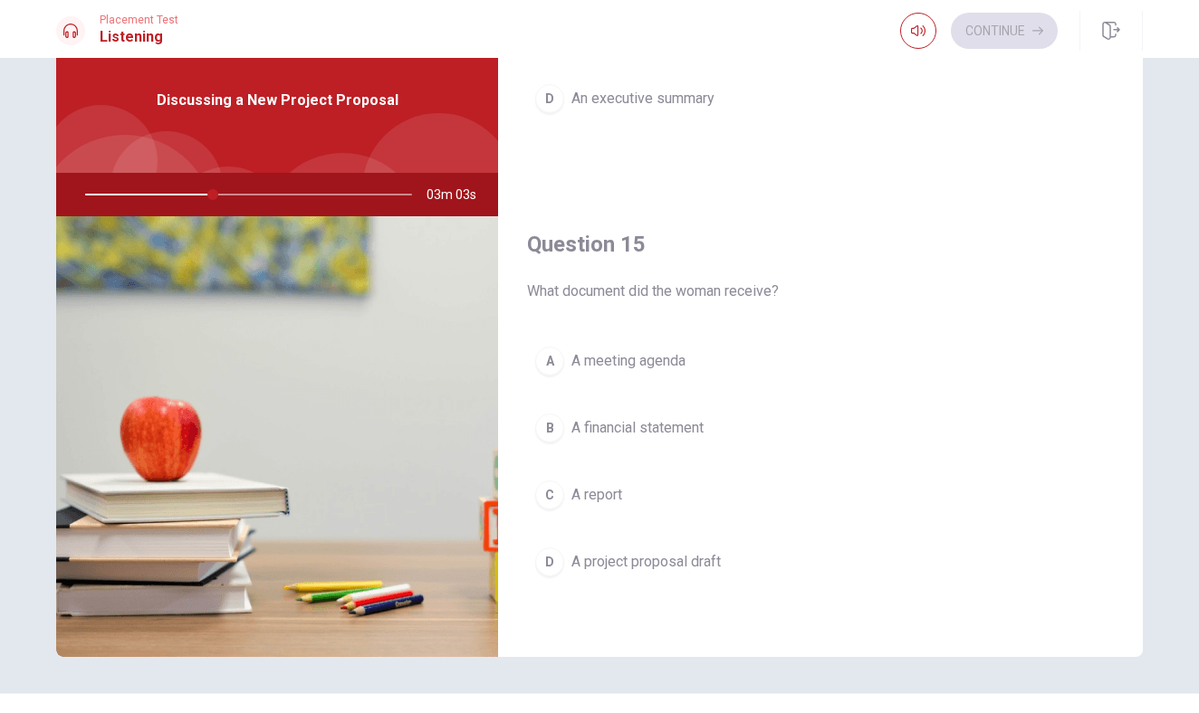
click at [685, 508] on button "C A report" at bounding box center [820, 495] width 587 height 45
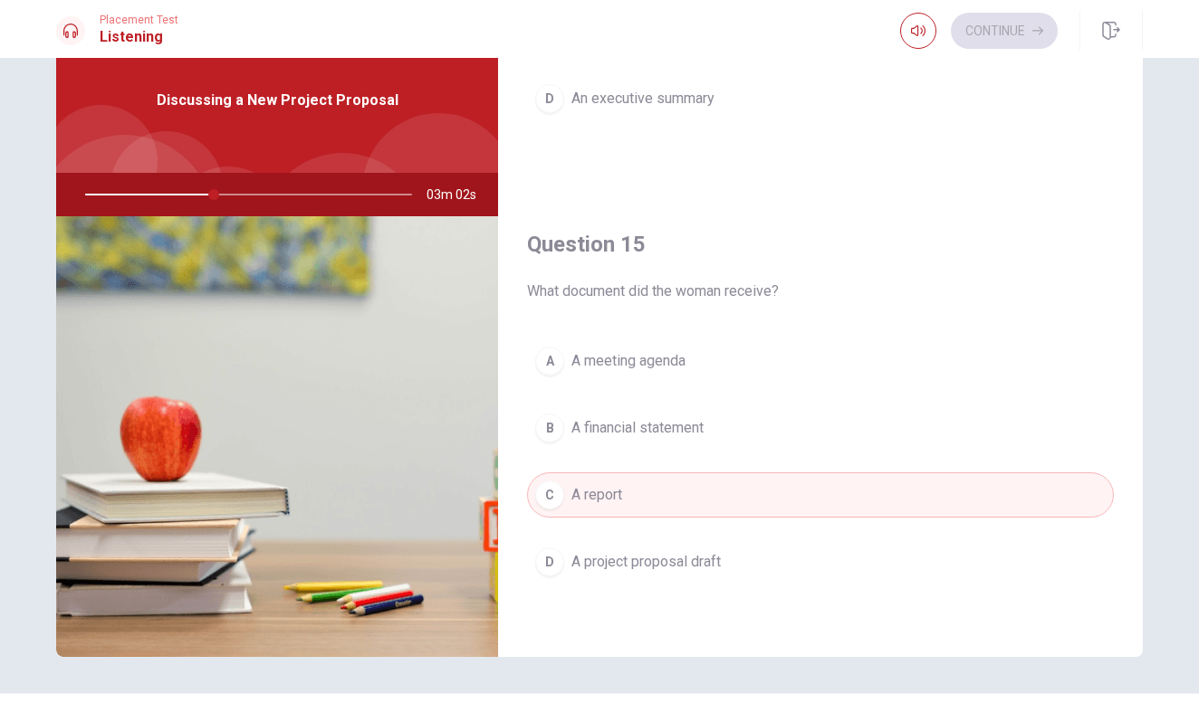
click at [687, 574] on button "D A project proposal draft" at bounding box center [820, 562] width 587 height 45
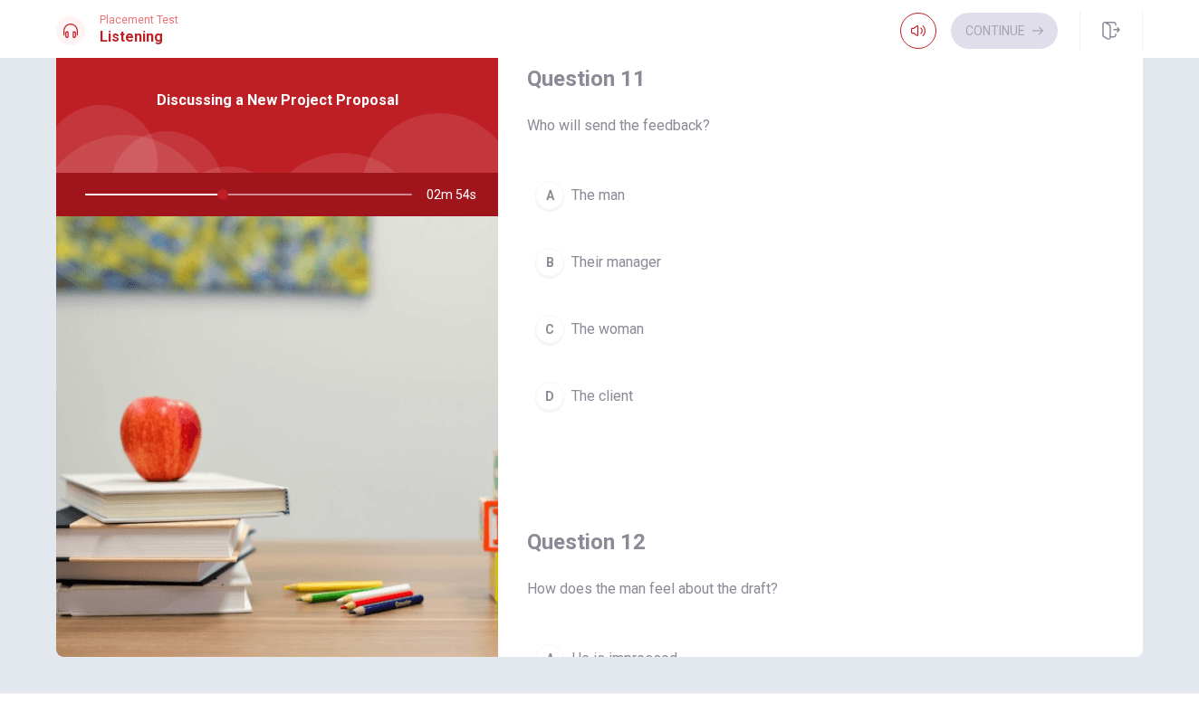
scroll to position [27, 0]
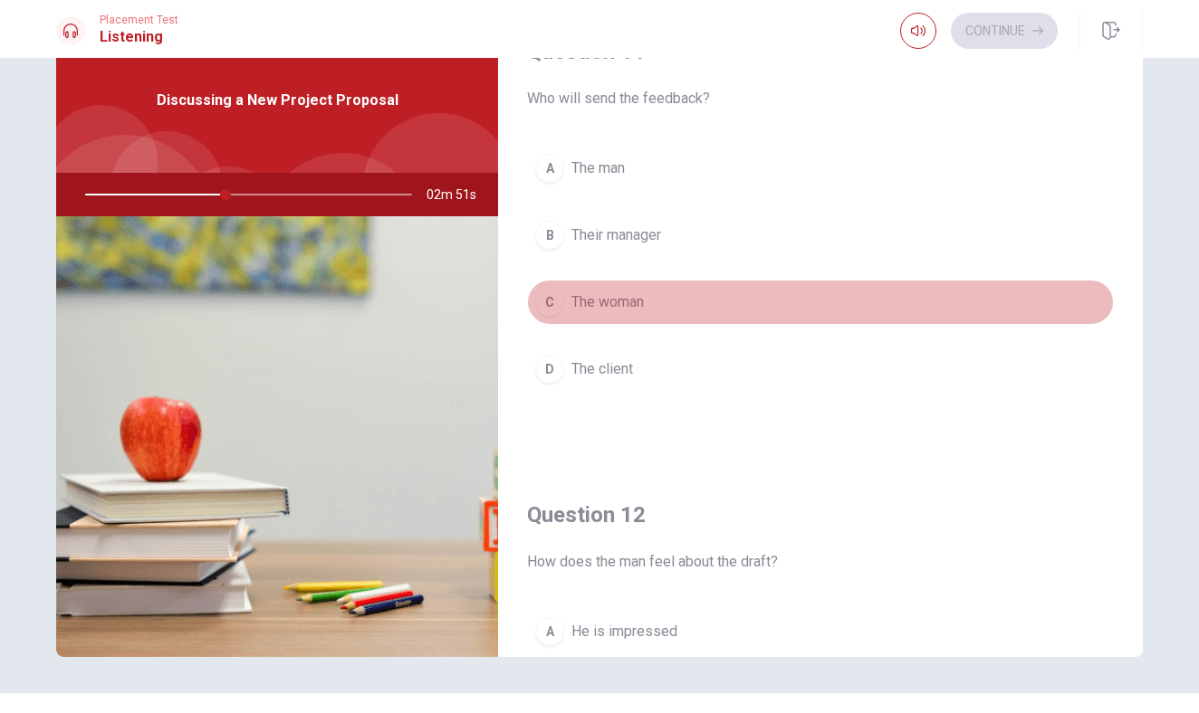
click at [657, 289] on button "C The woman" at bounding box center [820, 302] width 587 height 45
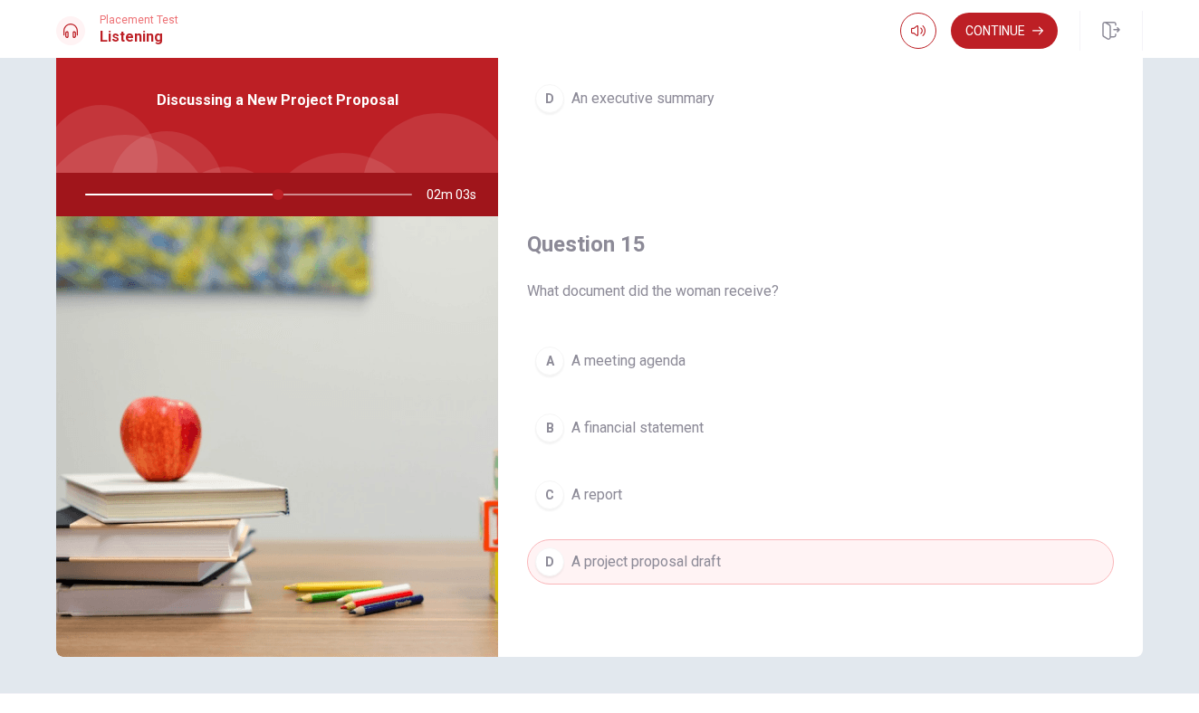
scroll to position [1688, 0]
click at [963, 41] on button "Continue" at bounding box center [1004, 31] width 107 height 36
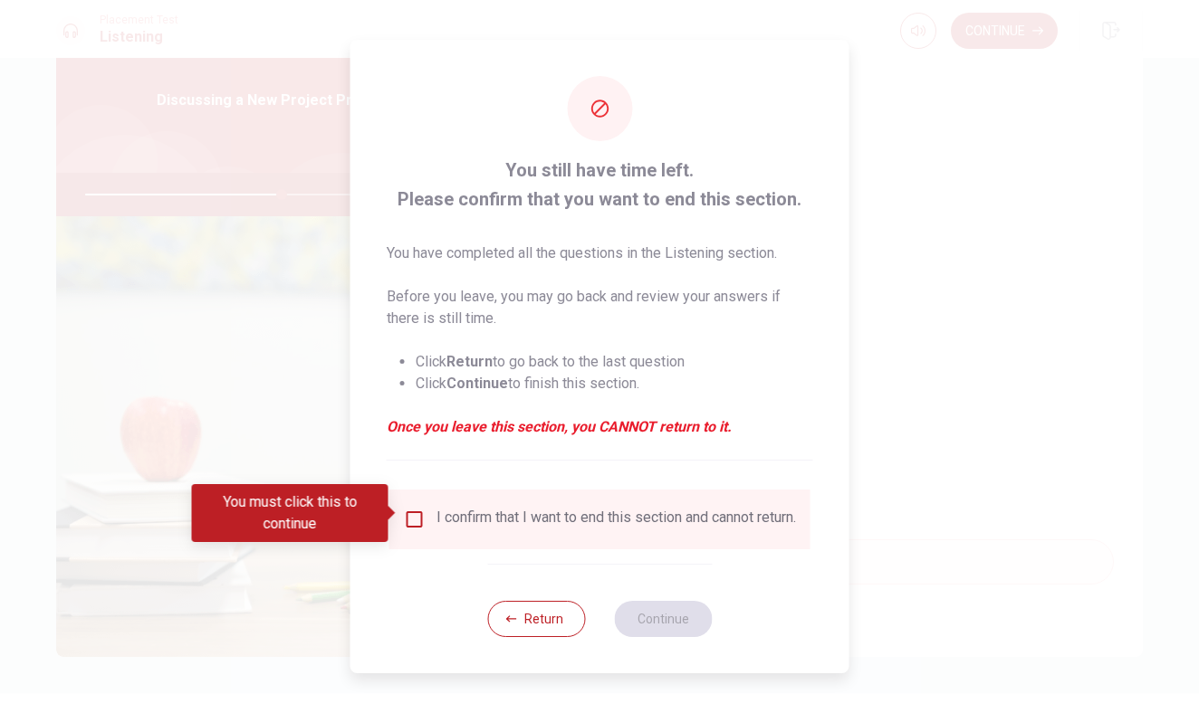
click at [464, 512] on div "I confirm that I want to end this section and cannot return." at bounding box center [615, 520] width 359 height 22
click at [416, 512] on input "You must click this to continue" at bounding box center [415, 520] width 22 height 22
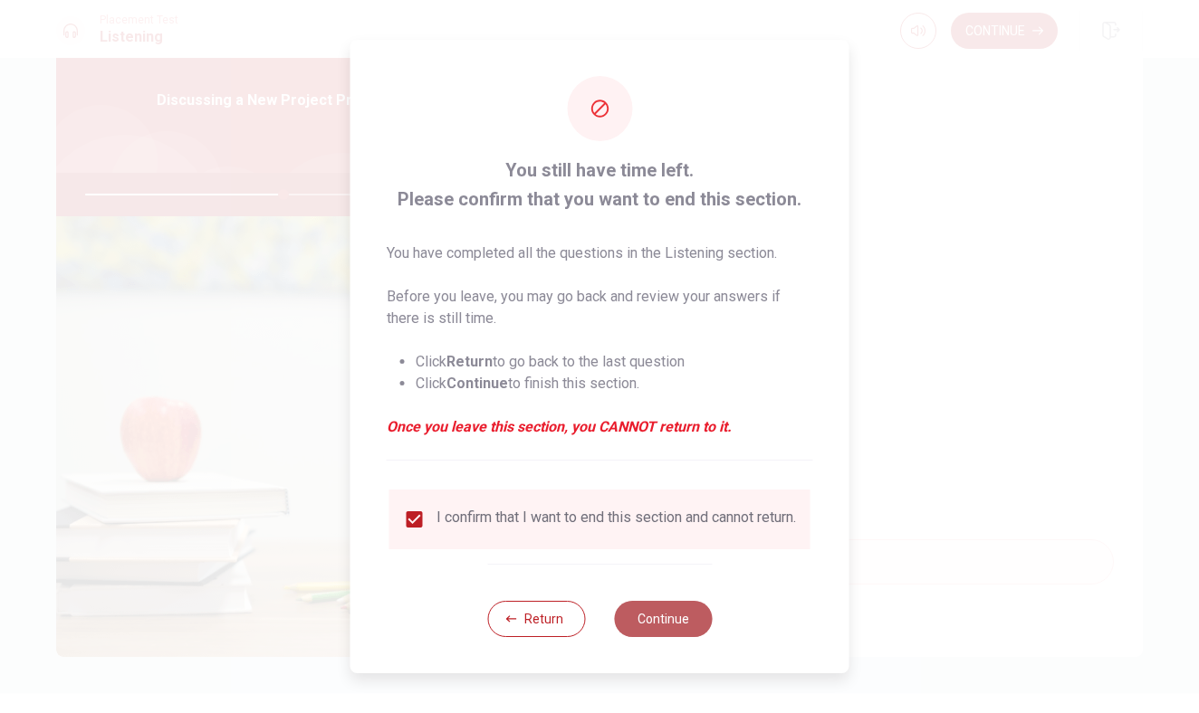
click at [646, 618] on button "Continue" at bounding box center [663, 619] width 98 height 36
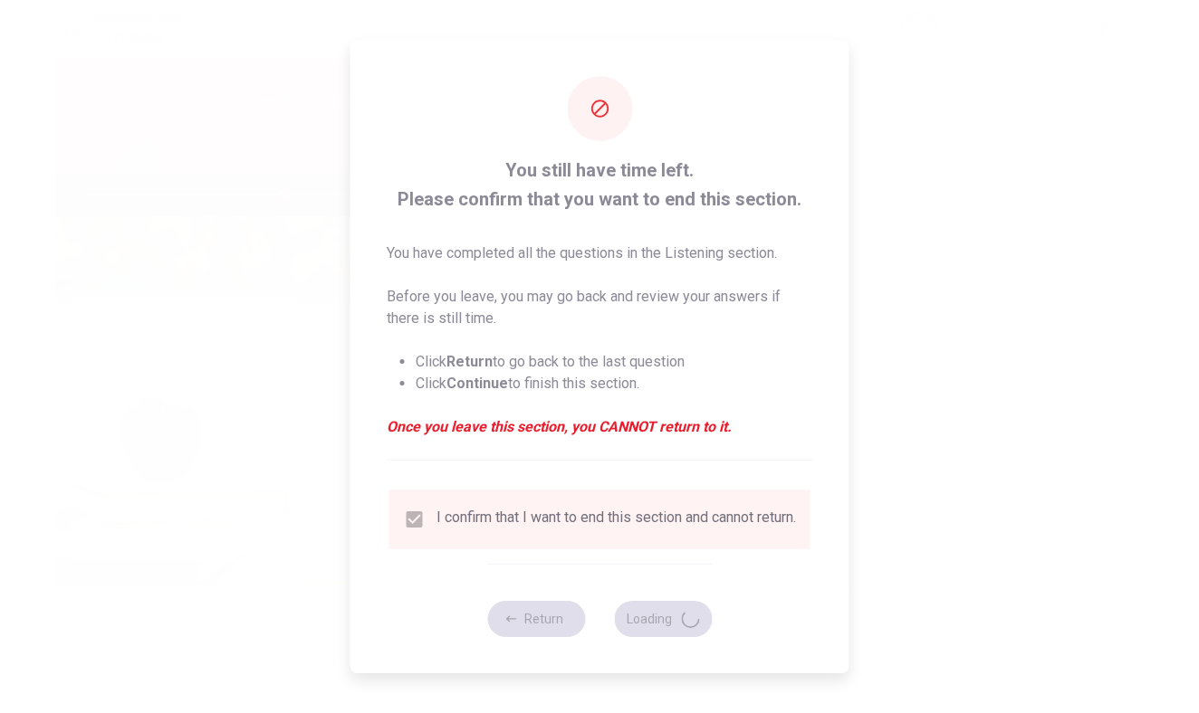
type input "62"
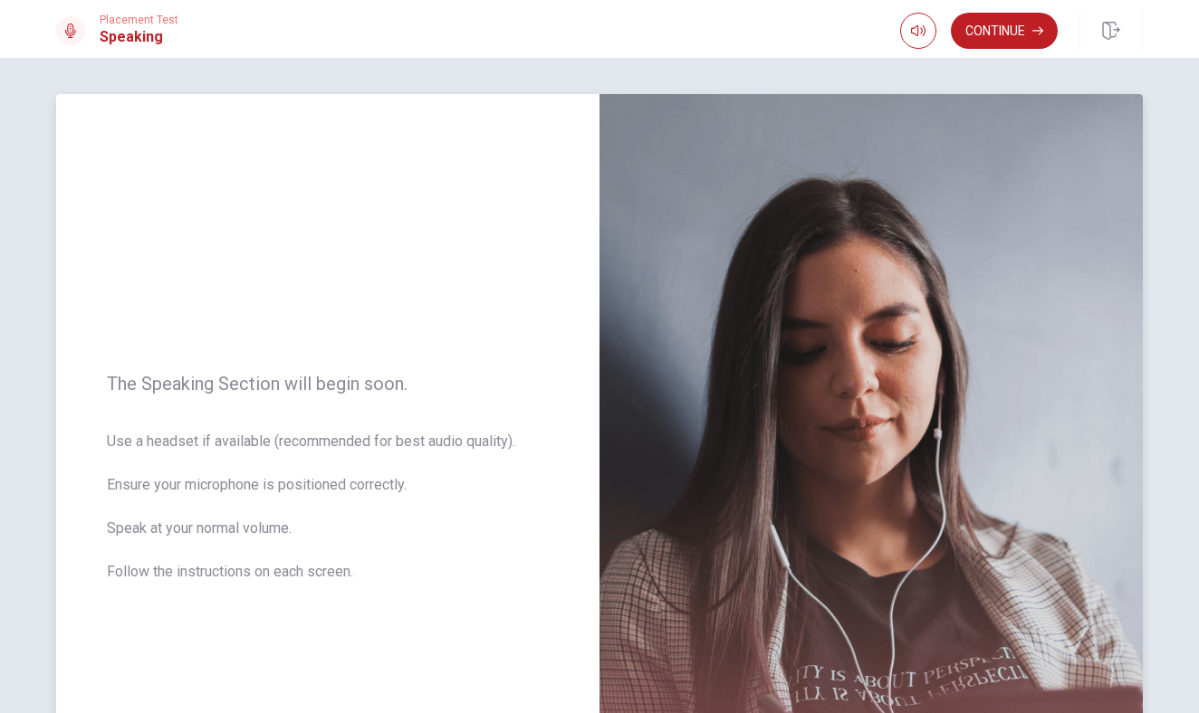
scroll to position [0, 0]
click at [988, 24] on button "Continue" at bounding box center [1004, 31] width 107 height 36
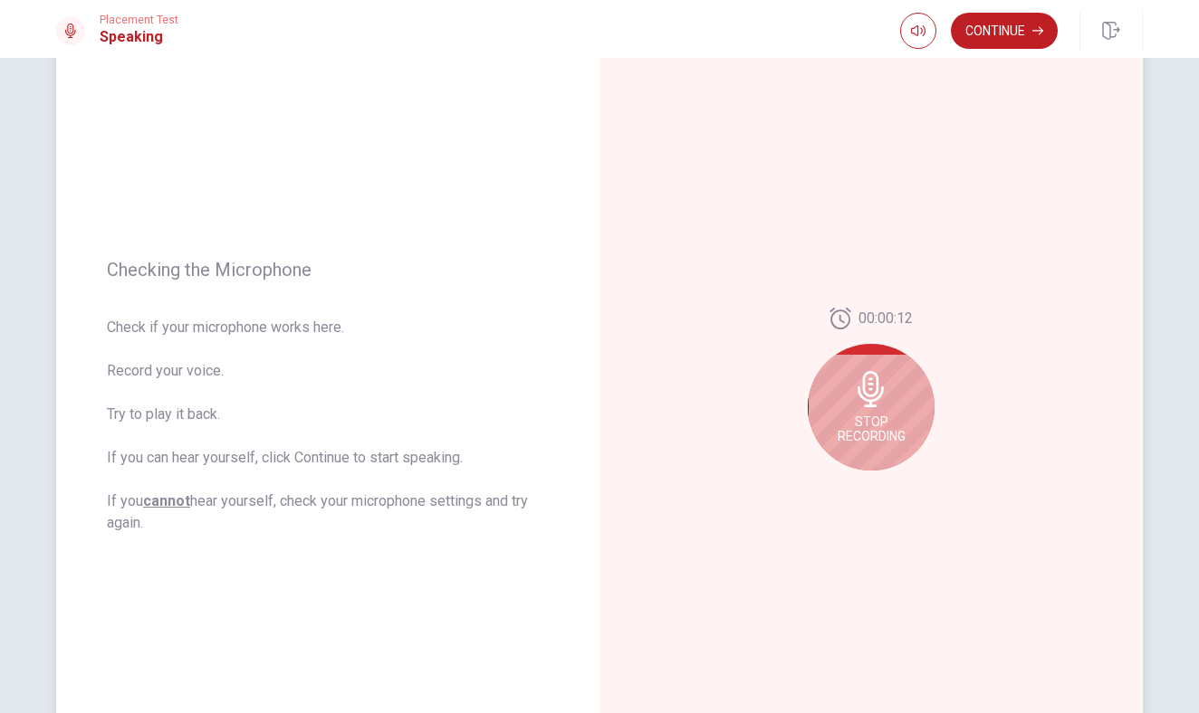
scroll to position [103, 0]
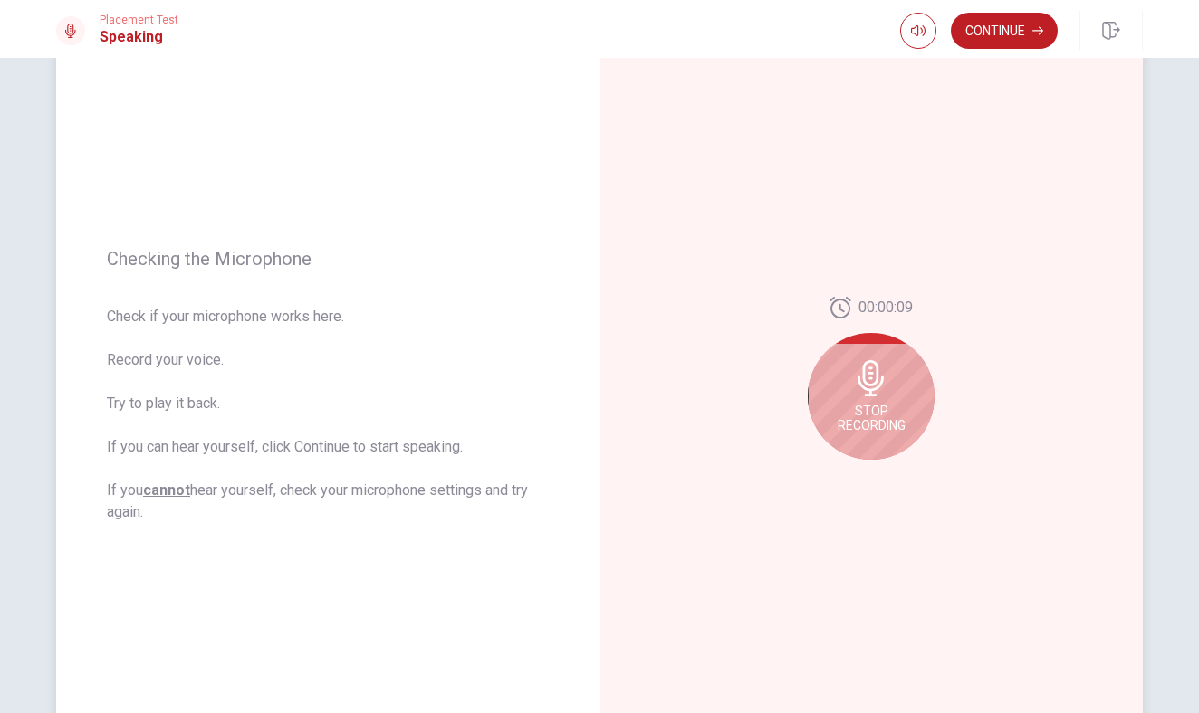
click at [875, 375] on icon at bounding box center [870, 378] width 26 height 36
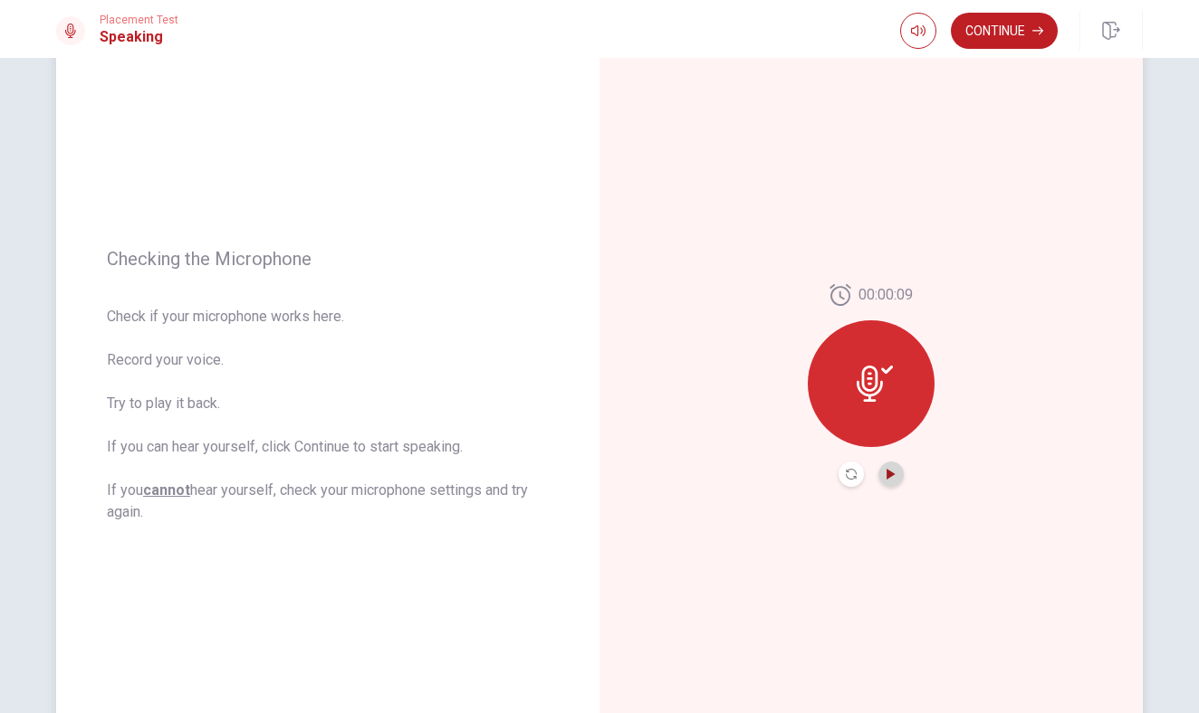
click at [889, 470] on icon "Play Audio" at bounding box center [890, 474] width 11 height 11
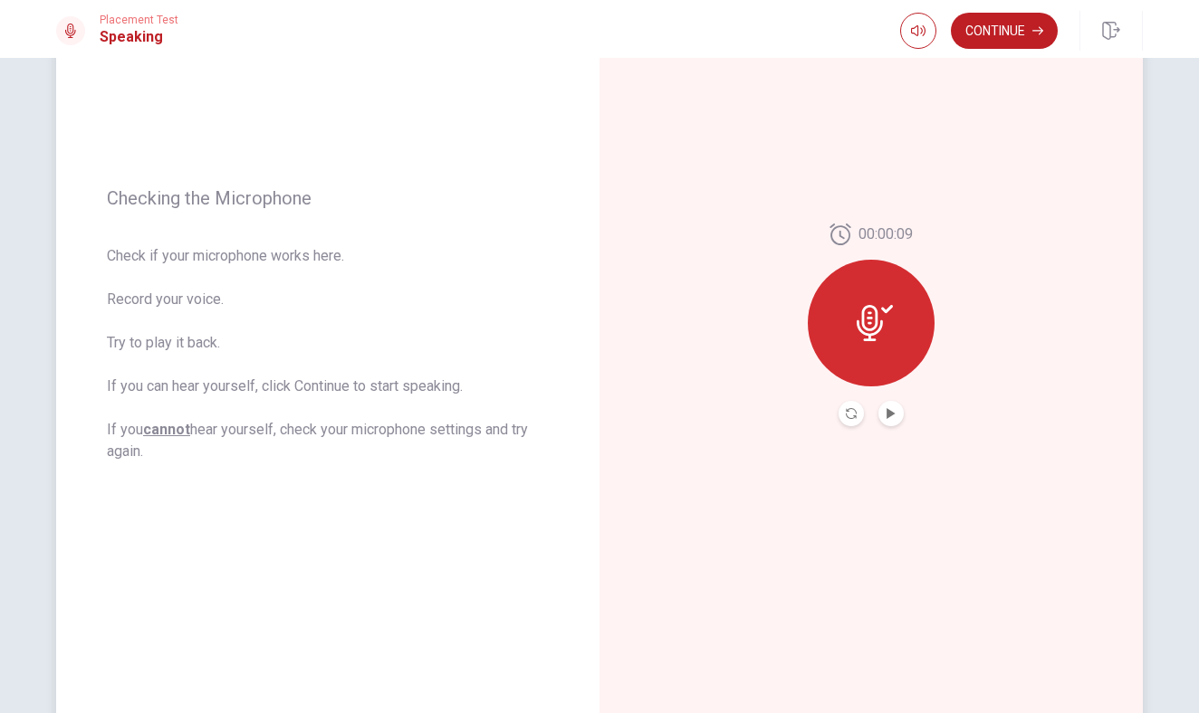
scroll to position [162, 0]
click at [998, 23] on button "Continue" at bounding box center [1004, 31] width 107 height 36
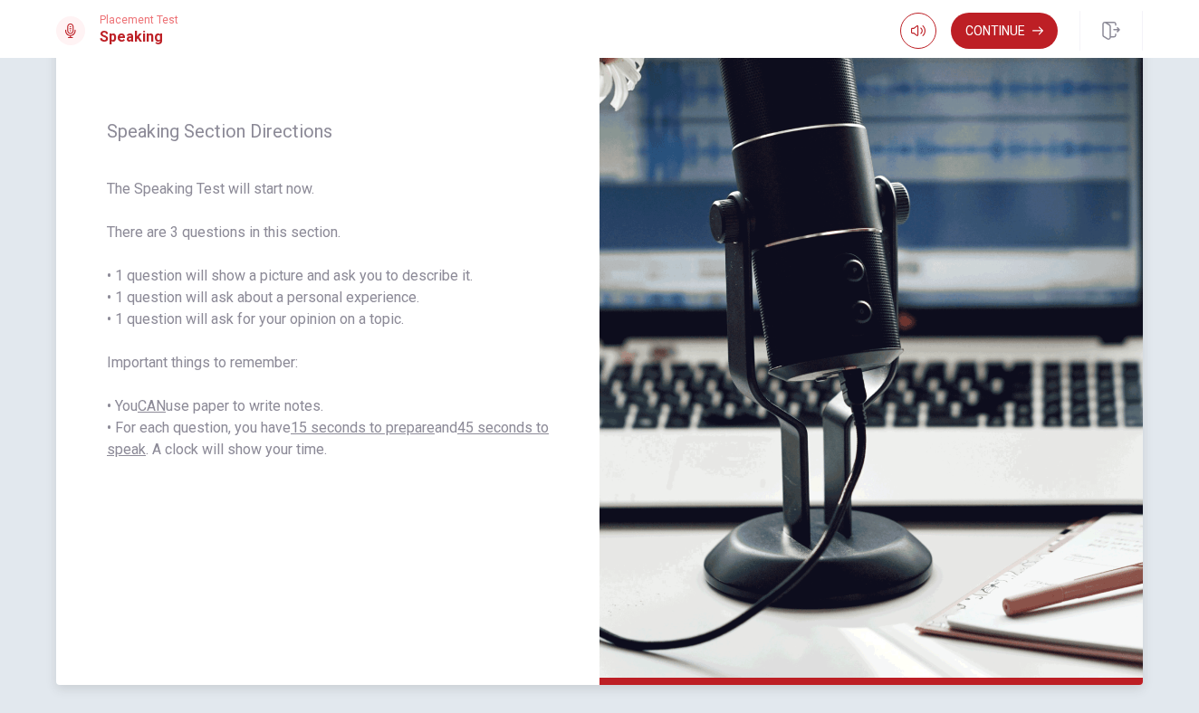
scroll to position [231, 0]
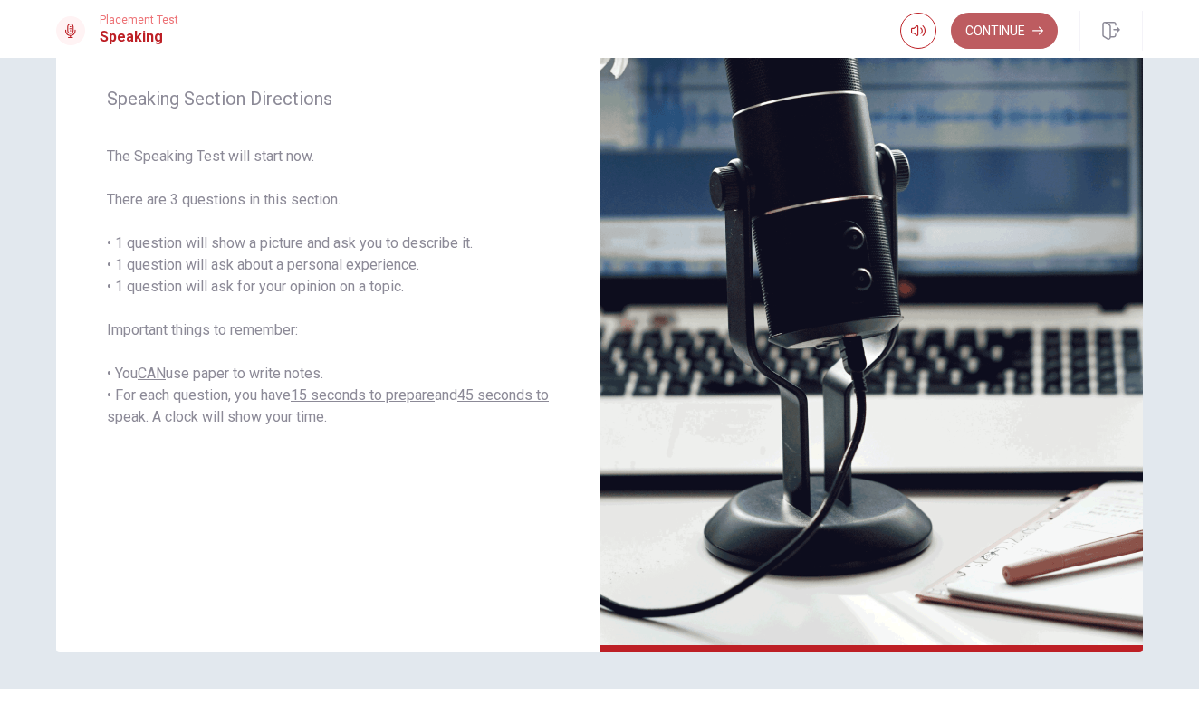
click at [997, 37] on button "Continue" at bounding box center [1004, 31] width 107 height 36
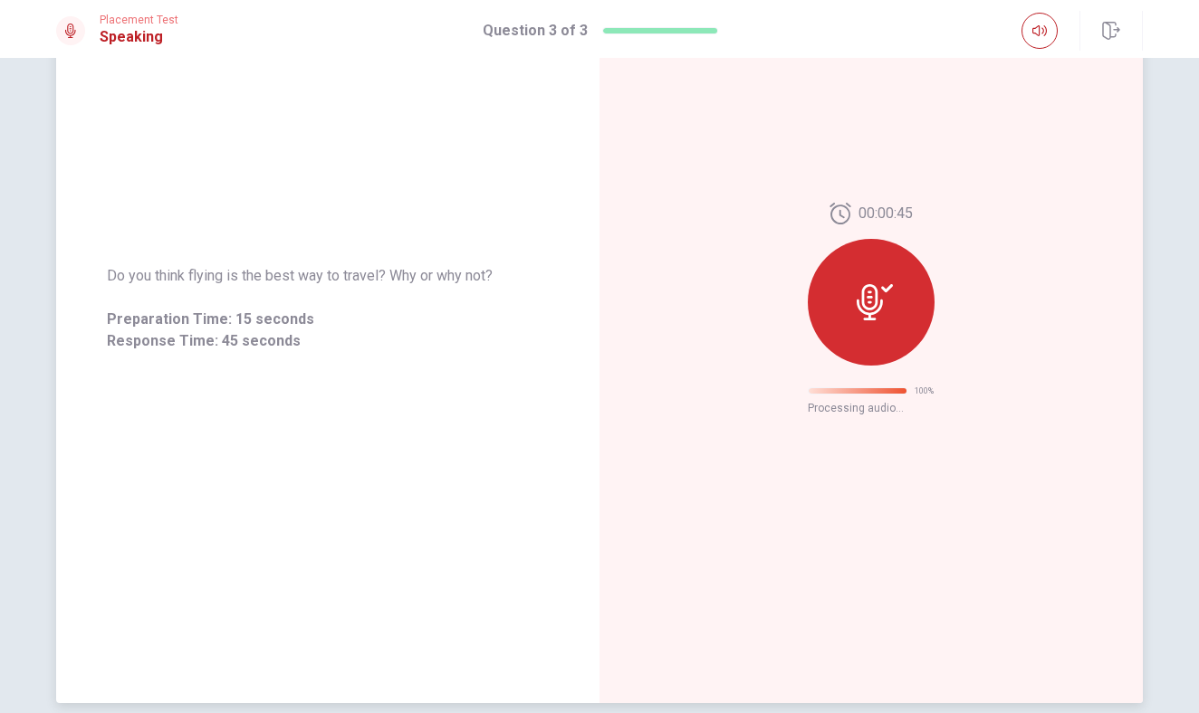
scroll to position [0, 0]
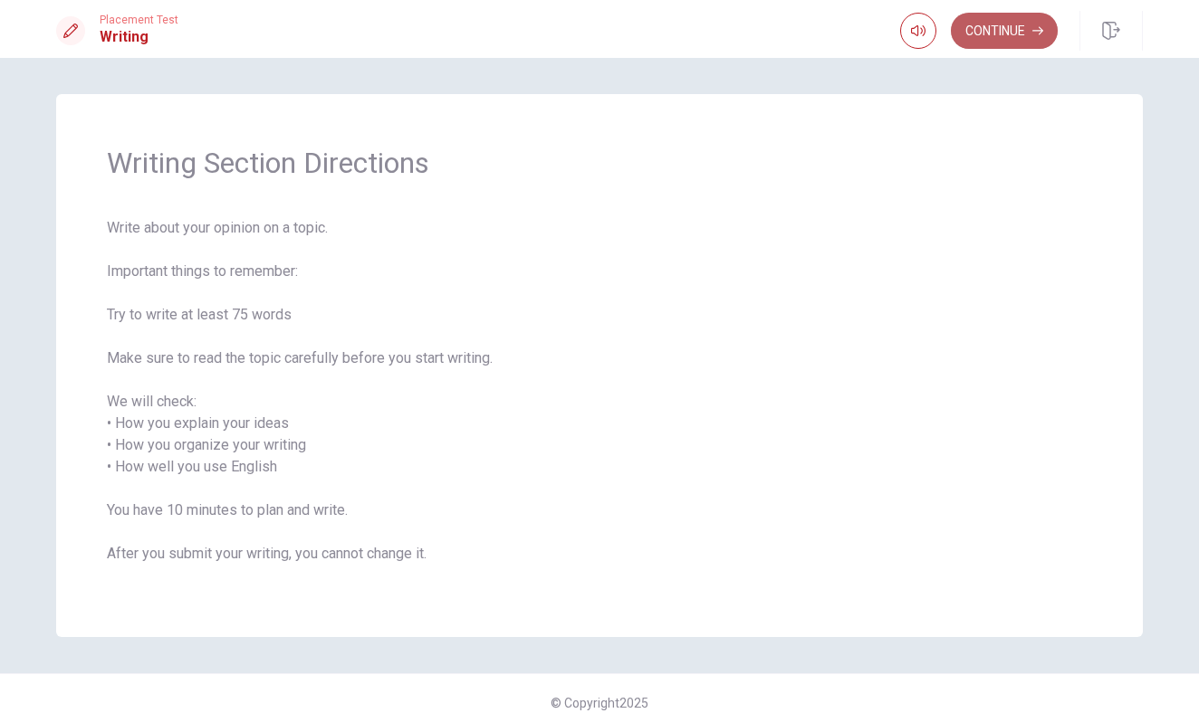
click at [971, 34] on button "Continue" at bounding box center [1004, 31] width 107 height 36
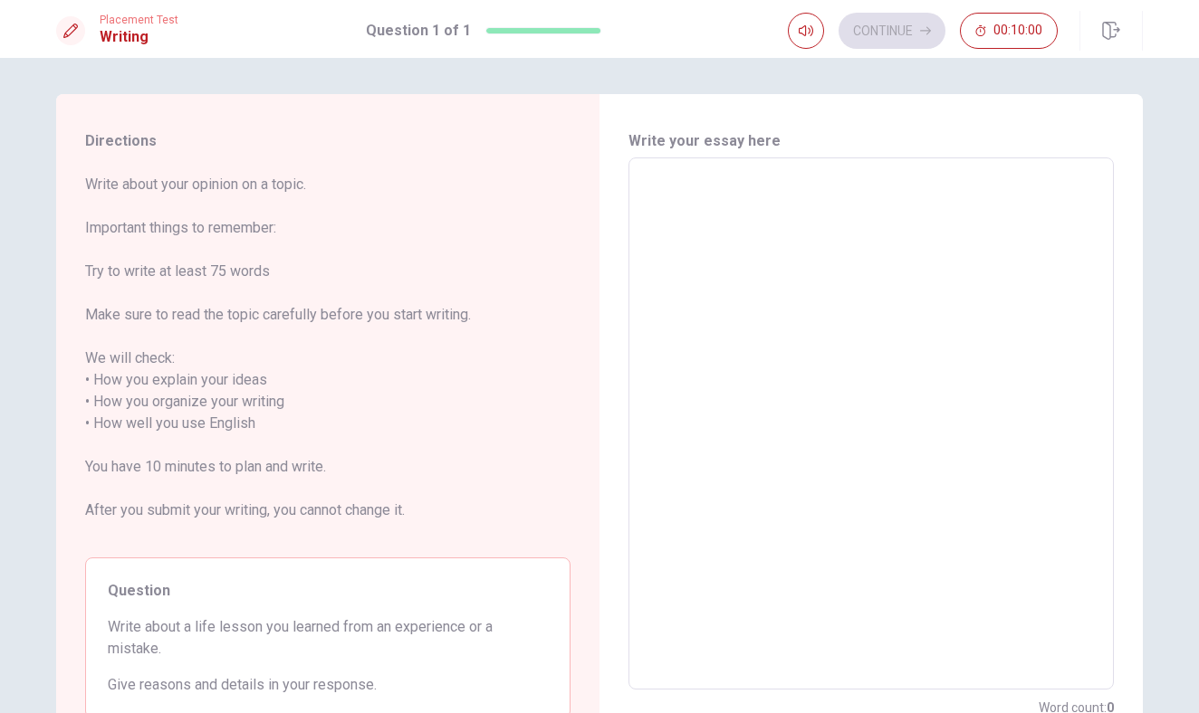
click at [710, 259] on textarea at bounding box center [871, 424] width 460 height 502
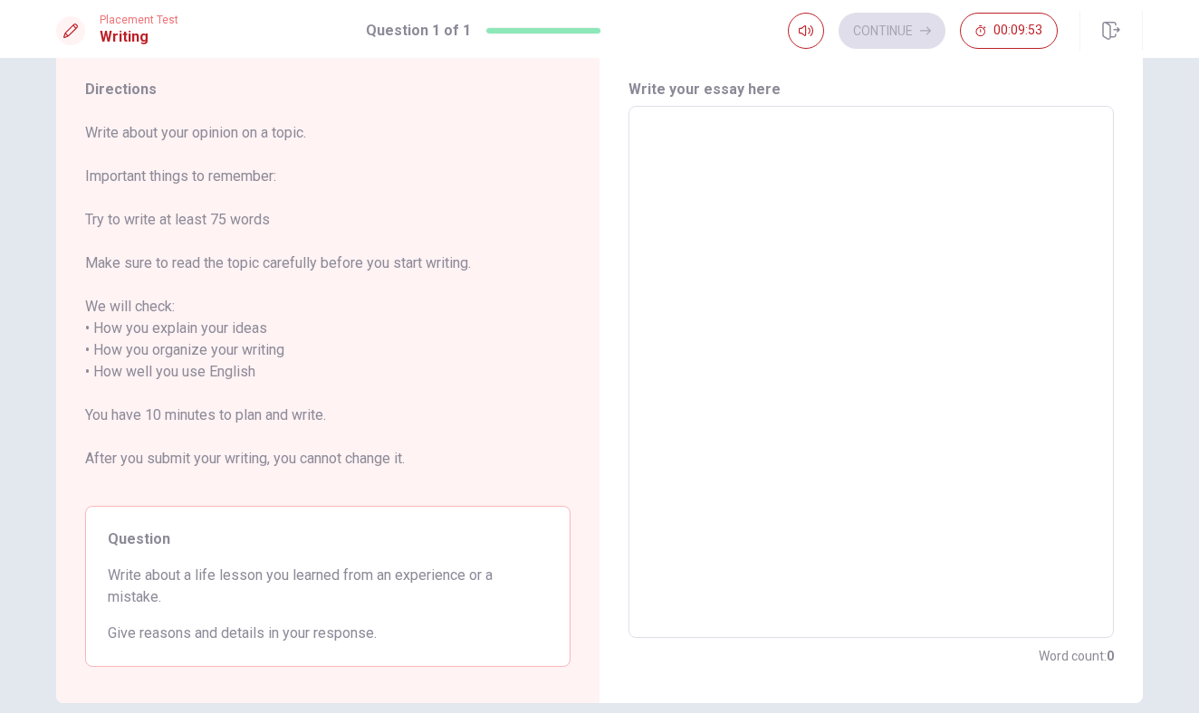
scroll to position [53, 0]
click at [742, 189] on textarea at bounding box center [871, 371] width 460 height 502
type textarea "I"
type textarea "x"
type textarea "I"
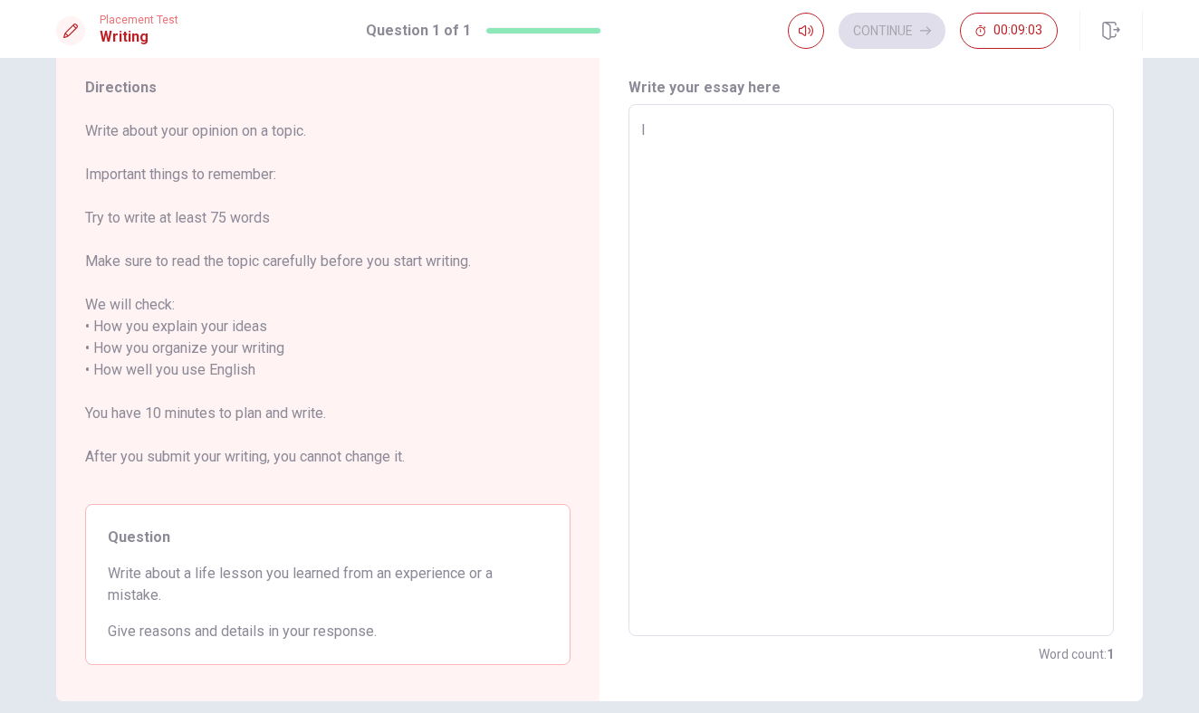
type textarea "x"
type textarea "I l"
type textarea "x"
type textarea "I le"
type textarea "x"
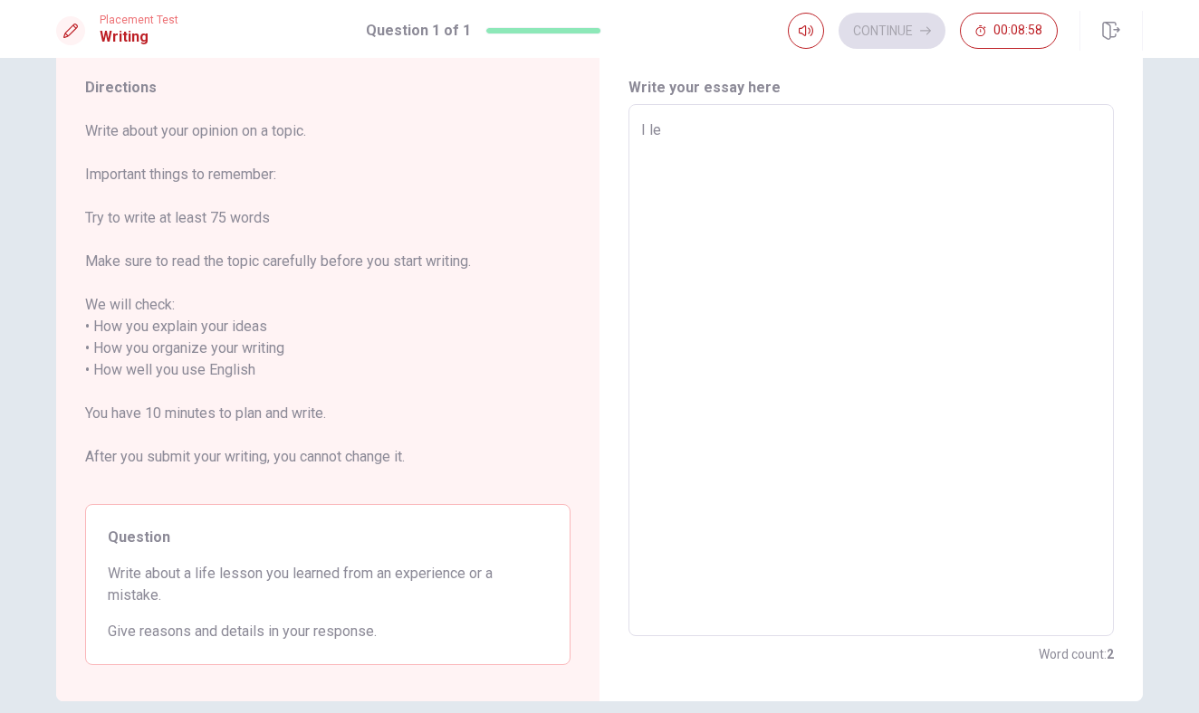
type textarea "I lea"
type textarea "x"
type textarea "I [PERSON_NAME]"
type textarea "x"
type textarea "I learn"
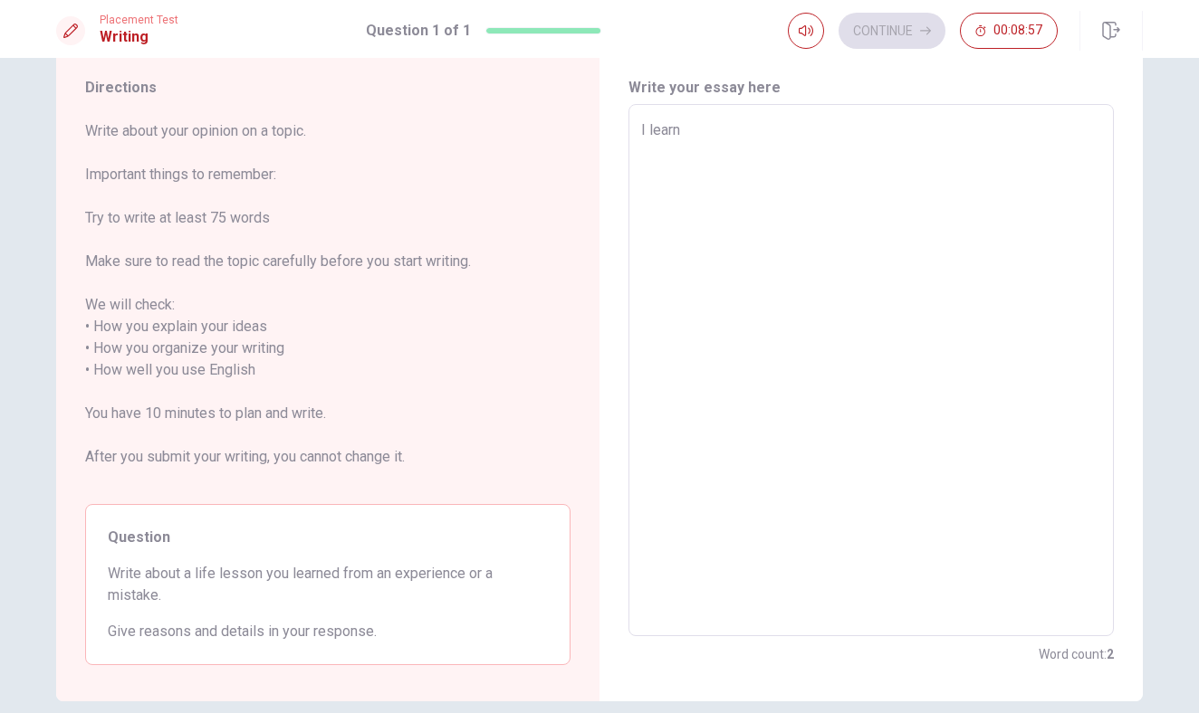
type textarea "x"
type textarea "I learne"
type textarea "x"
type textarea "I learned"
type textarea "x"
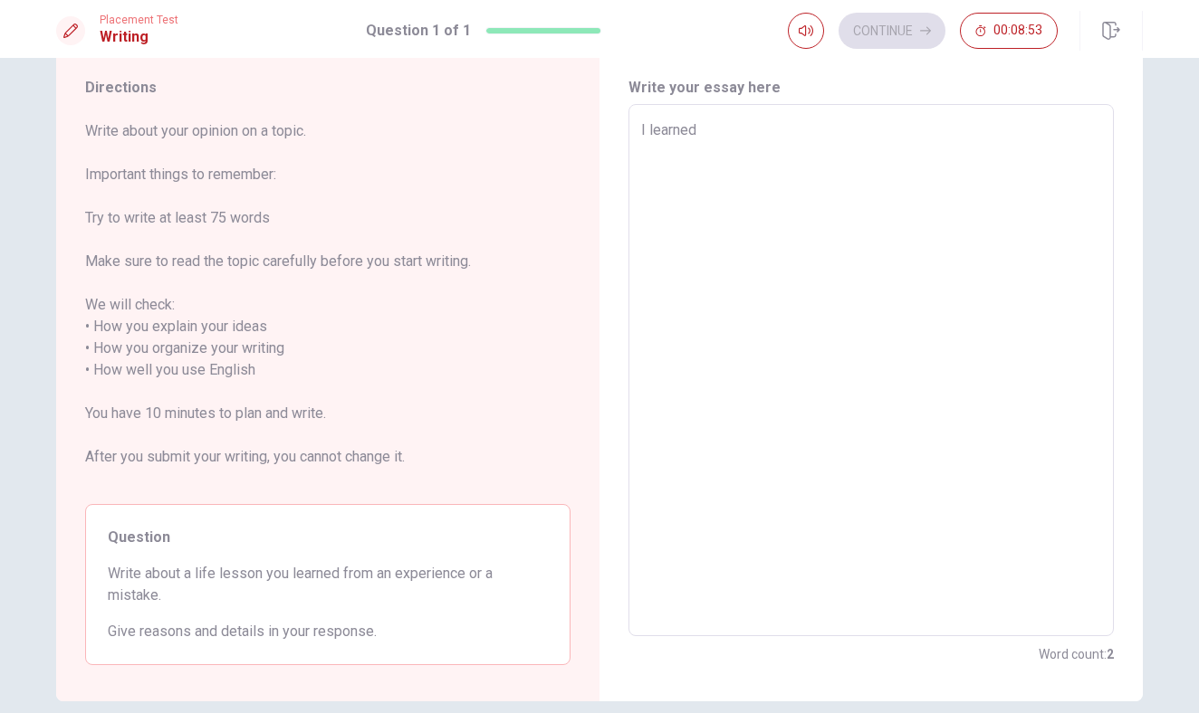
type textarea "I learned"
type textarea "x"
type textarea "I learned f"
type textarea "x"
type textarea "I learned fr"
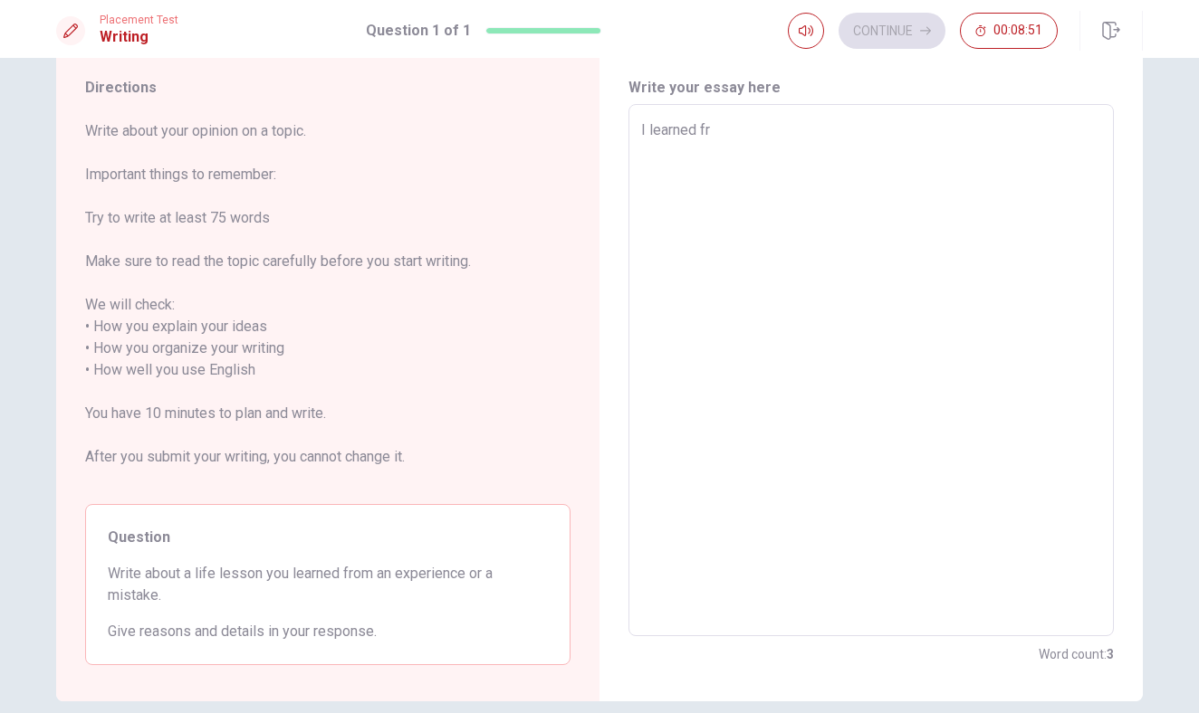
type textarea "x"
type textarea "I learned fro"
type textarea "x"
type textarea "I learned from"
type textarea "x"
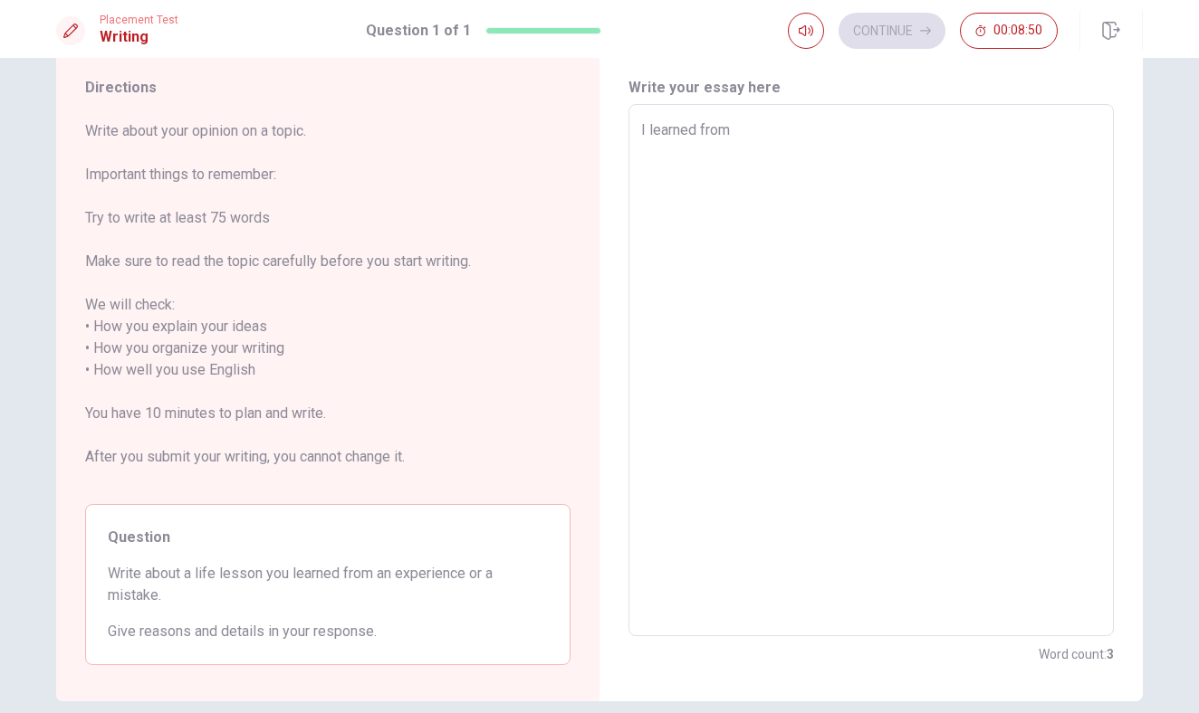
type textarea "I learned from"
type textarea "x"
type textarea "I learned from a"
type textarea "x"
type textarea "I learned from an"
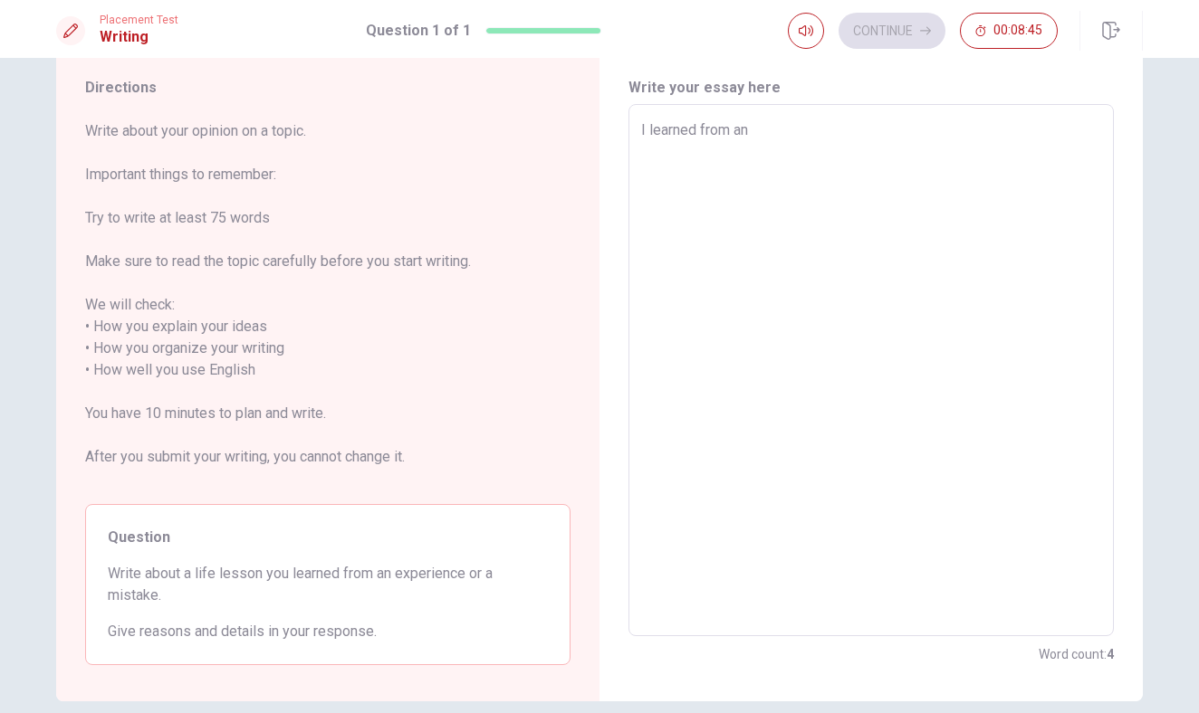
type textarea "x"
type textarea "I learned from an"
type textarea "x"
type textarea "I learned from an e"
type textarea "x"
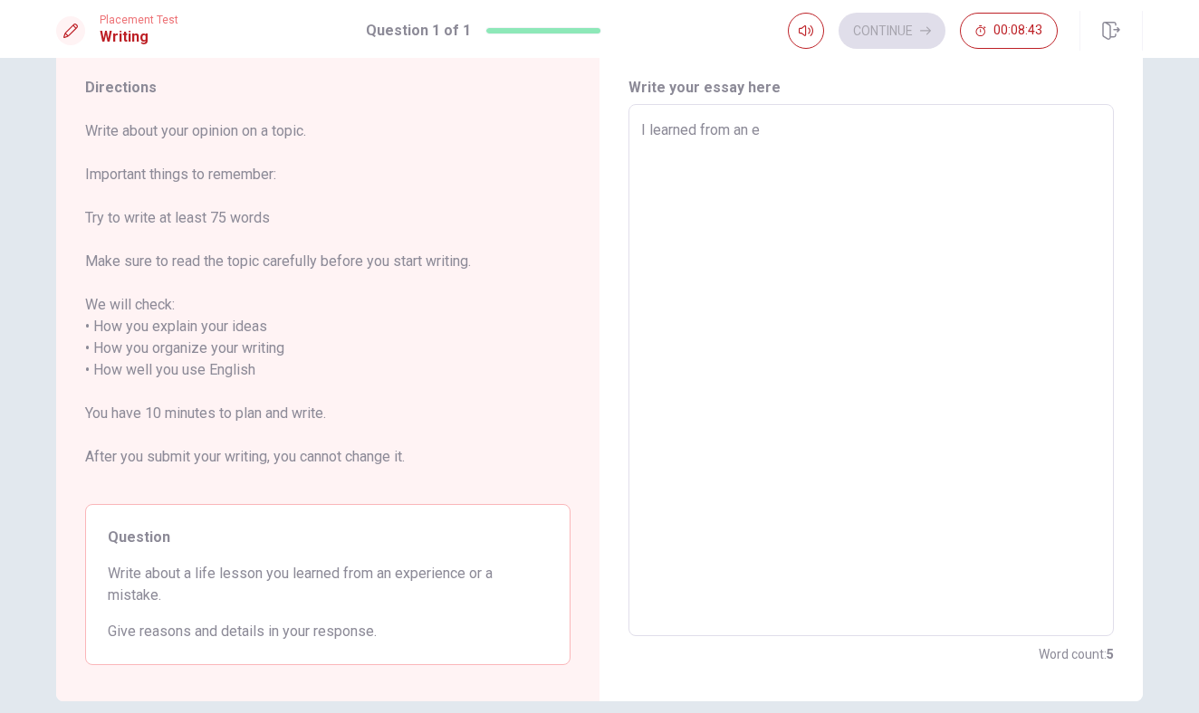
type textarea "I learned from an ex"
type textarea "x"
type textarea "I learned from an exp"
type textarea "x"
type textarea "I learned from an expe"
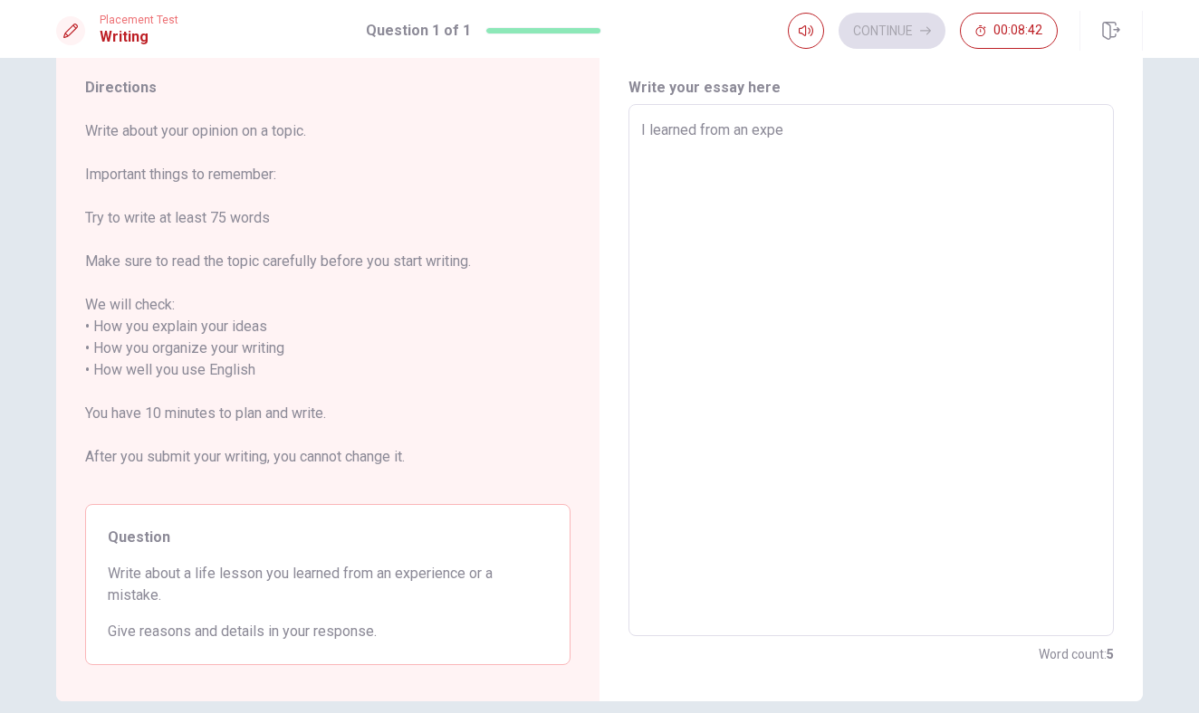
type textarea "x"
type textarea "I learned from an exper"
type textarea "x"
type textarea "I learned from an experi"
type textarea "x"
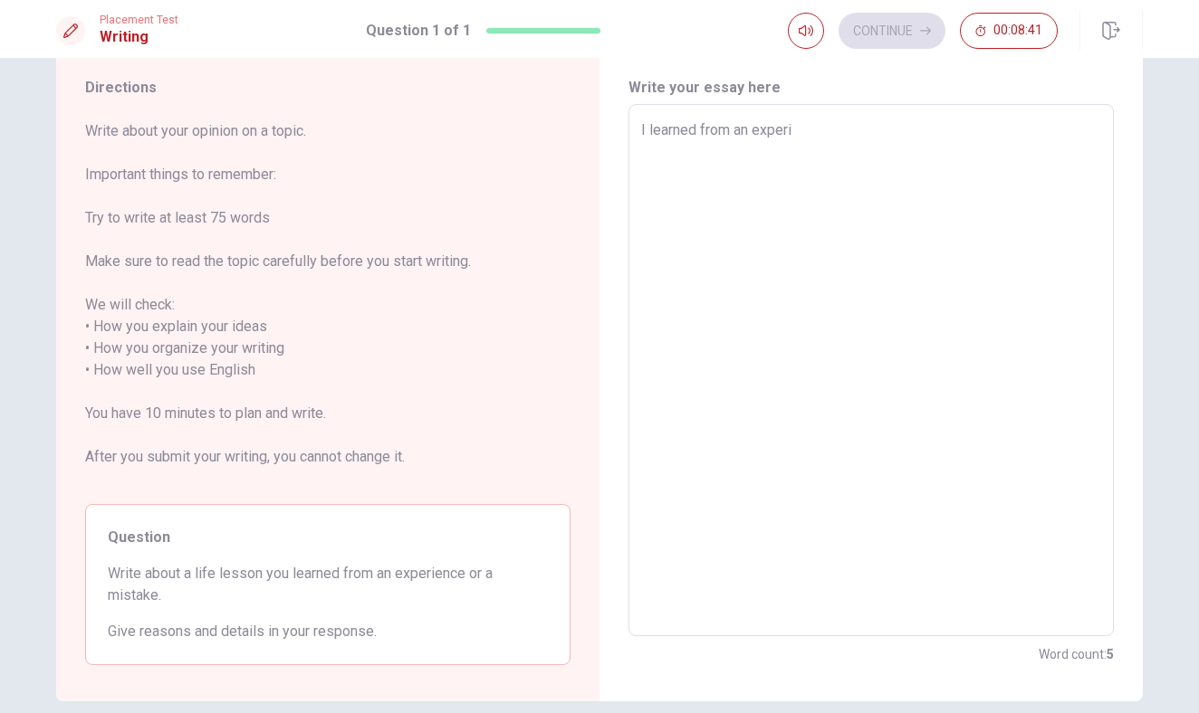
type textarea "I learned from an experie"
type textarea "x"
type textarea "I learned from an experien"
type textarea "x"
type textarea "I learned from an experienc"
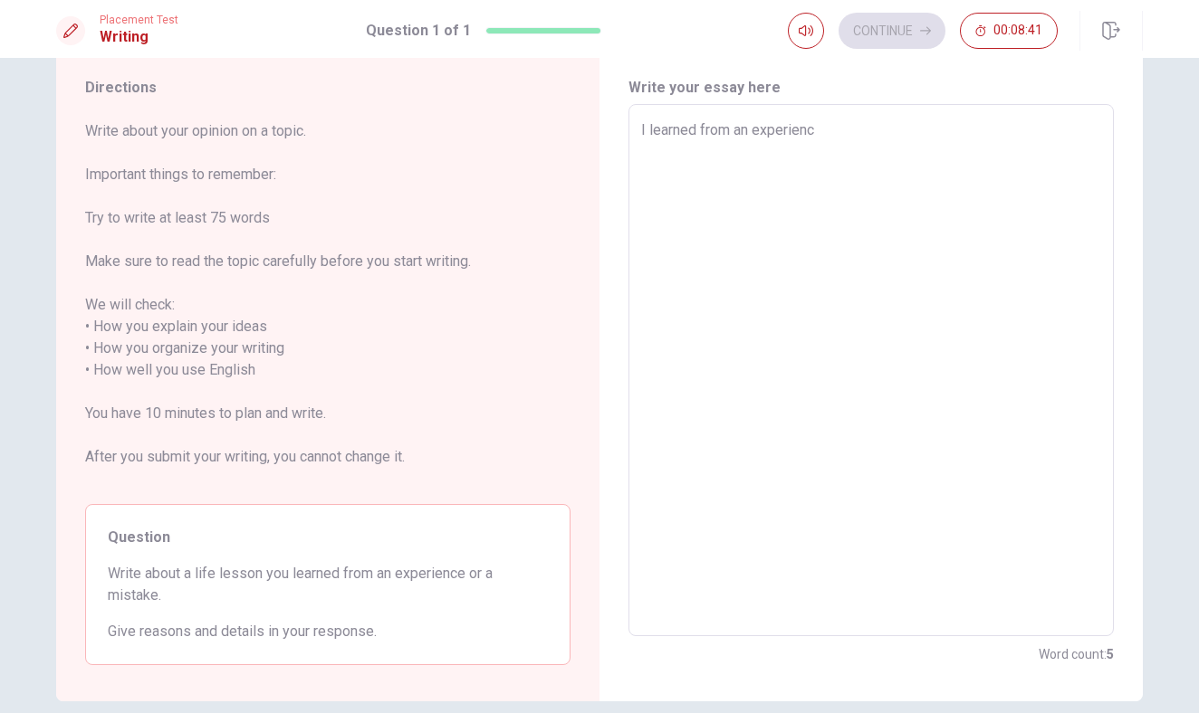
type textarea "x"
type textarea "I learned from an experience"
type textarea "x"
type textarea "I learned from an experience."
type textarea "x"
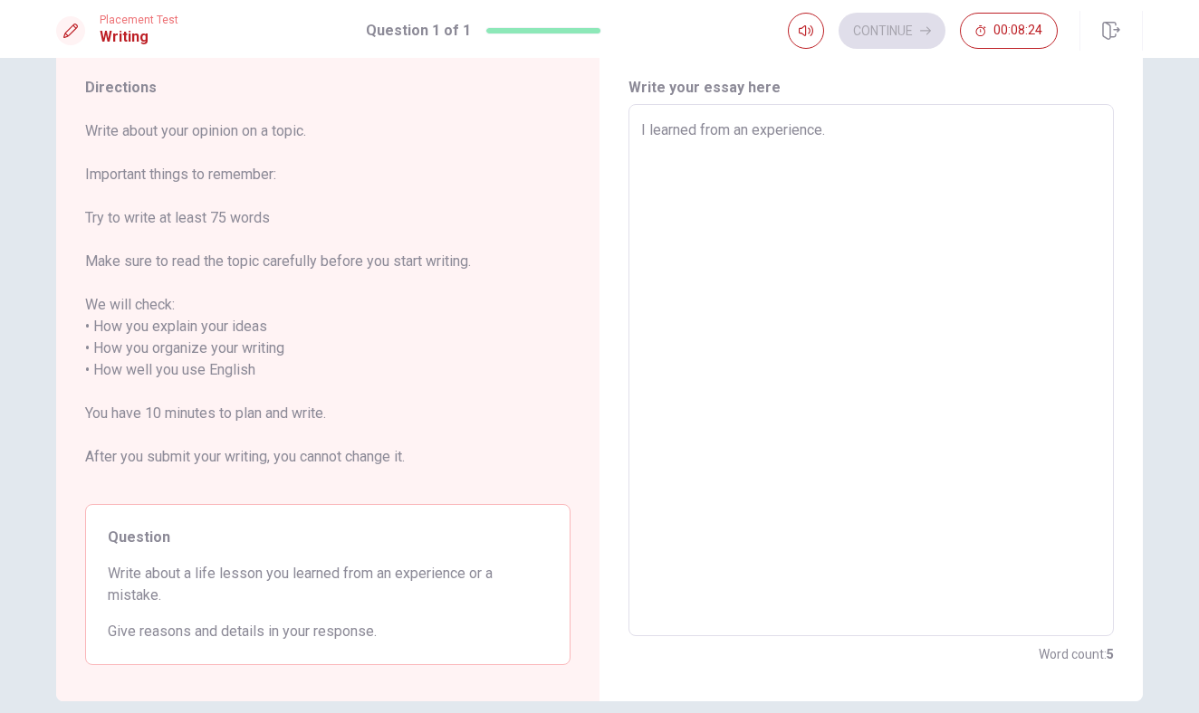
type textarea "I learned cfrom an experience."
type textarea "x"
type textarea "I learned cofrom an experience."
type textarea "x"
type textarea "I learned comfrom an experience."
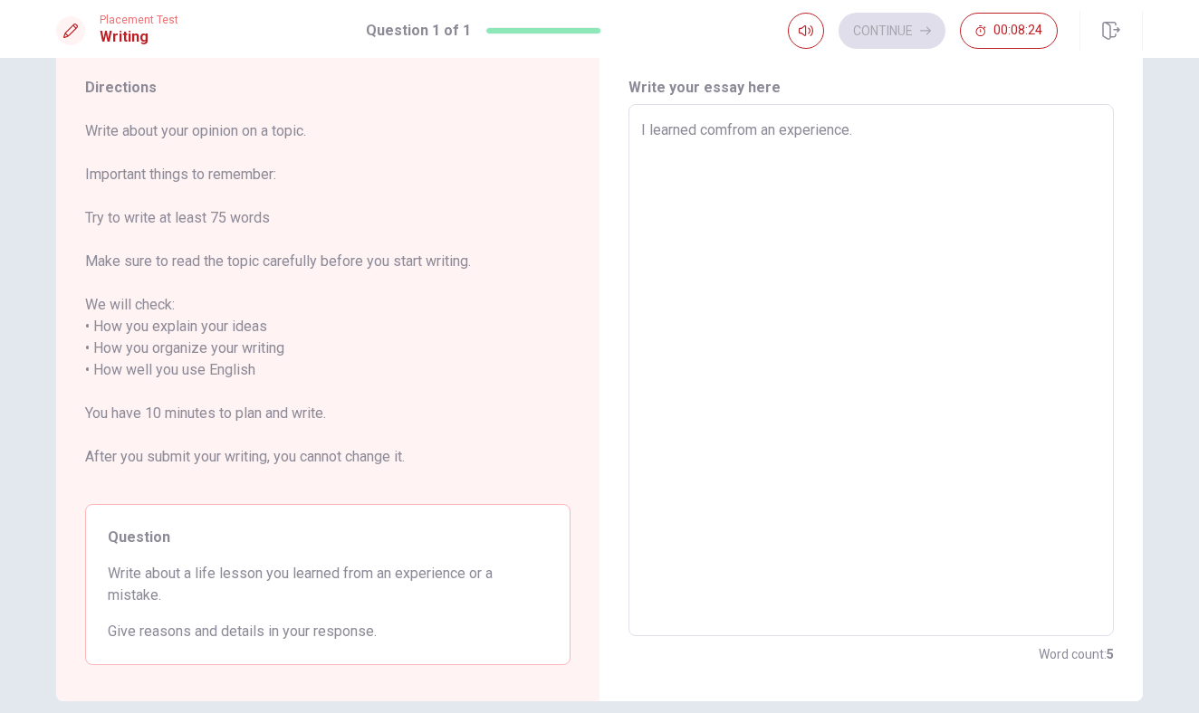
type textarea "x"
type textarea "I learned comufrom an experience."
type textarea "x"
type textarea "I learned comfrom an experience."
type textarea "x"
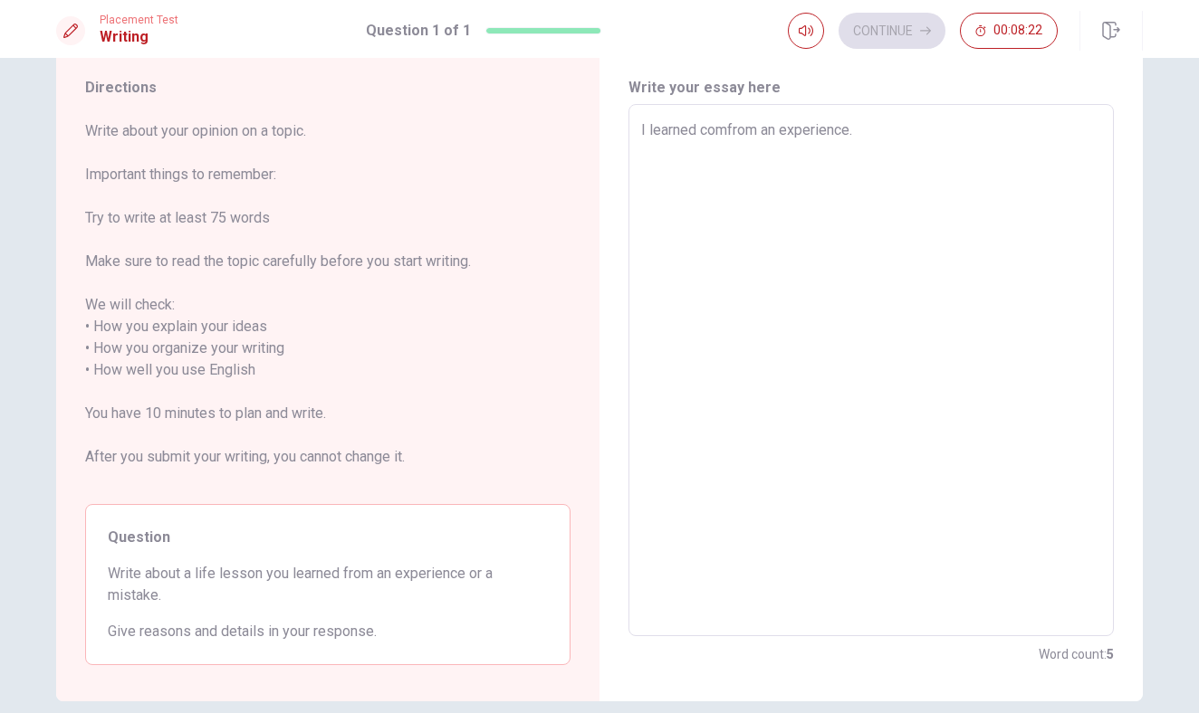
type textarea "I learned commfrom an experience."
type textarea "x"
type textarea "I learned commufrom an experience."
type textarea "x"
type textarea "I learned communfrom an experience."
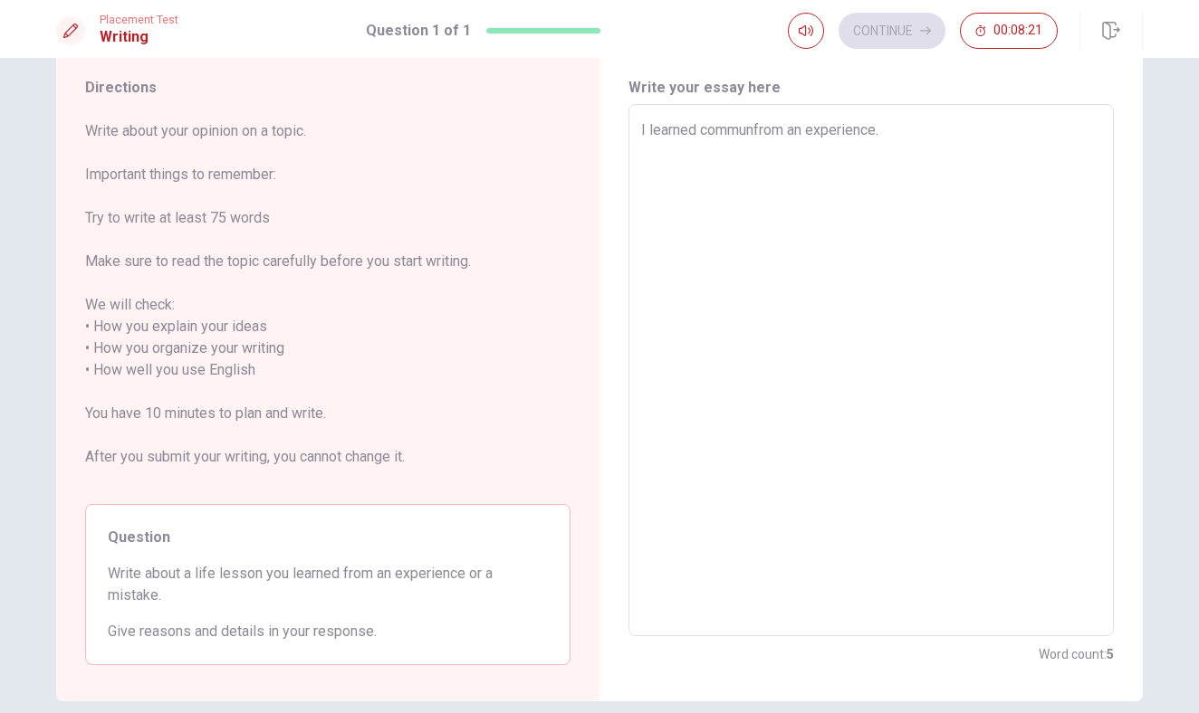
type textarea "x"
type textarea "I learned communifrom an experience."
type textarea "x"
type textarea "I learned communicfrom an experience."
type textarea "x"
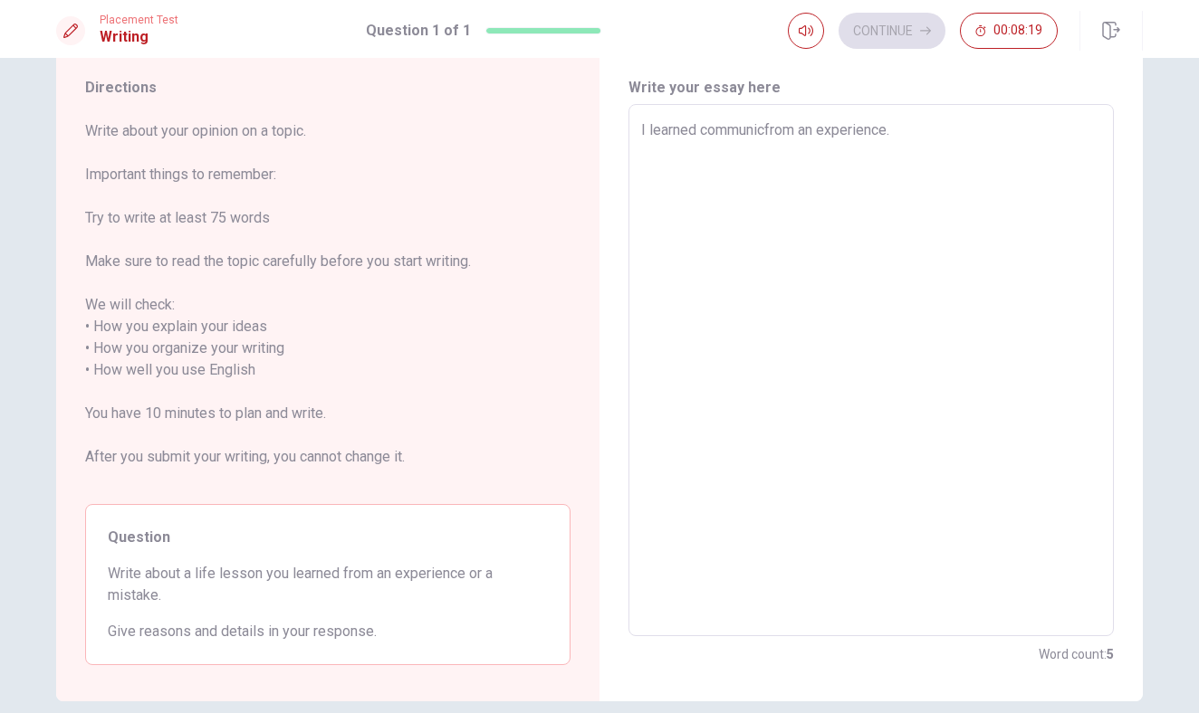
type textarea "I learned communicafrom an experience."
type textarea "x"
type textarea "I learned communicatfrom an experience."
type textarea "x"
type textarea "I learned communicatifrom an experience."
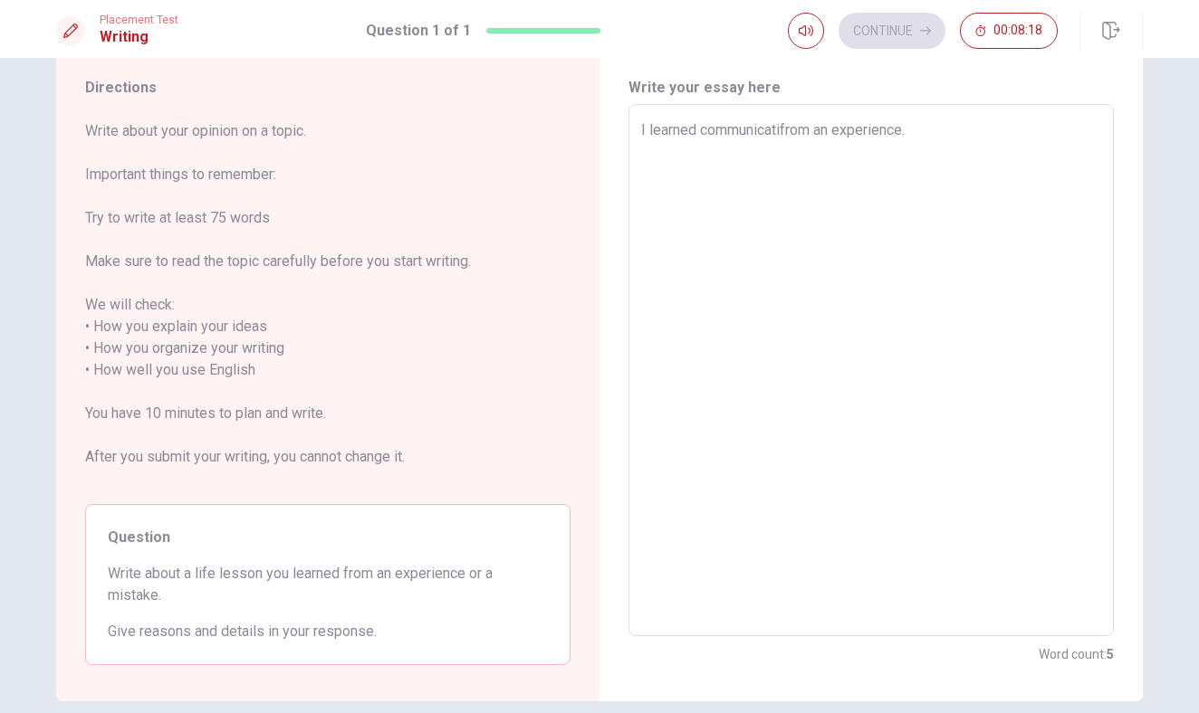
type textarea "x"
type textarea "I learned communicatiofrom an experience."
type textarea "x"
type textarea "I learned communicationfrom an experience."
type textarea "x"
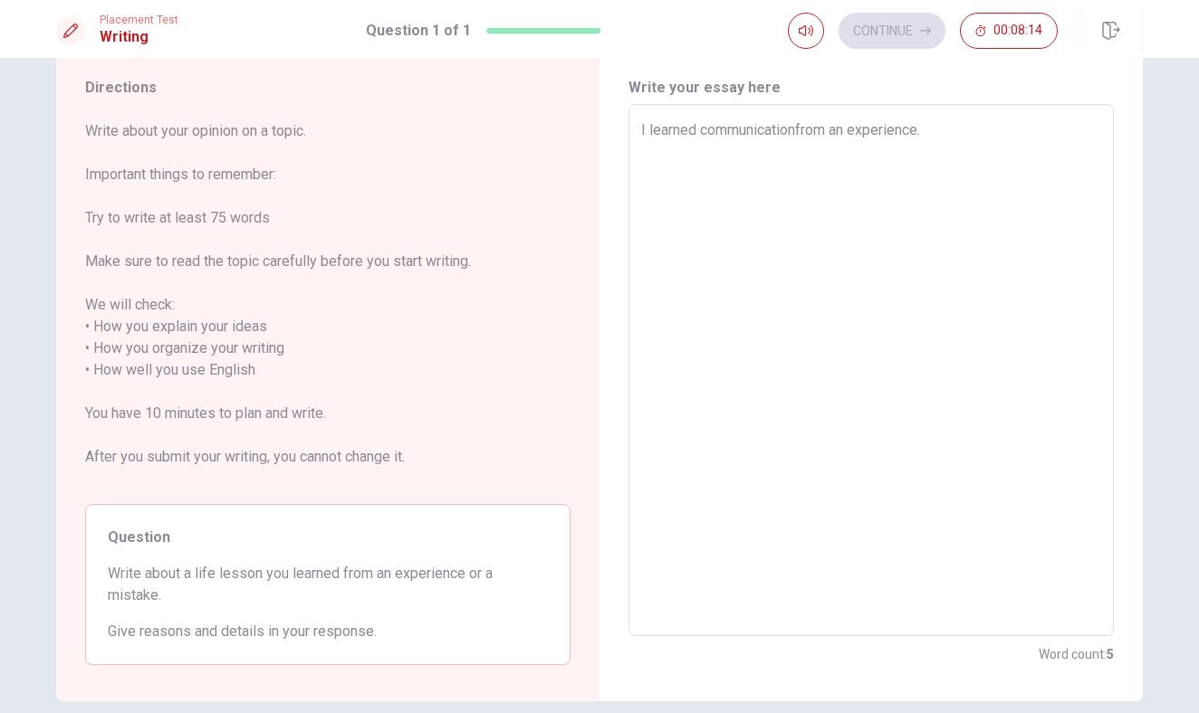
type textarea "I learned communication from an experience."
type textarea "x"
type textarea "I learned communication sfrom an experience."
type textarea "x"
type textarea "I learned communication skfrom an experience."
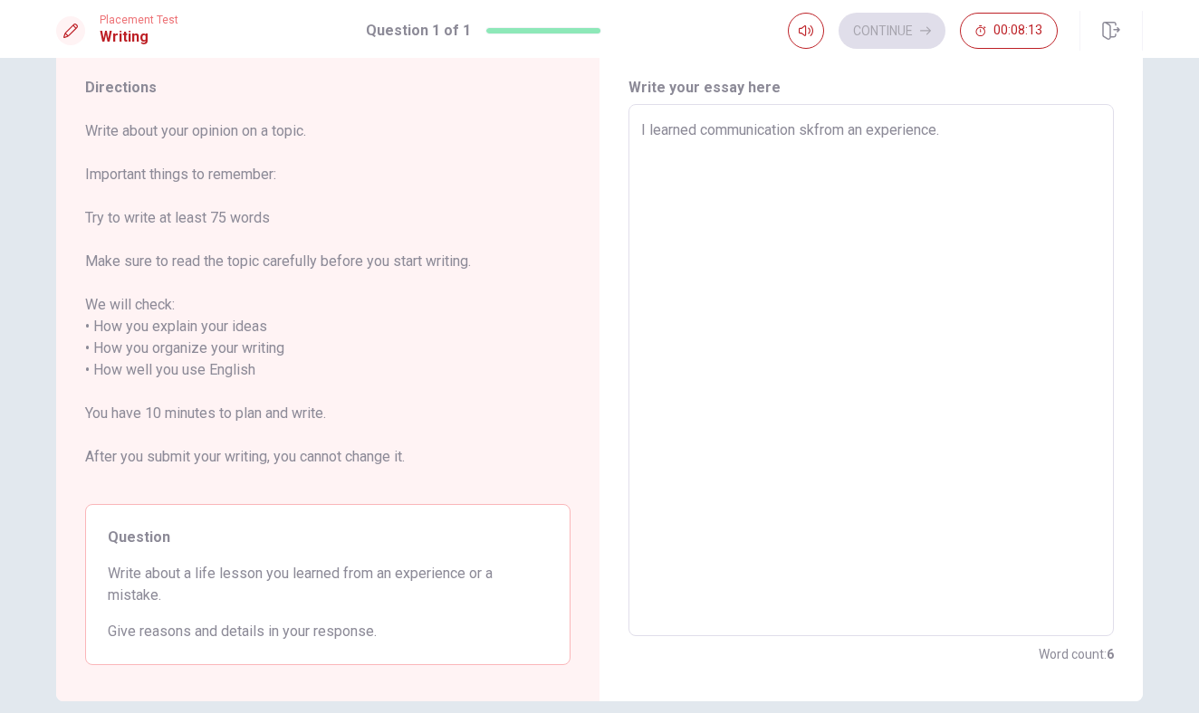
type textarea "x"
type textarea "I learned communication skifrom an experience."
type textarea "x"
type textarea "I learned communication skilfrom an experience."
type textarea "x"
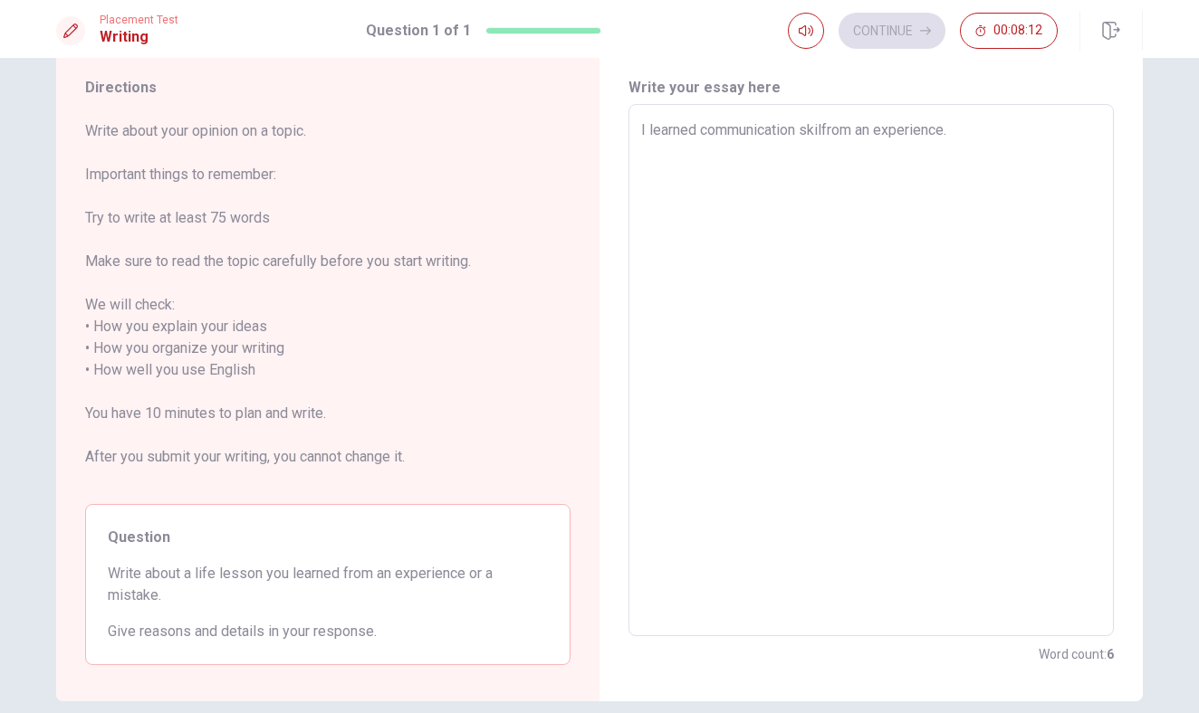
type textarea "I learned communication skillfrom an experience."
type textarea "x"
type textarea "I learned communication skillsfrom an experience."
type textarea "x"
type textarea "I learned communication skills from an experience."
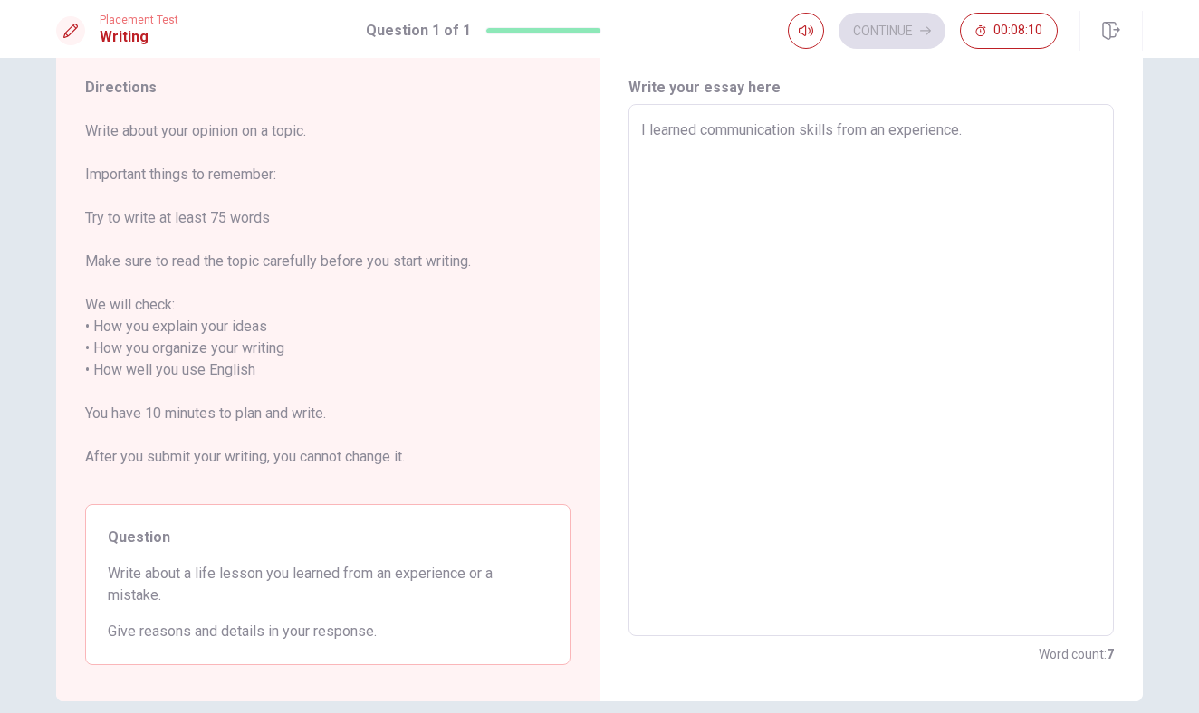
type textarea "x"
type textarea "I learned communication skills wfrom an experience."
type textarea "x"
type textarea "I learned communication skills wifrom an experience."
type textarea "x"
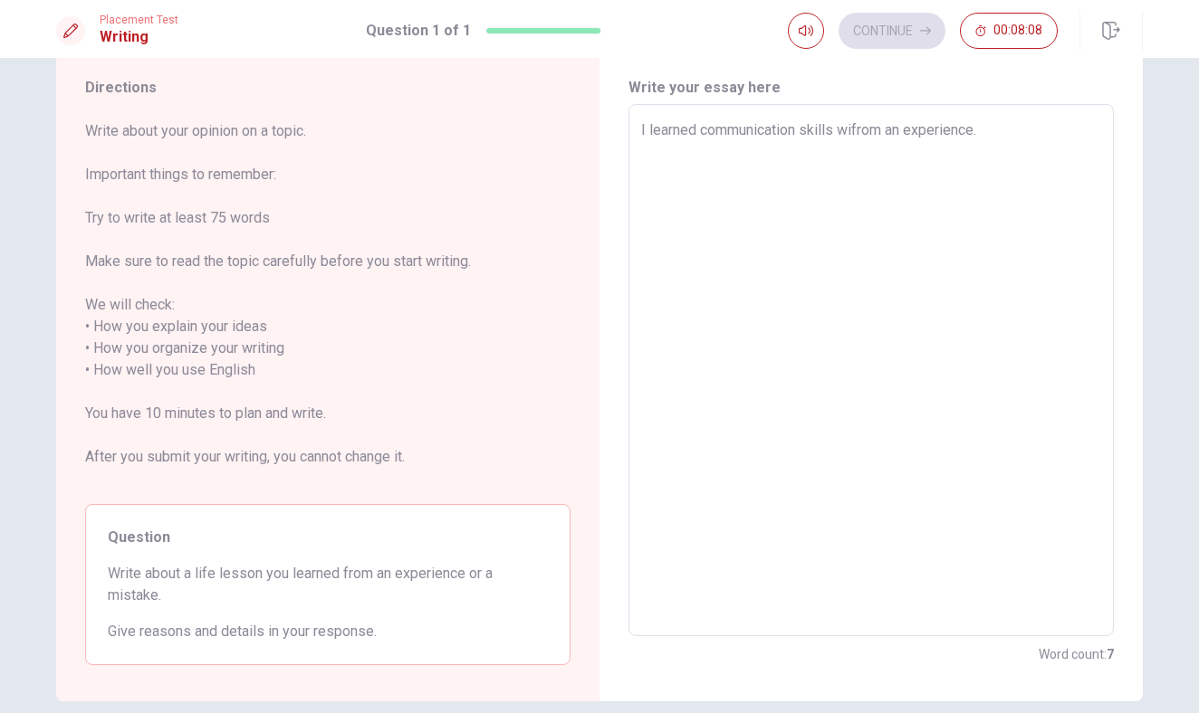
type textarea "I learned communication skills witfrom an experience."
type textarea "x"
type textarea "I learned communication skills withfrom an experience."
type textarea "x"
type textarea "I learned communication skills with from an experience."
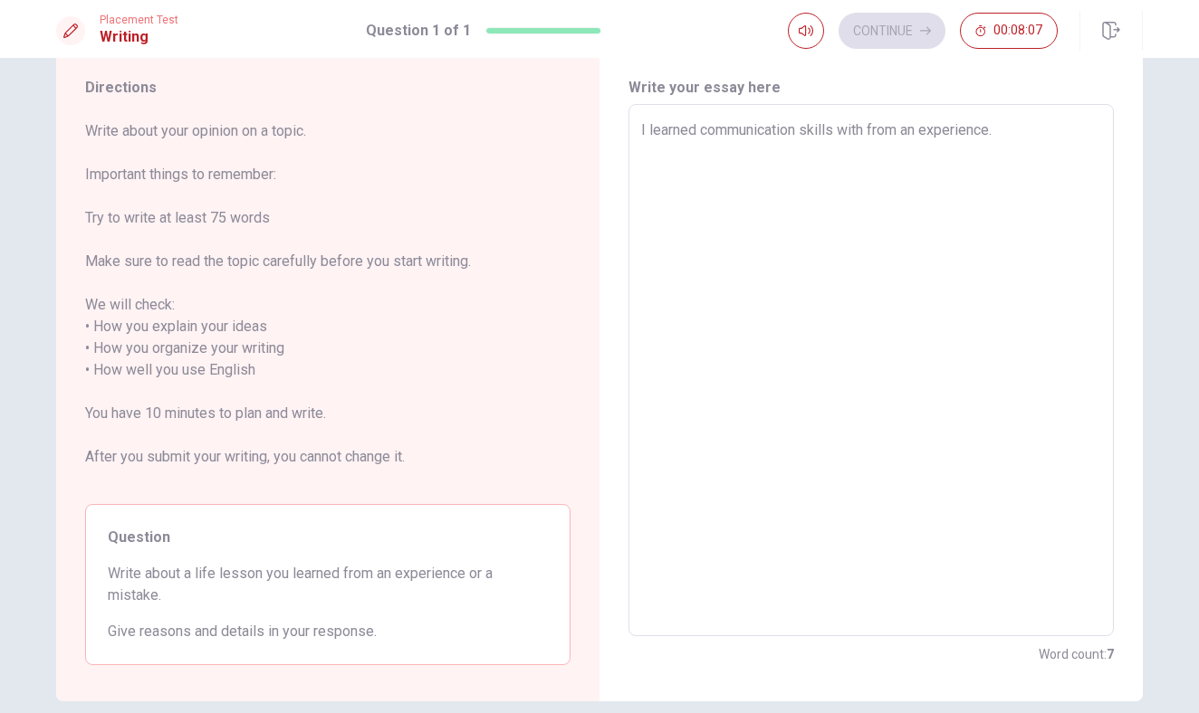
type textarea "x"
type textarea "I learned communication skills with ,from an experience."
type textarea "x"
type textarea "I learned communication skills with from an experience."
type textarea "x"
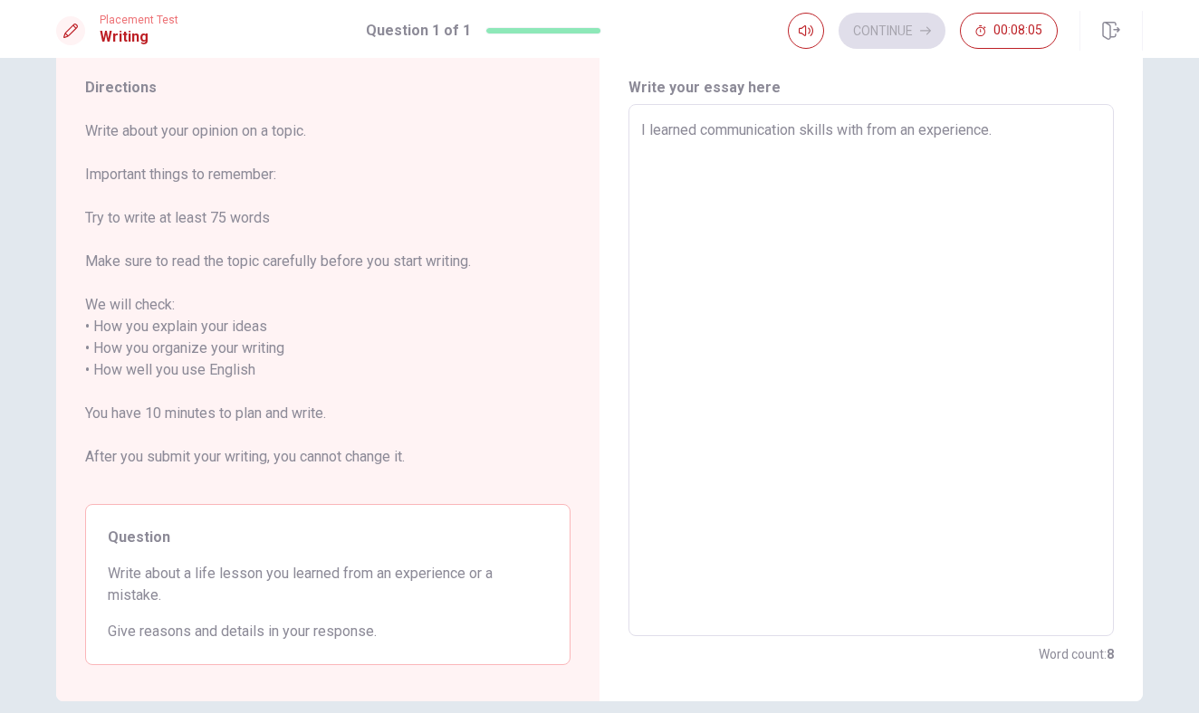
type textarea "I learned communication skills with mfrom an experience."
type textarea "x"
type textarea "I learned communication skills with myfrom an experience."
type textarea "x"
type textarea "I learned communication skills with my from an experience."
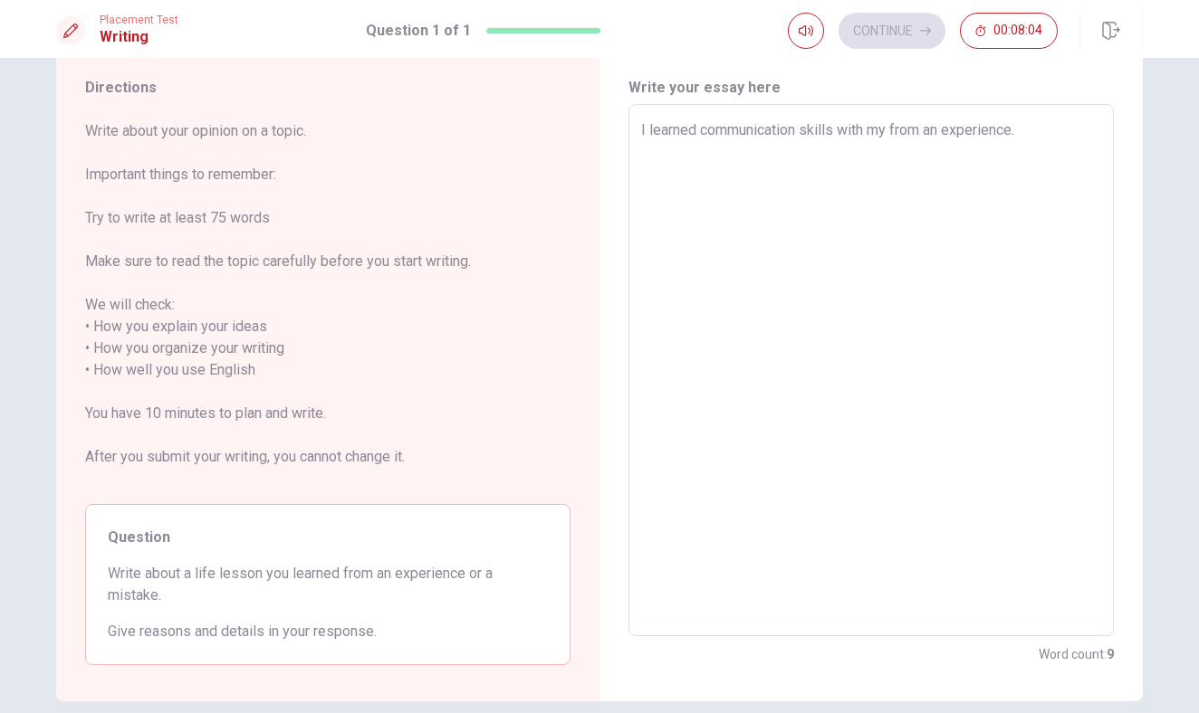
type textarea "x"
type textarea "I learned communication skills with myfrom an experience."
type textarea "x"
type textarea "I learned communication skills with mfrom an experience."
type textarea "x"
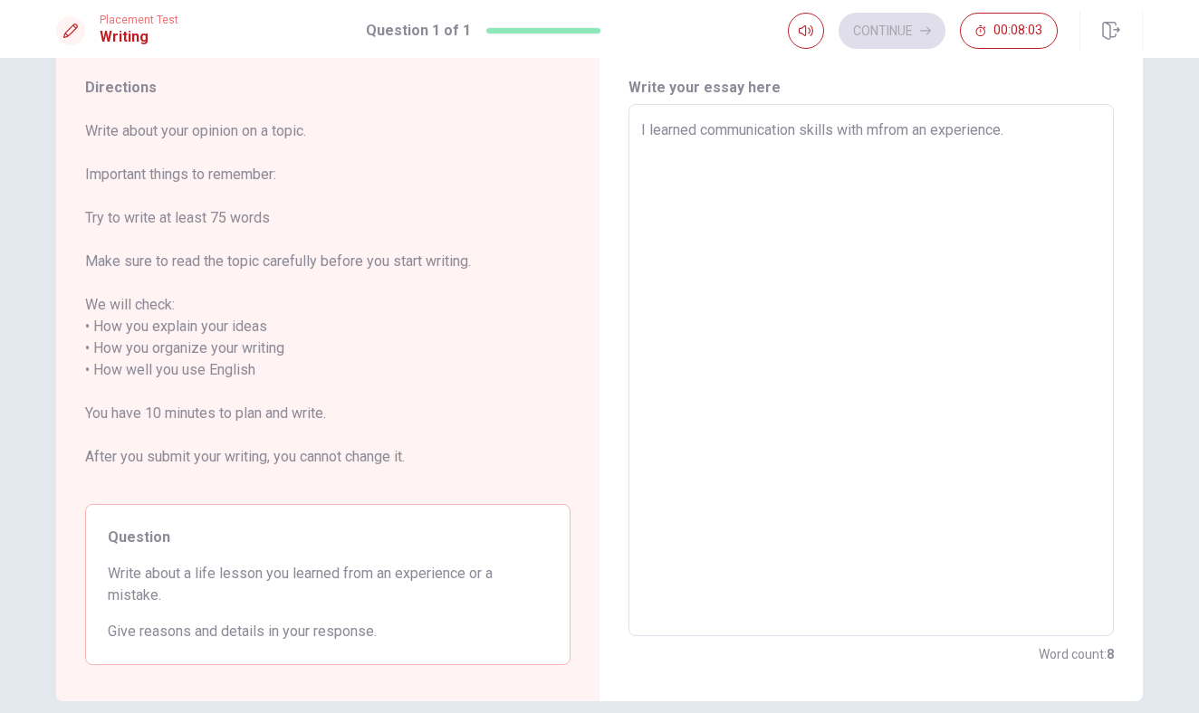
type textarea "I learned communication skills with from an experience."
type textarea "x"
type textarea "I learned communication skills with ffrom an experience."
type textarea "x"
type textarea "I learned communication skills with frfrom an experience."
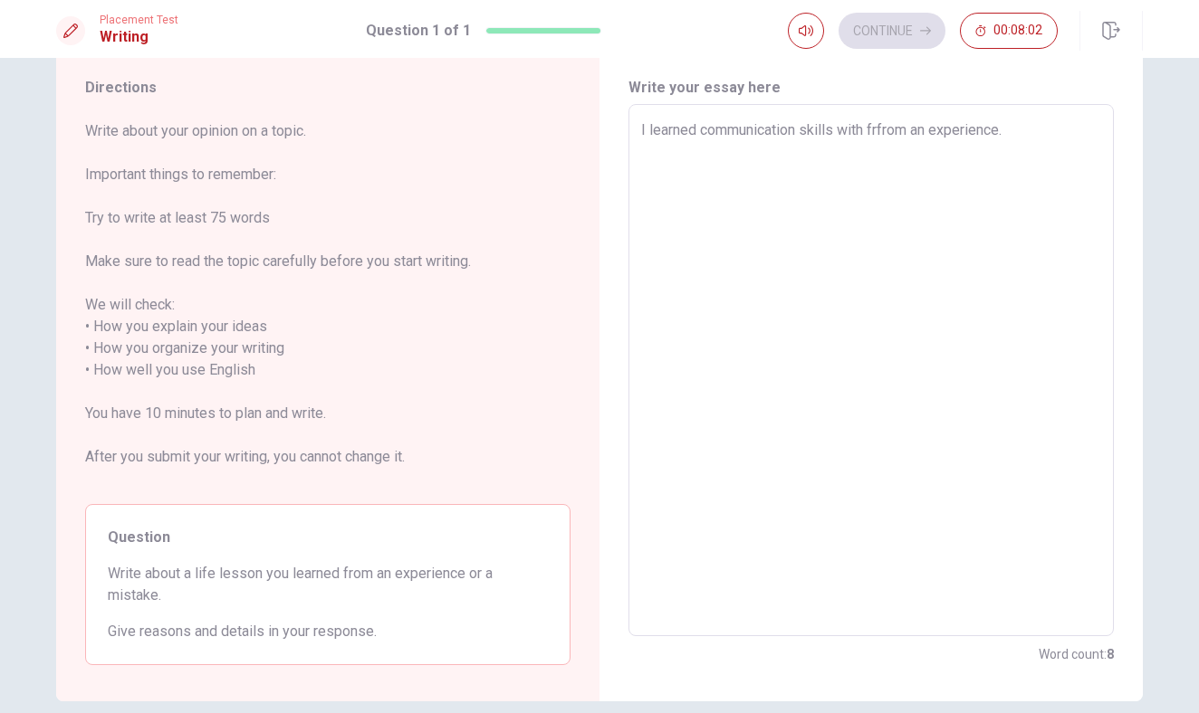
type textarea "x"
type textarea "I learned communication skills with frifrom an experience."
type textarea "x"
type textarea "I learned communication skills with friefrom an experience."
type textarea "x"
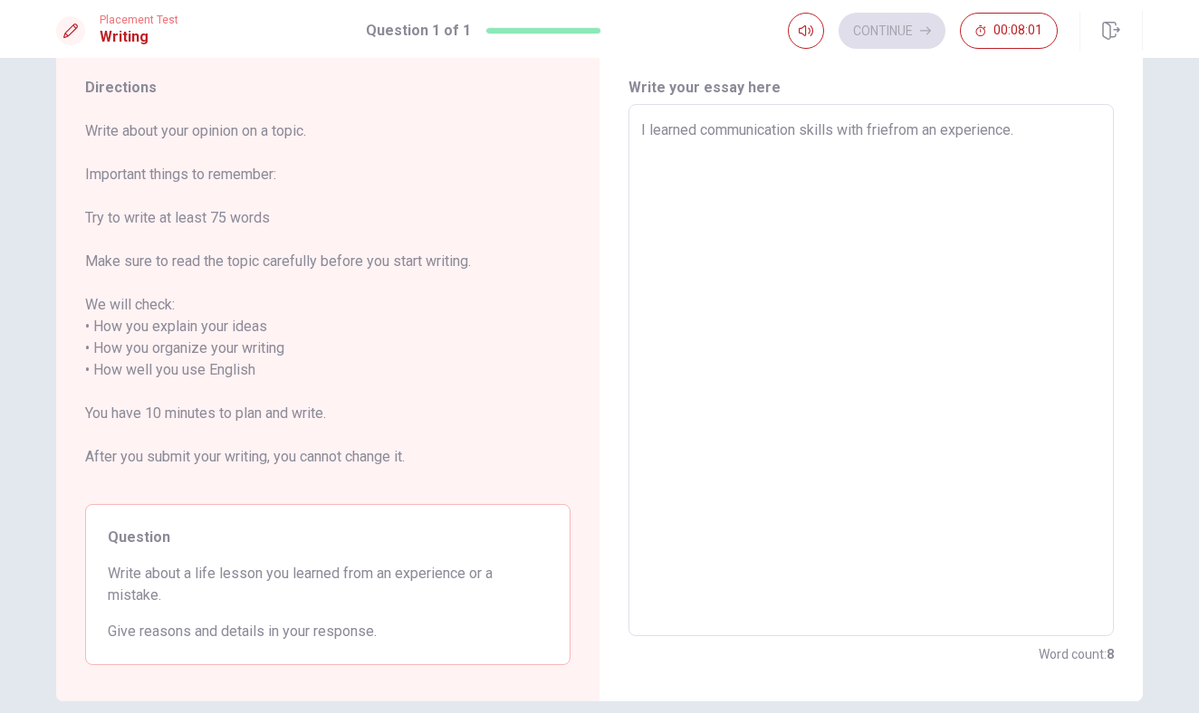
type textarea "I learned communication skills with frienfrom an experience."
type textarea "x"
type textarea "I learned communication skills with friendfrom an experience."
type textarea "x"
type textarea "I learned communication skills with friendsfrom an experience."
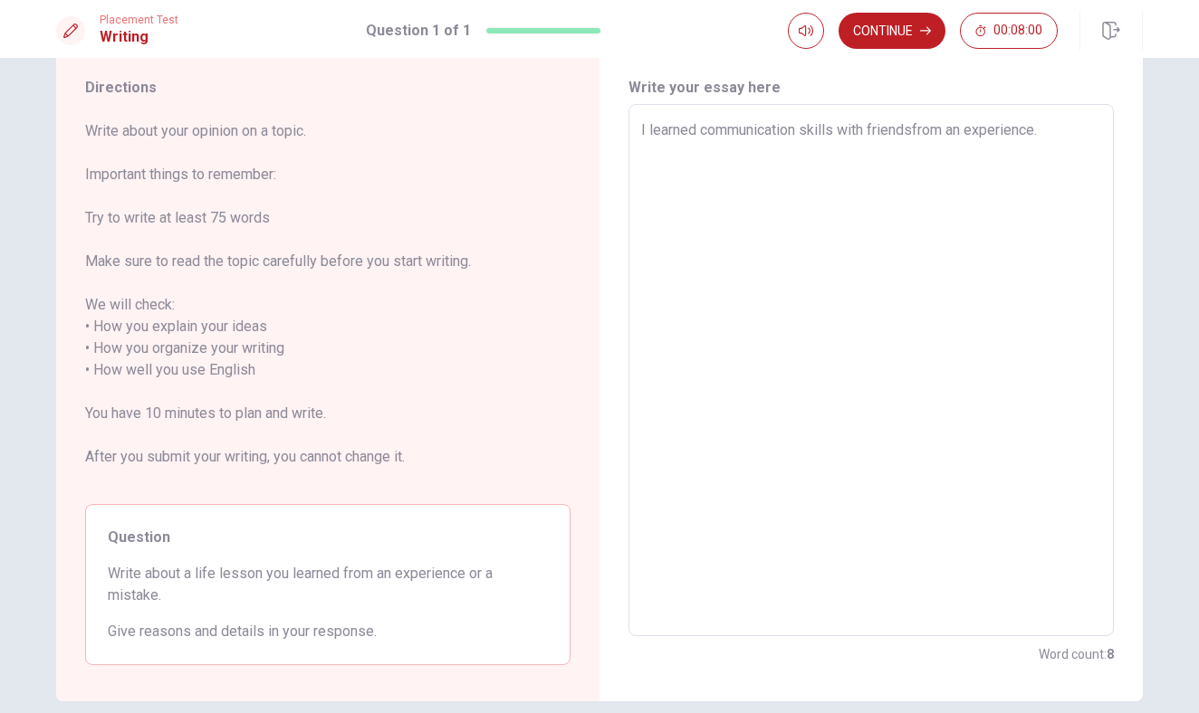
type textarea "x"
type textarea "I learned communication skills with friends from an experience."
type textarea "x"
type textarea "I learned communication skills with friends afrom an experience."
type textarea "x"
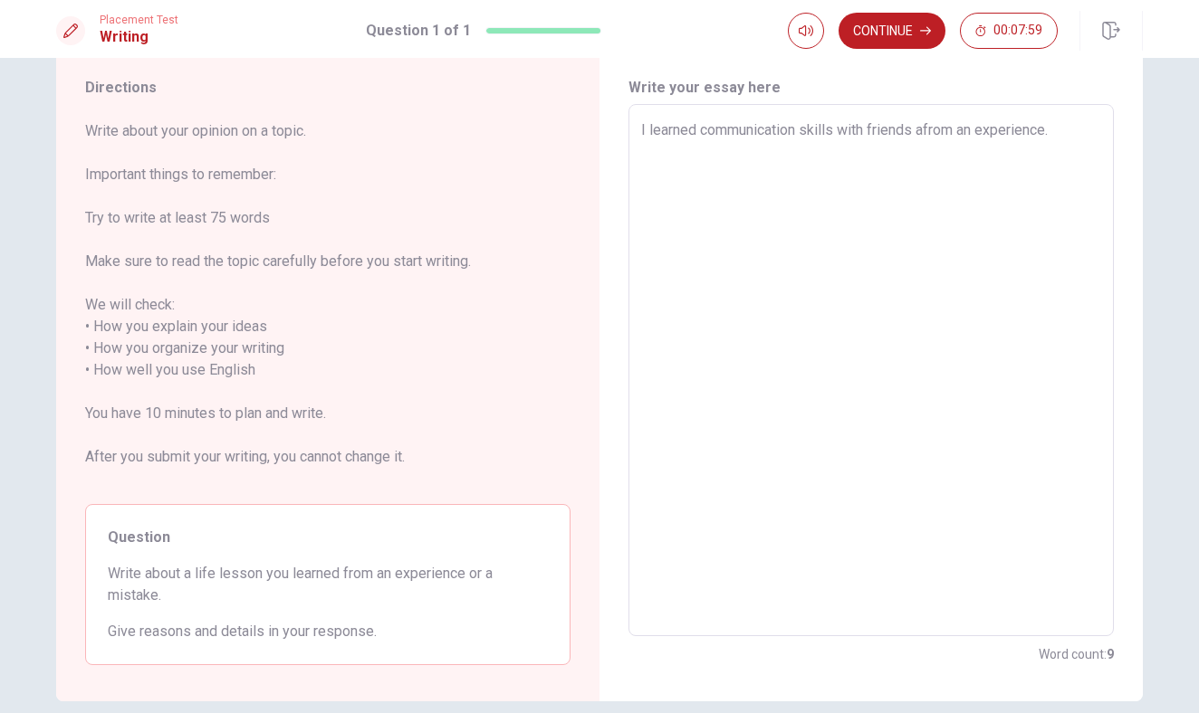
type textarea "I learned communication skills with friends anfrom an experience."
type textarea "x"
type textarea "I learned communication skills with friends [PERSON_NAME] an experience."
type textarea "x"
type textarea "I learned communication skills with friends and from an experience."
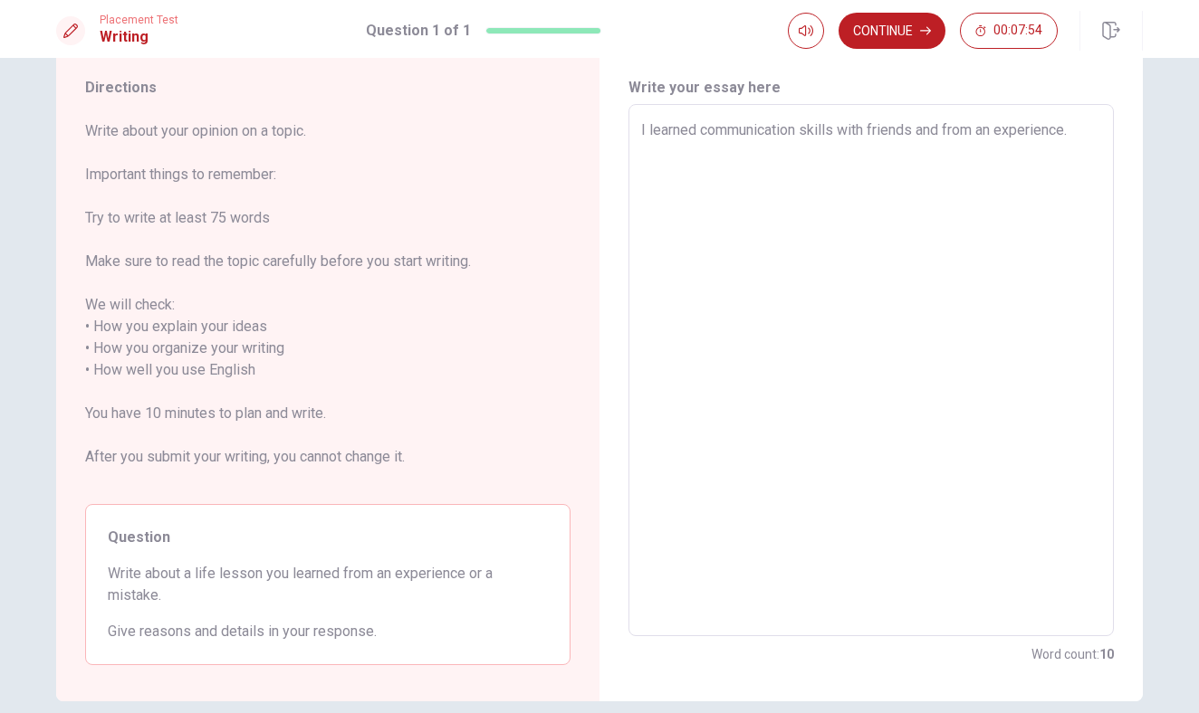
type textarea "x"
type textarea "I learned communication skills with friends and tfrom an experience."
type textarea "x"
type textarea "I learned communication skills with friends and [PERSON_NAME] an experience."
type textarea "x"
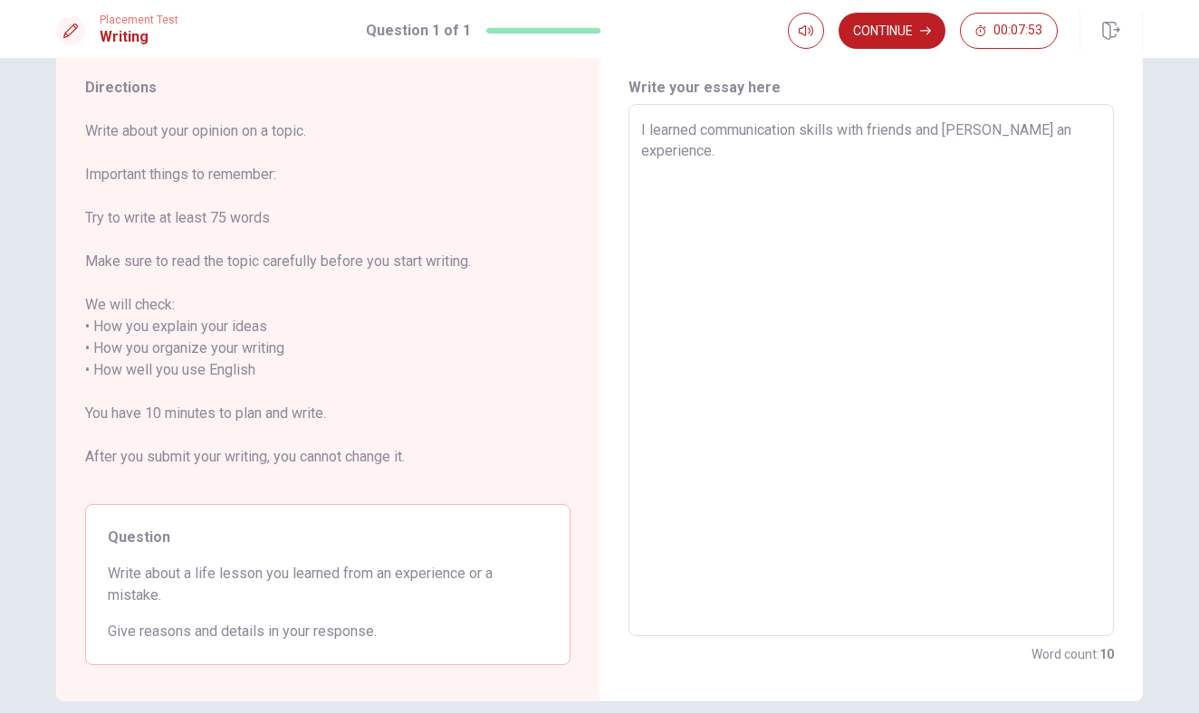
type textarea "I learned communication skills with friends and teafrom an experience."
type textarea "x"
type textarea "I learned communication skills with friends and teacfrom an experience."
type textarea "x"
type textarea "I learned communication skills with friends and teachfrom an experience."
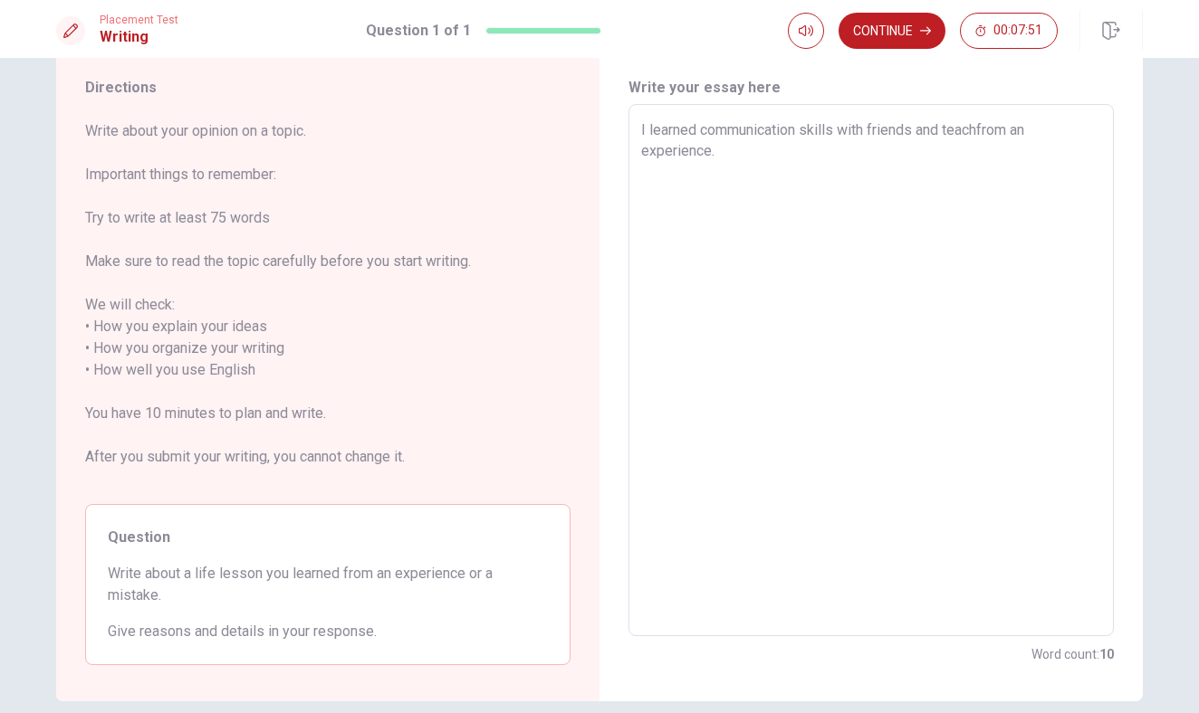
type textarea "x"
type textarea "I learned communication skills with friends and teachefrom an experience."
type textarea "x"
type textarea "I learned communication skills with friends and teacherfrom an experience."
type textarea "x"
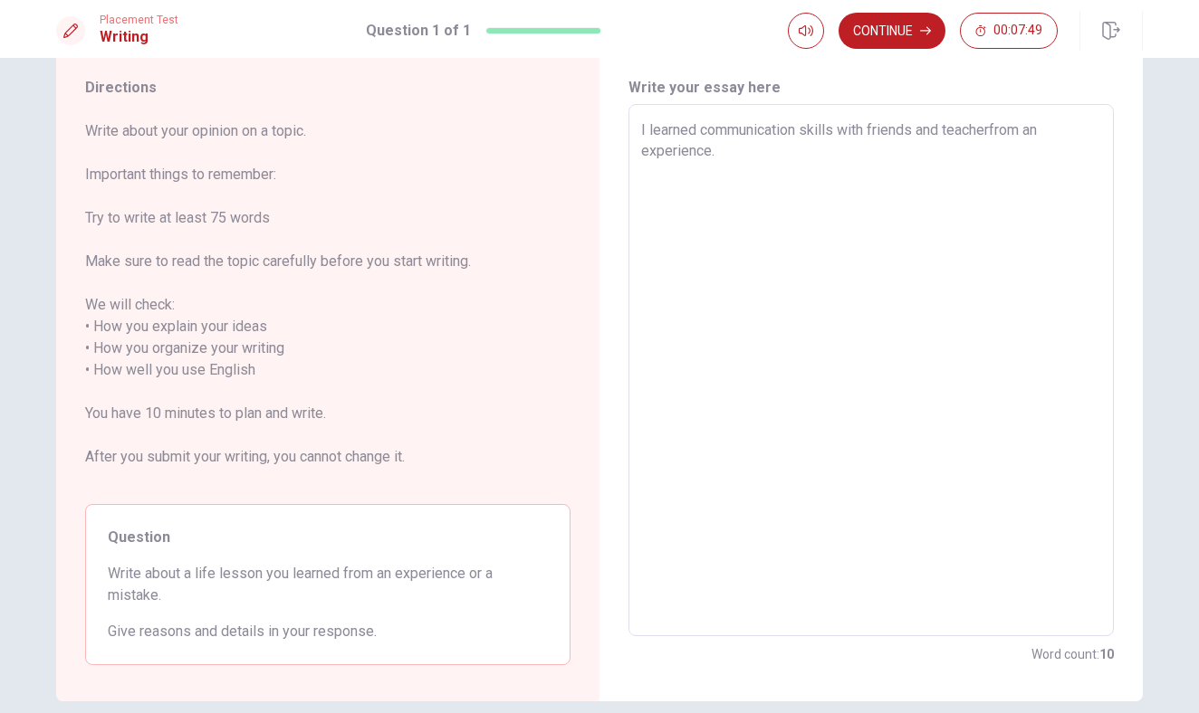
type textarea "I learned communication skills with friends and teacher from an experience."
type textarea "x"
type textarea "I learned communication skills with friends and teacher from an experience."
type textarea "x"
type textarea "I learned communication skills with friends and teacher from an experience. T"
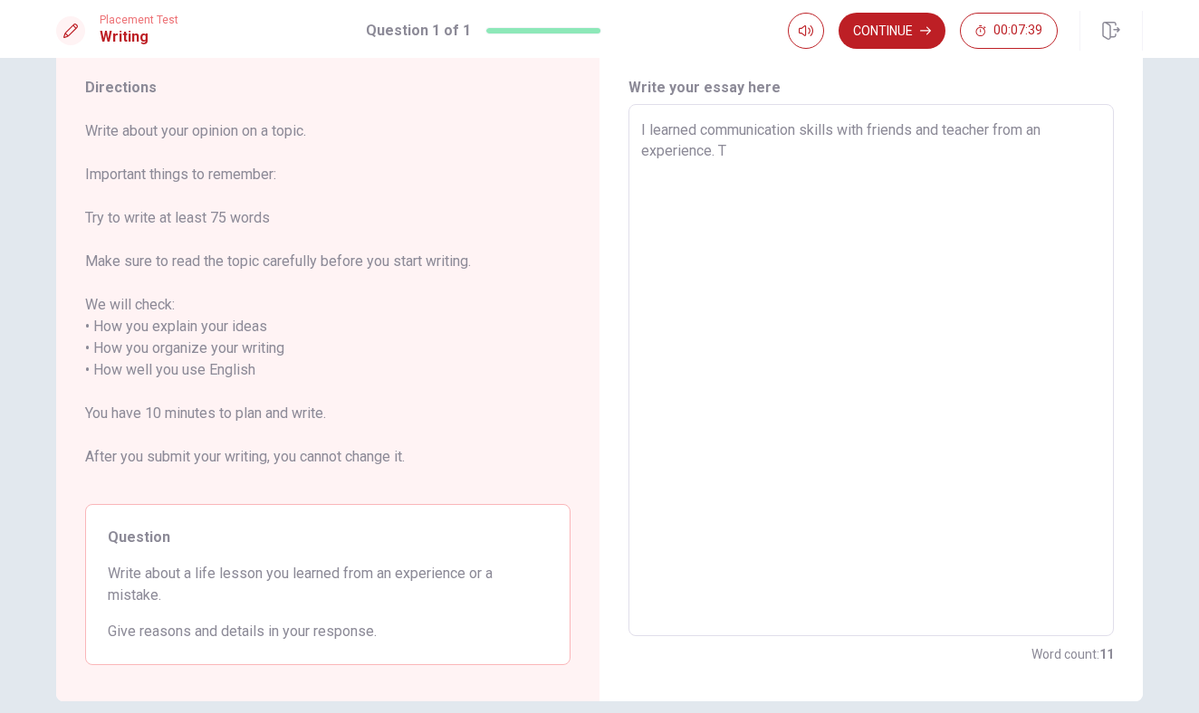
type textarea "x"
type textarea "I learned communication skills with friends and teacher from an experience."
type textarea "x"
type textarea "I learned communication skills with friends and teacher from an experience. T"
type textarea "x"
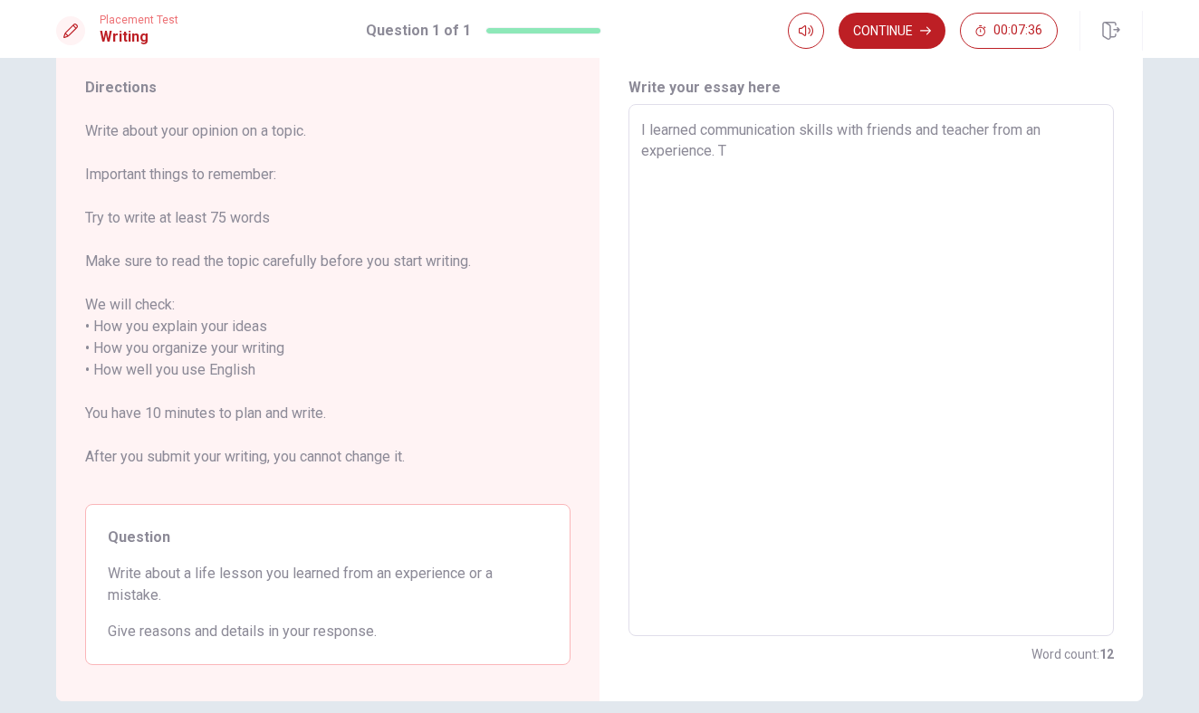
type textarea "I learned communication skills with friends and teacher from an experience. Th"
type textarea "x"
type textarea "I learned communication skills with friends and teacher from an experience. The"
type textarea "x"
type textarea "I learned communication skills with friends and teacher from an experience. The"
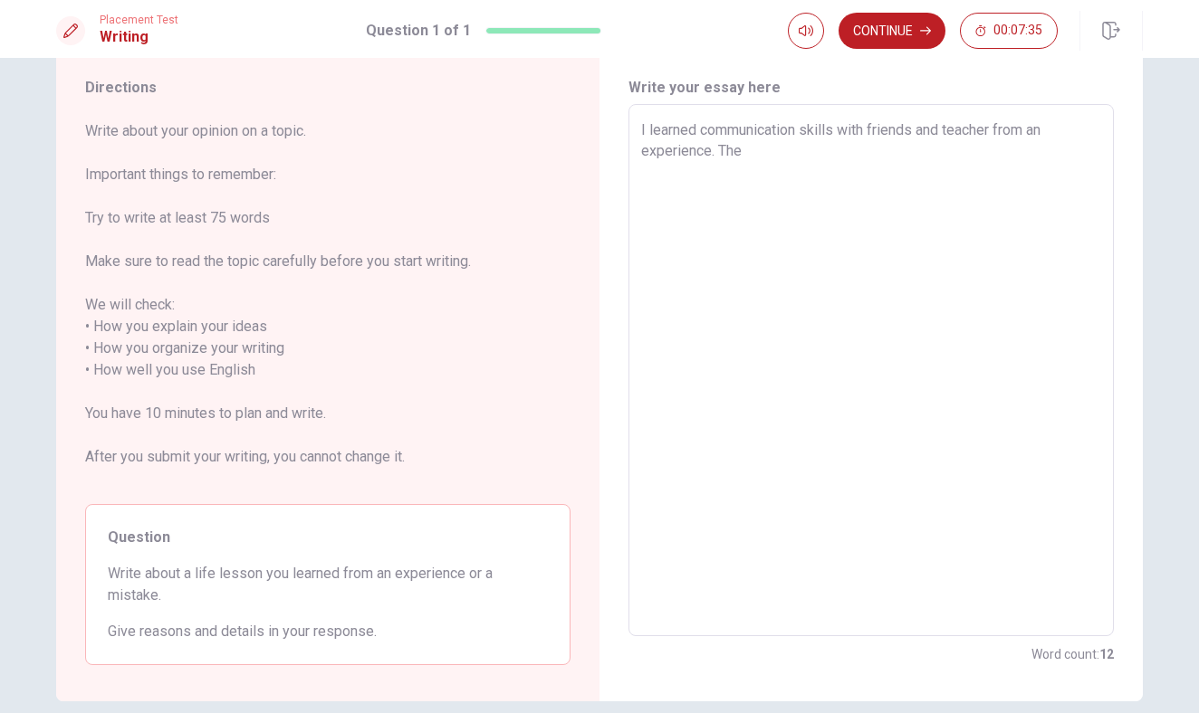
type textarea "x"
type textarea "I learned communication skills with friends and teacher from an experience. The…"
type textarea "x"
type textarea "I learned communication skills with friends and teacher from an experience. The…"
type textarea "x"
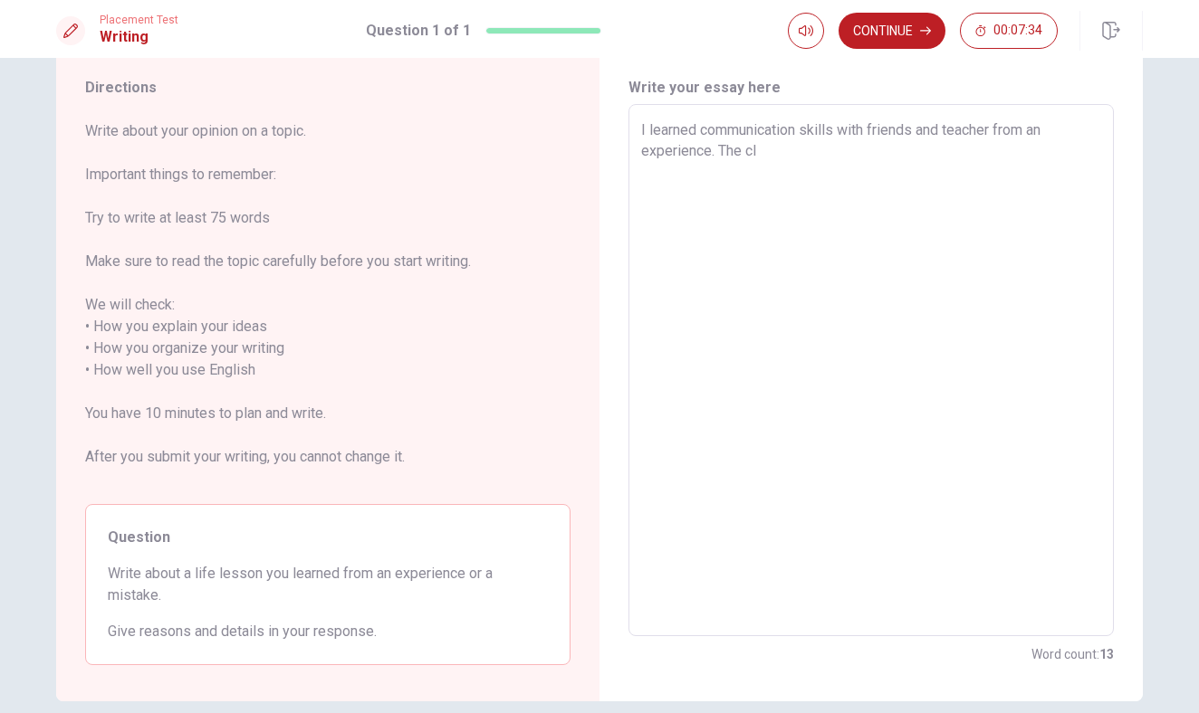
type textarea "I learned communication skills with friends and teacher from an experience. The…"
type textarea "x"
type textarea "I learned communication skills with friends and teacher from an experience. The…"
type textarea "x"
type textarea "I learned communication skills with friends and teacher from an experience. The…"
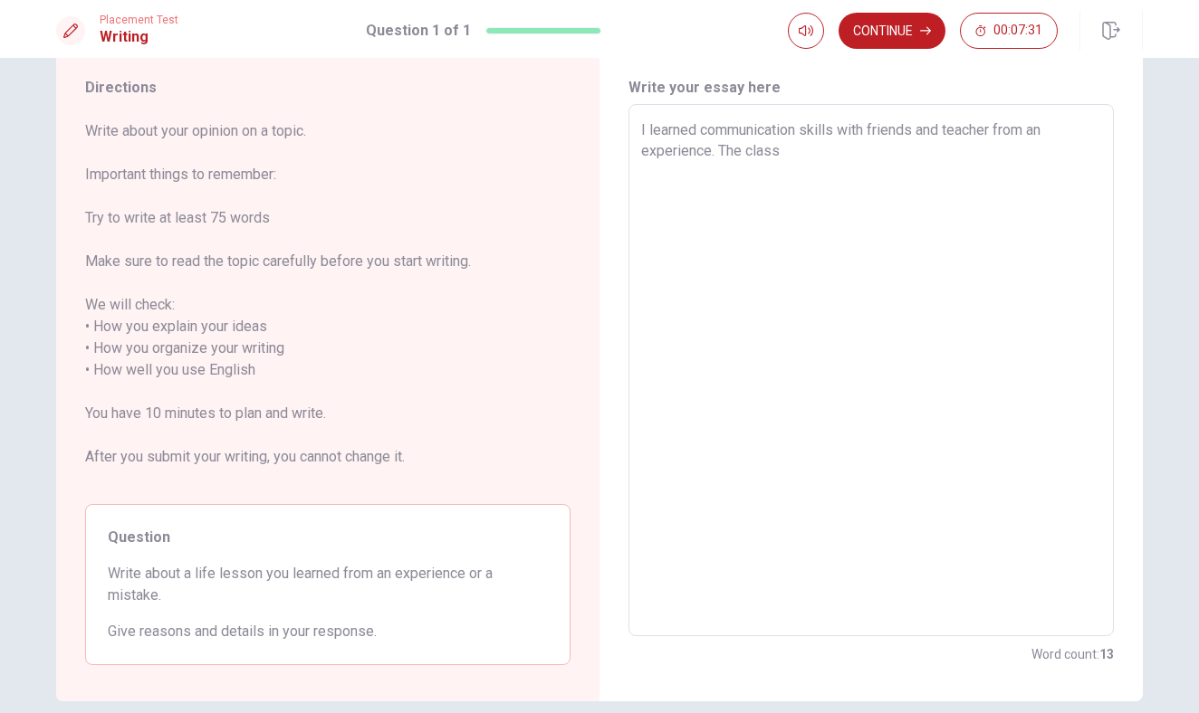
type textarea "x"
type textarea "I learned communication skills with friends and teacher from an experience. The…"
type textarea "x"
type textarea "I learned communication skills with friends and teacher from an experience. The…"
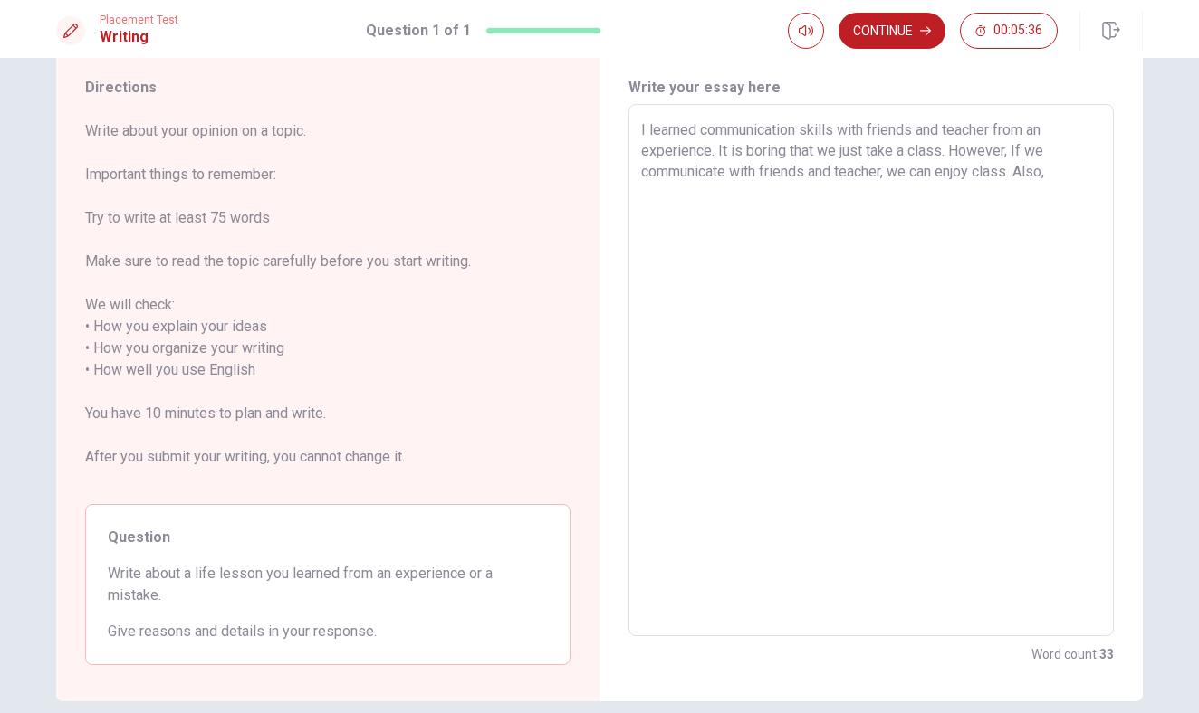
click at [945, 176] on textarea "I learned communication skills with friends and teacher from an experience. It …" at bounding box center [871, 371] width 460 height 502
click at [807, 172] on textarea "I learned communication skills with friends and teacher from an experience. It …" at bounding box center [871, 371] width 460 height 502
click at [1056, 172] on textarea "I learned communication skills with friends and teacher from an experience. It …" at bounding box center [871, 371] width 460 height 502
click at [1007, 172] on textarea "I learned communication skills with friends and teacher from an experience. It …" at bounding box center [871, 371] width 460 height 502
click at [667, 191] on textarea "I learned communication skills with friends and teacher from an experience. It …" at bounding box center [871, 371] width 460 height 502
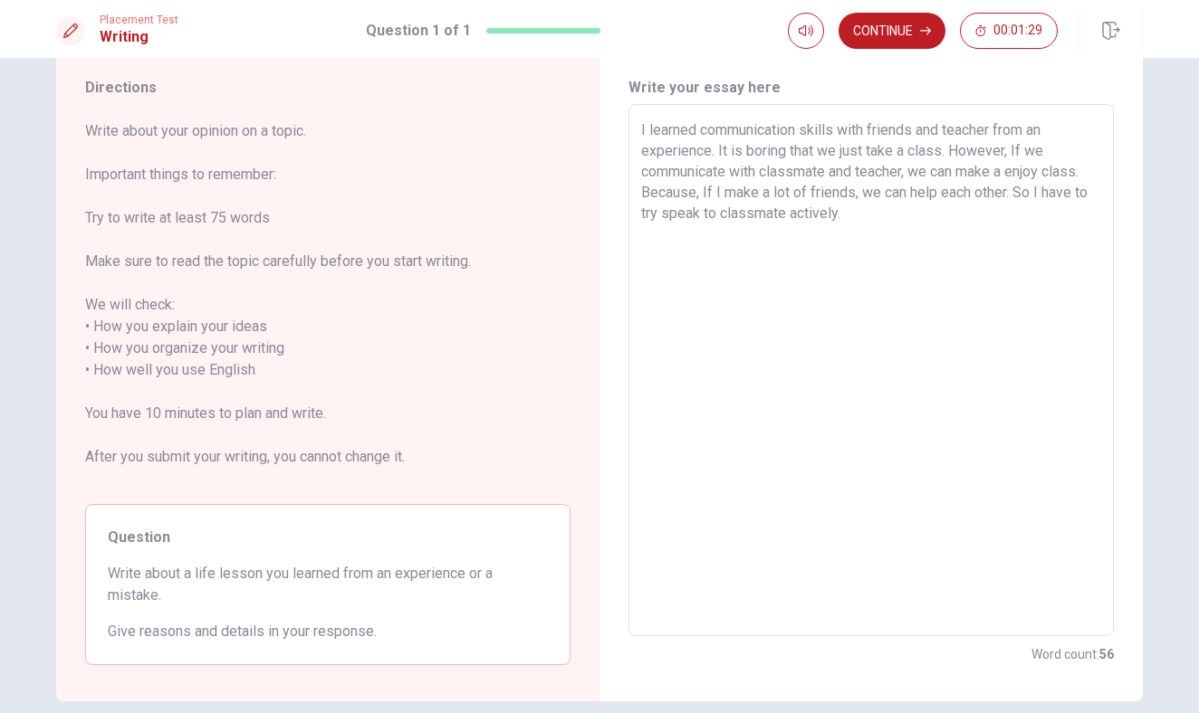
click at [881, 219] on textarea "I learned communication skills with friends and teacher from an experience. It …" at bounding box center [871, 371] width 460 height 502
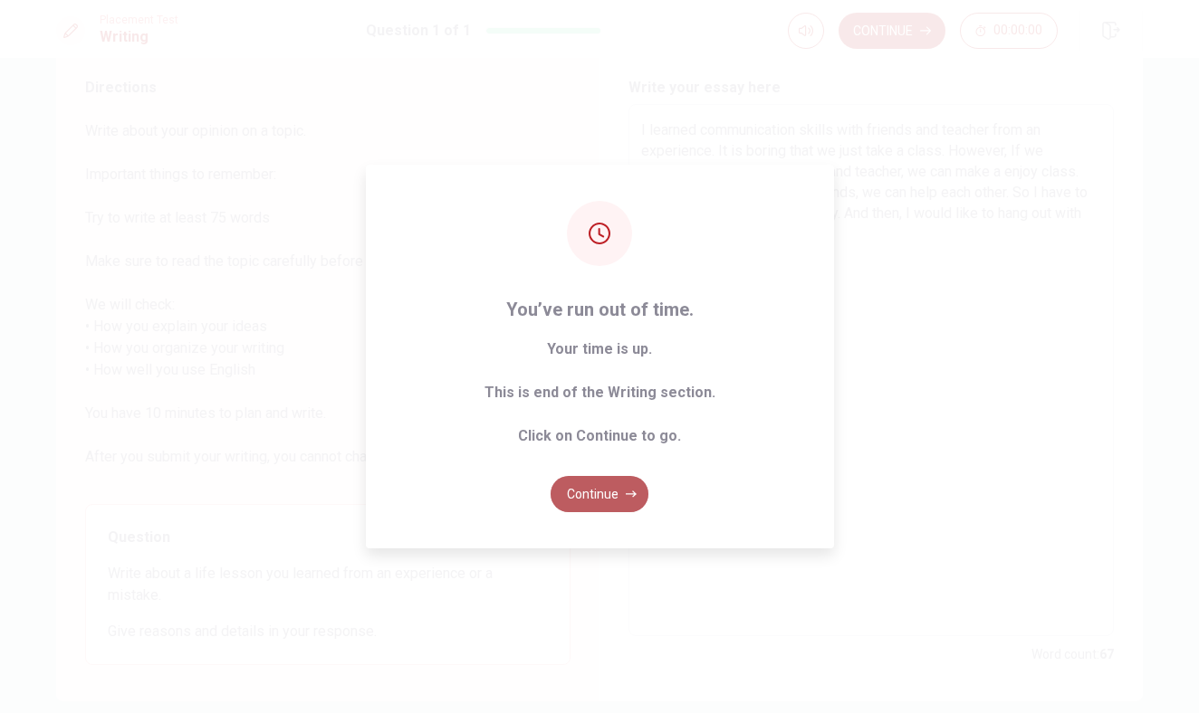
click at [607, 480] on button "Continue" at bounding box center [599, 494] width 98 height 36
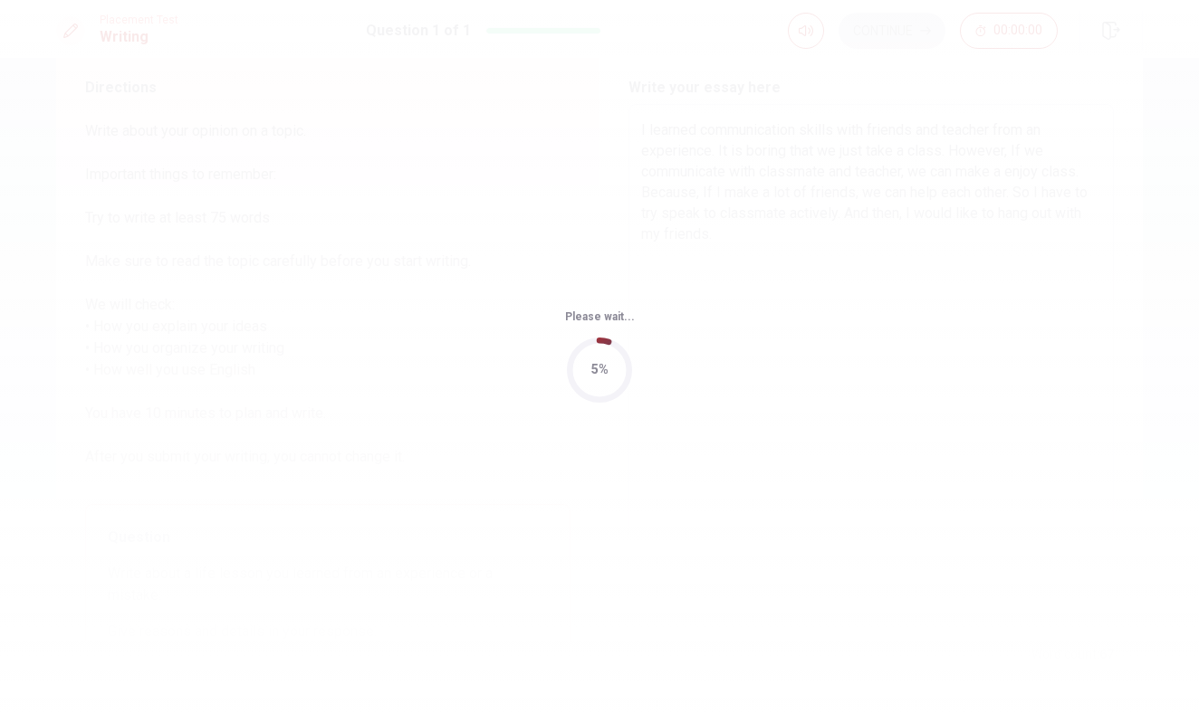
scroll to position [0, 0]
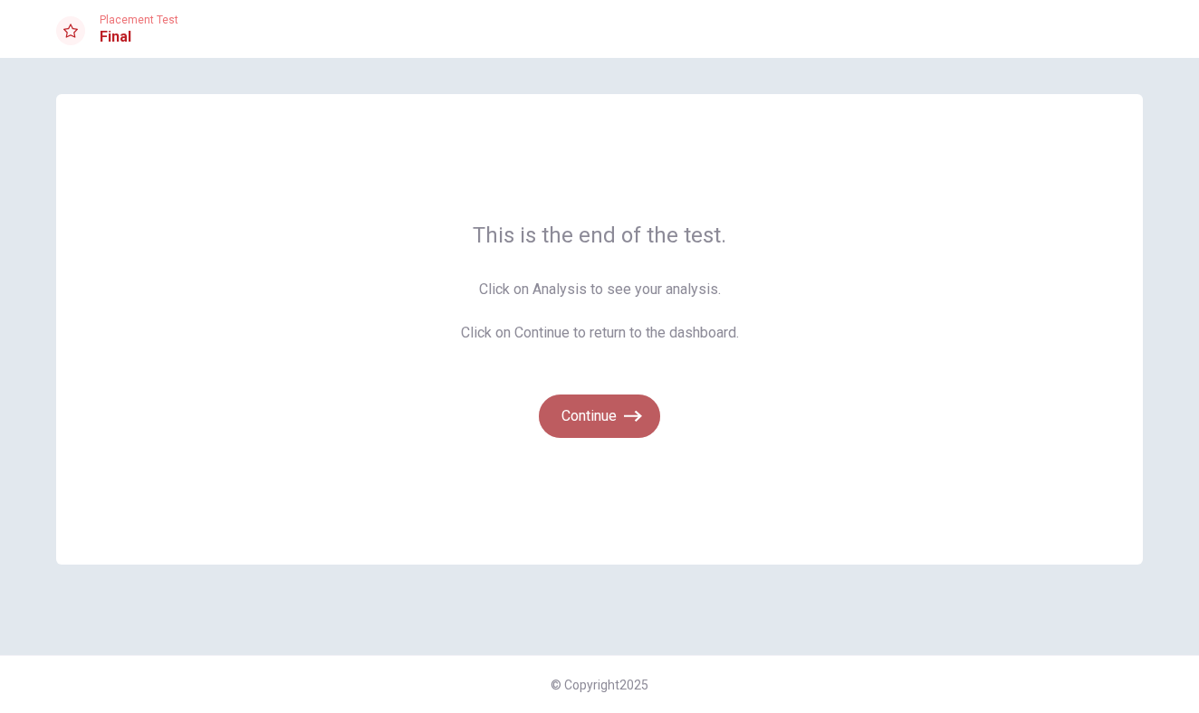
click at [607, 422] on button "Continue" at bounding box center [599, 416] width 121 height 43
